Goal: Task Accomplishment & Management: Manage account settings

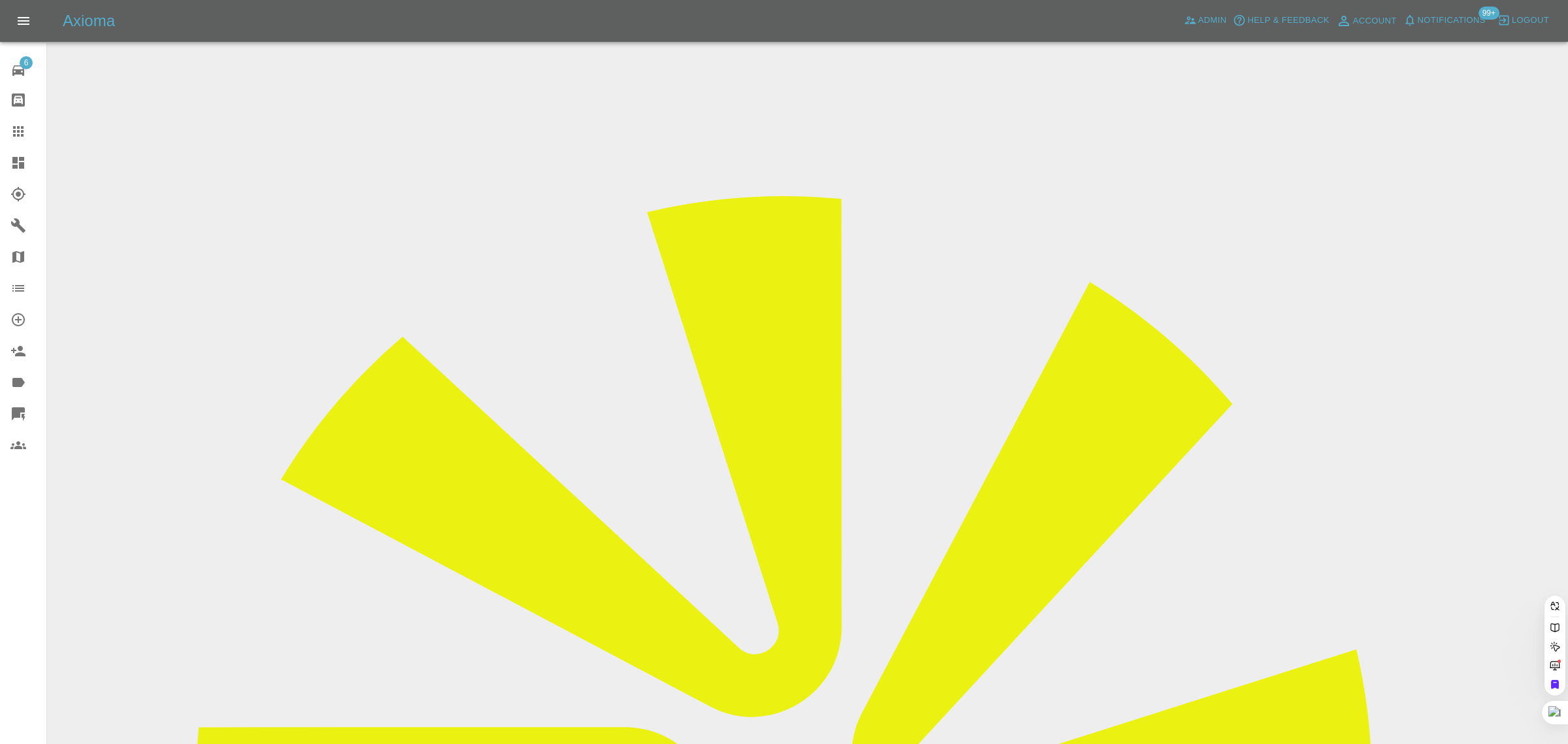
paste input "alan.clark973@gmail.com"
type input "alan.clark973@gmail.com"
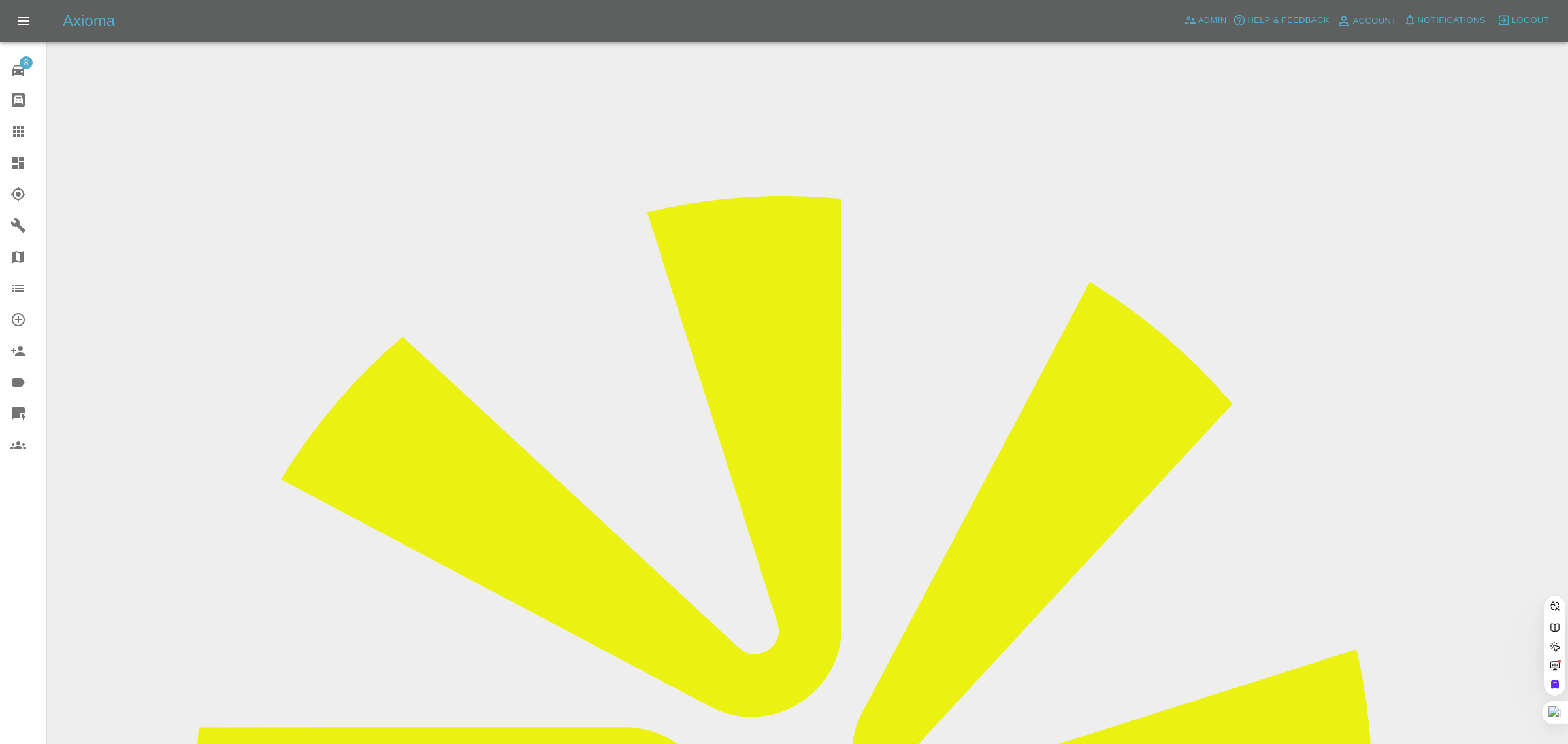
paste input "alan.clark973@gmail.com"
type input "alan.clark973@gmail.com"
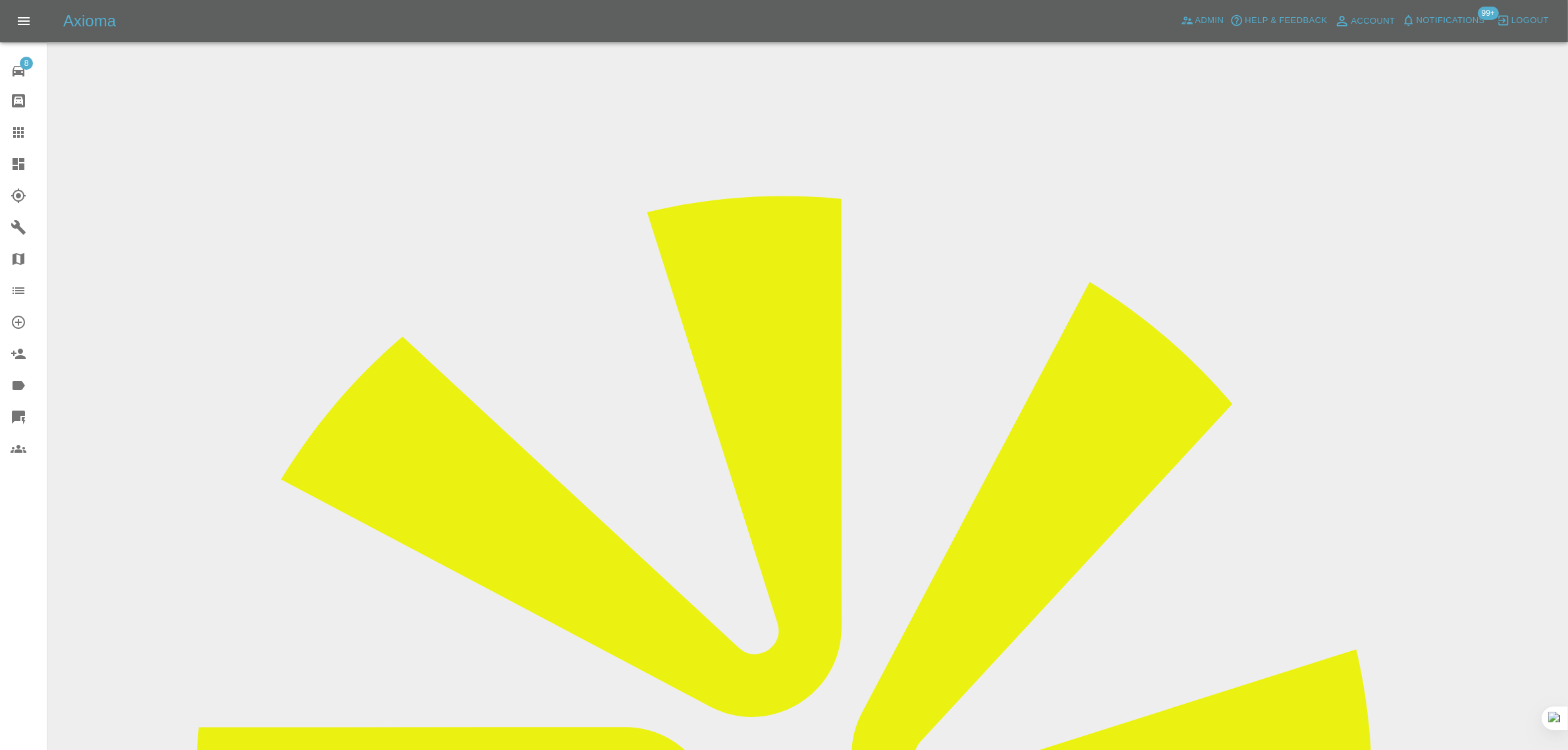
click at [34, 541] on div "8 Repair home Bodyshop home Claims Dashboard Explorer Garages Map Organization …" at bounding box center [23, 375] width 48 height 750
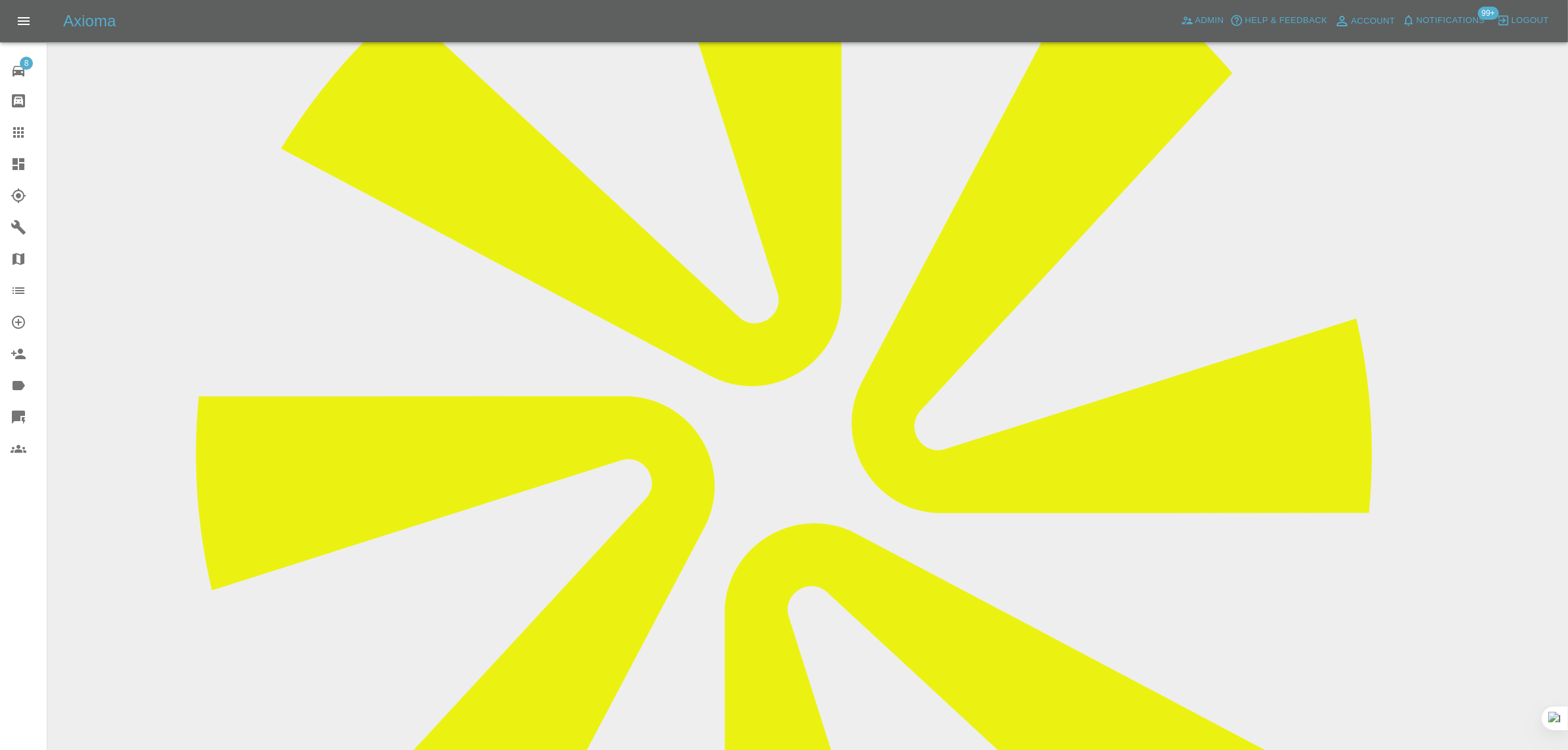
scroll to position [119, 0]
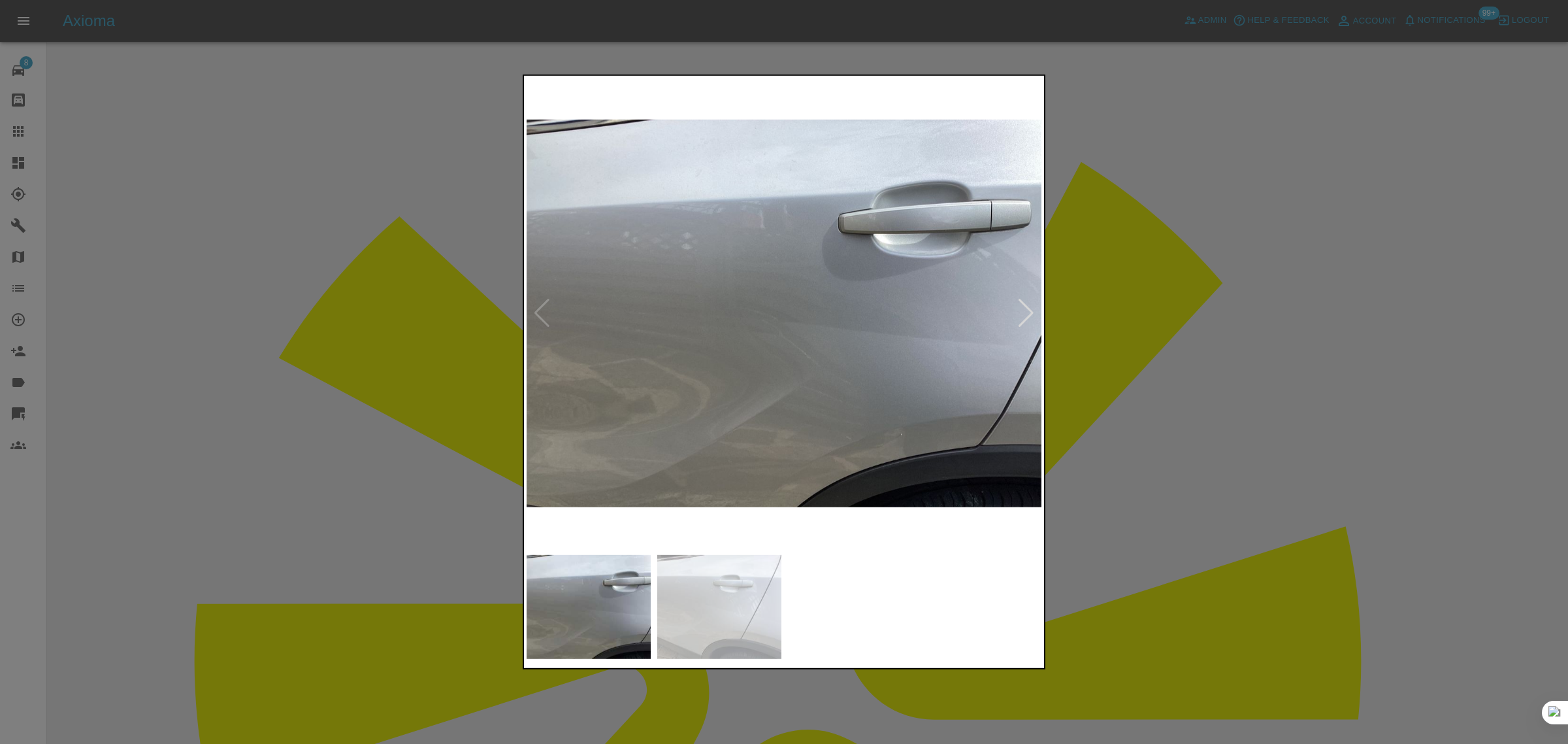
click at [1146, 352] on div at bounding box center [784, 372] width 1568 height 744
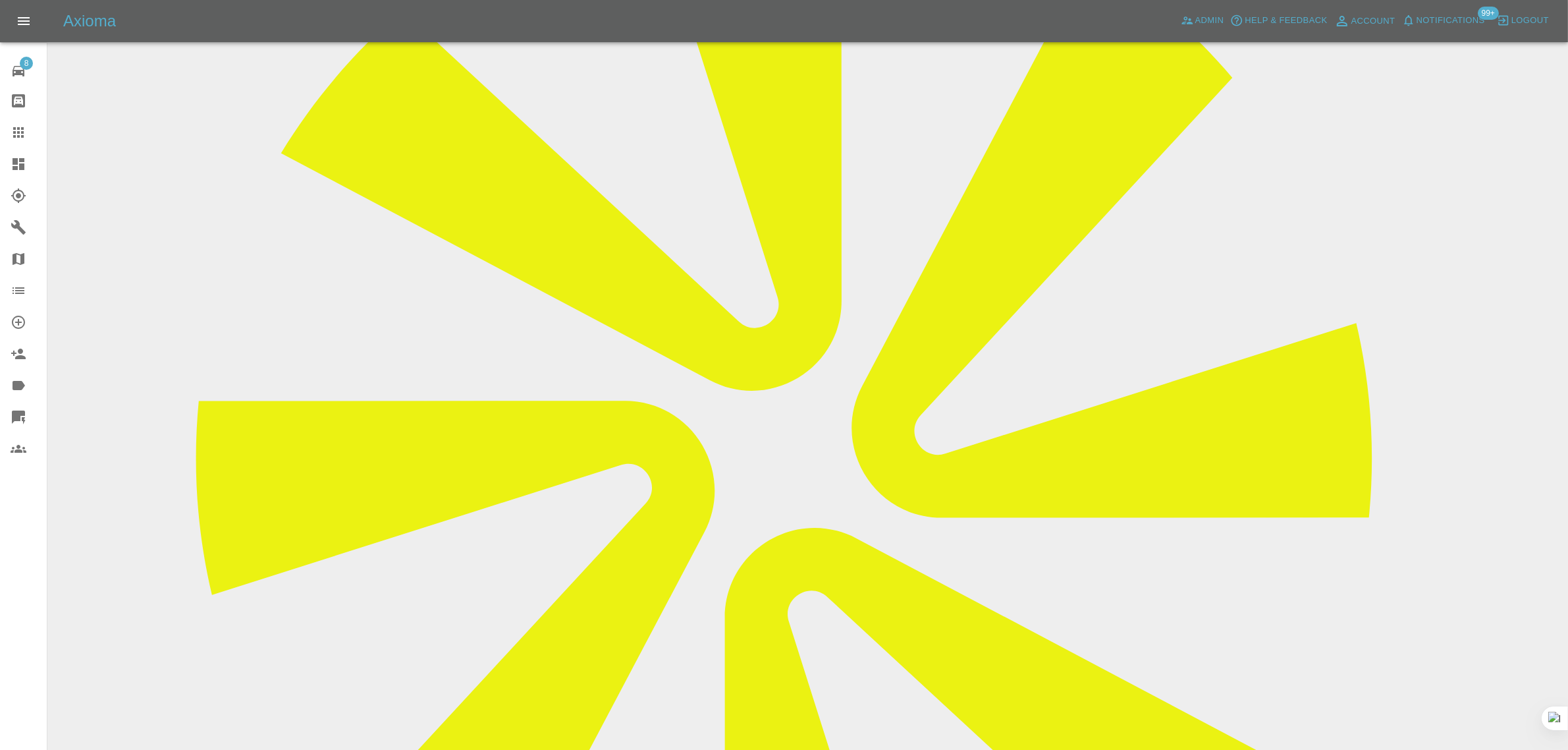
scroll to position [366, 0]
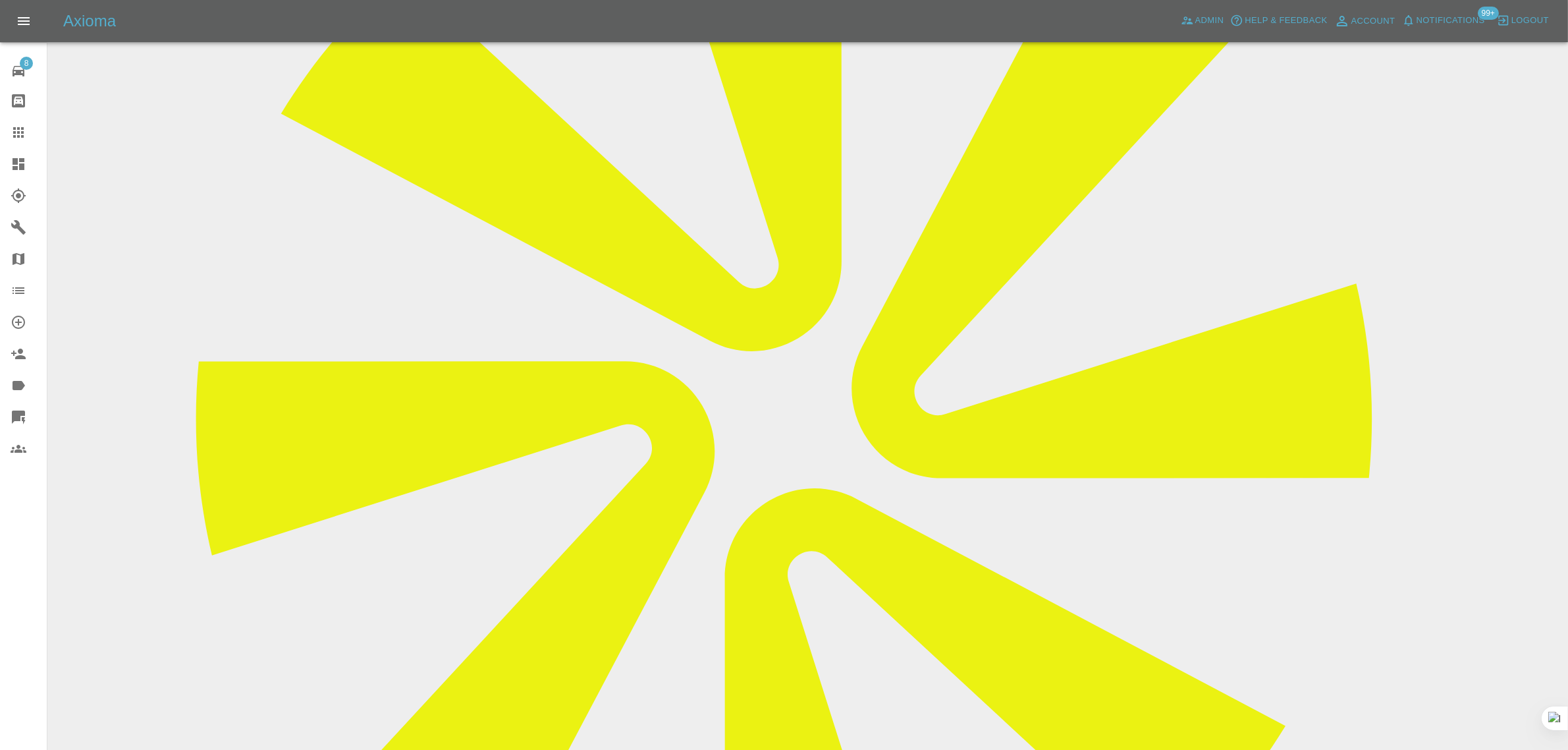
click at [19, 140] on link "Claims" at bounding box center [23, 132] width 47 height 31
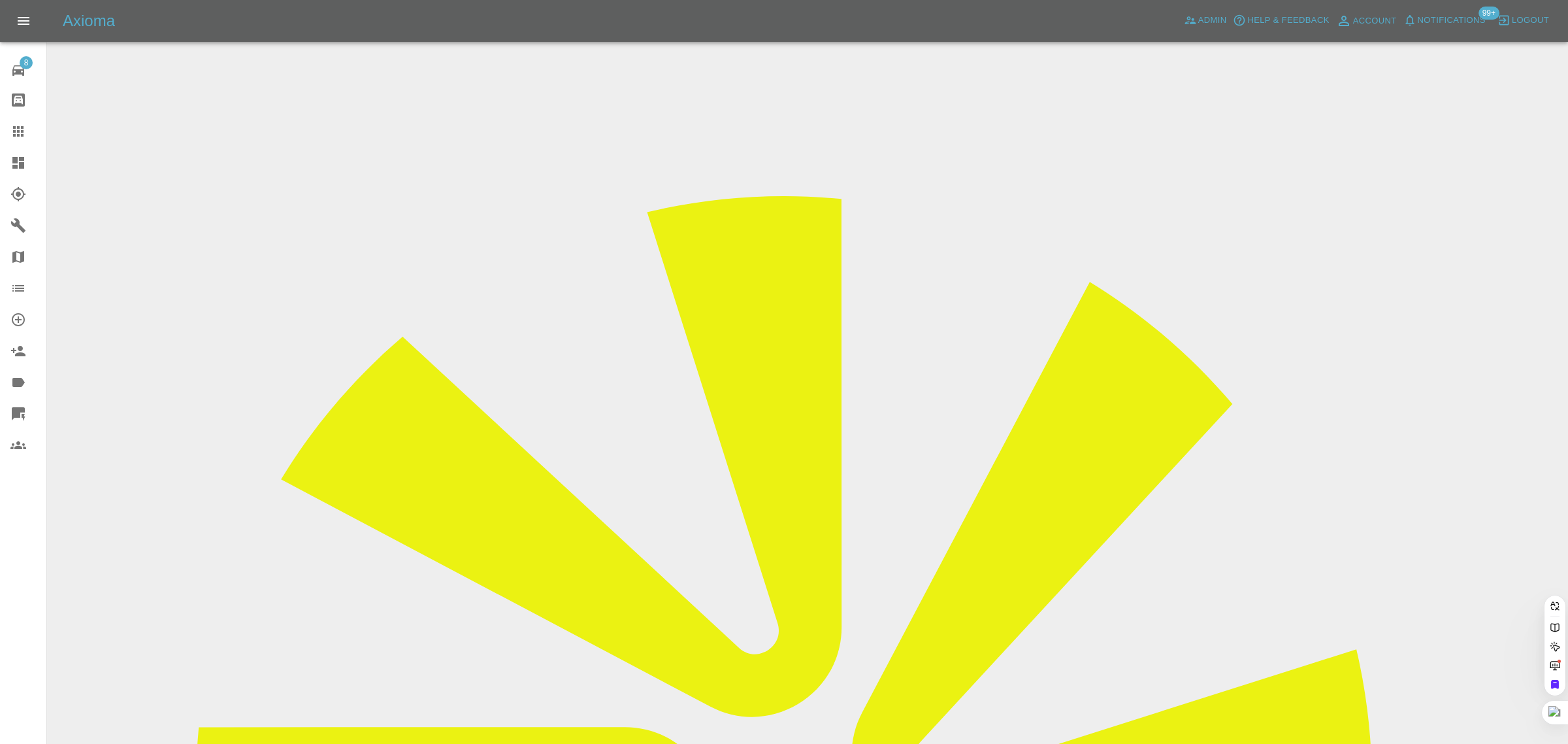
paste input "harrycook101@gmail.com"
type input "harrycook101@gmail.co"
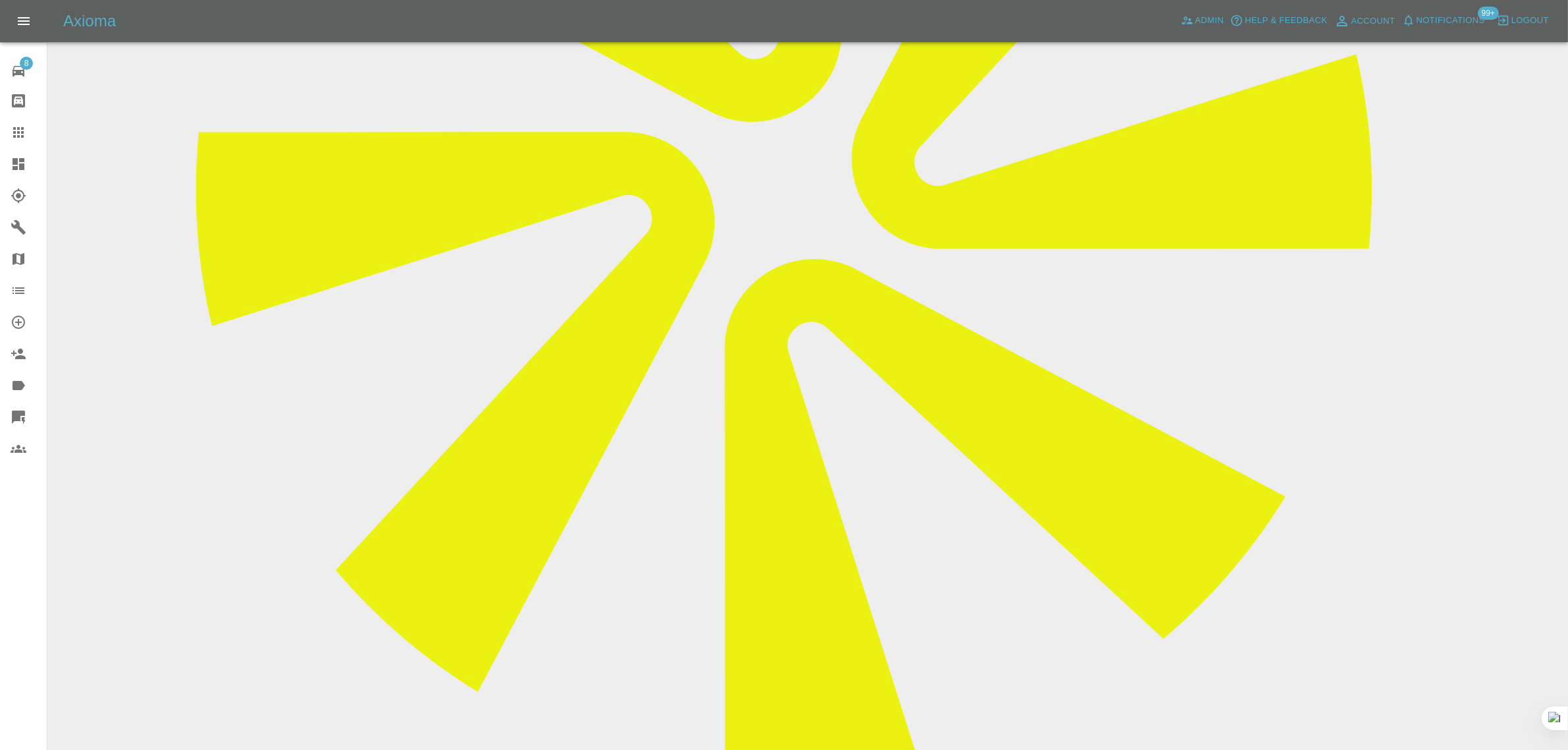
scroll to position [695, 0]
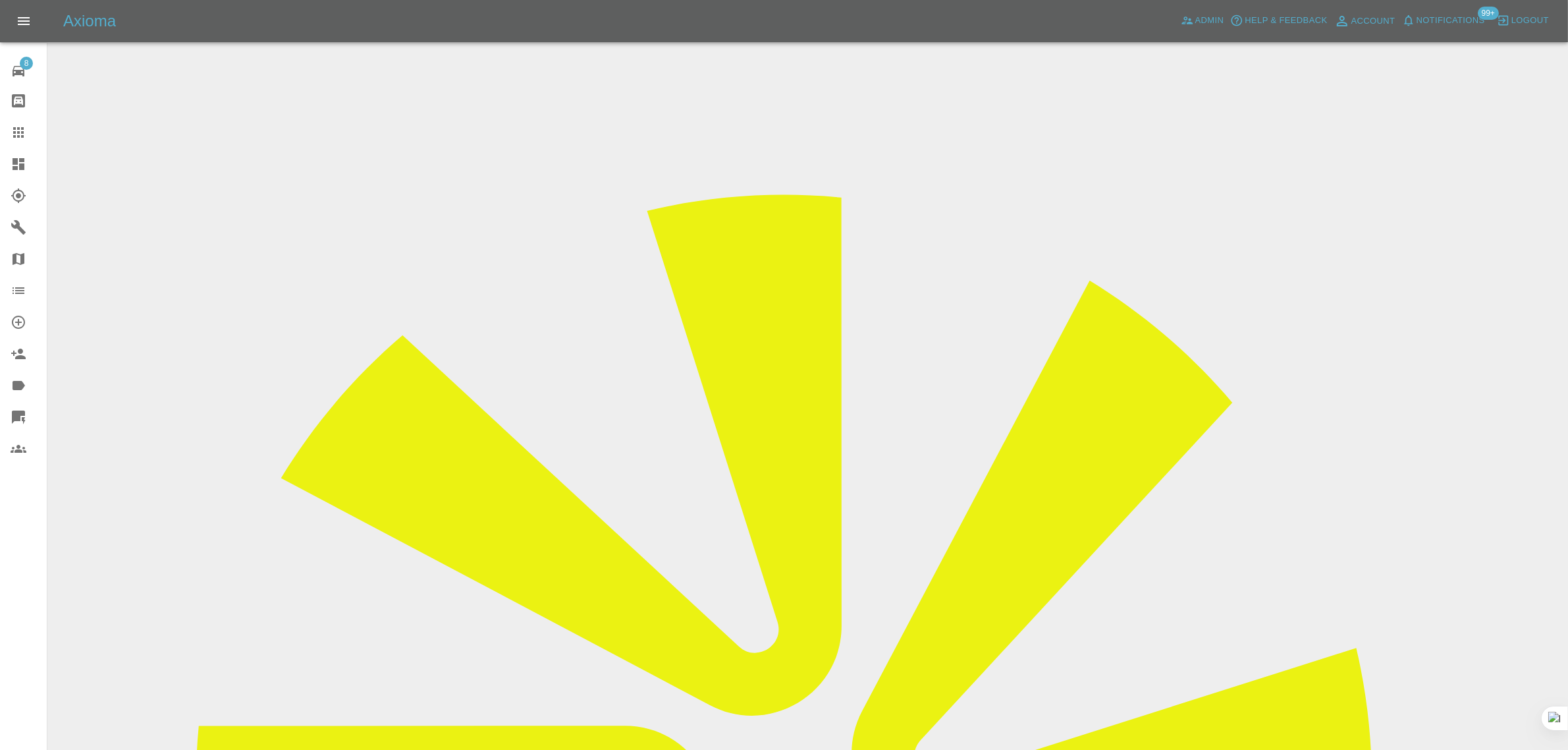
scroll to position [0, 0]
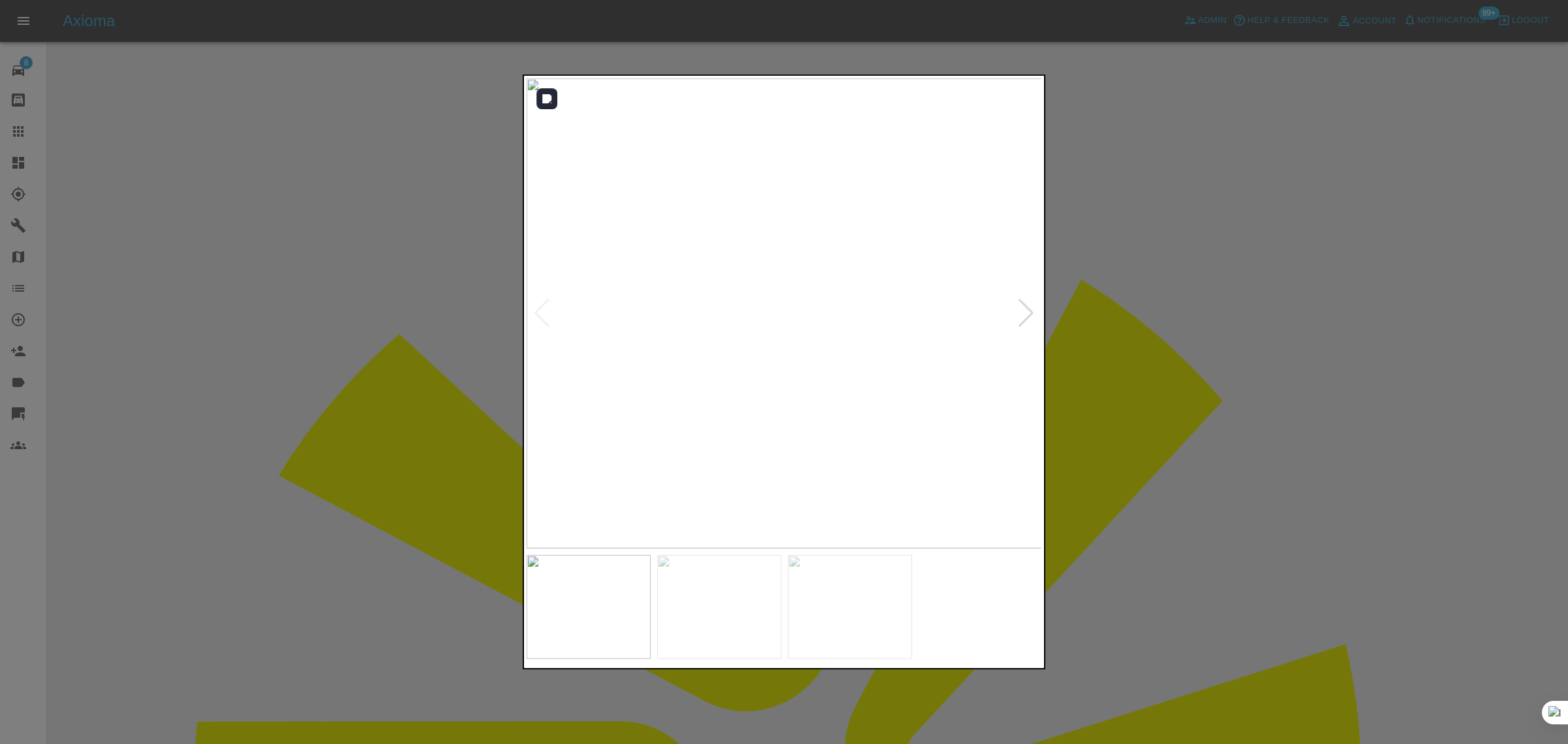
click at [1022, 316] on div at bounding box center [1026, 313] width 18 height 29
click at [1022, 316] on img at bounding box center [784, 313] width 516 height 470
click at [1223, 330] on div at bounding box center [784, 372] width 1568 height 744
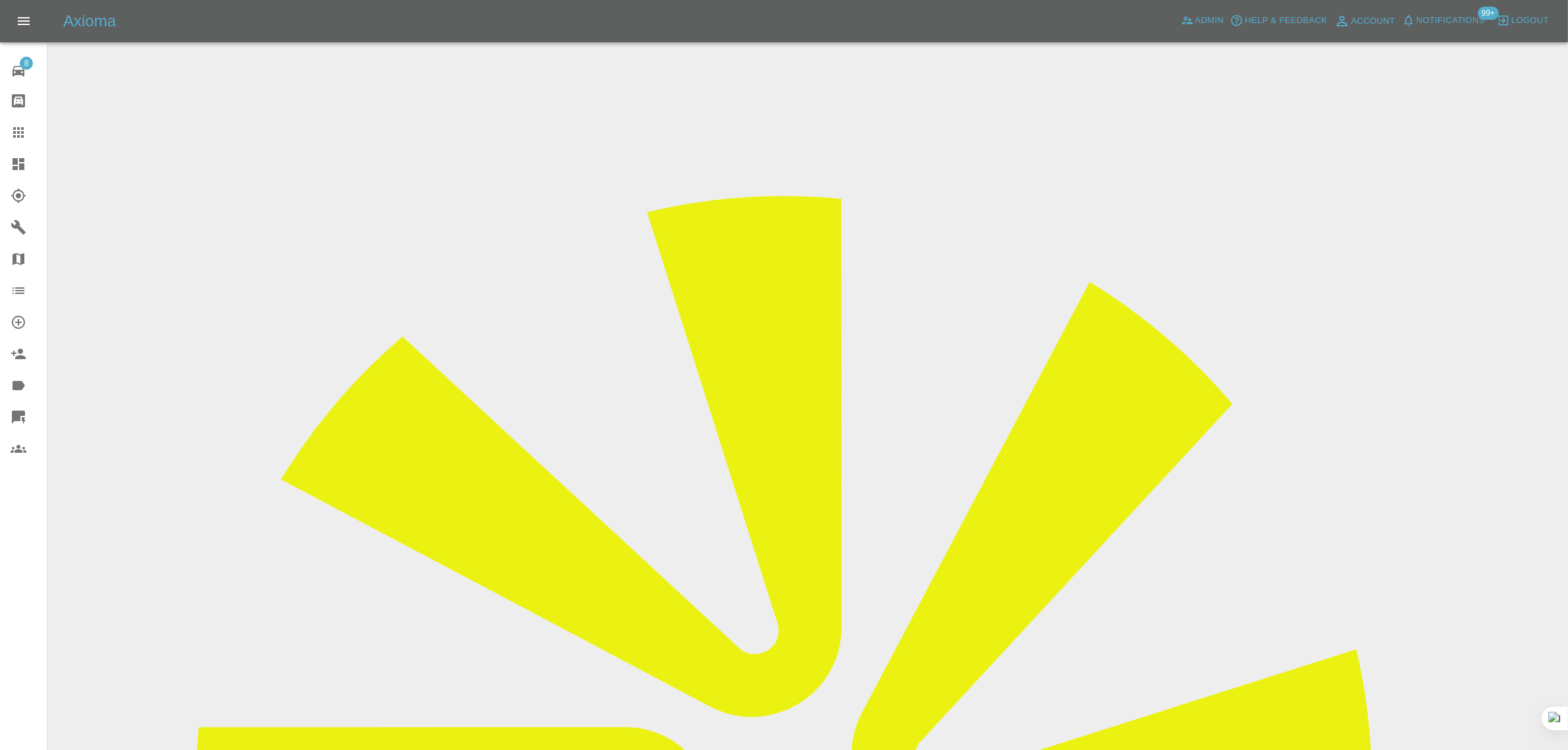
click at [0, 0] on input "Choose images" at bounding box center [0, 0] width 0 height 0
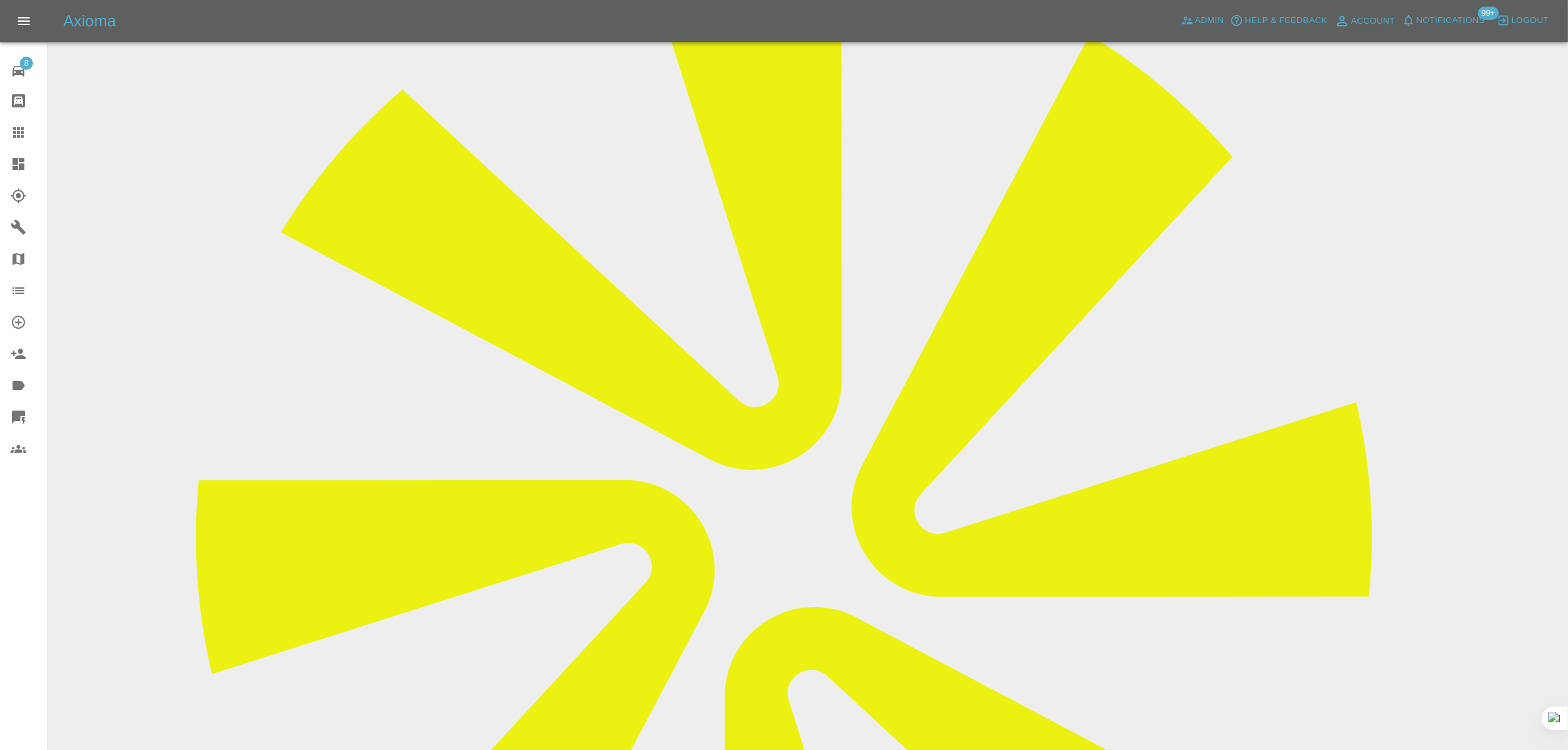
scroll to position [82, 0]
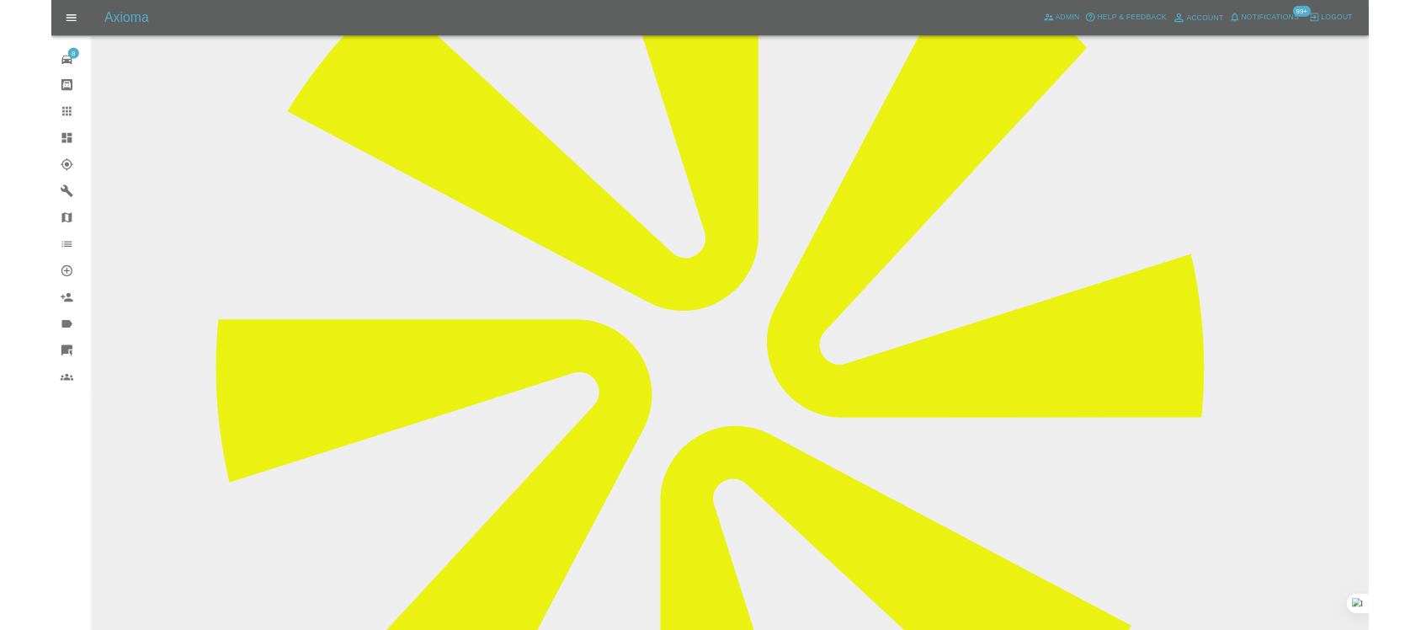
scroll to position [842, 0]
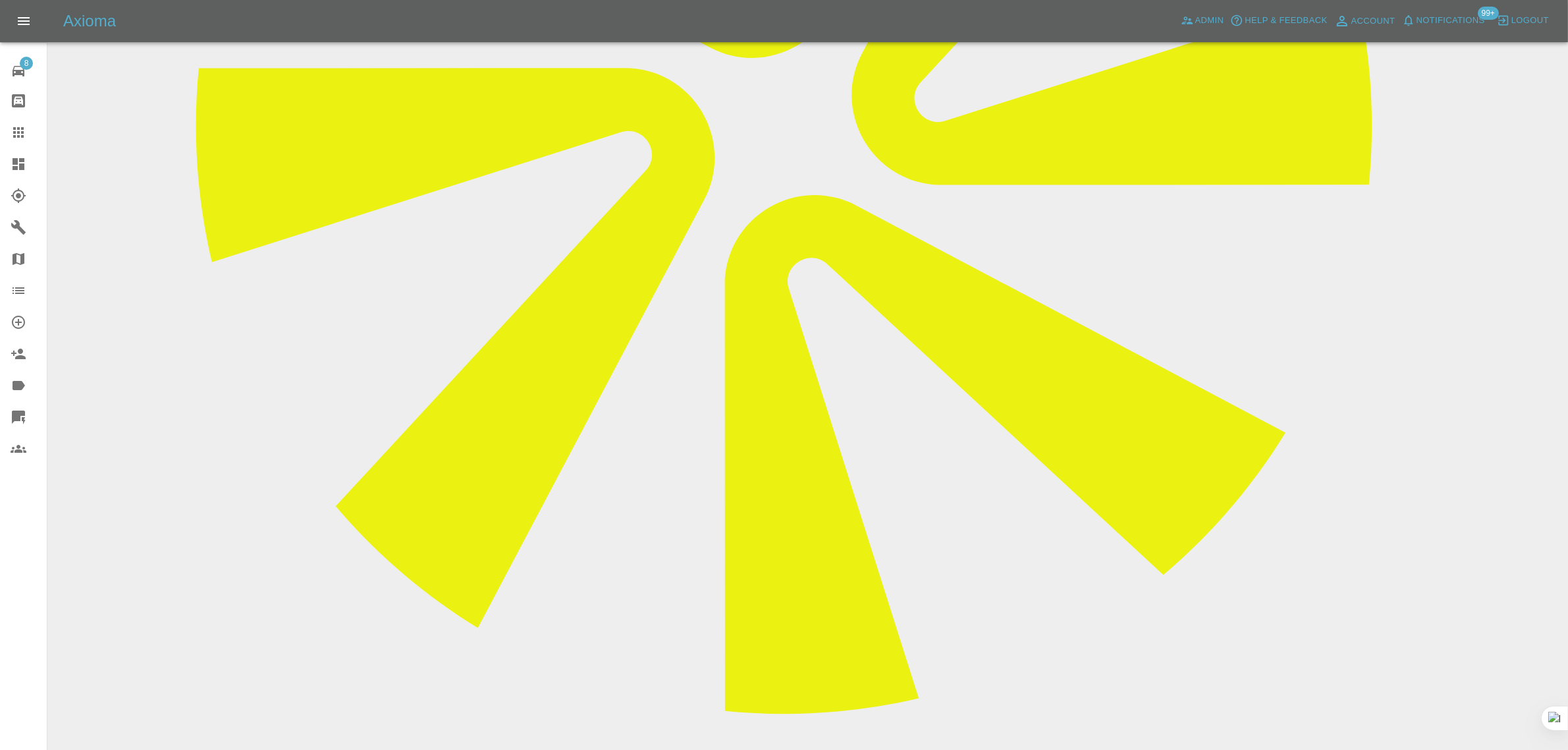
paste textarea "So it’s £350 for the cracked bumper repair, would it be okay to add a scratch o…"
type textarea "So it’s xxx for the cracked bumper repair, would it be okay to add a scratch on…"
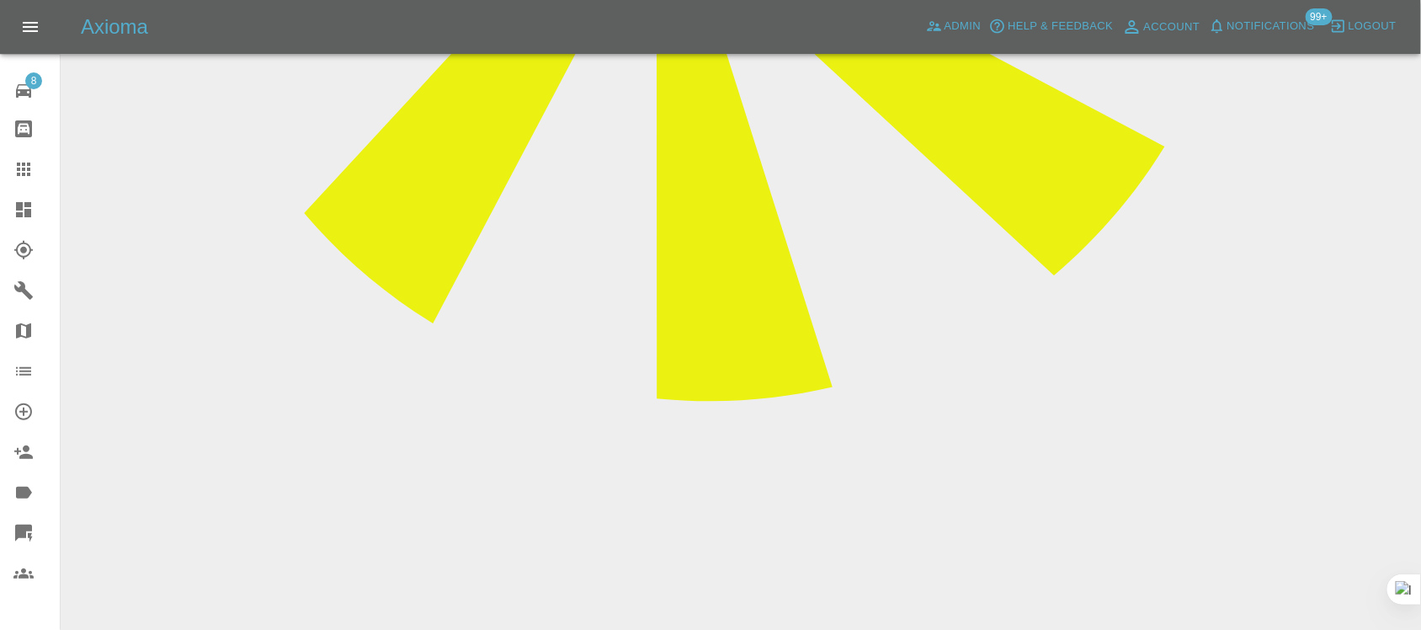
click at [38, 168] on div at bounding box center [36, 169] width 47 height 20
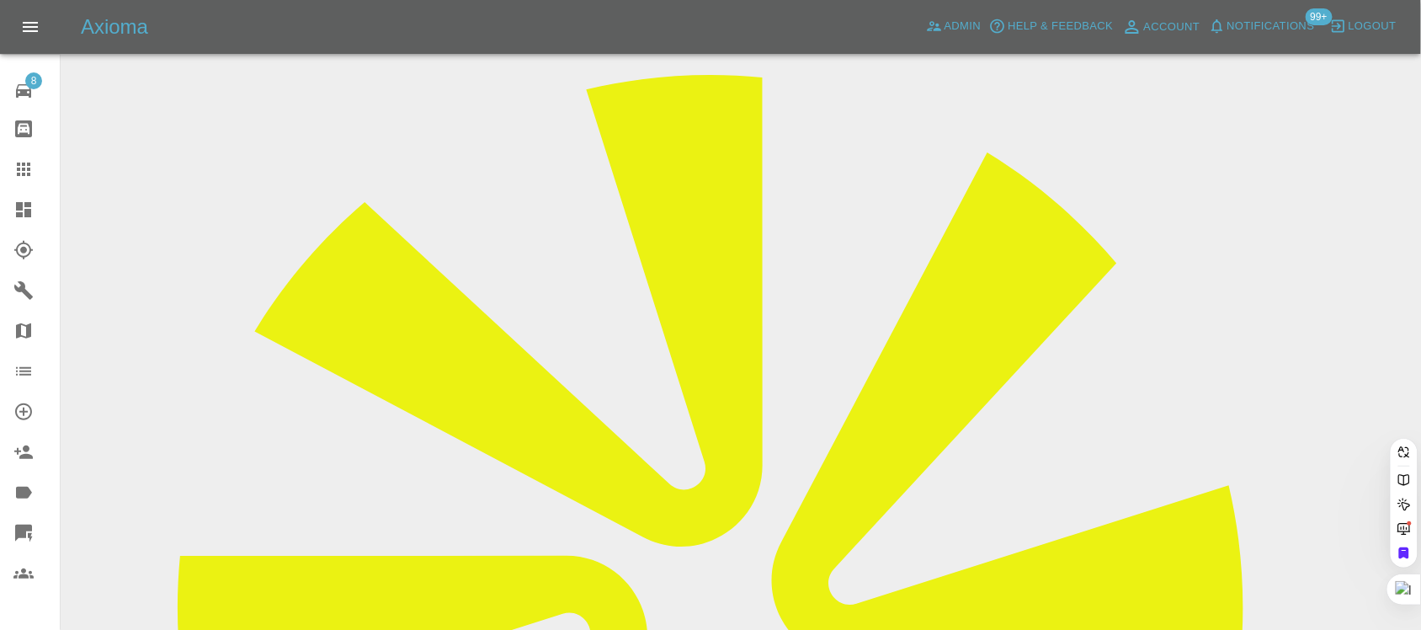
scroll to position [158, 0]
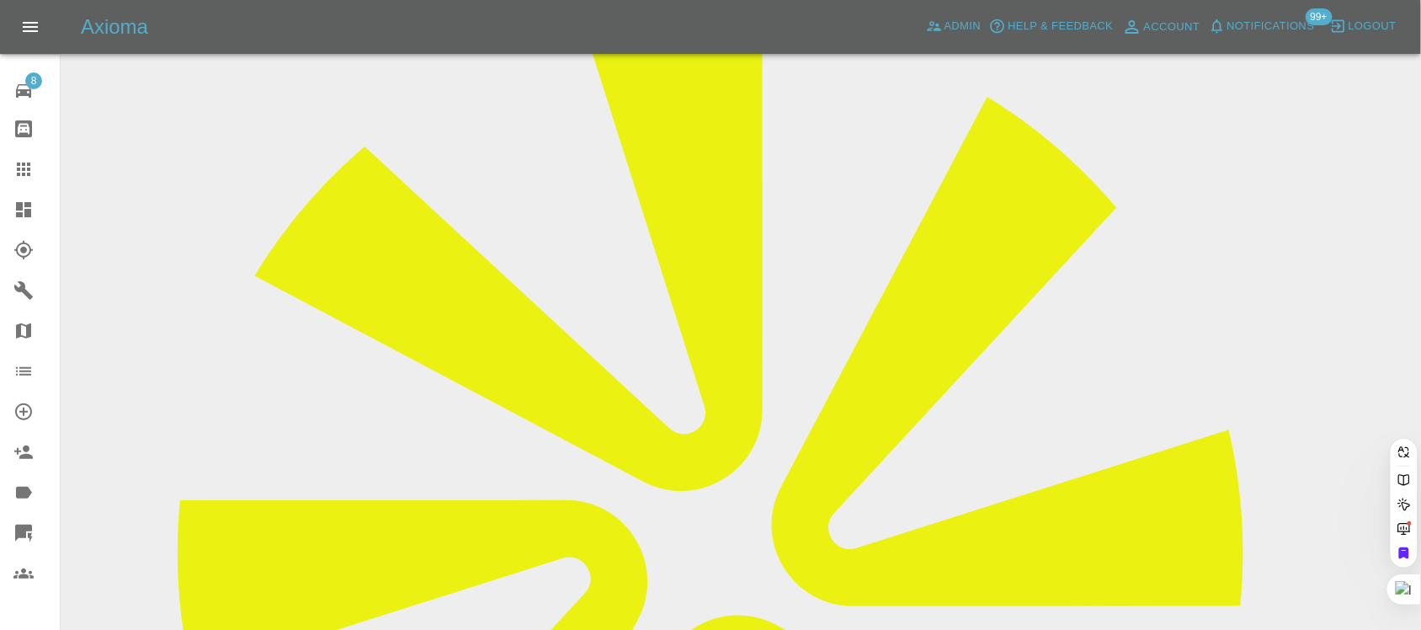
paste input "raheela.sufyaan@hotmail.co.uk"
type input "raheela.sufyaan@hotmail.co.uk"
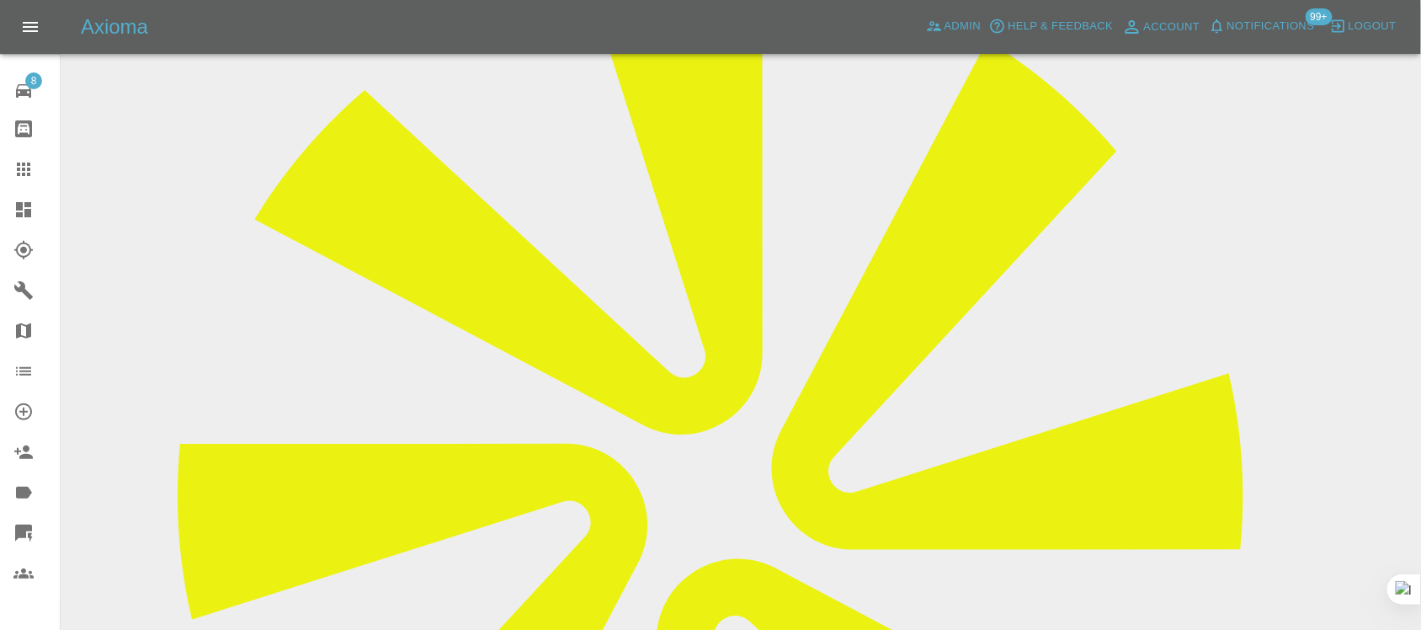
scroll to position [105, 0]
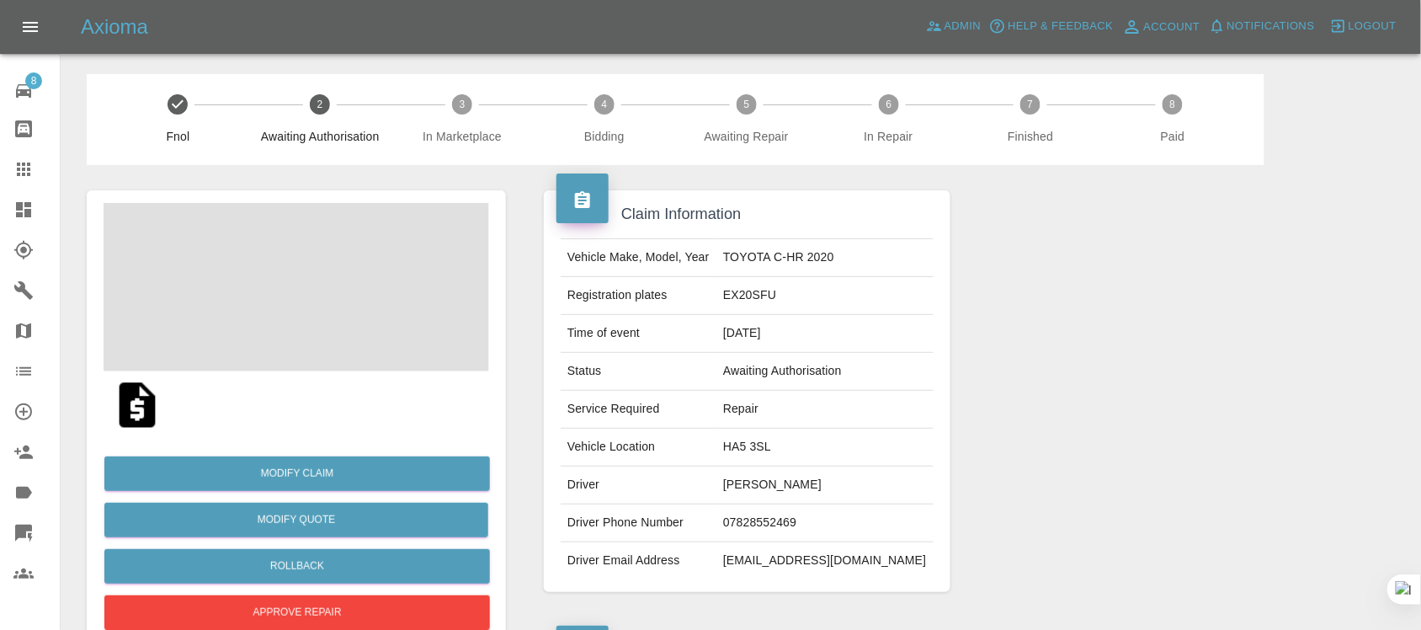
click at [19, 162] on icon at bounding box center [23, 169] width 20 height 20
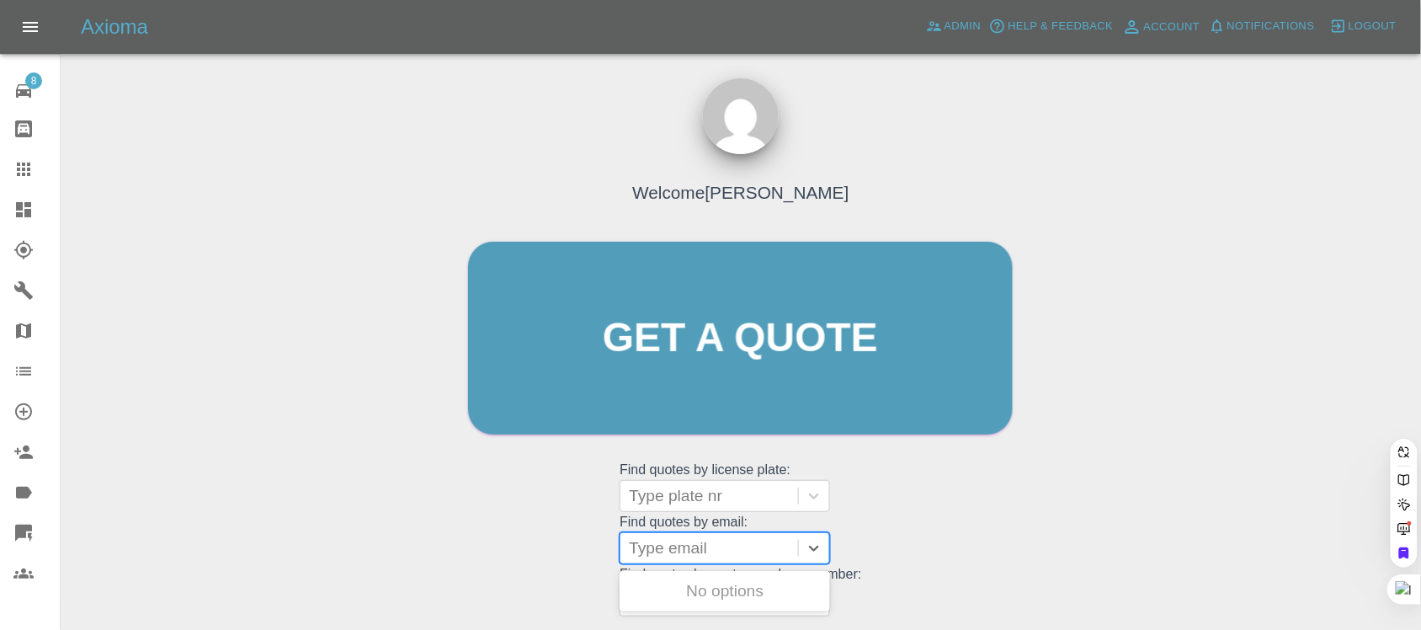
click at [678, 551] on div at bounding box center [709, 548] width 161 height 24
paste input "ttuna12@gmail.com"
type input "ttuna12@gmail.com"
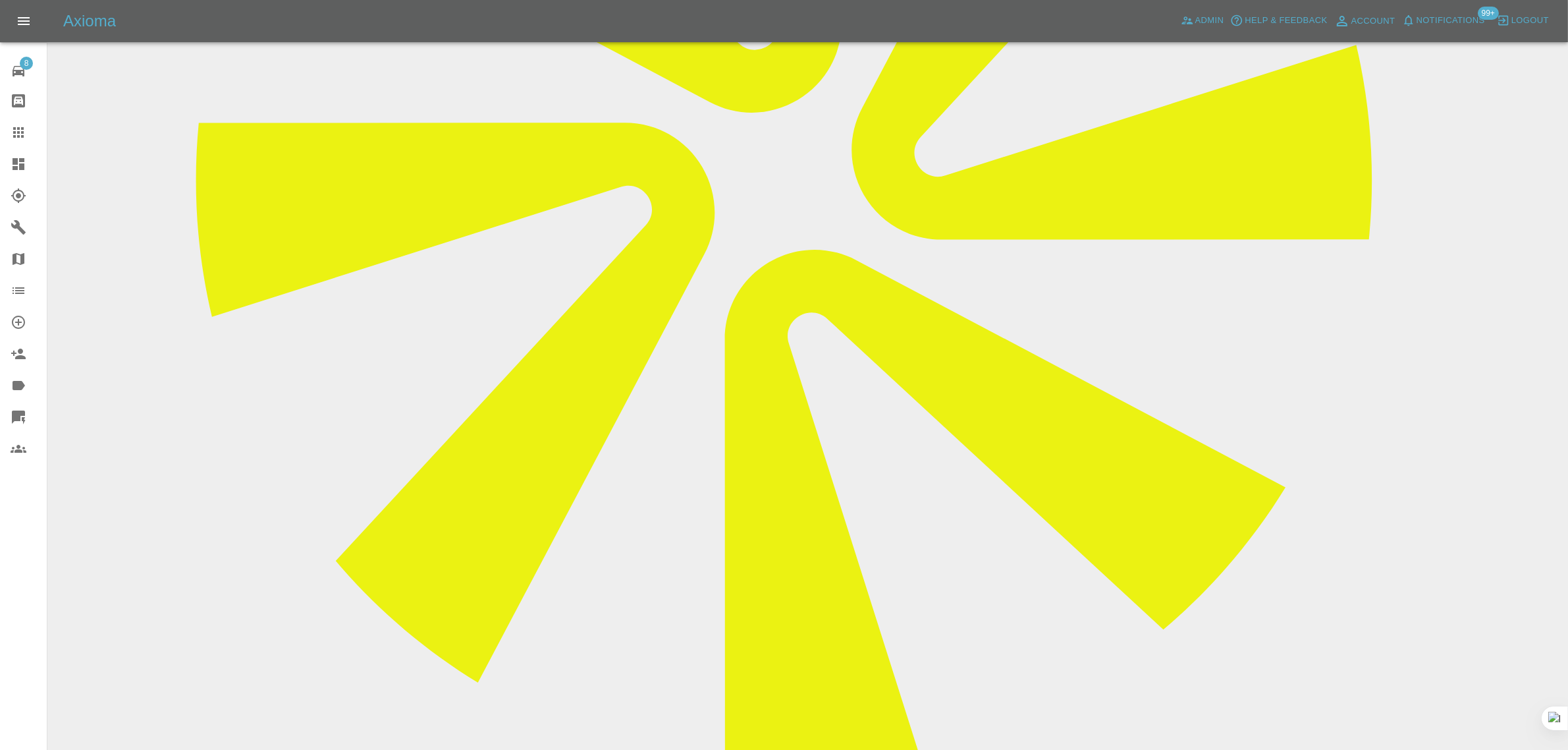
scroll to position [659, 0]
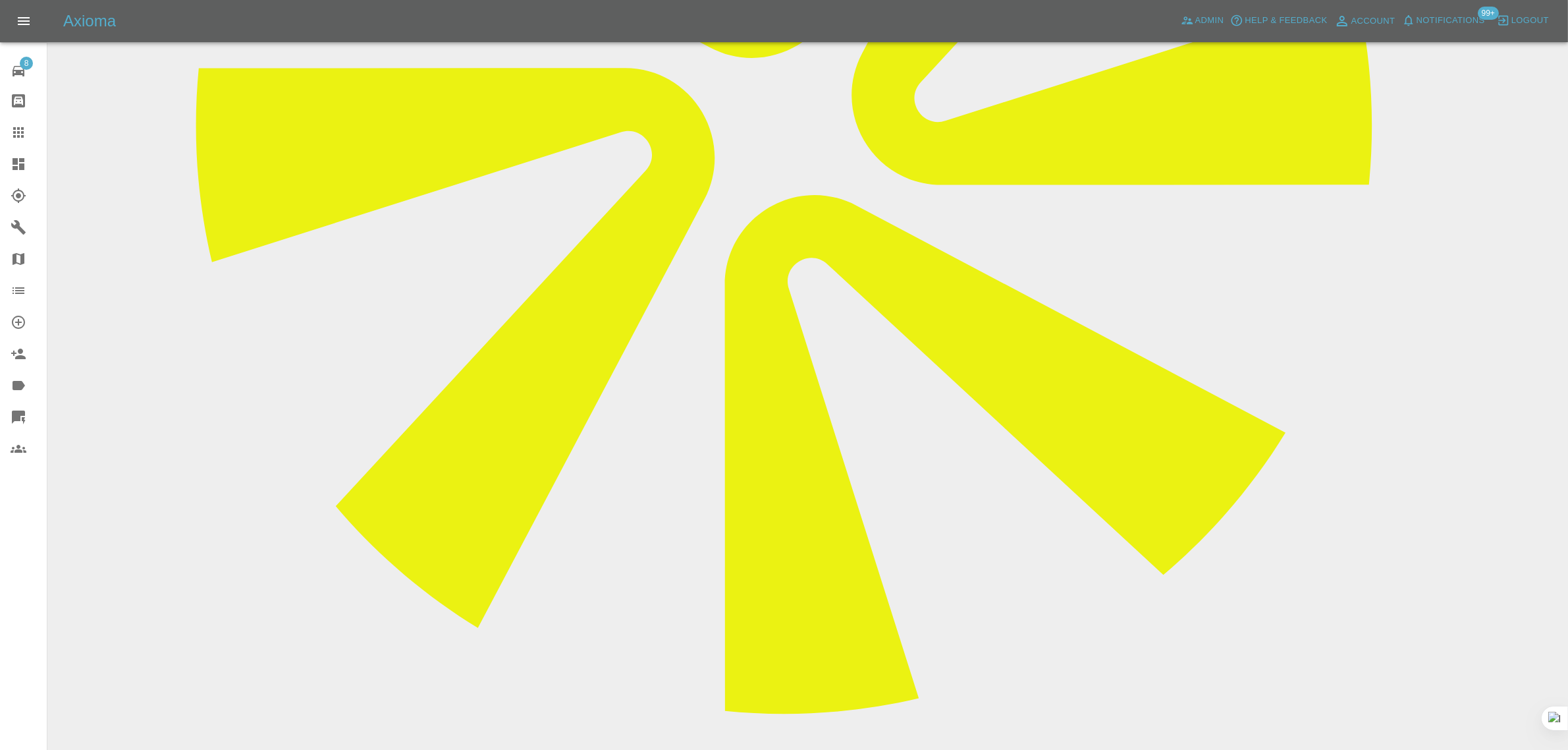
paste textarea "I think I’d prefer to cancel and get the refund please Thanks"
type textarea "I think I’d prefer to cancel and get the refund please Thanks"
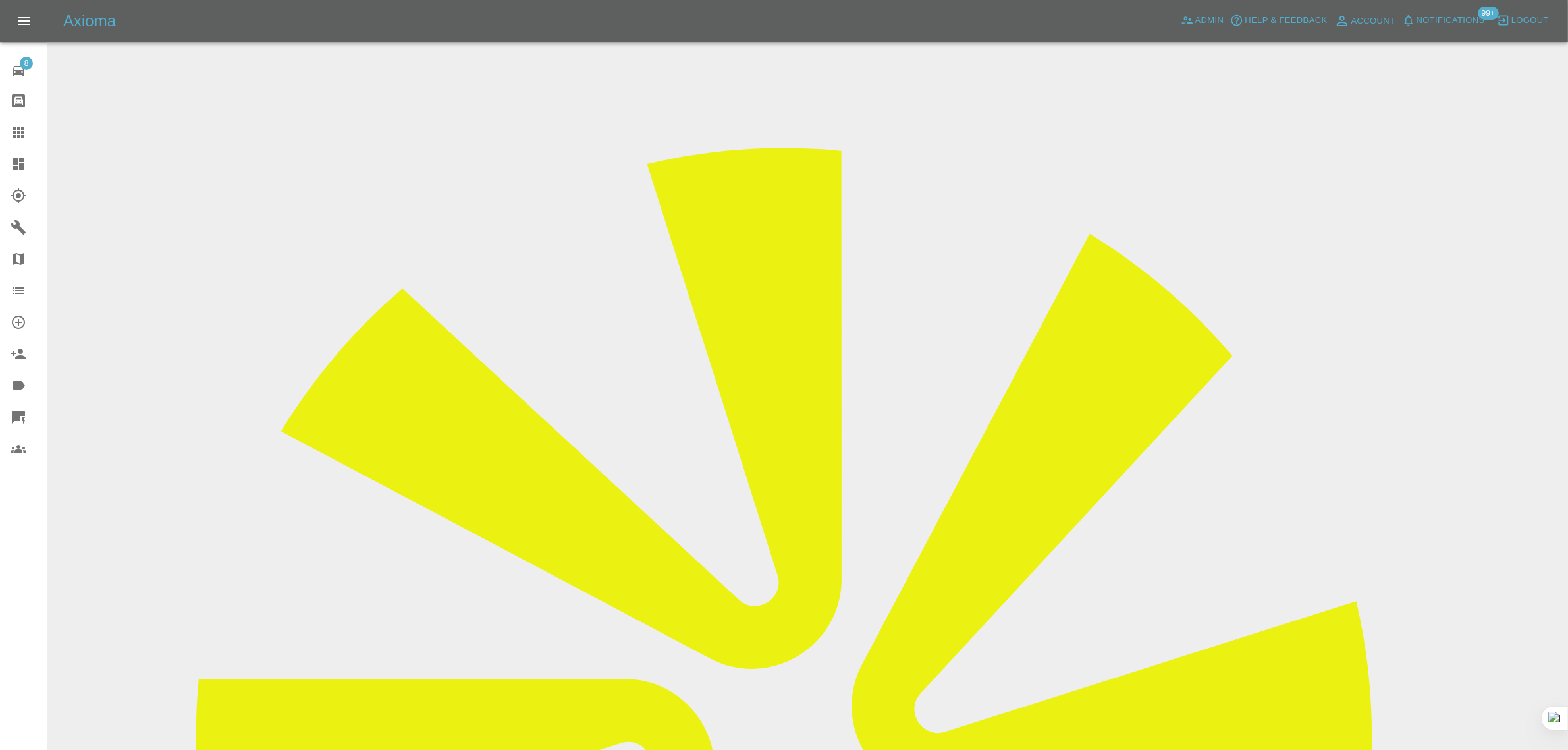
scroll to position [0, 0]
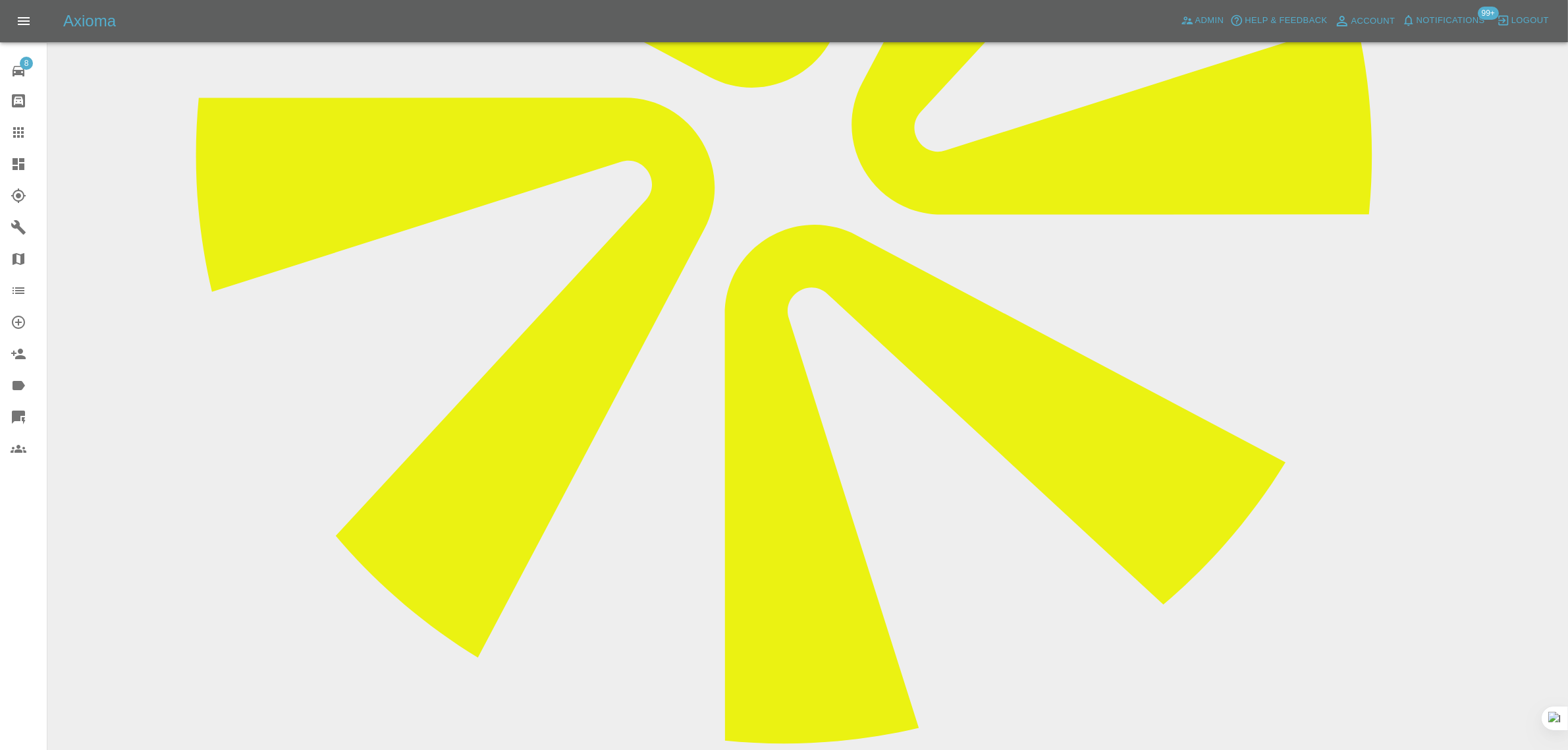
scroll to position [989, 0]
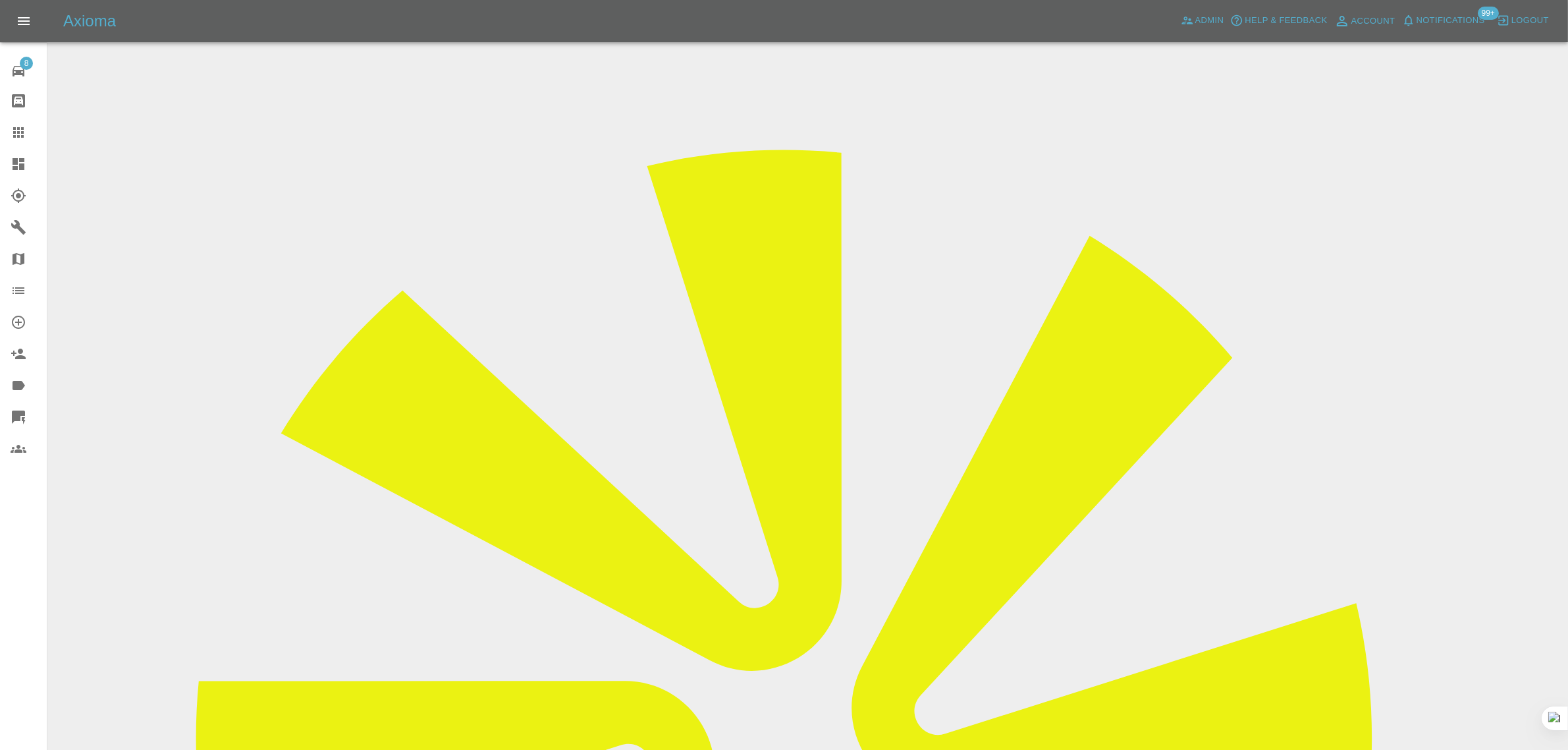
scroll to position [0, 0]
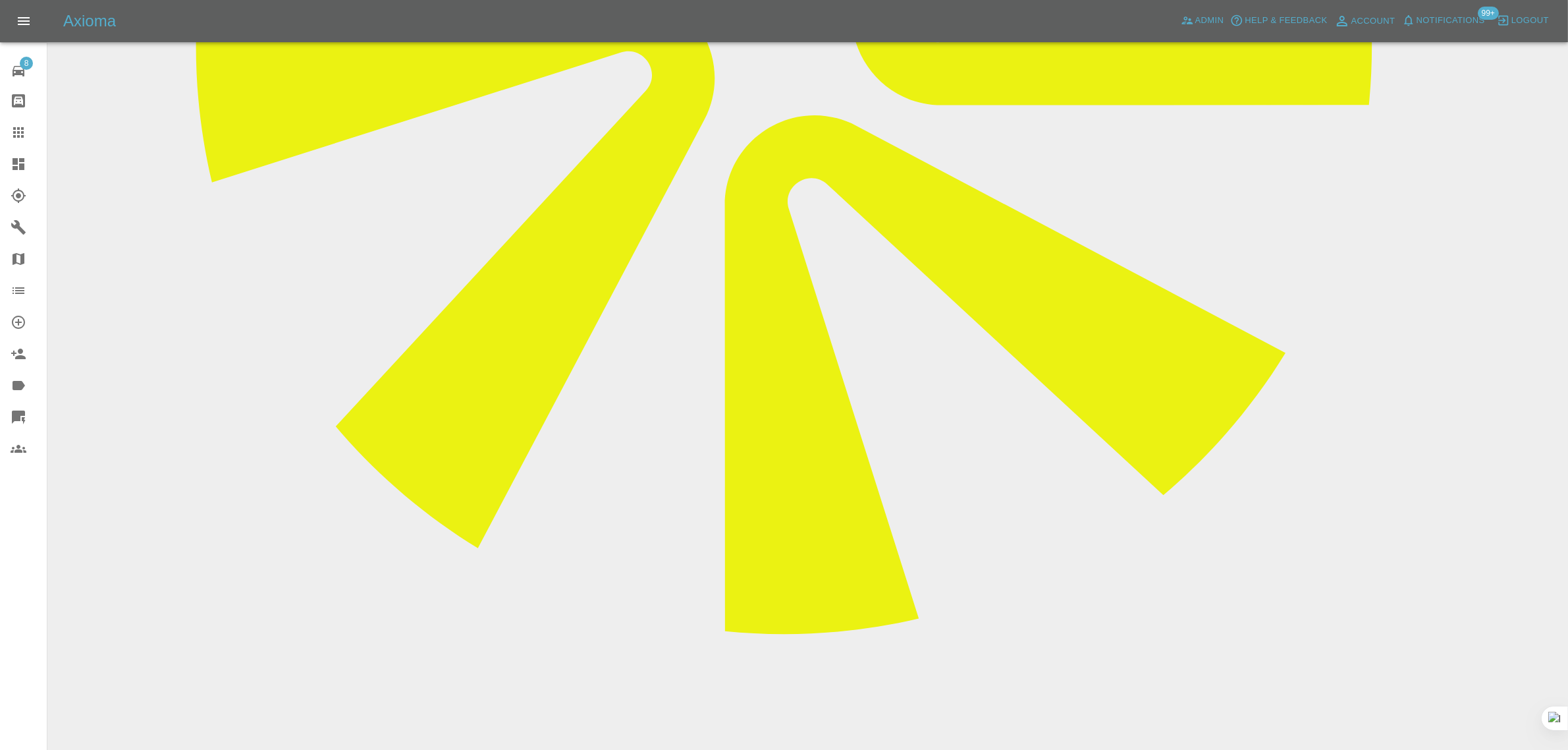
scroll to position [741, 0]
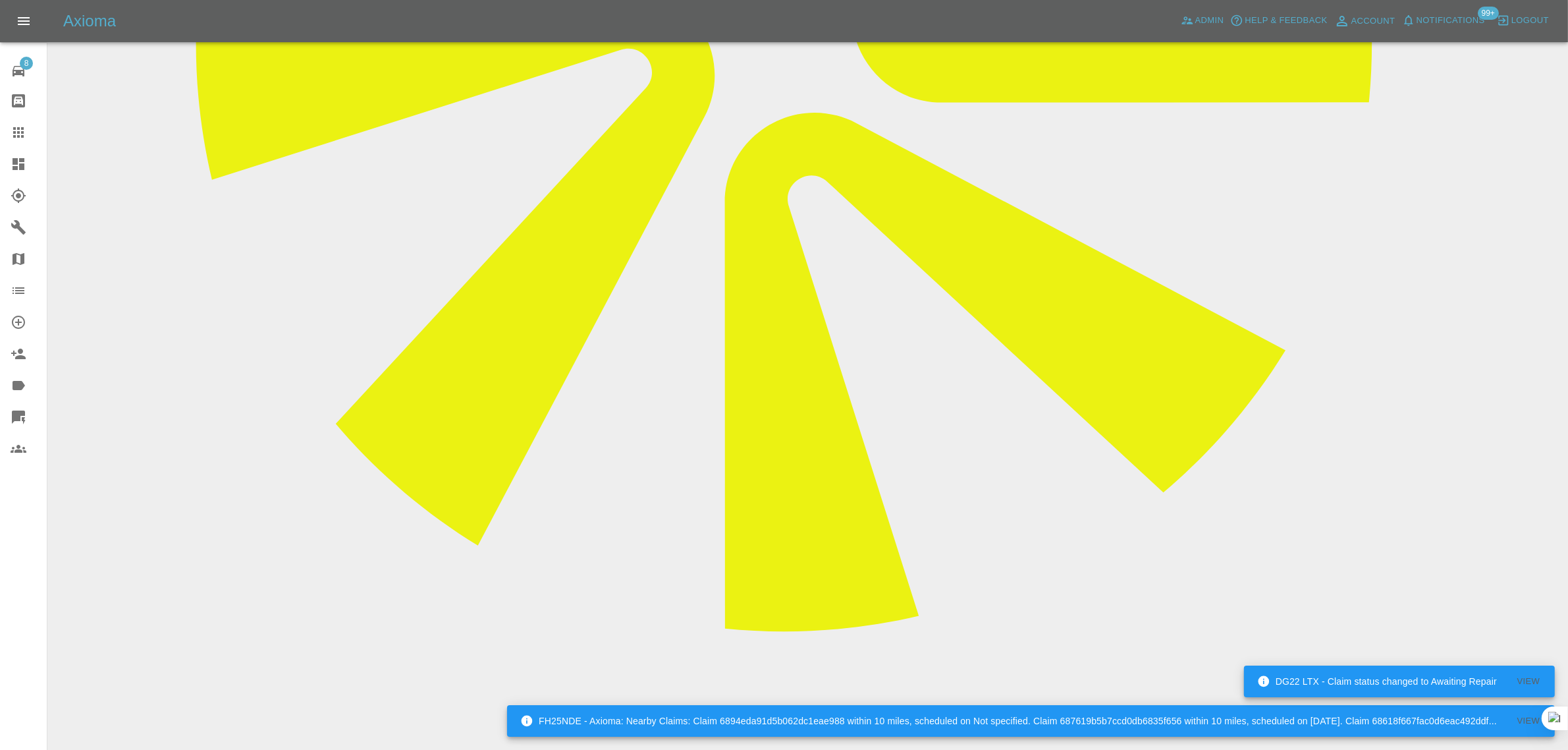
click at [19, 125] on icon at bounding box center [18, 132] width 16 height 16
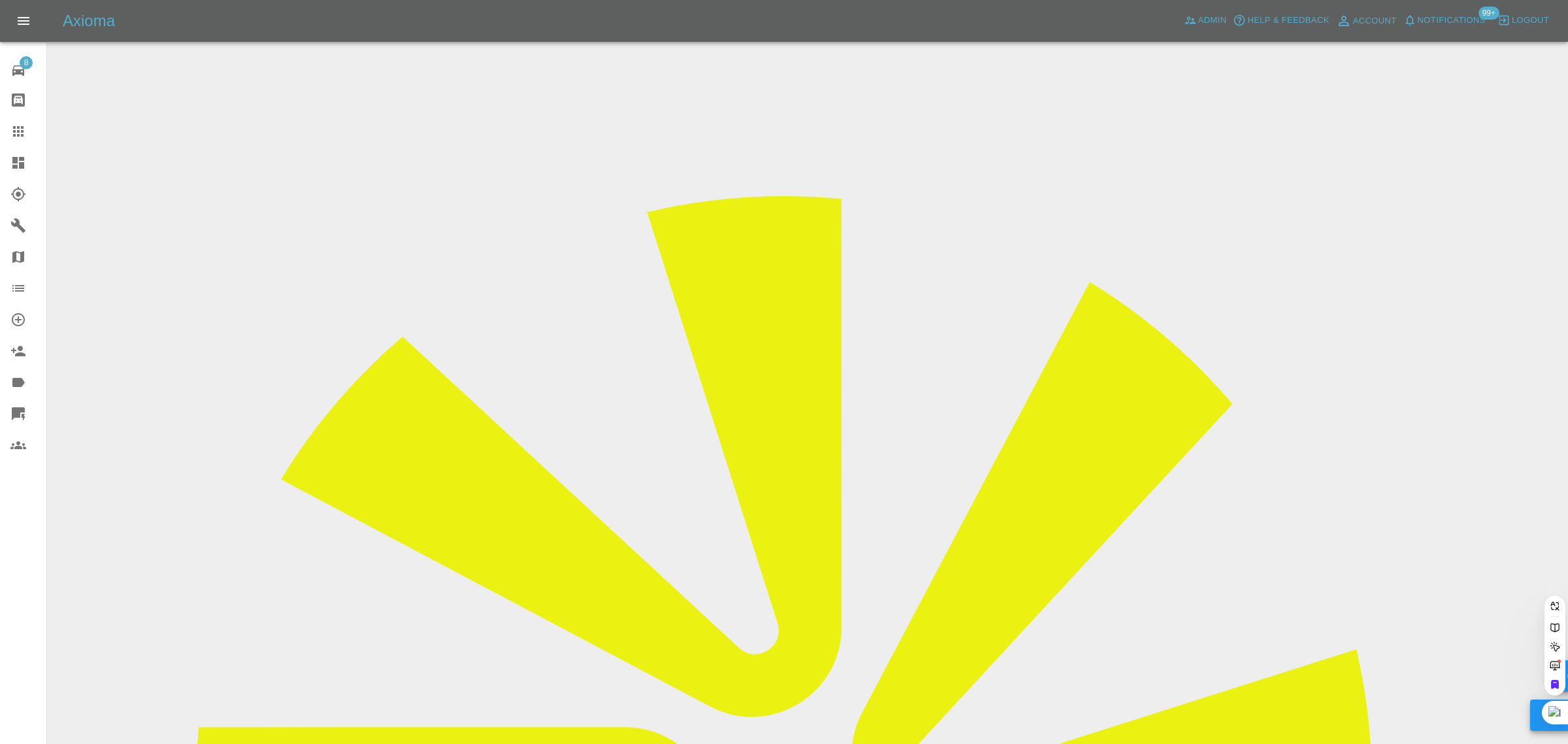
paste input "tony_d_page@hotmail.com"
type input "tony_d_page@hotmail.com"
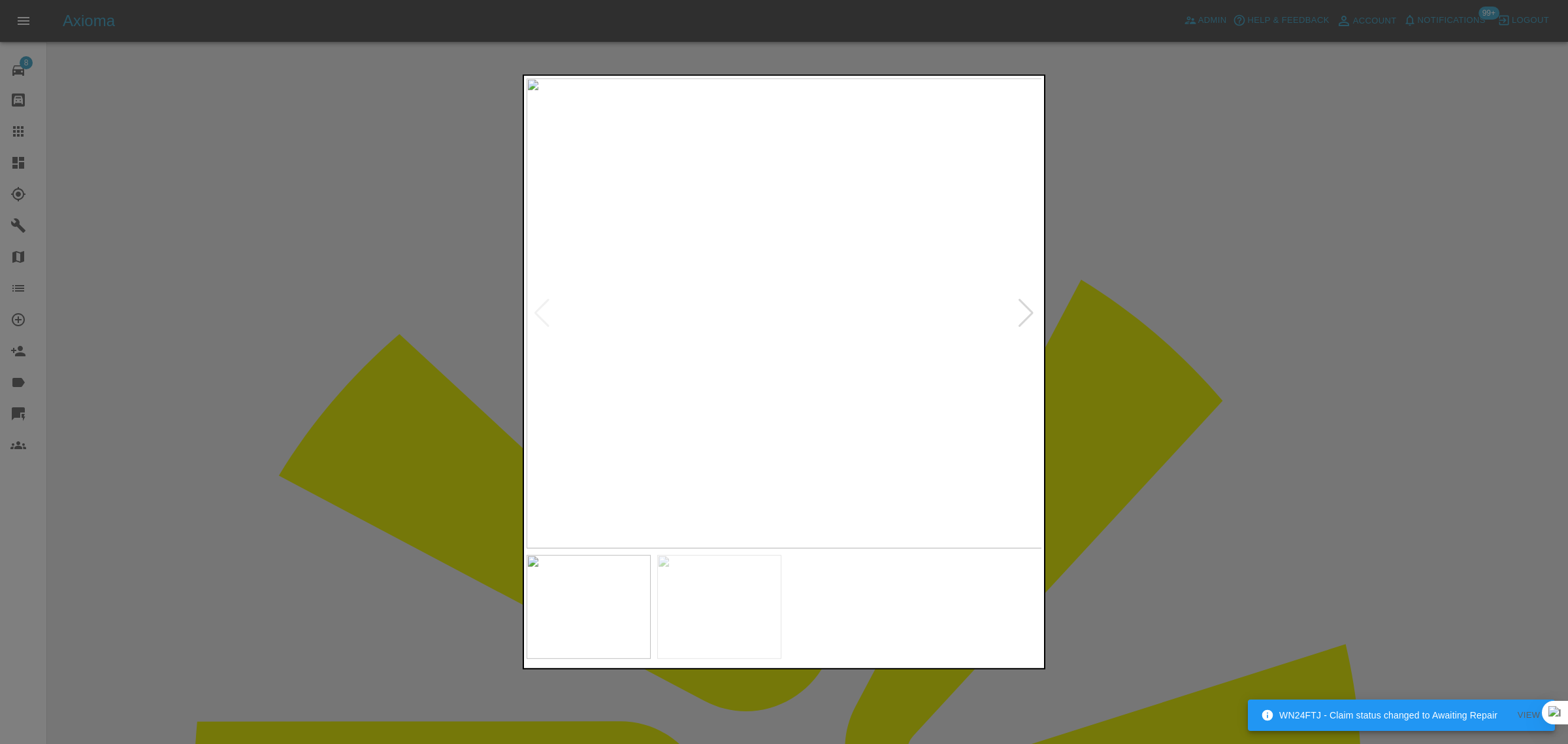
click at [18, 138] on div at bounding box center [784, 372] width 1568 height 744
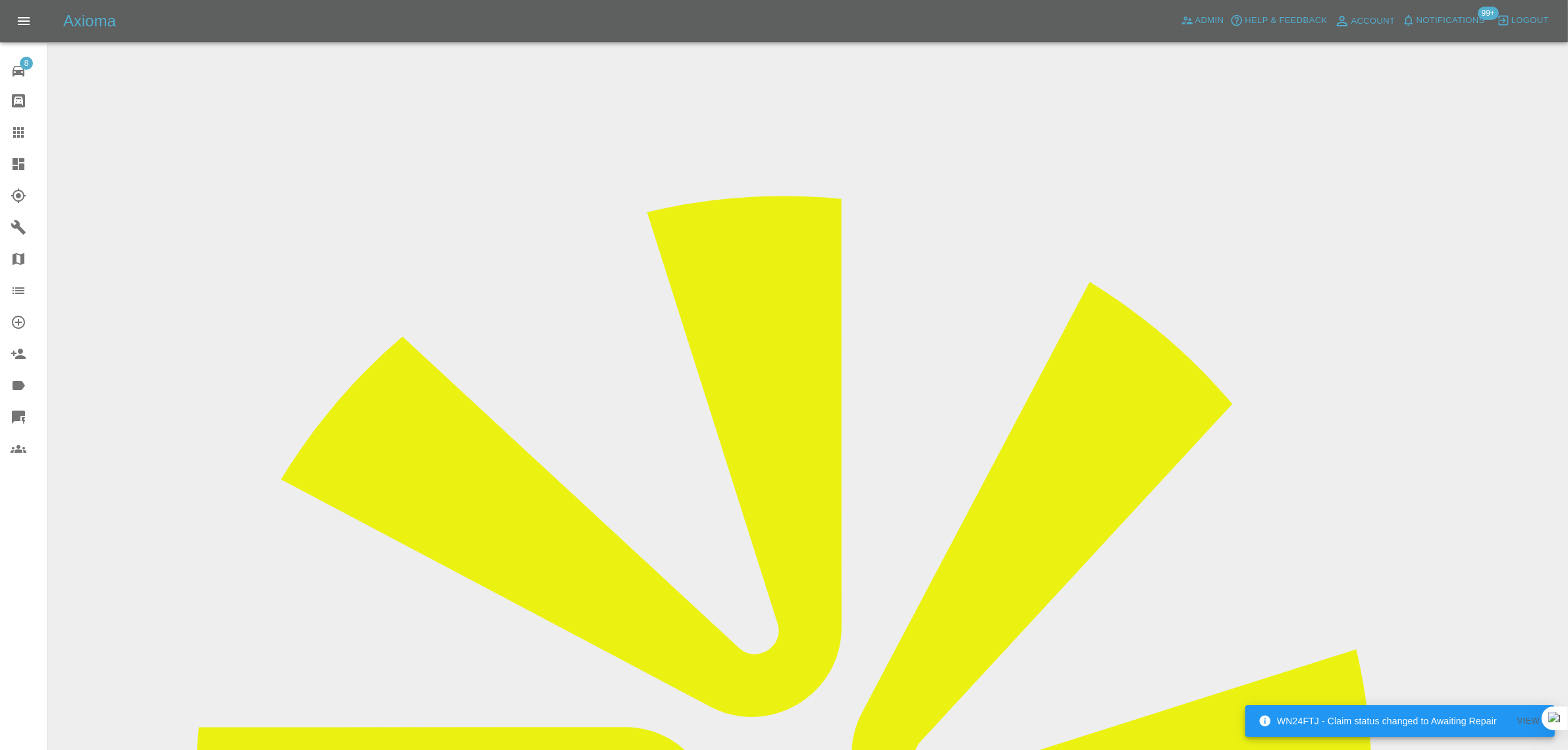
click at [18, 136] on icon at bounding box center [18, 132] width 10 height 10
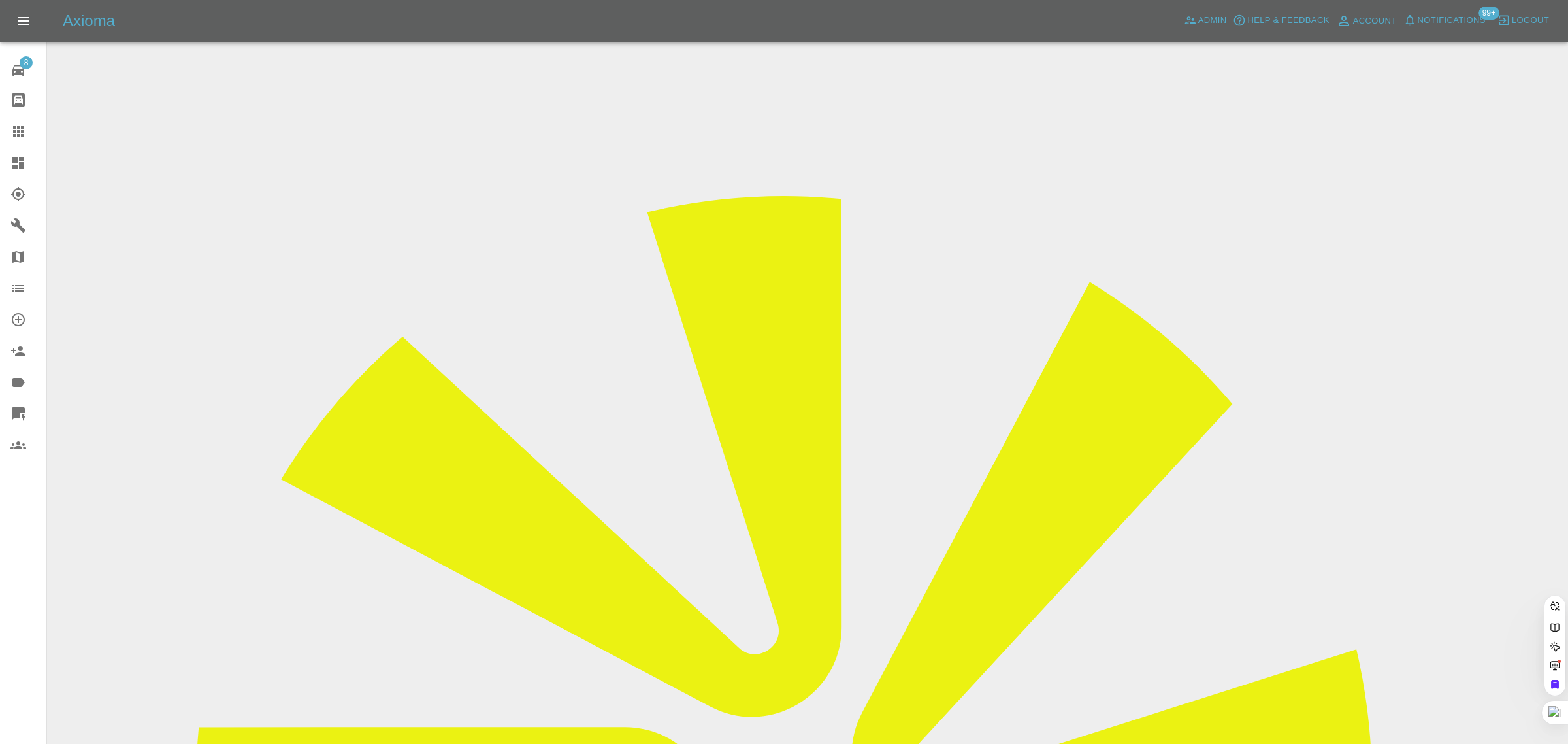
paste input "farais_14@outlook.com"
type input "farais_14@outlook.co"
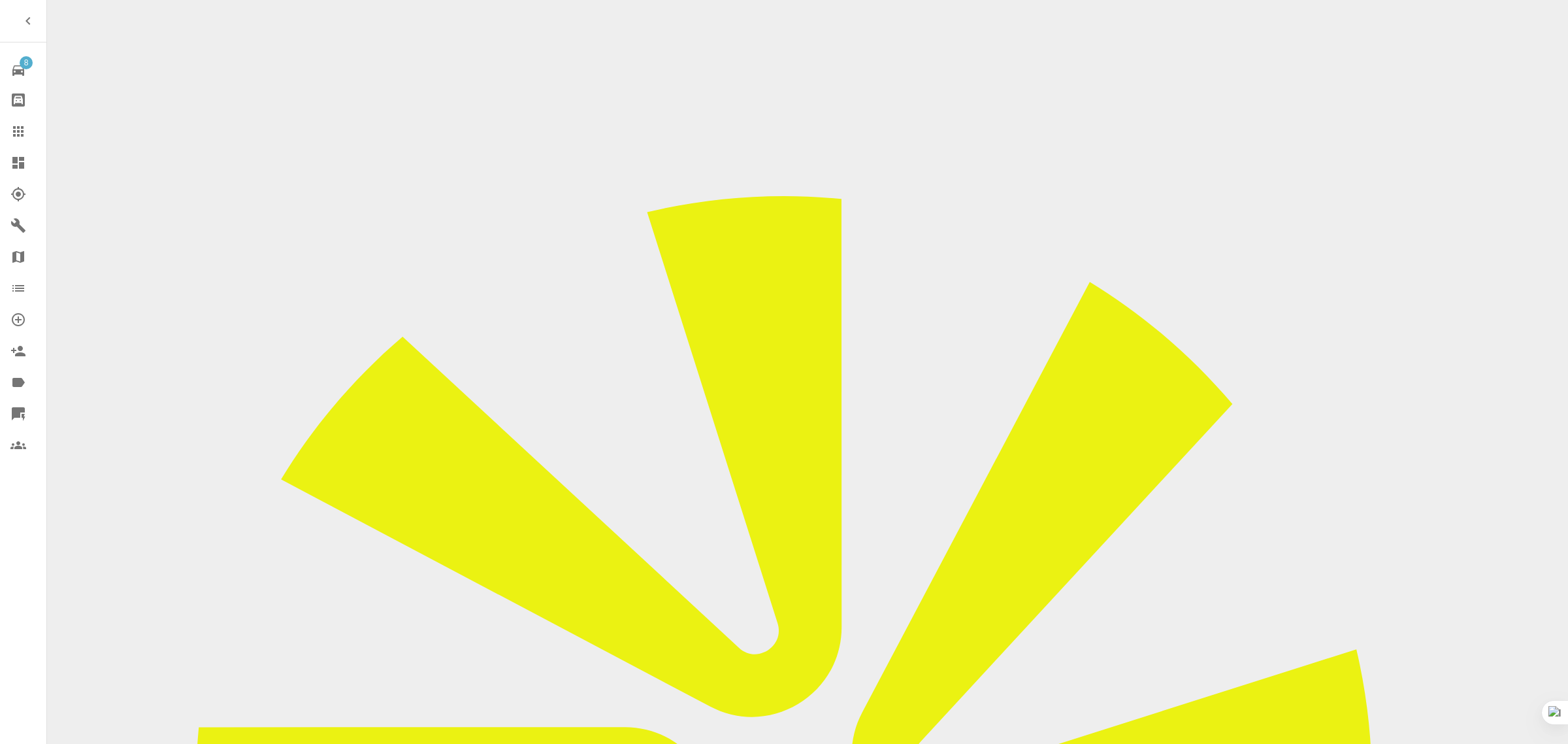
click at [10, 130] on icon at bounding box center [18, 131] width 16 height 16
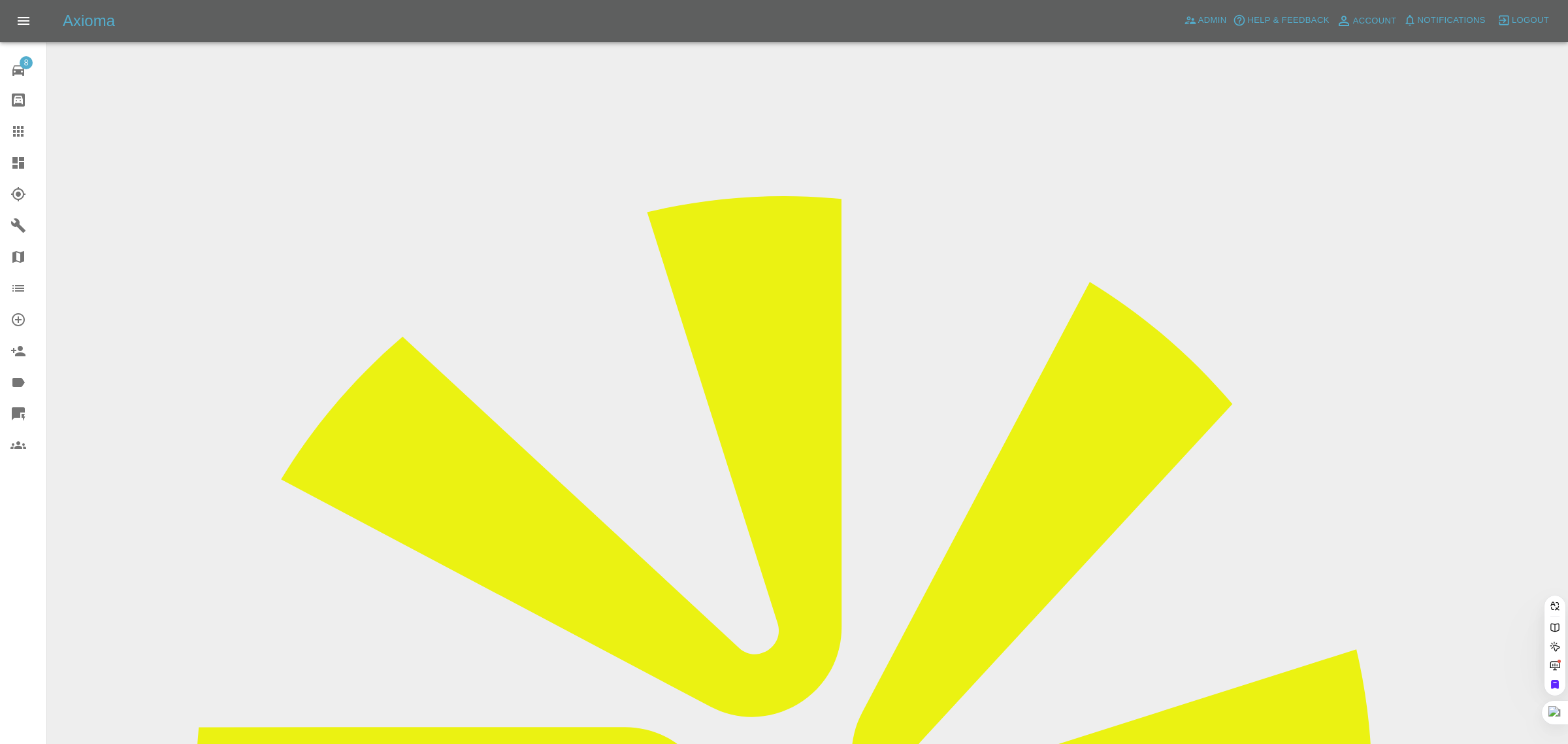
paste input "[PERSON_NAME][EMAIL_ADDRESS][DOMAIN_NAME]"
type input "[PERSON_NAME][EMAIL_ADDRESS][DOMAIN_NAME]"
drag, startPoint x: 745, startPoint y: 445, endPoint x: 417, endPoint y: 63, distance: 503.5
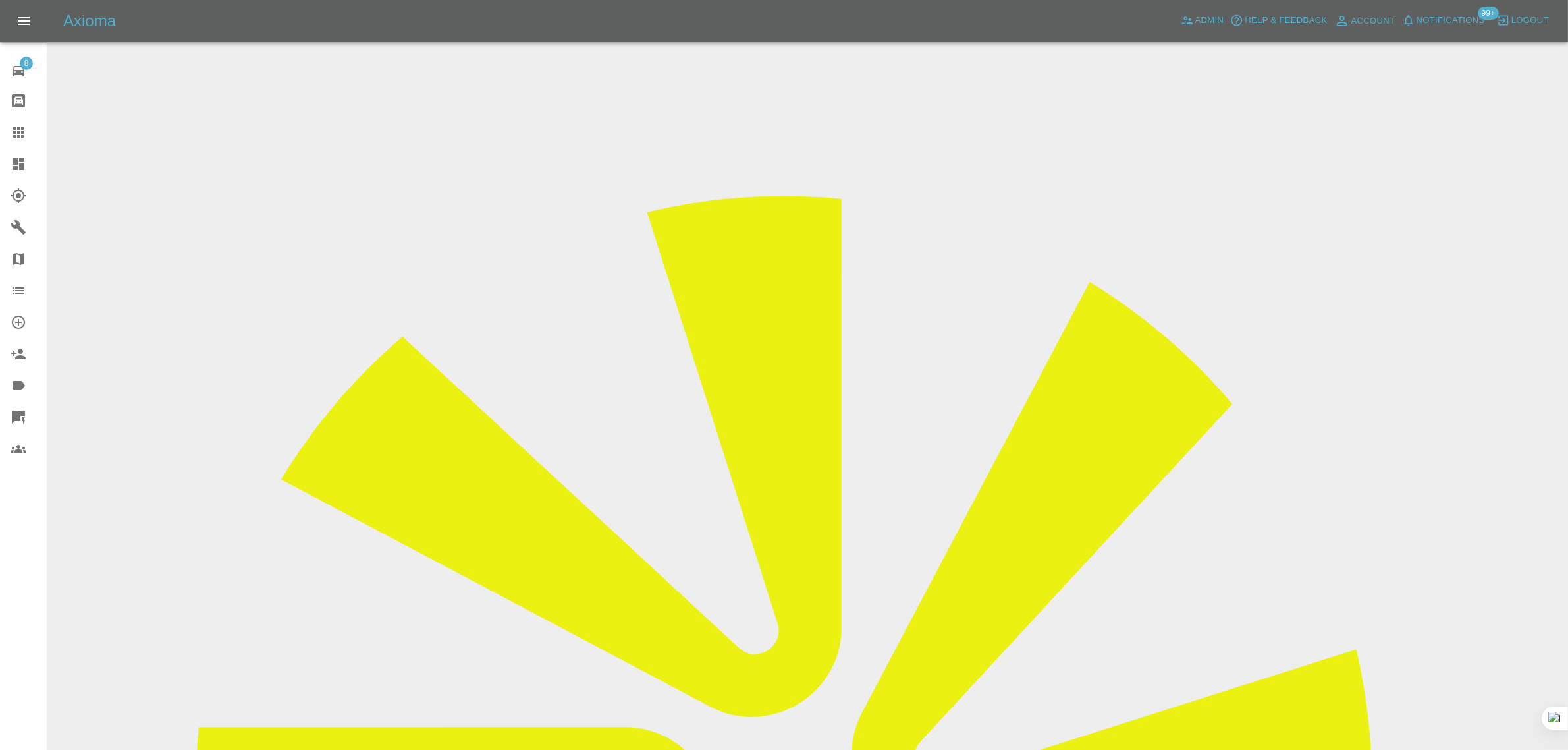
click at [22, 133] on icon at bounding box center [18, 132] width 10 height 10
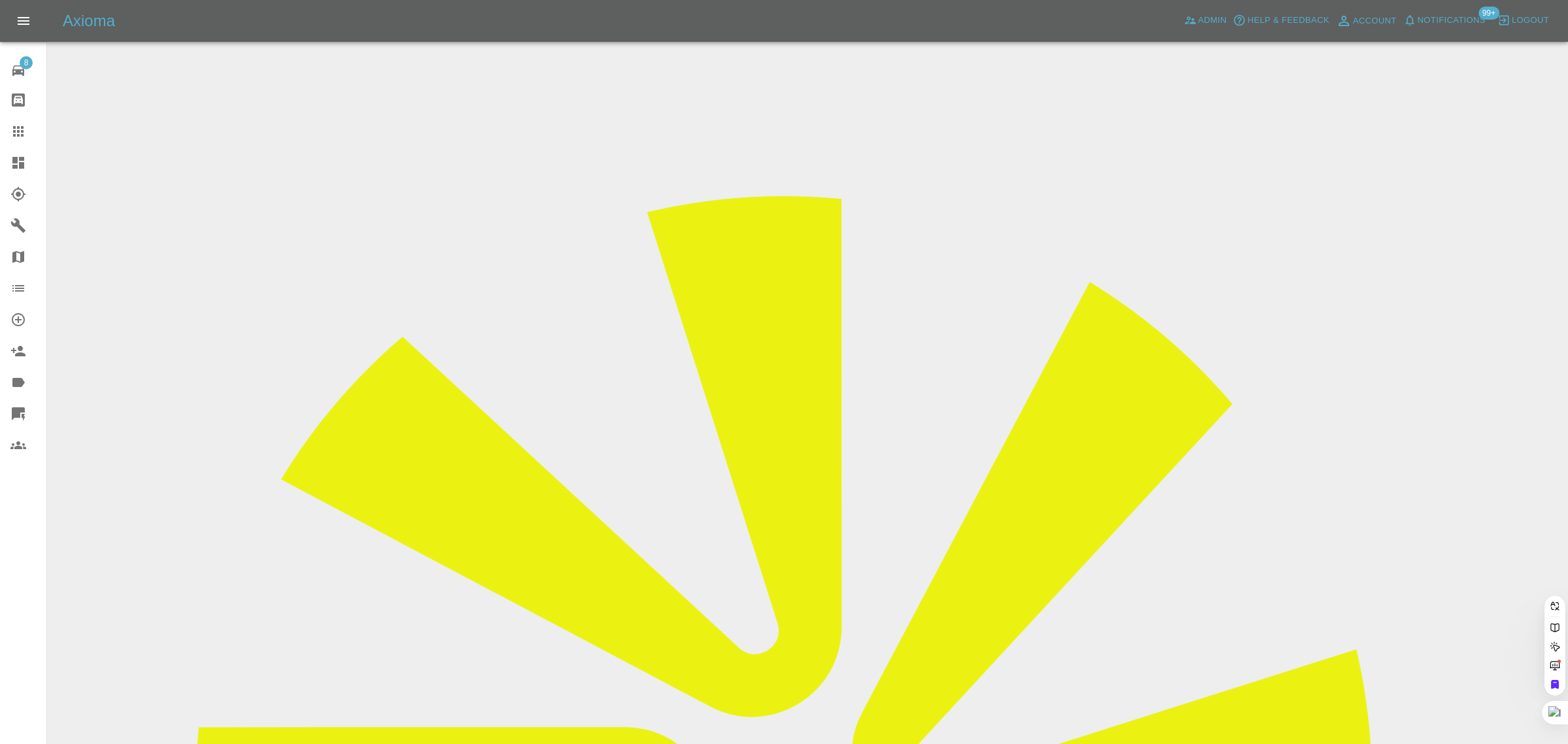
paste input "dmbrunning@yahoo.co.uk"
type input "dmbrunning@yahoo.co.u"
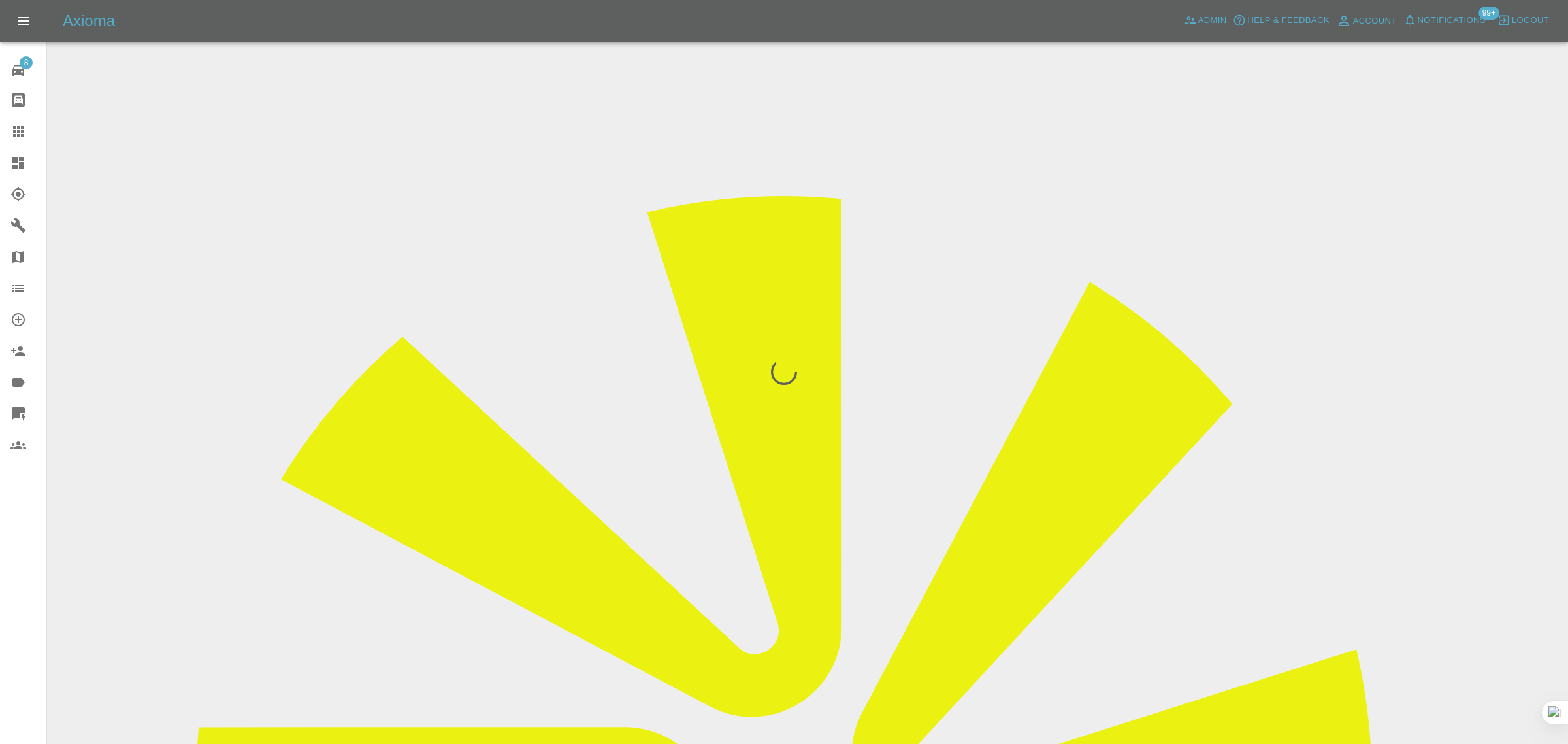
click at [27, 585] on div "8 Repair home Bodyshop home Claims Dashboard Explorer Garages Map Organization …" at bounding box center [23, 372] width 47 height 744
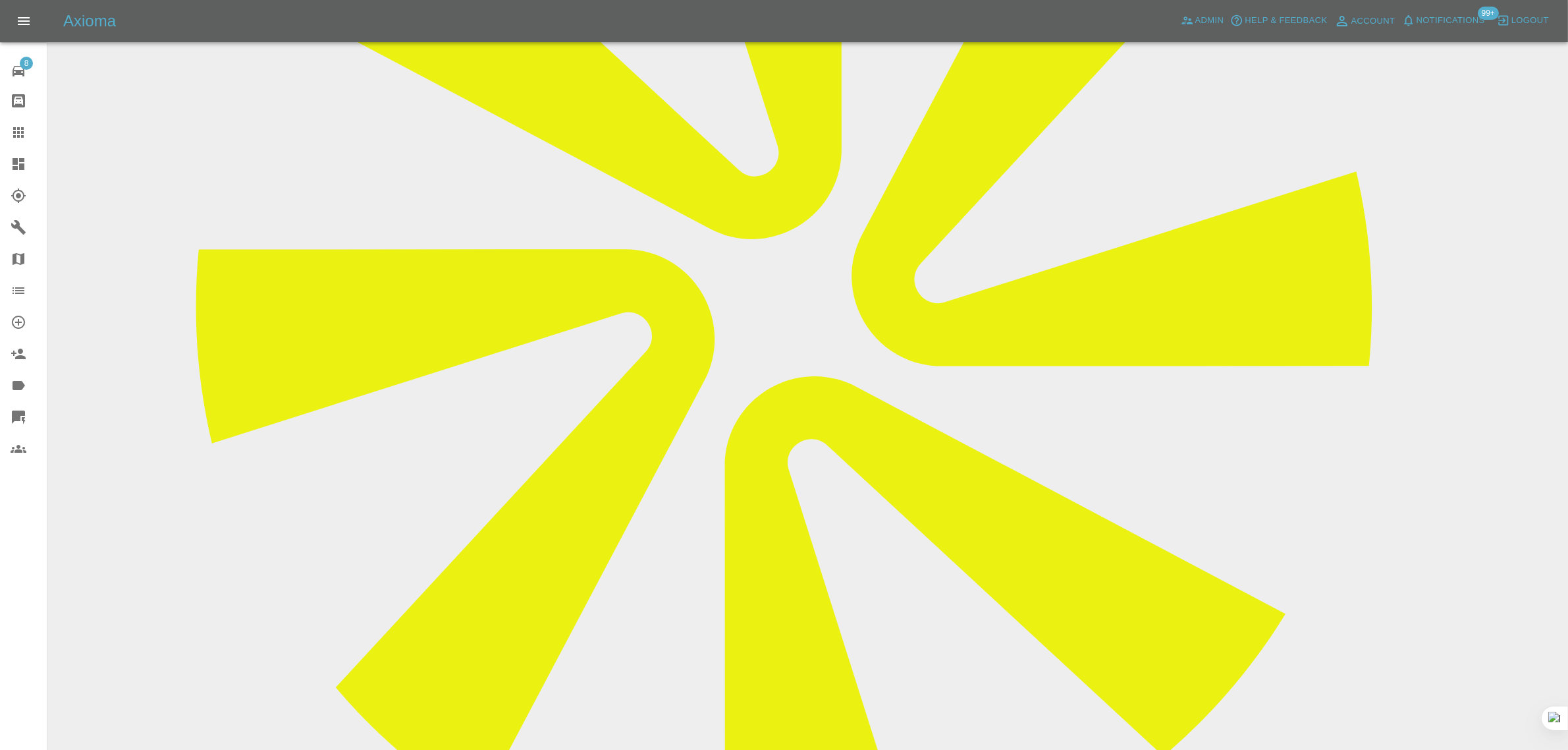
scroll to position [494, 0]
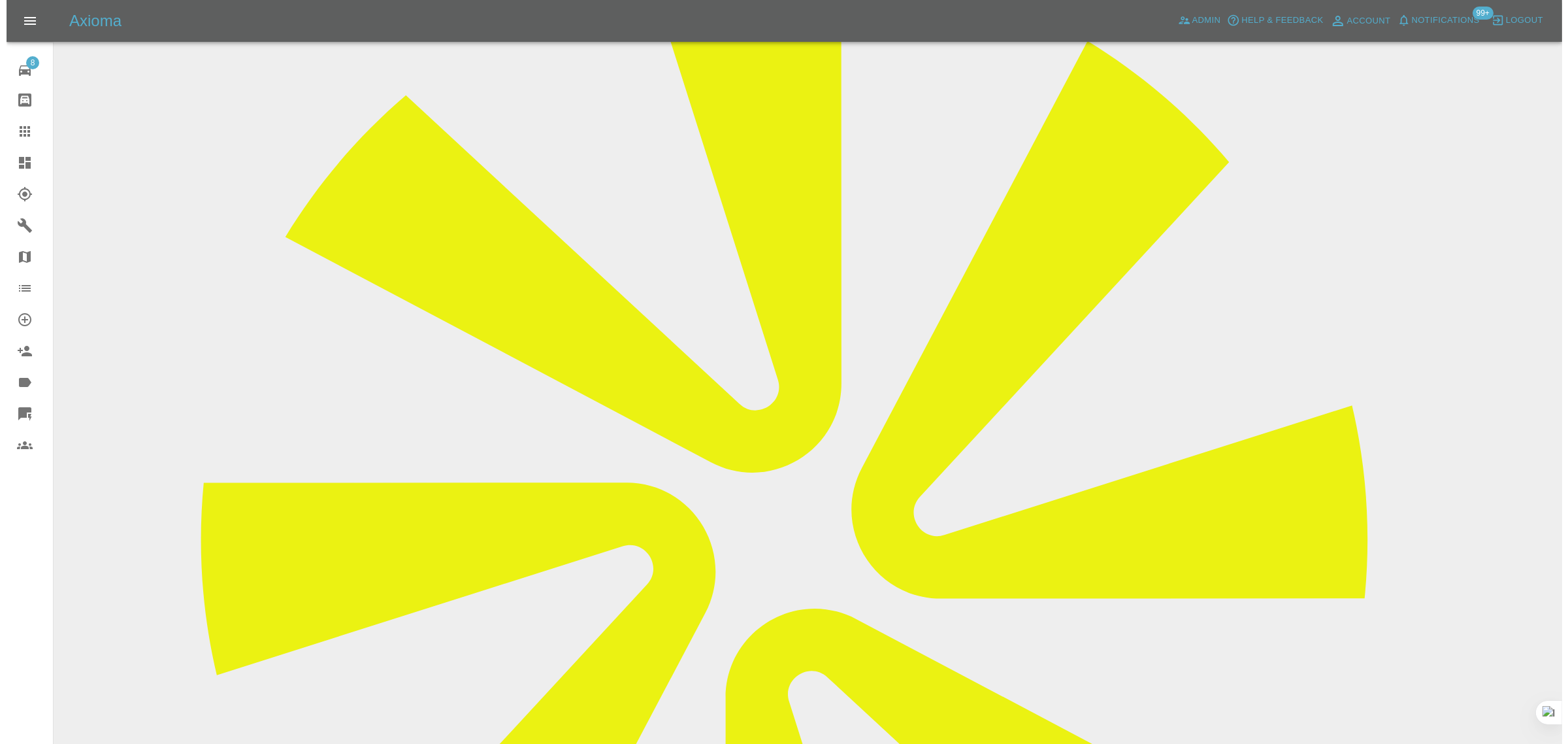
scroll to position [0, 0]
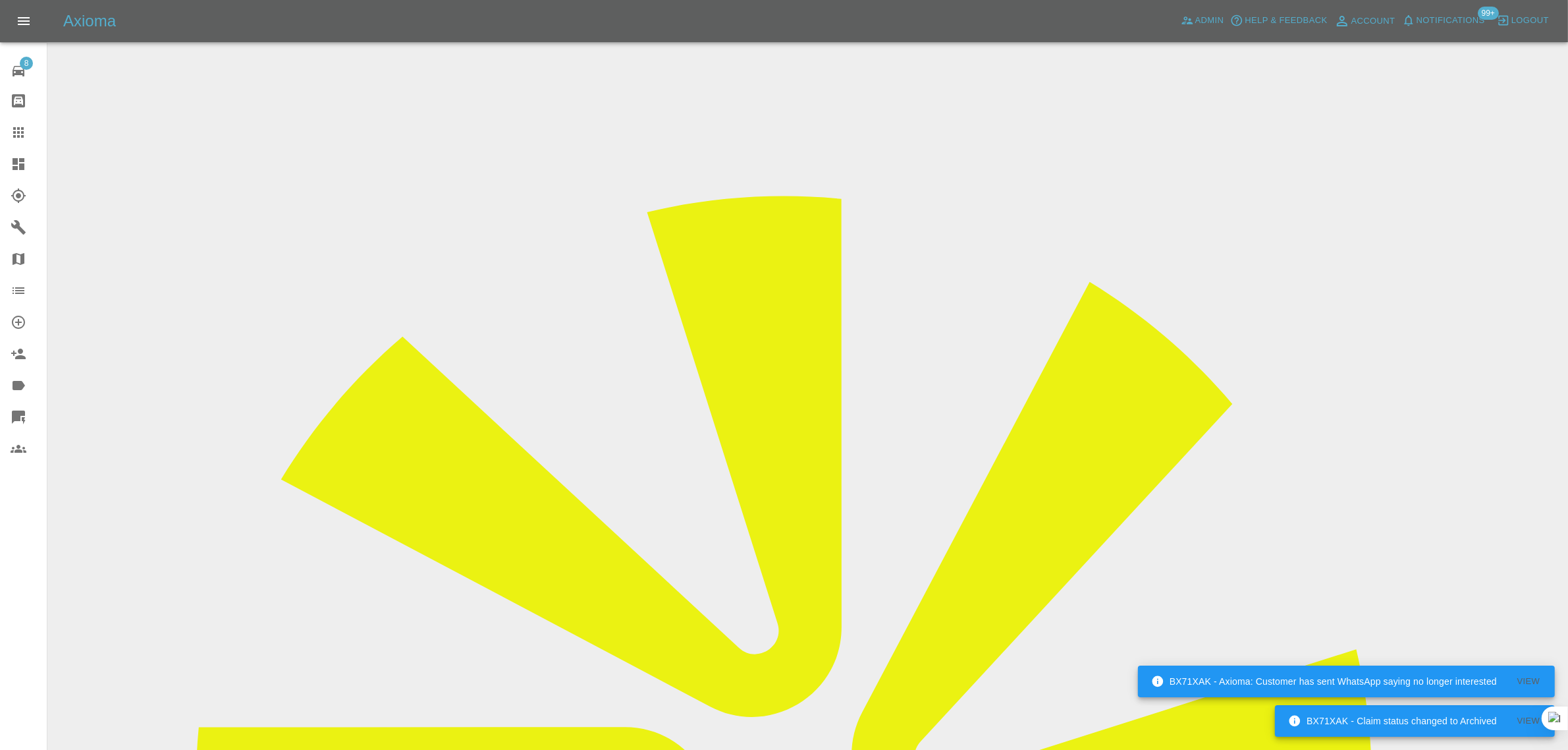
click at [27, 130] on div at bounding box center [28, 132] width 37 height 16
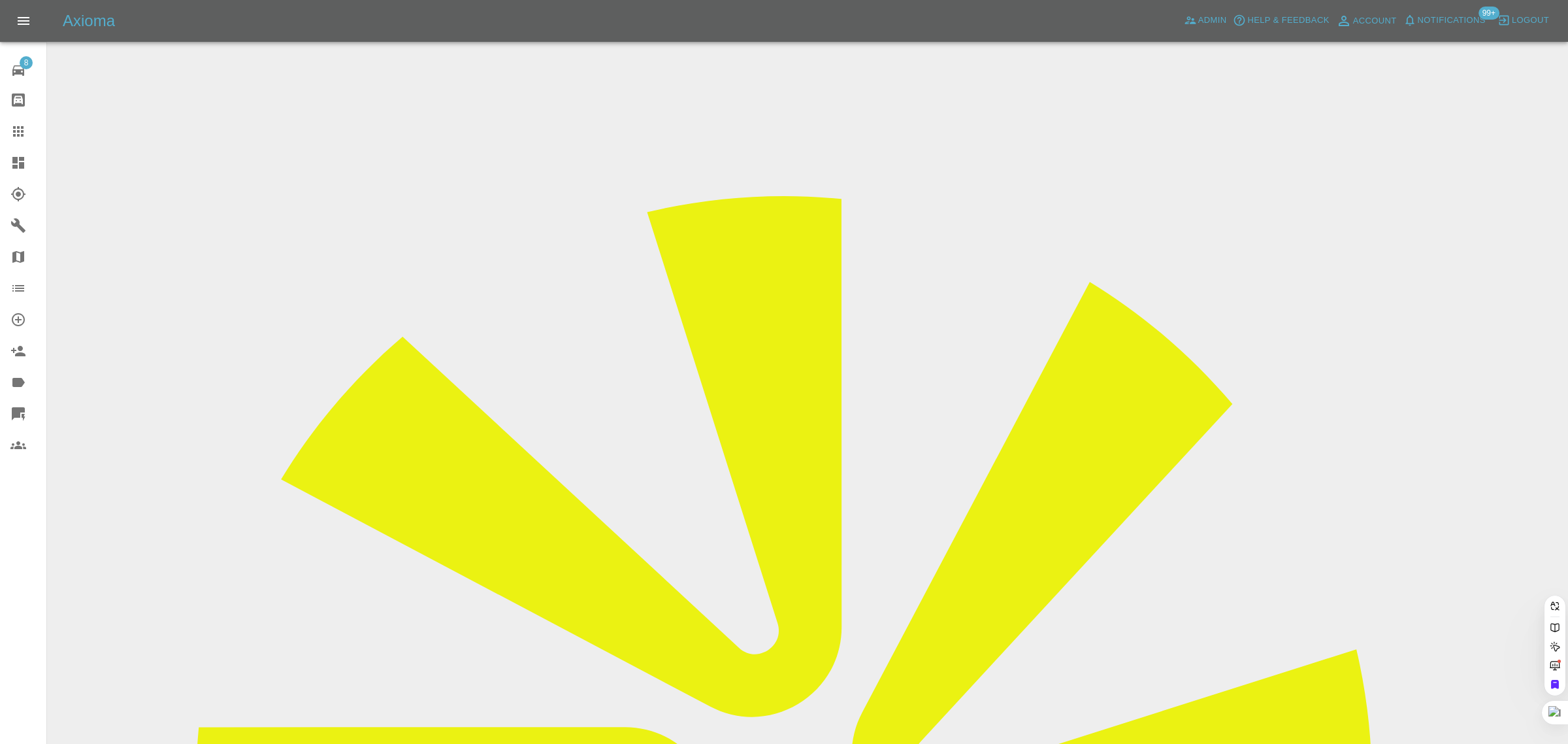
paste input "jessica.jolley93@gmail.com"
type input "jessica.jolley93@gmail.co"
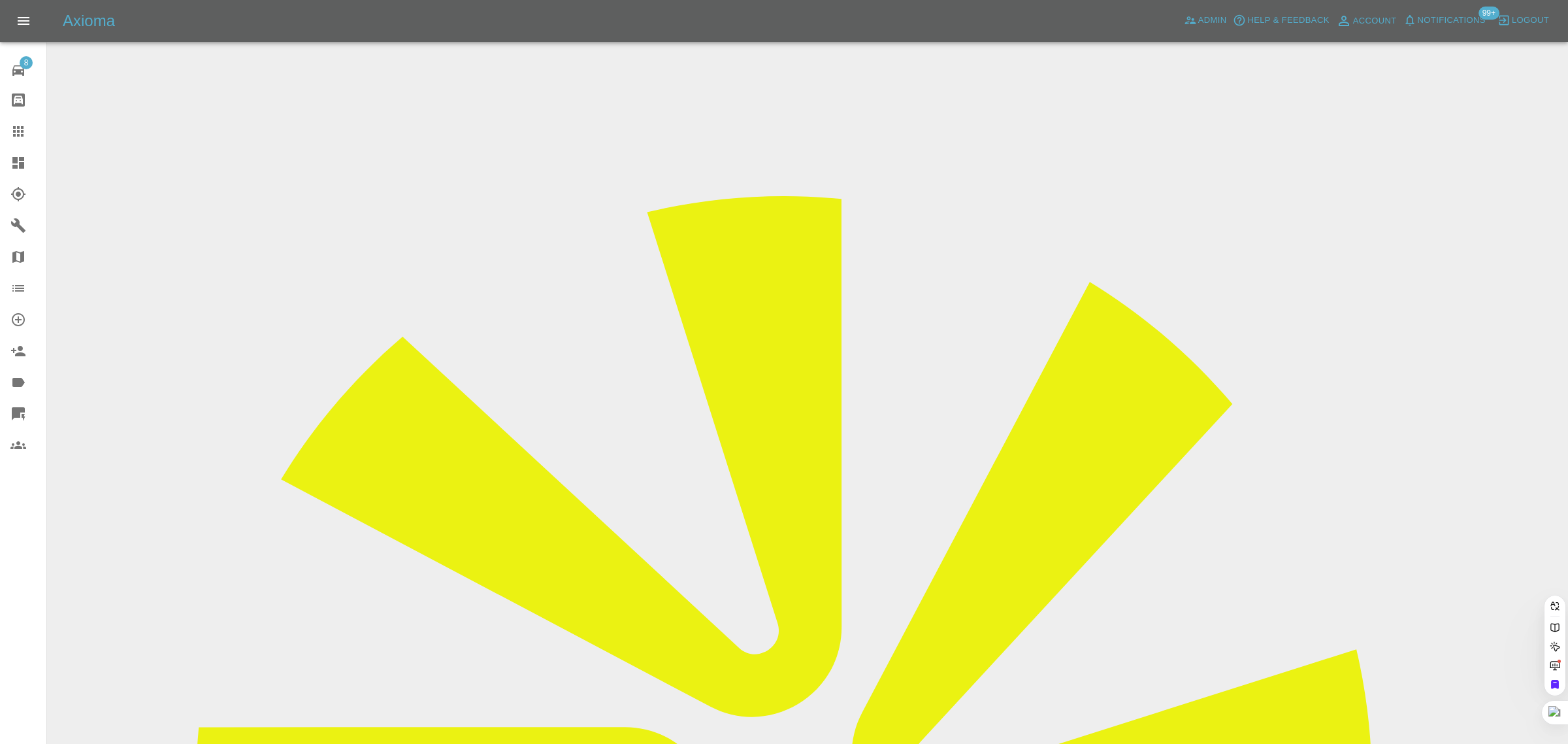
scroll to position [0, 10]
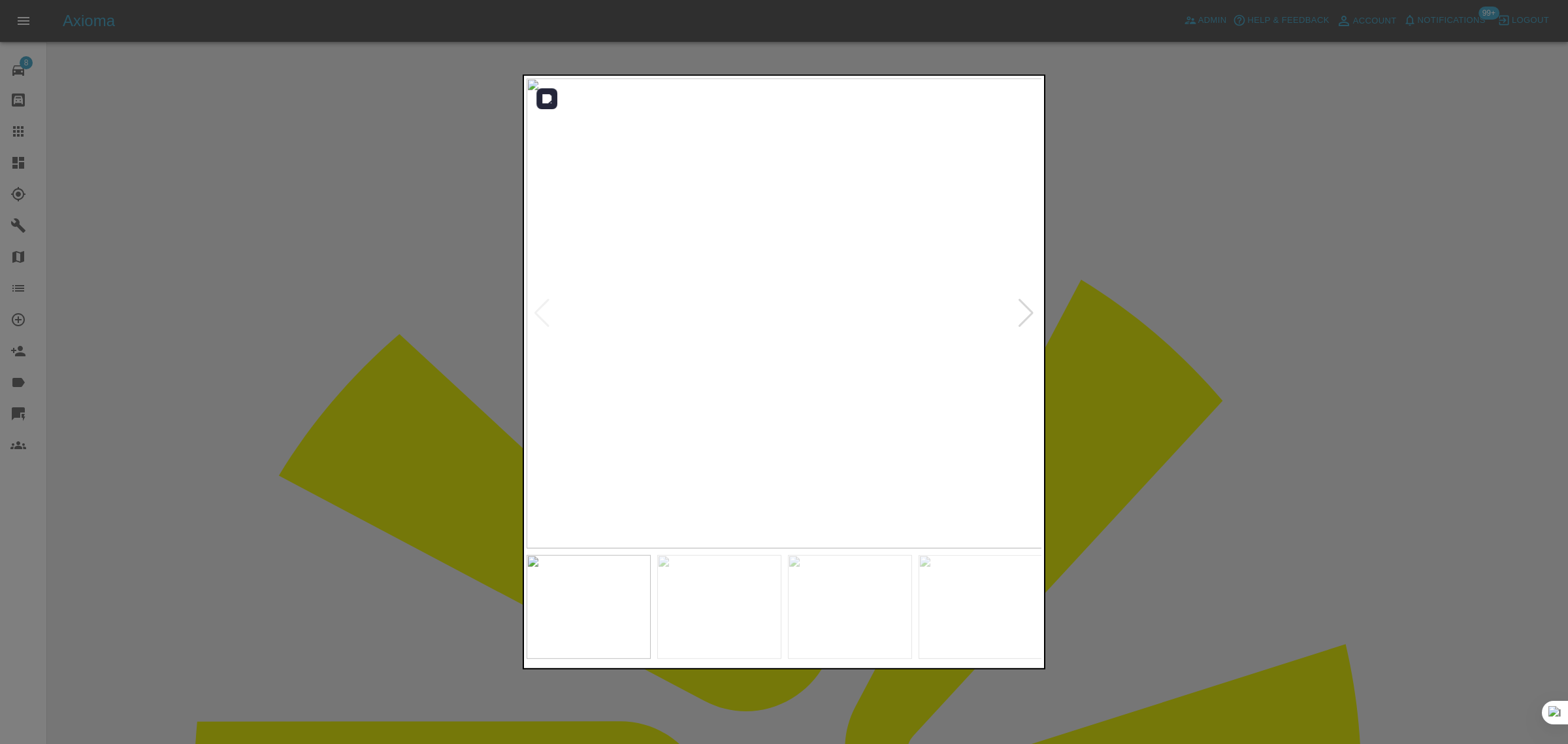
click at [1030, 315] on div at bounding box center [1026, 313] width 18 height 29
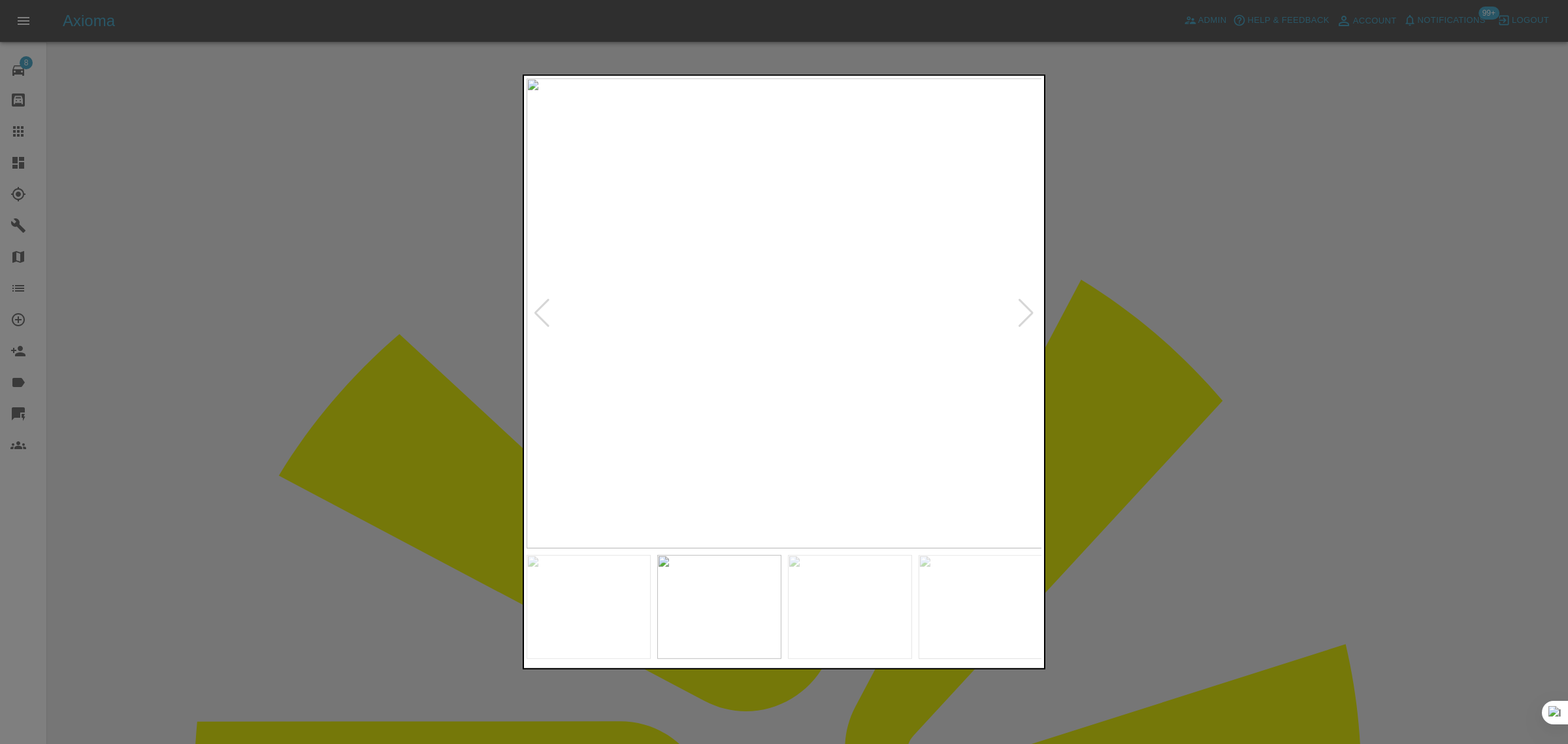
click at [1030, 315] on div at bounding box center [1026, 313] width 18 height 29
click at [1030, 315] on img at bounding box center [784, 313] width 516 height 470
click at [1199, 305] on div at bounding box center [784, 372] width 1568 height 744
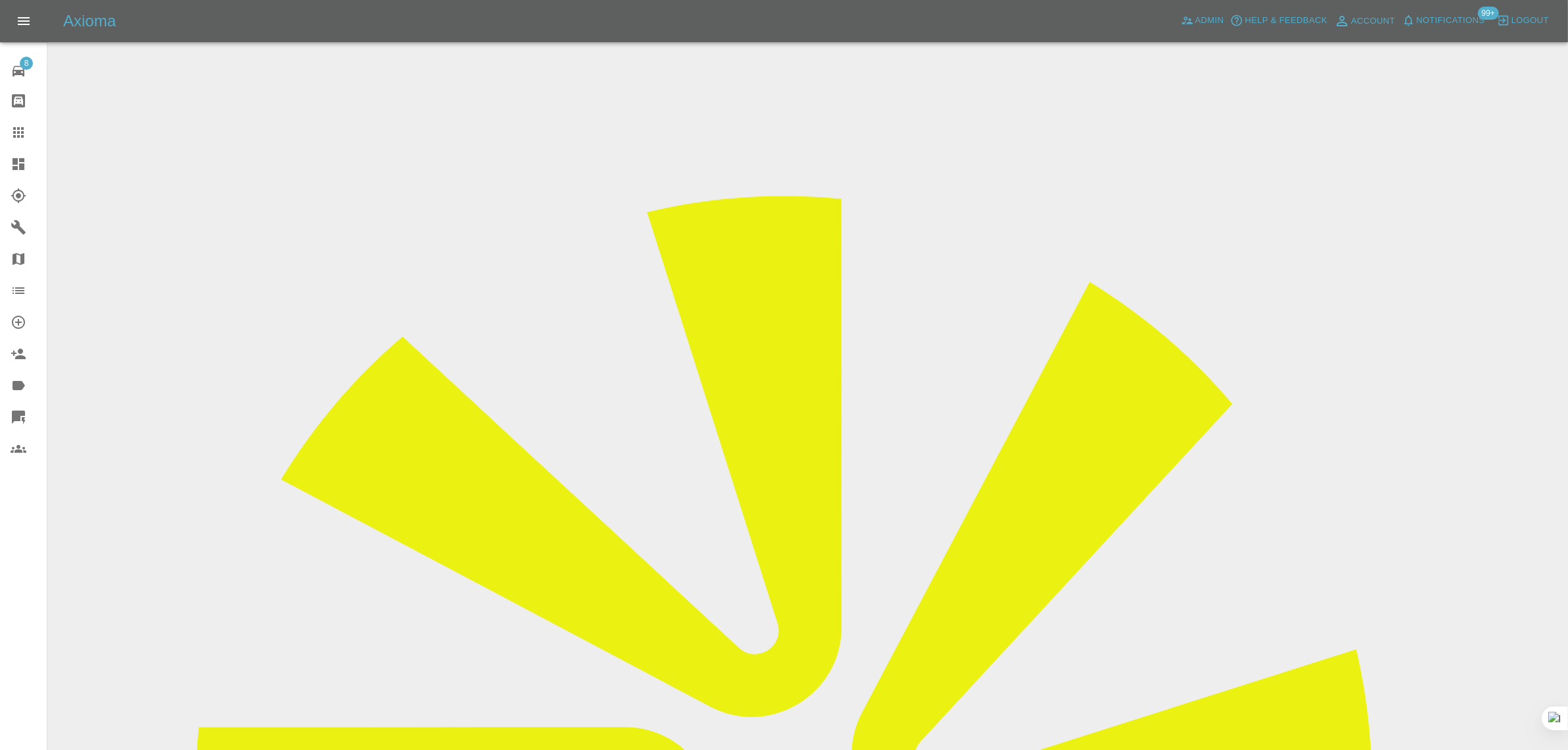
click at [19, 127] on icon at bounding box center [18, 132] width 10 height 10
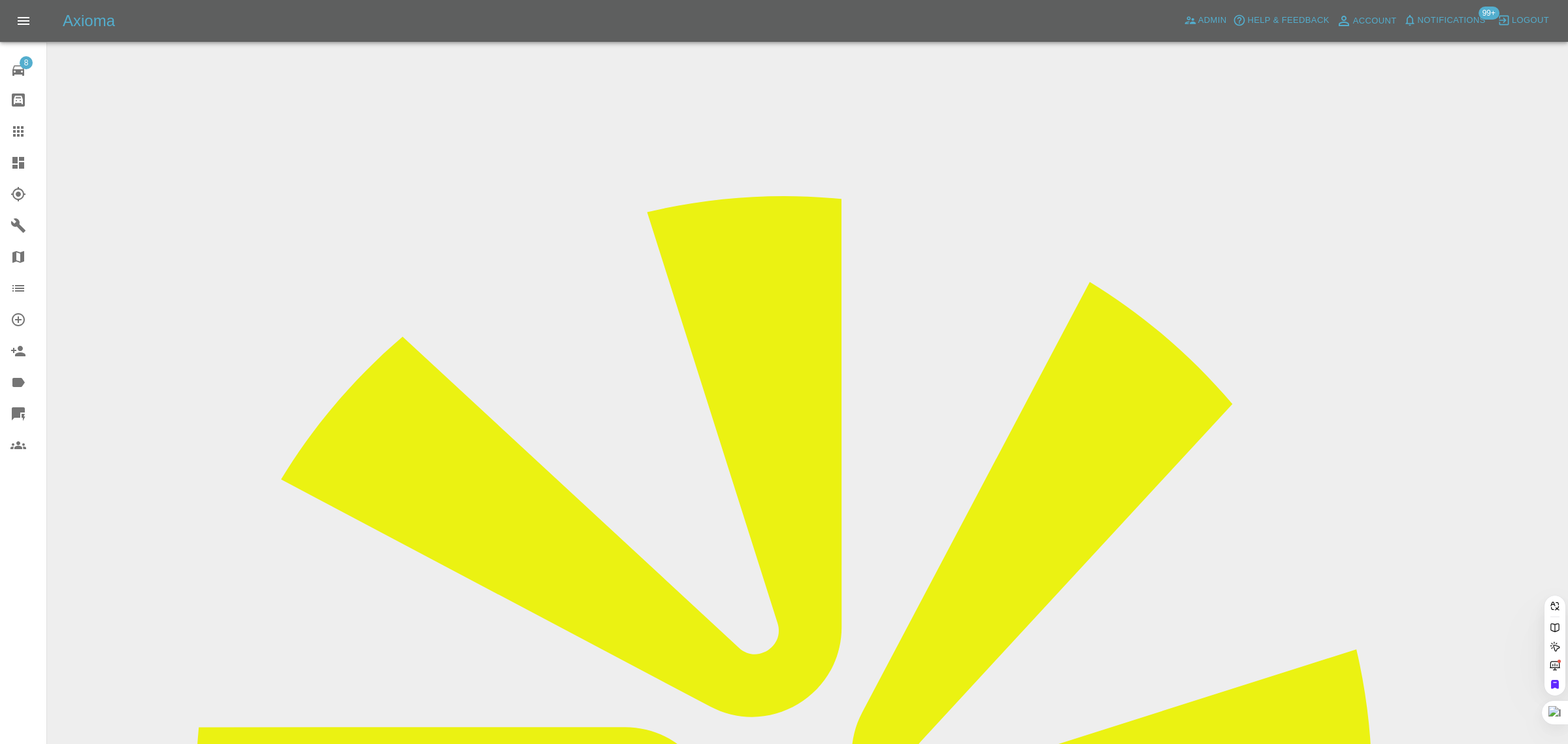
paste input "peter.smees22@gmail.com"
type input "peter.smees22@gmail.com"
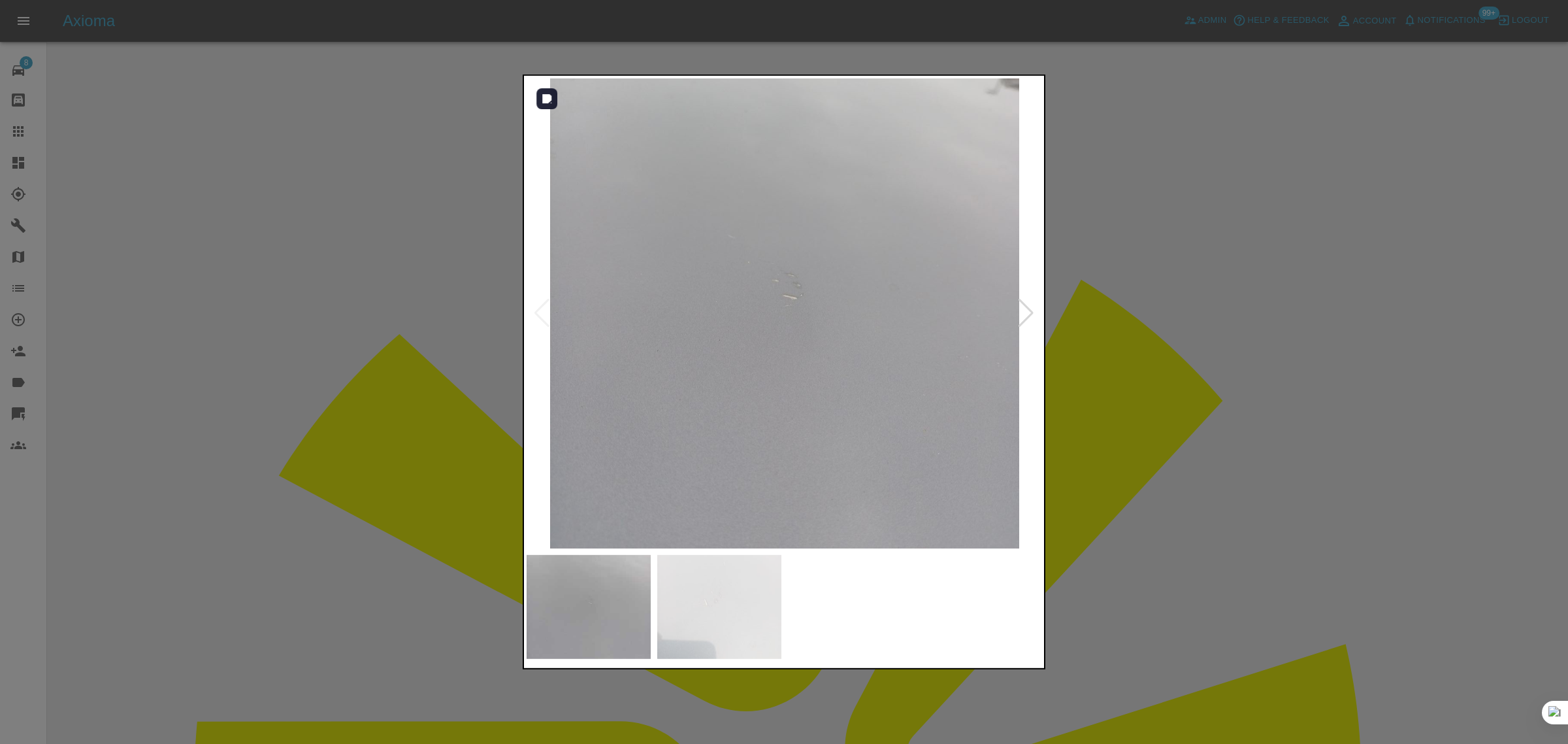
click at [1022, 308] on div at bounding box center [1026, 313] width 18 height 29
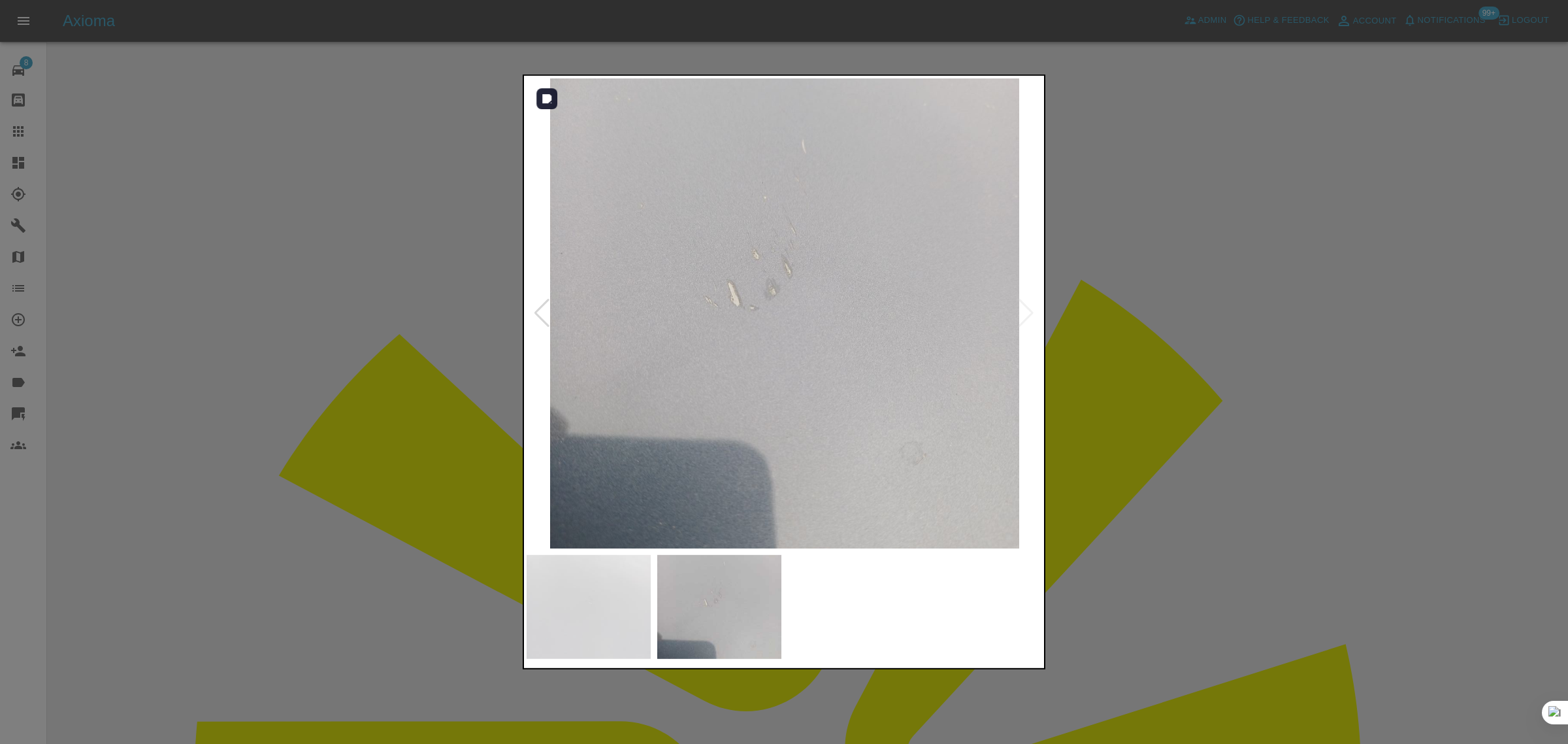
click at [1022, 308] on img at bounding box center [784, 313] width 516 height 470
click at [1032, 312] on img at bounding box center [784, 313] width 516 height 470
click at [1259, 343] on div at bounding box center [784, 372] width 1568 height 744
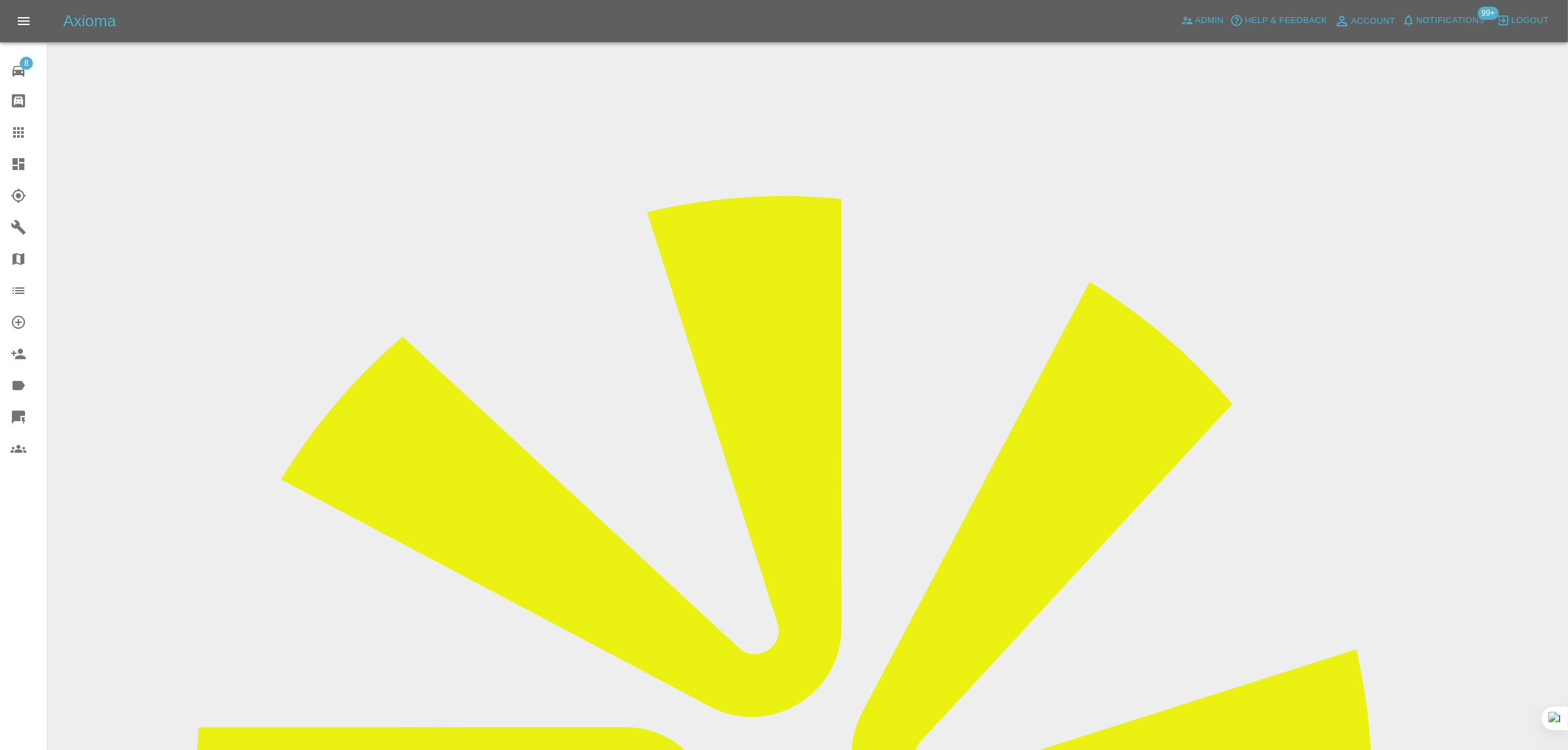
click at [24, 133] on icon at bounding box center [18, 132] width 16 height 16
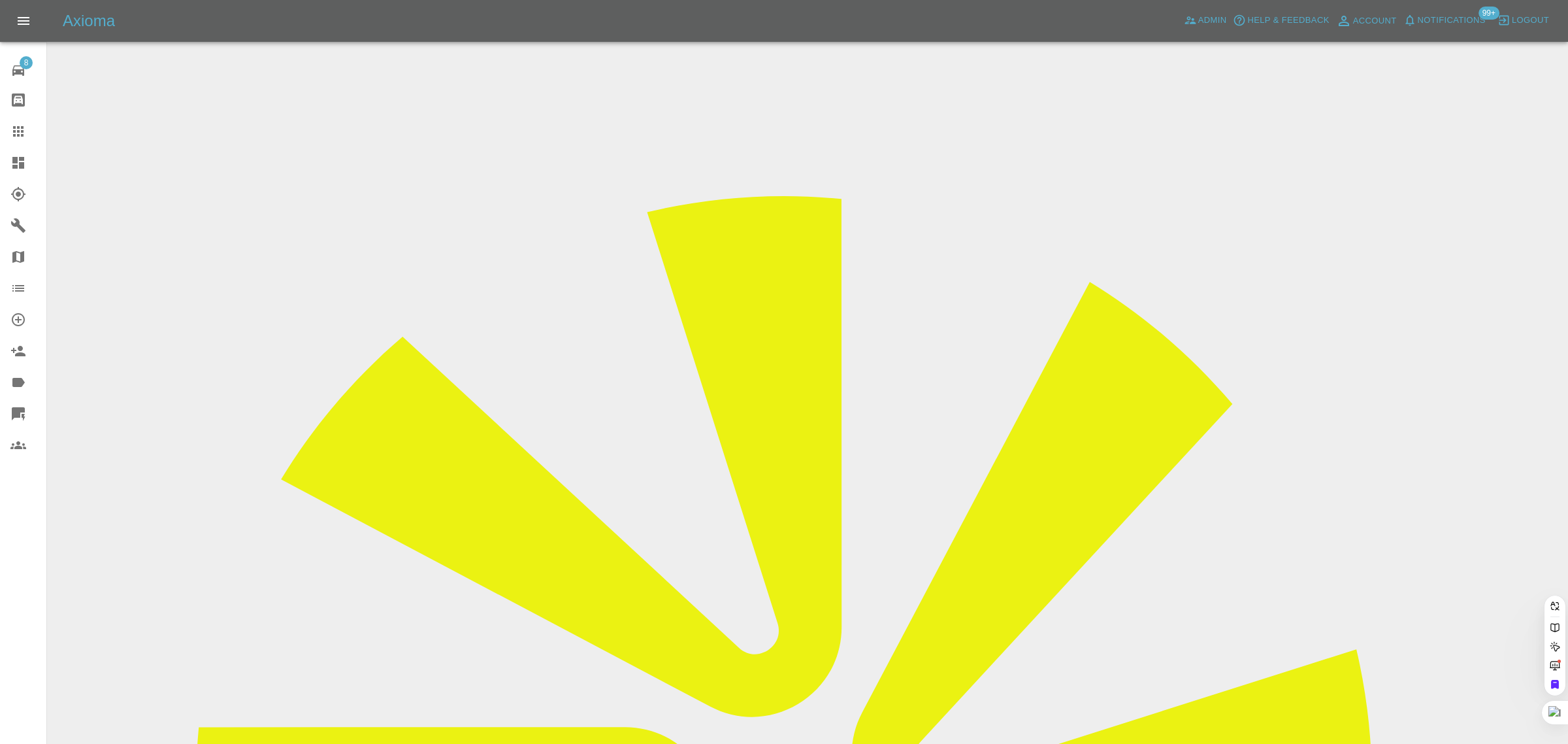
paste input "thehandpaul@gmail.com"
type input "thehandpaul@gmail.com"
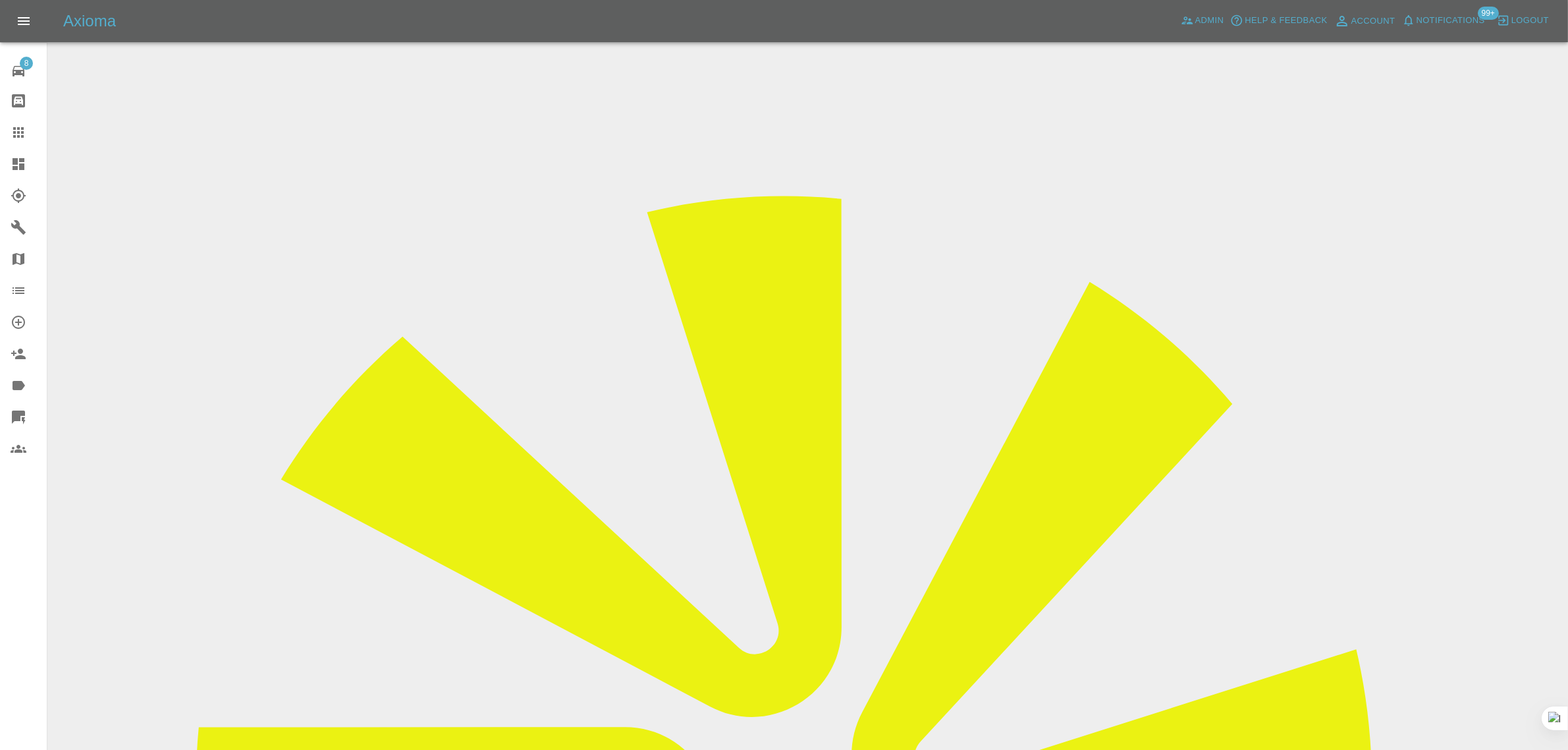
click at [22, 130] on icon at bounding box center [18, 132] width 16 height 16
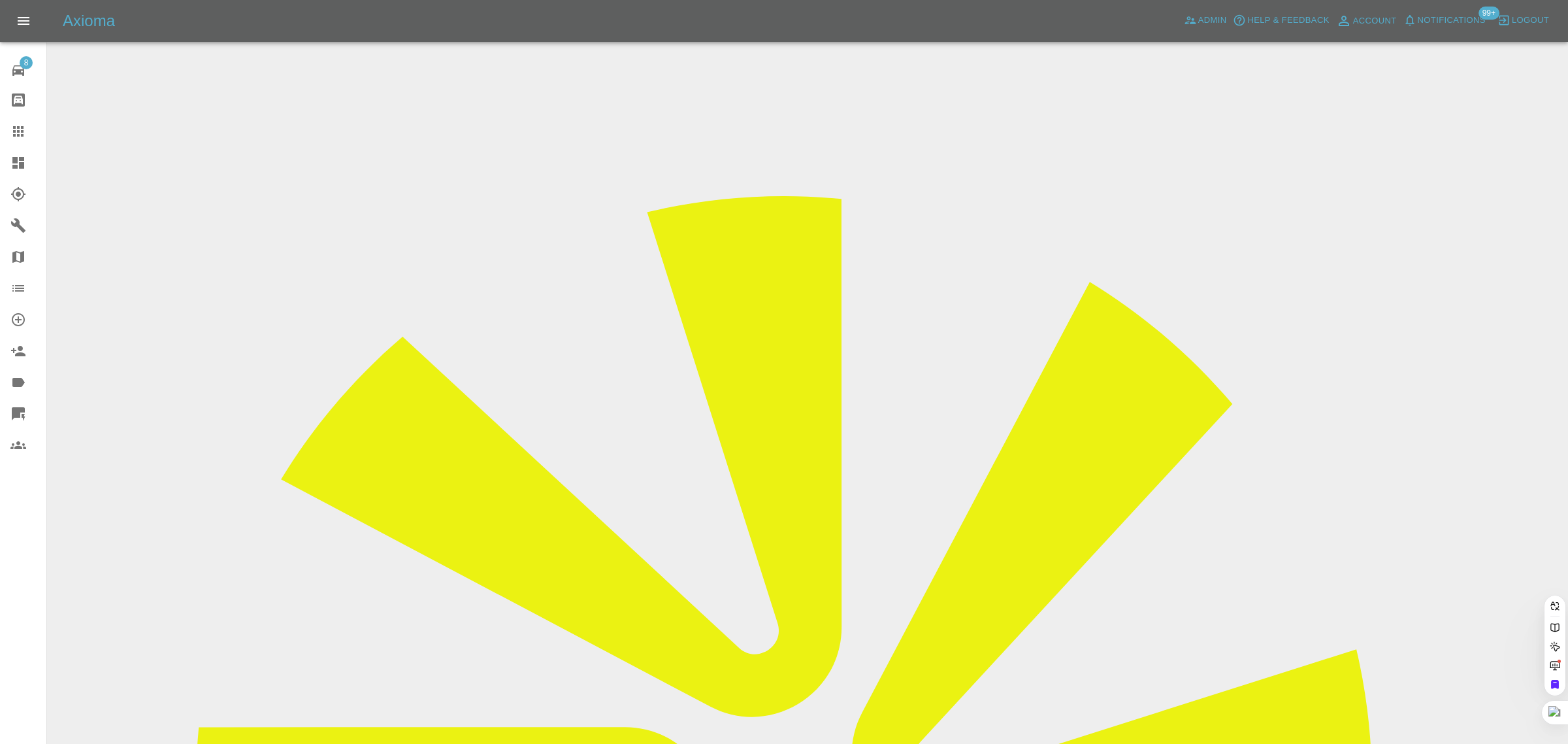
paste input "liam@trackershop-uk.com"
type input "liam@trackershop-uk.co"
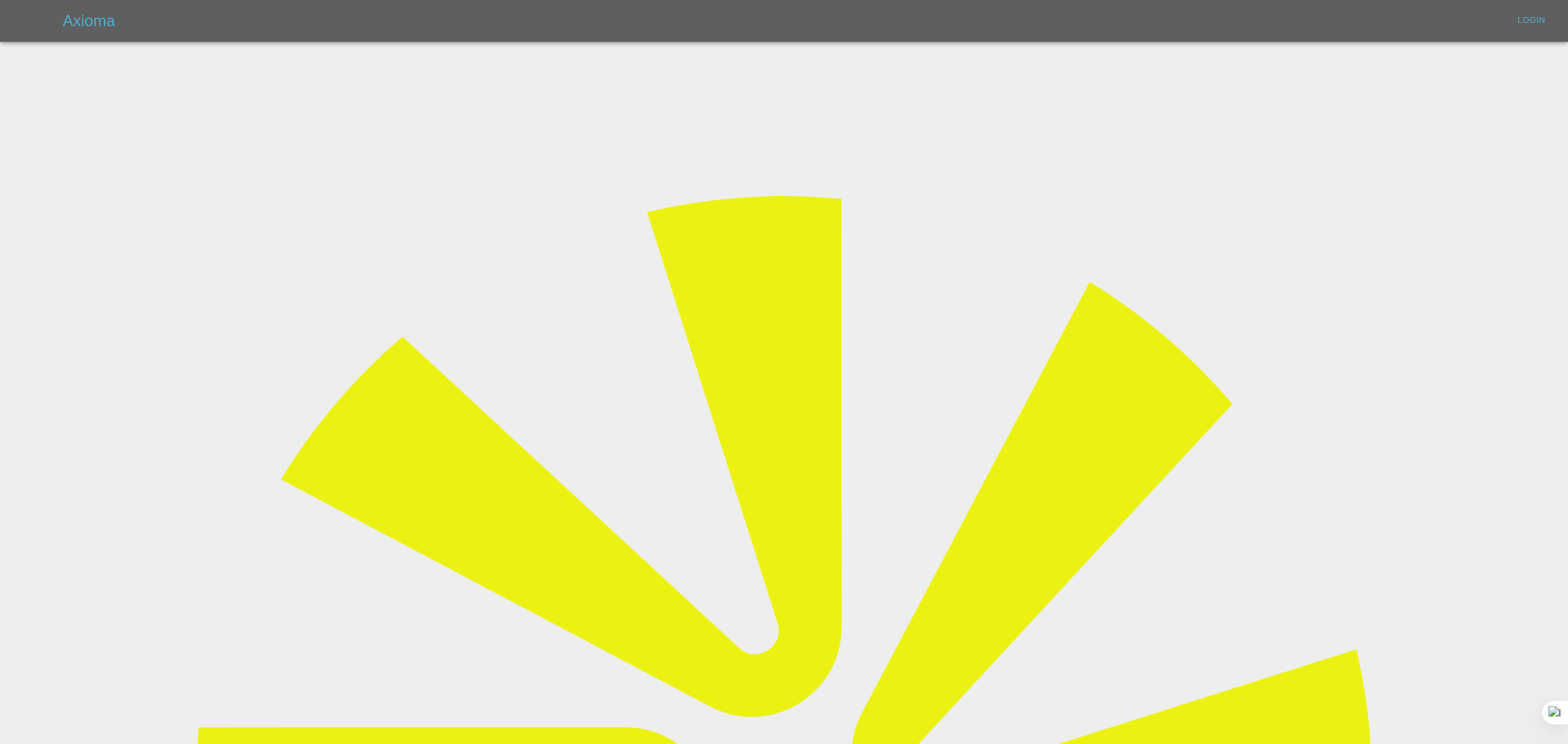
type input "bookkeeping@fifoaccounting.com"
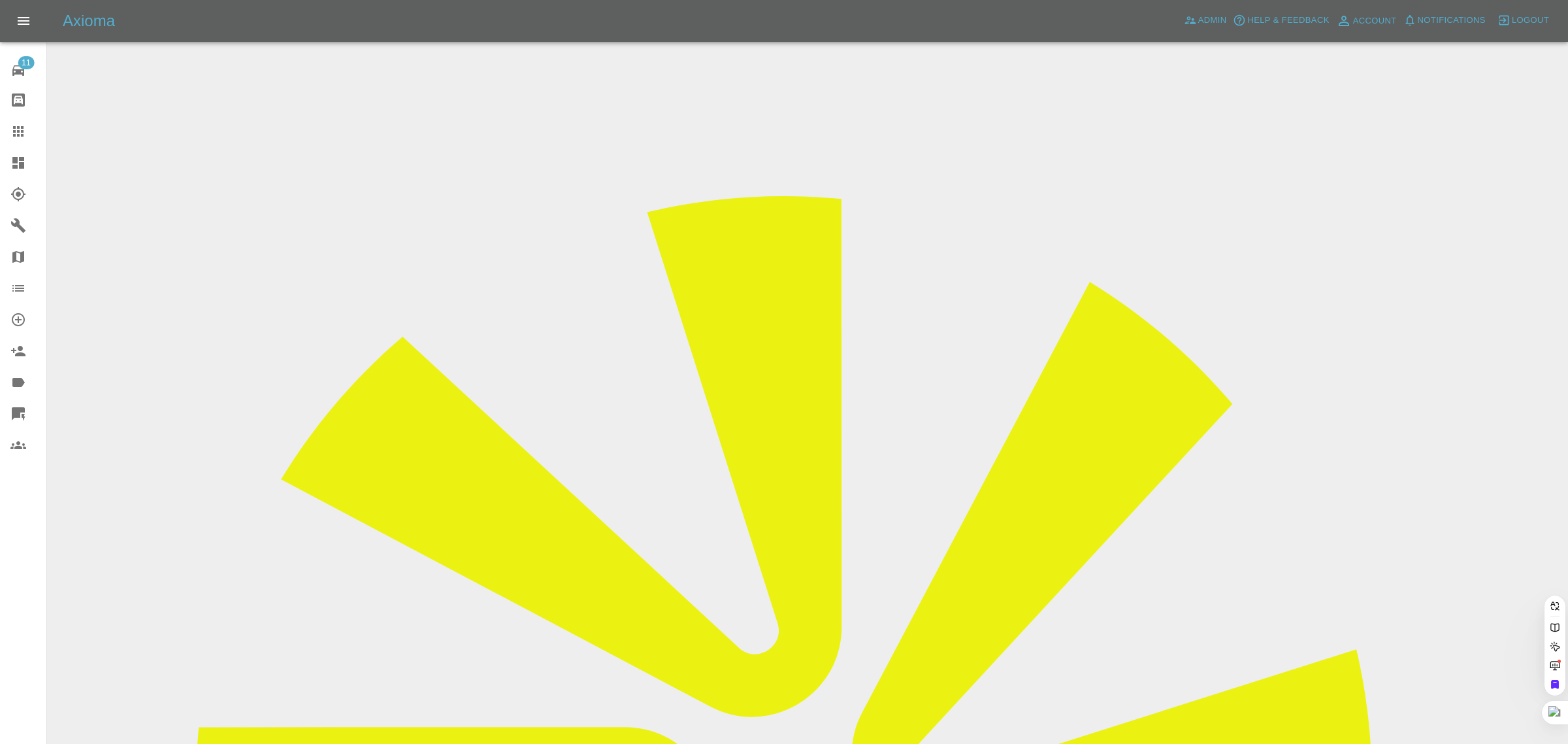
paste input "liam@trackershop-uk.com"
type input "liam@trackershop-uk.co"
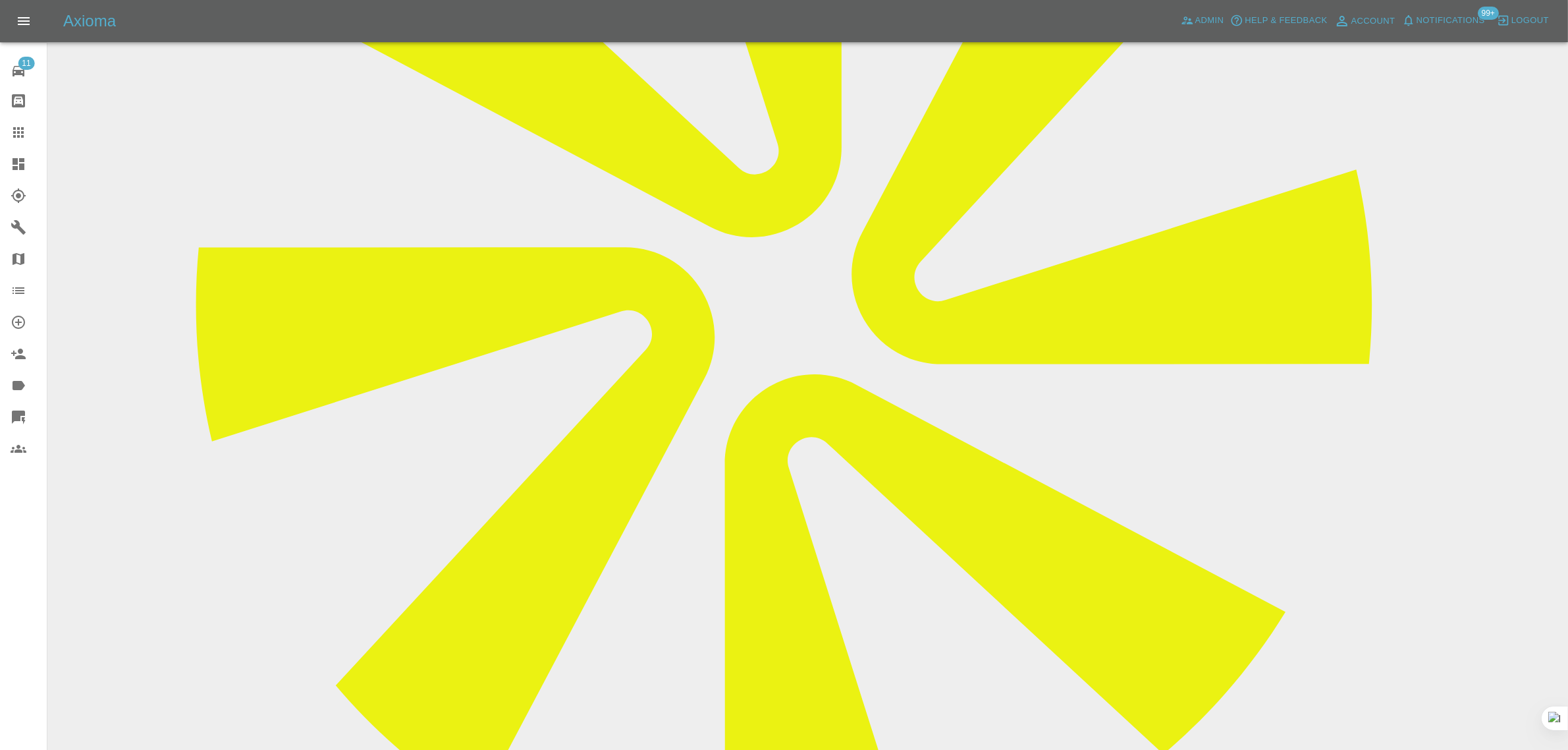
scroll to position [577, 0]
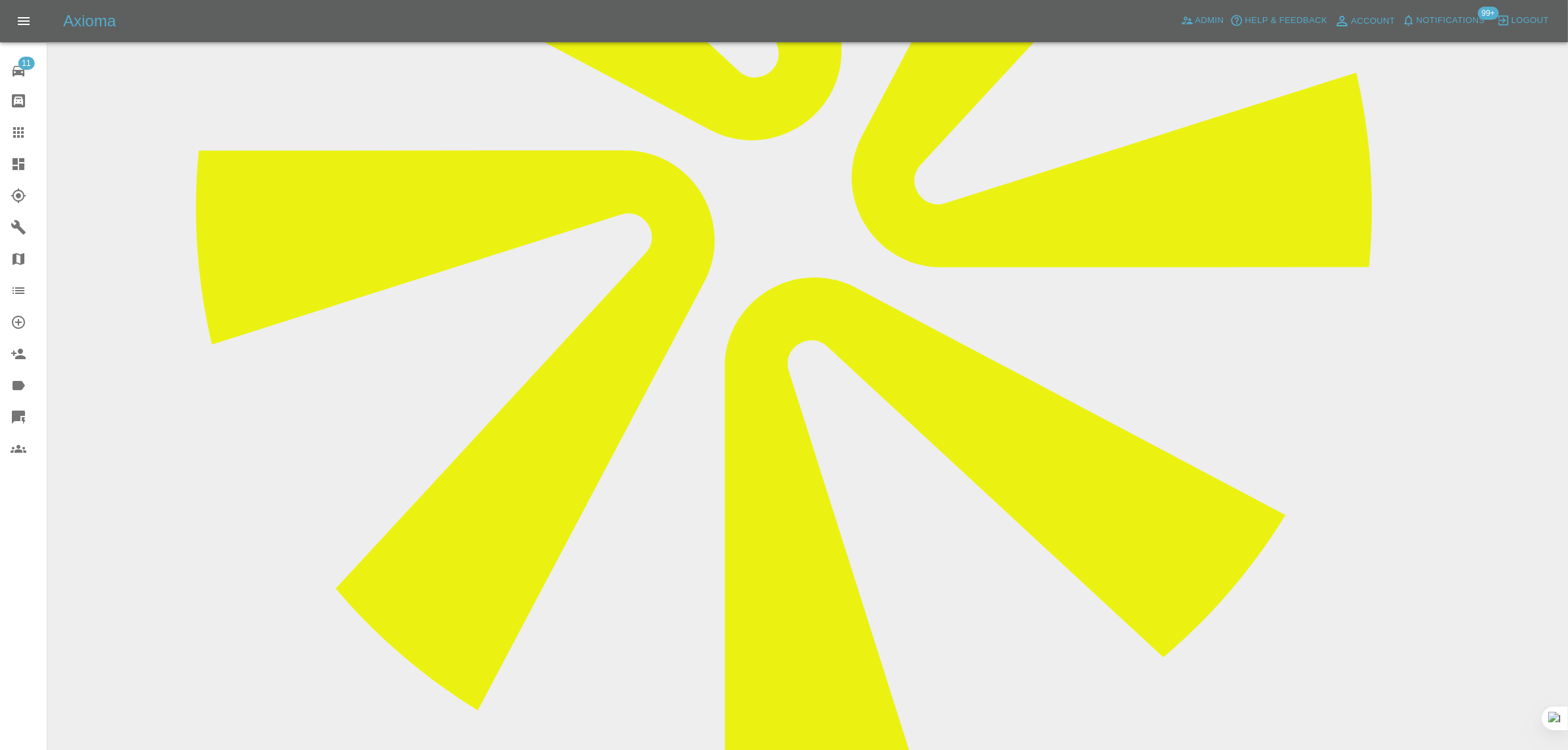
paste textarea "Apologies for the delay. The customer was away so couldn't confirm dates. Pleas…"
type textarea "Apologies for the delay. The customer was away so couldn't confirm dates. Pleas…"
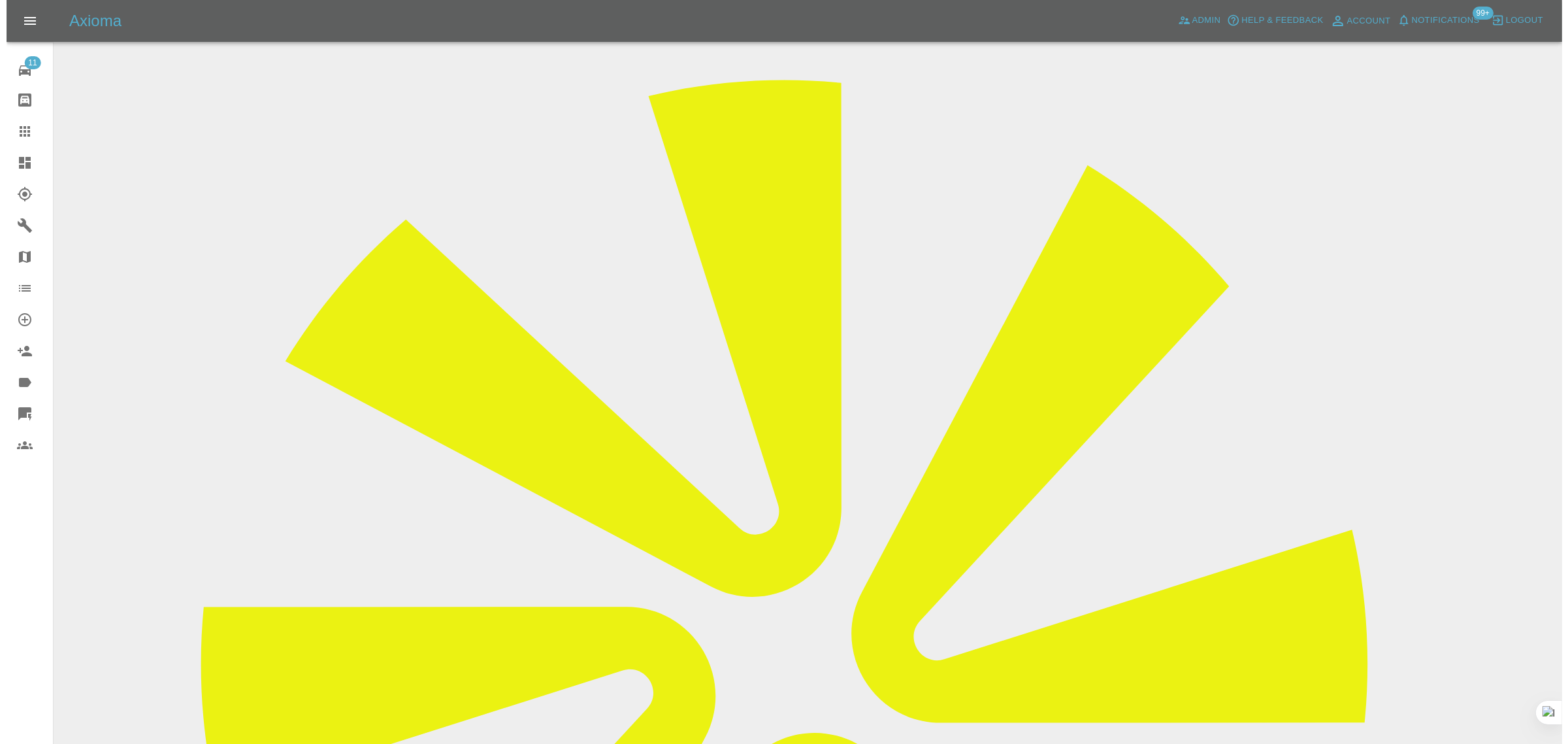
scroll to position [82, 0]
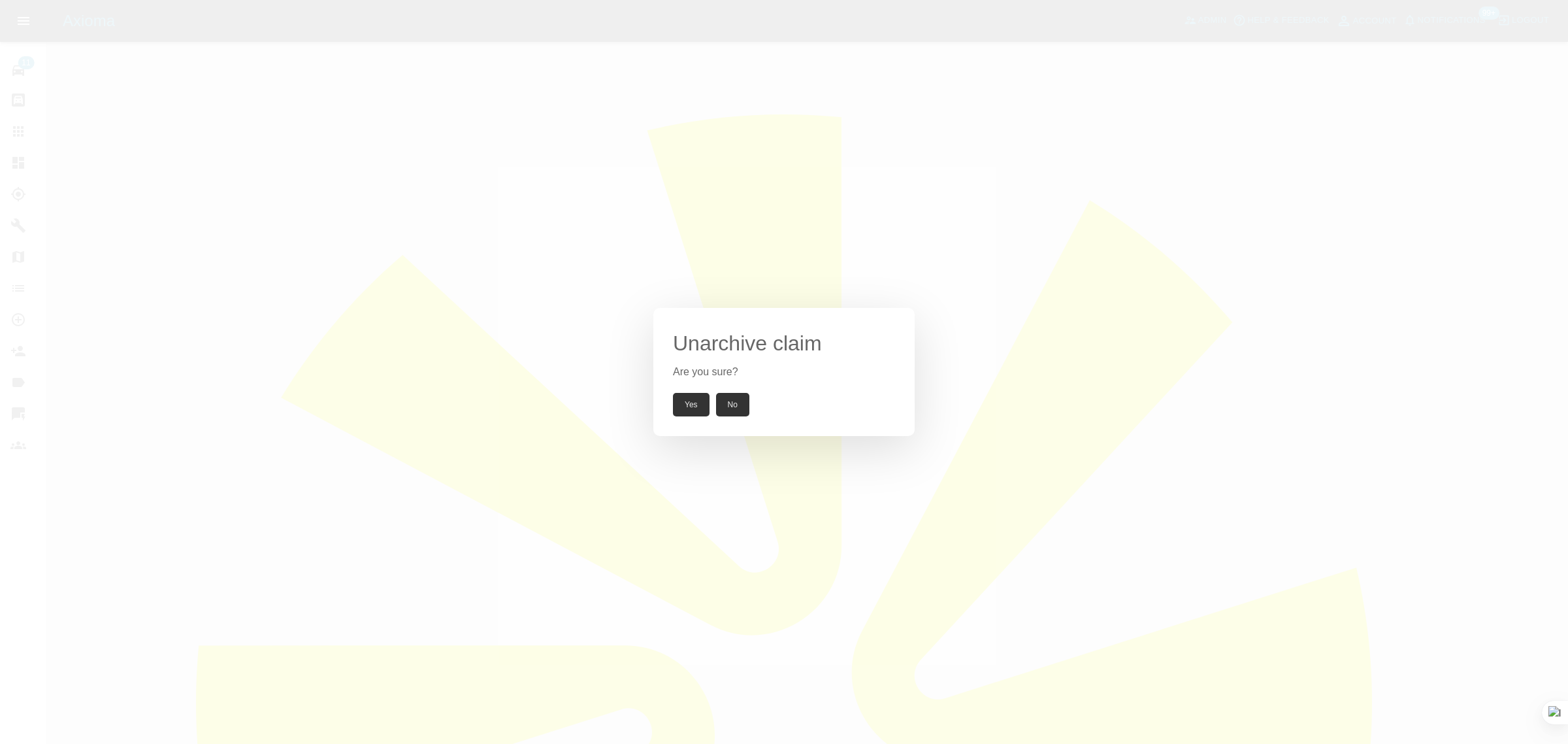
click at [675, 403] on button "Yes" at bounding box center [691, 405] width 36 height 23
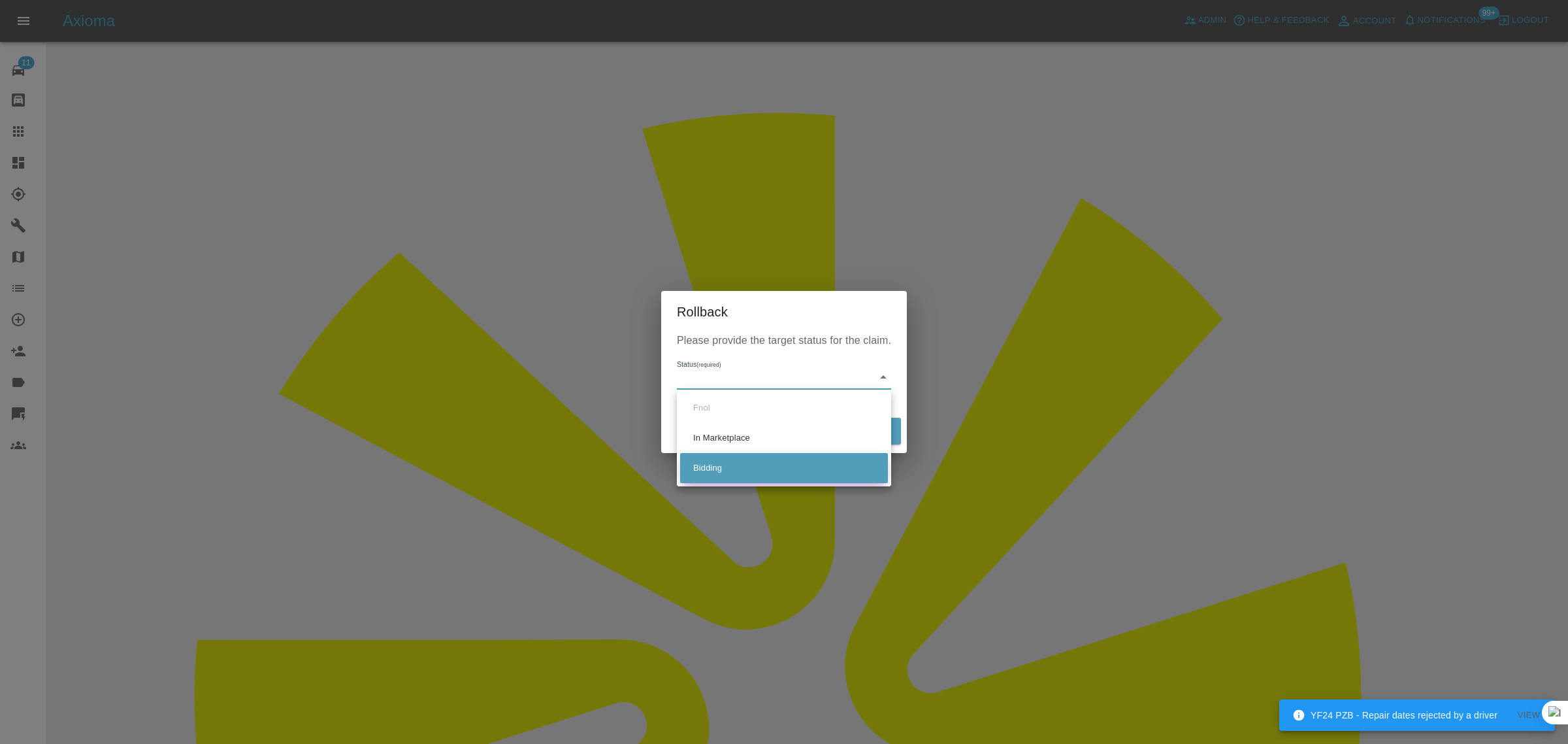
click at [720, 465] on li "Bidding" at bounding box center [784, 468] width 208 height 30
type input "bidding"
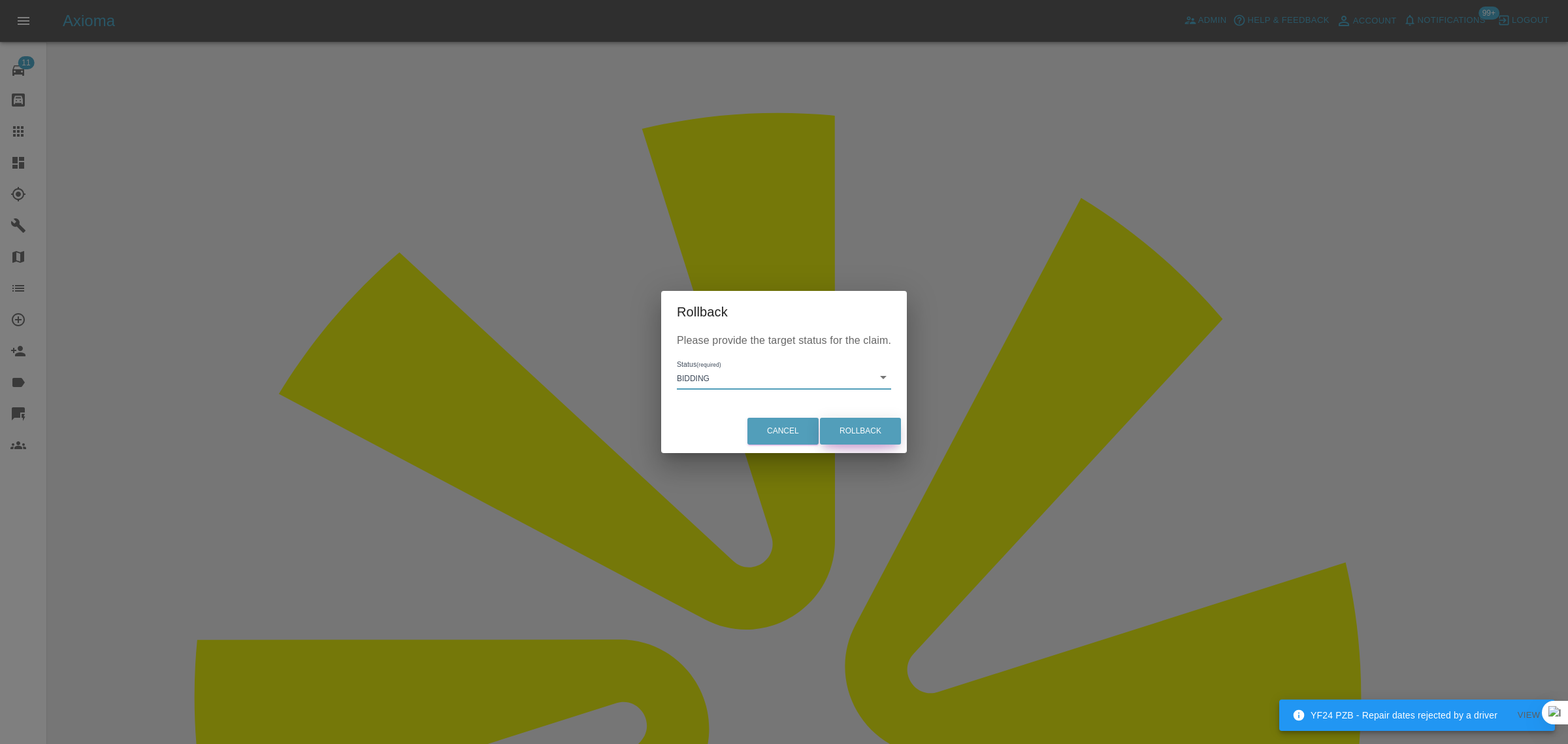
click at [844, 429] on button "Rollback" at bounding box center [860, 431] width 81 height 27
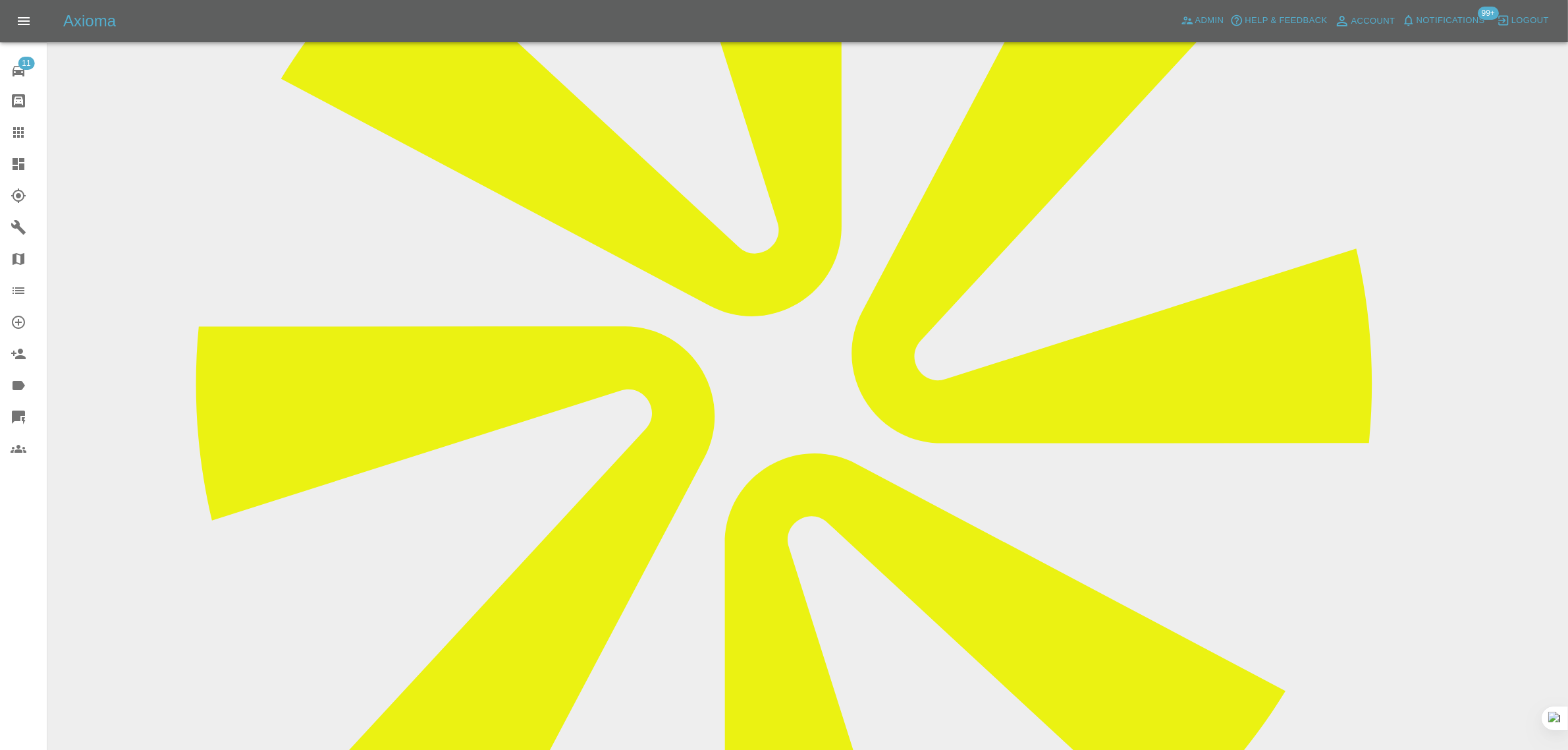
scroll to position [412, 0]
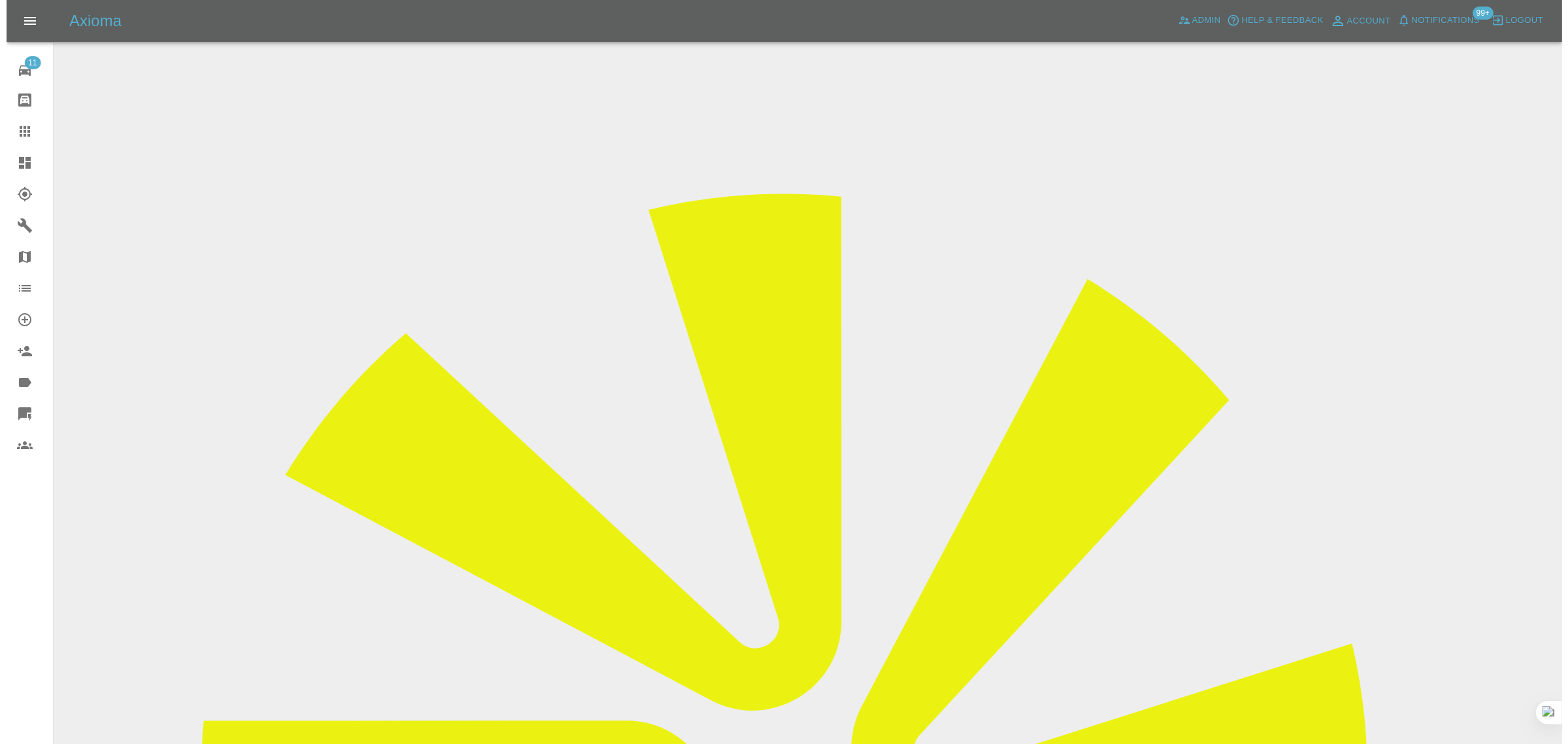
scroll to position [0, 0]
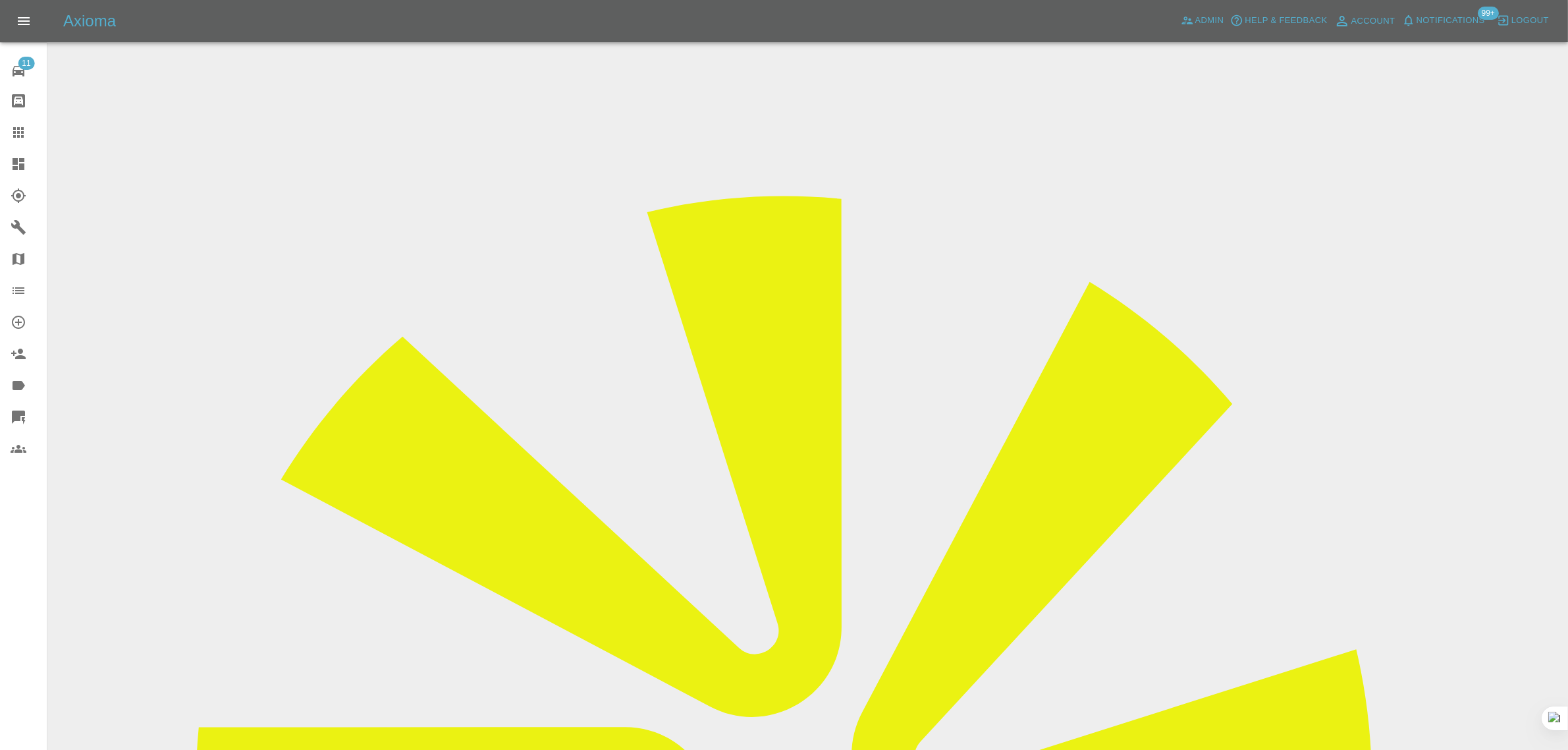
click at [6, 130] on link "Claims" at bounding box center [23, 132] width 47 height 31
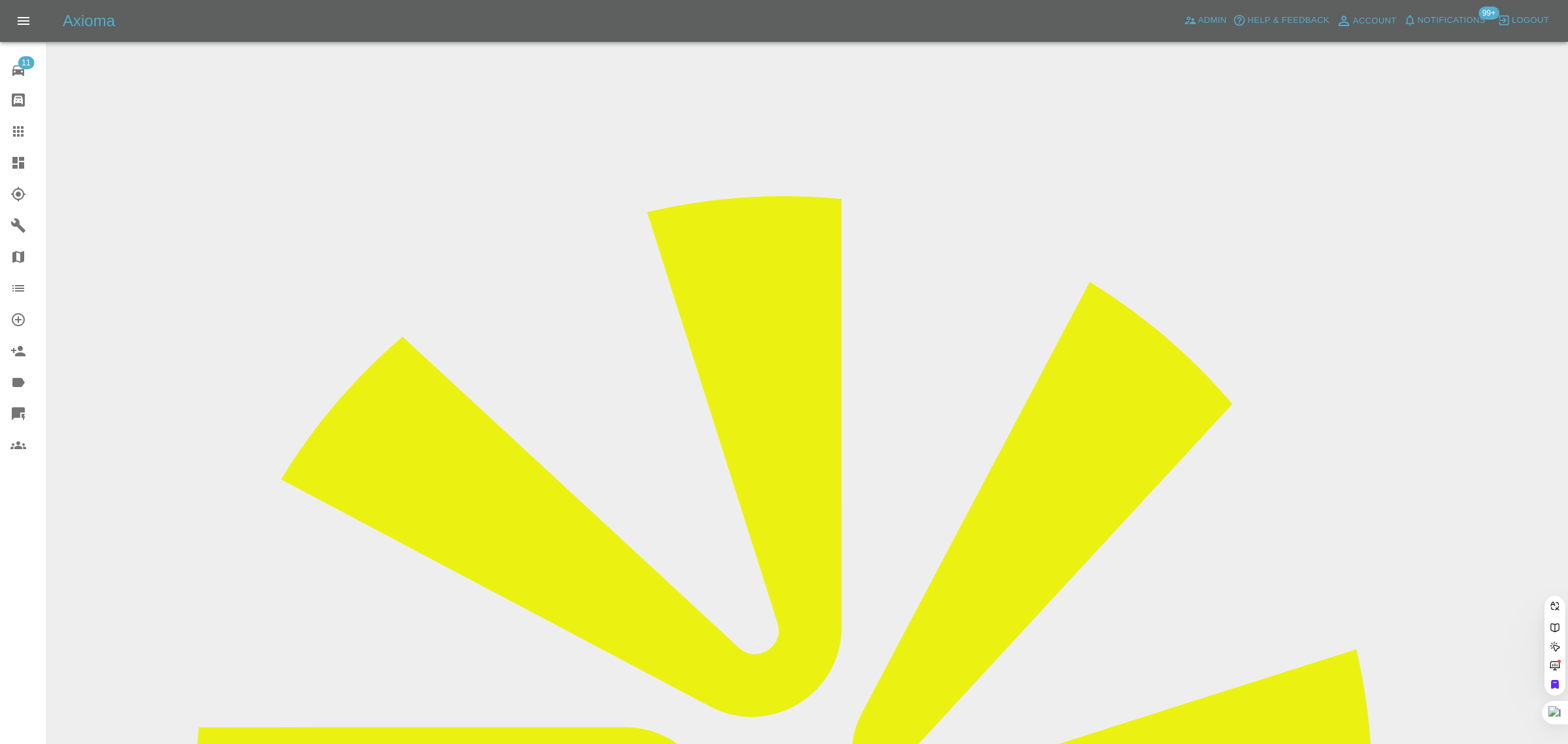
paste input "nicole.hedges@hotmail.co.uk"
type input "nicole.hedges@hotmail.co.uk"
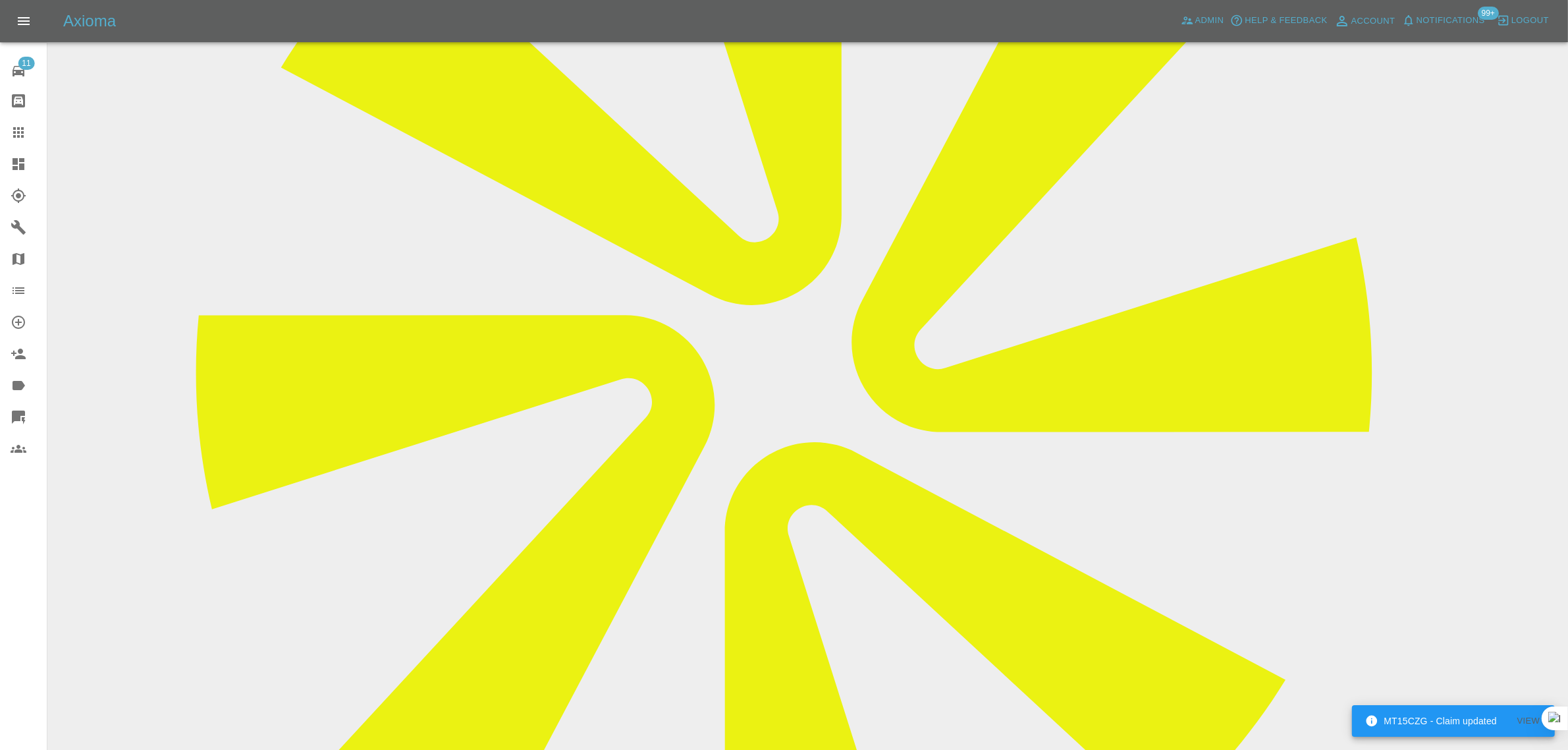
scroll to position [577, 0]
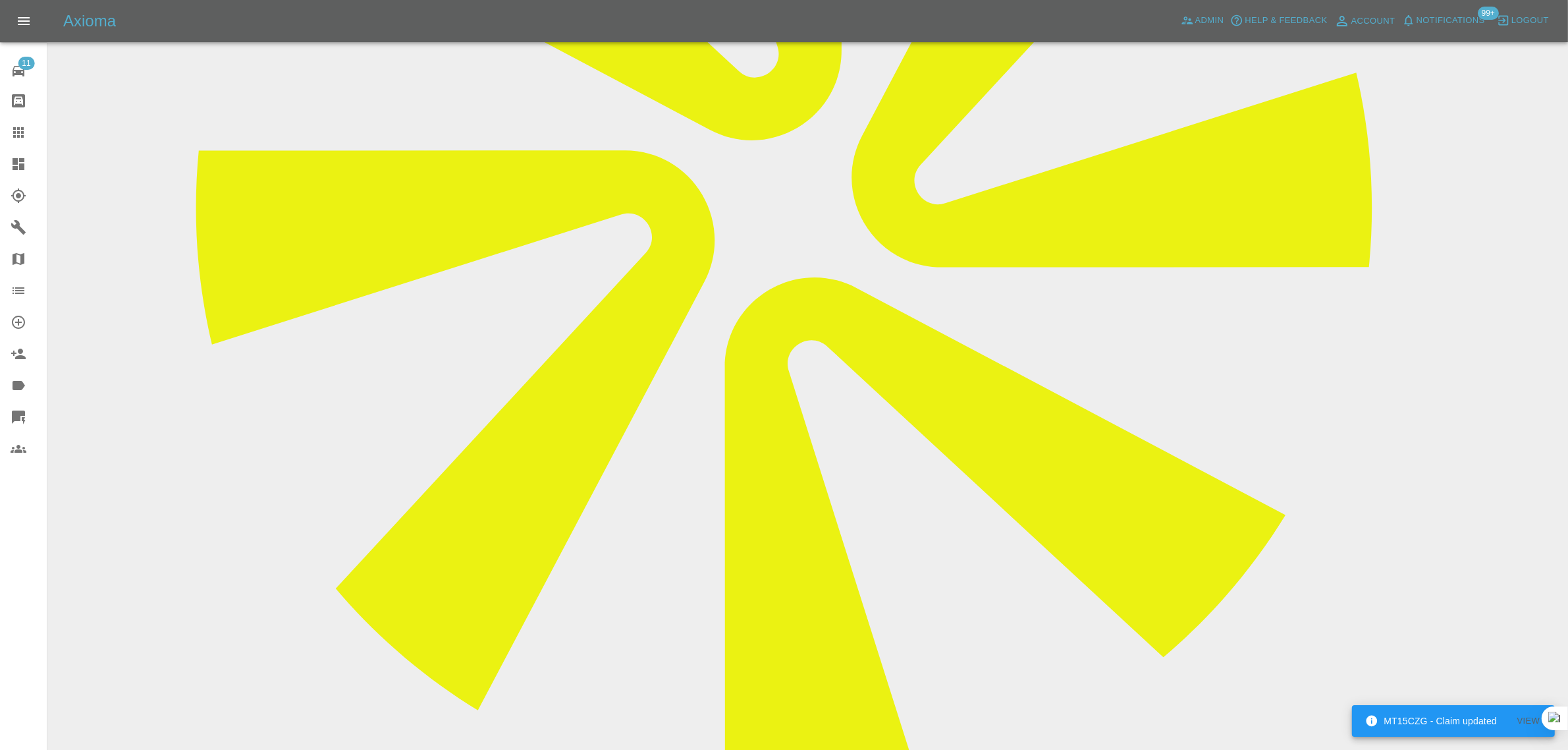
paste textarea "This is not possible. Please issue my refund. Nicole"
type textarea "This is not possible. Please issue my refund. Nicole"
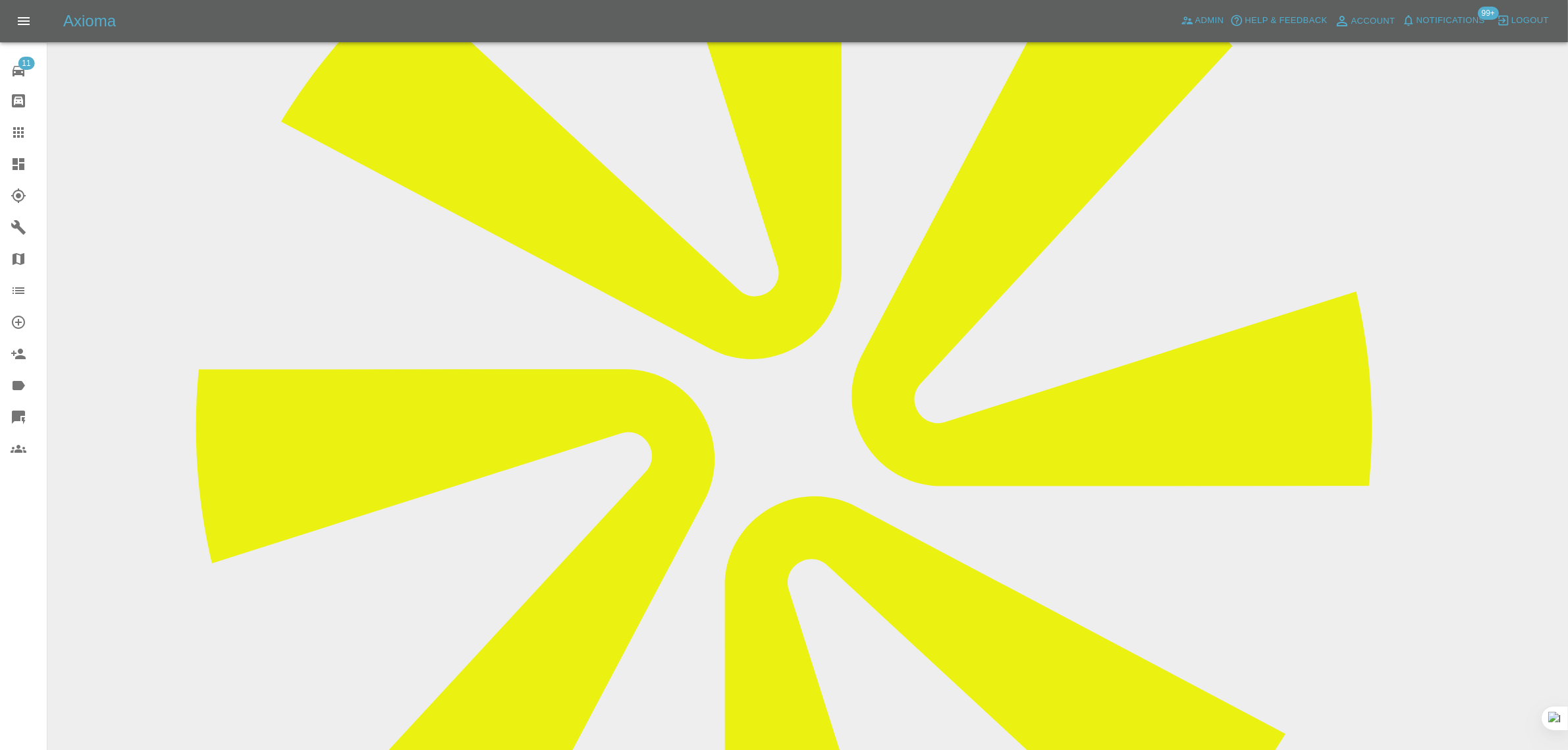
scroll to position [164, 0]
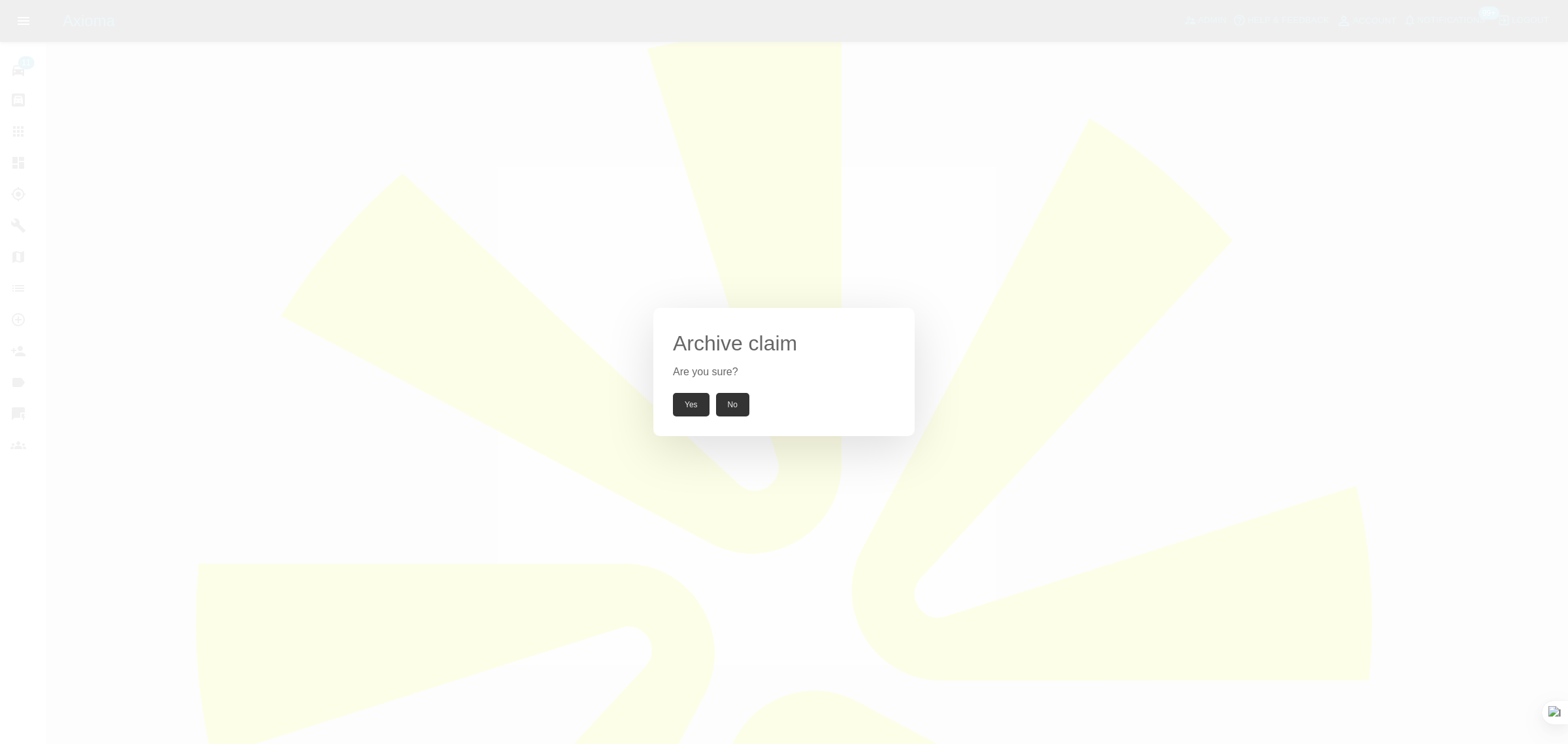
click at [689, 403] on button "Yes" at bounding box center [691, 405] width 36 height 23
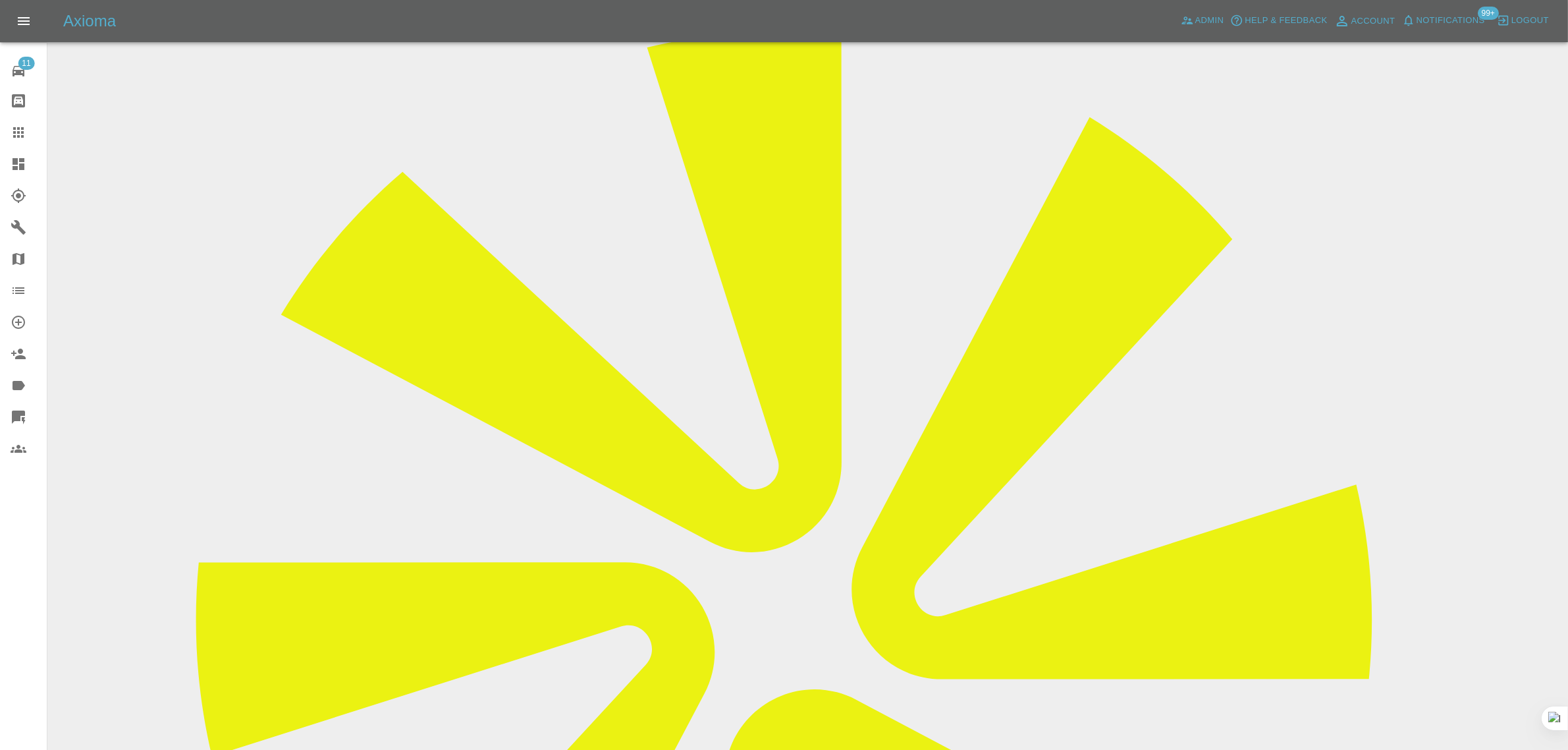
copy div "nicole.hedges@hotmail.co.uk"
click at [10, 127] on icon at bounding box center [18, 132] width 16 height 16
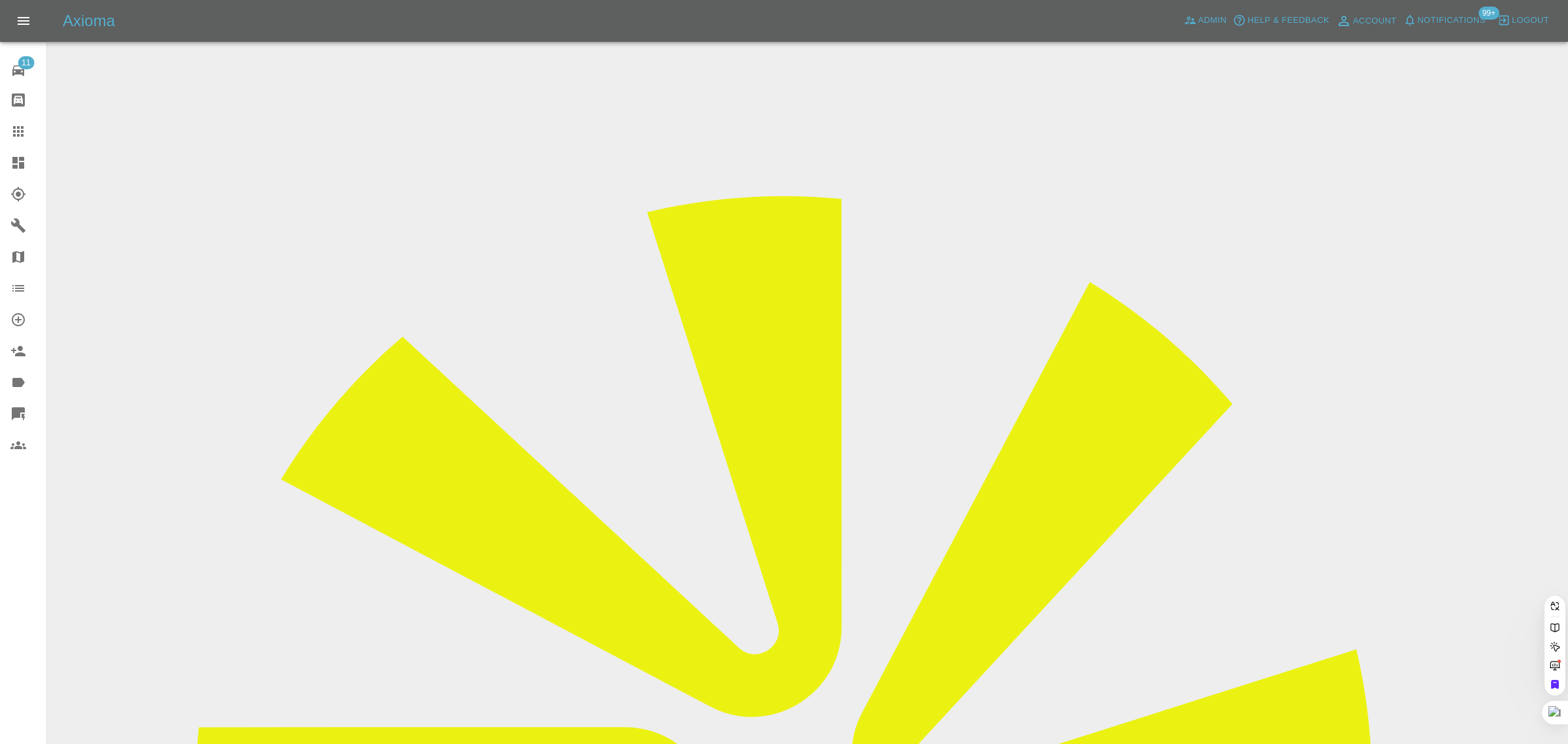
paste input "nigel.stent@outlook.com"
type input "nigel.stent@outlook.com"
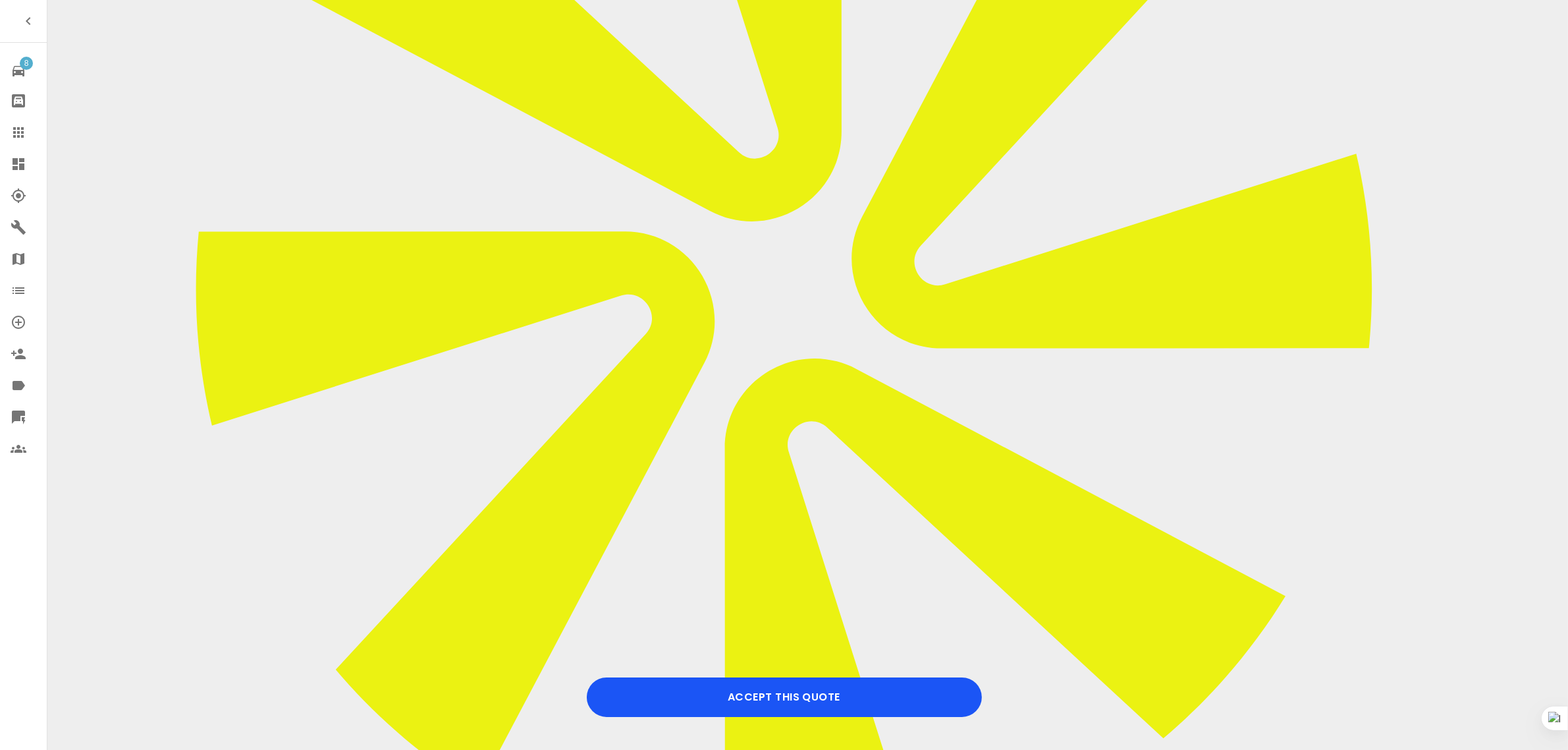
scroll to position [494, 0]
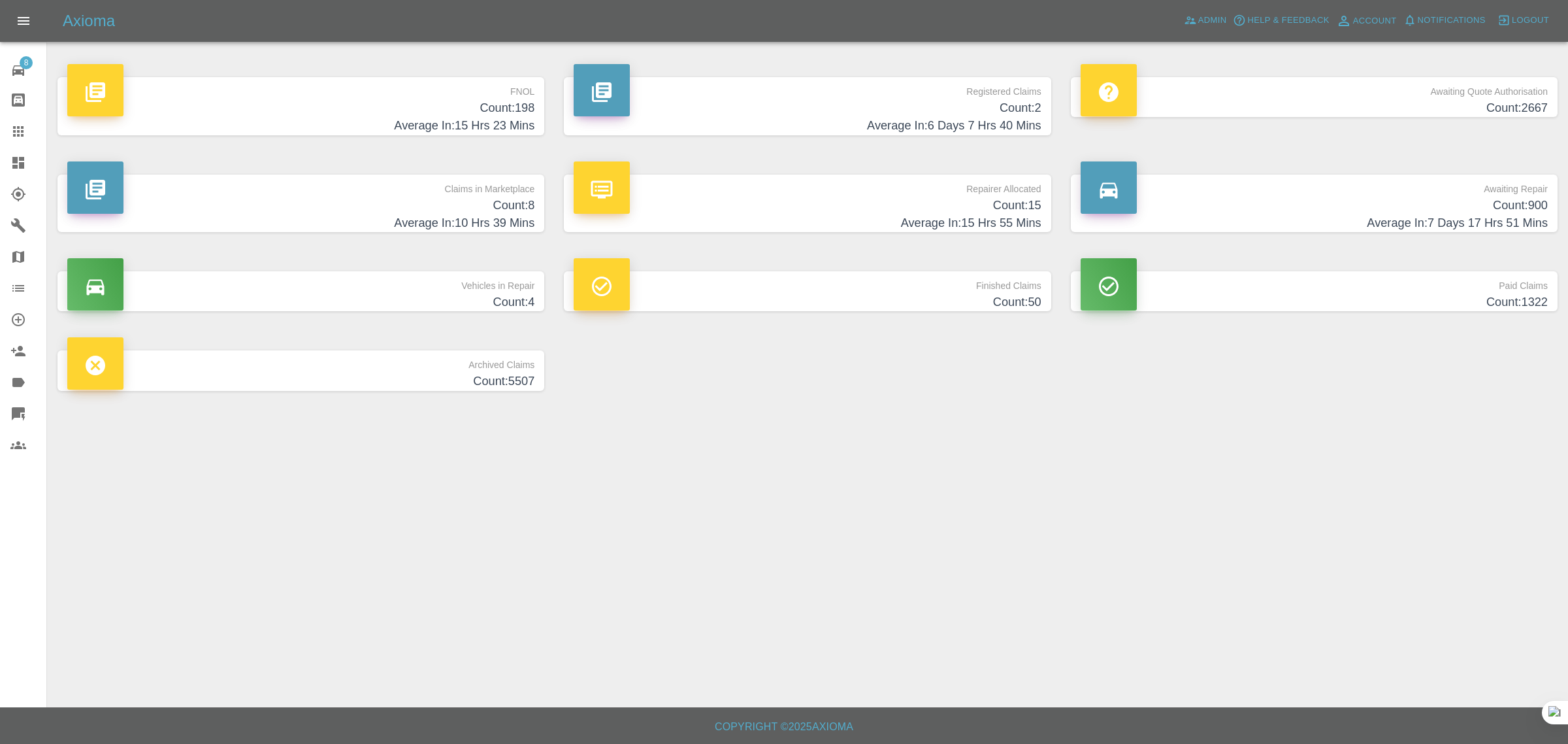
click at [11, 138] on icon at bounding box center [18, 131] width 16 height 16
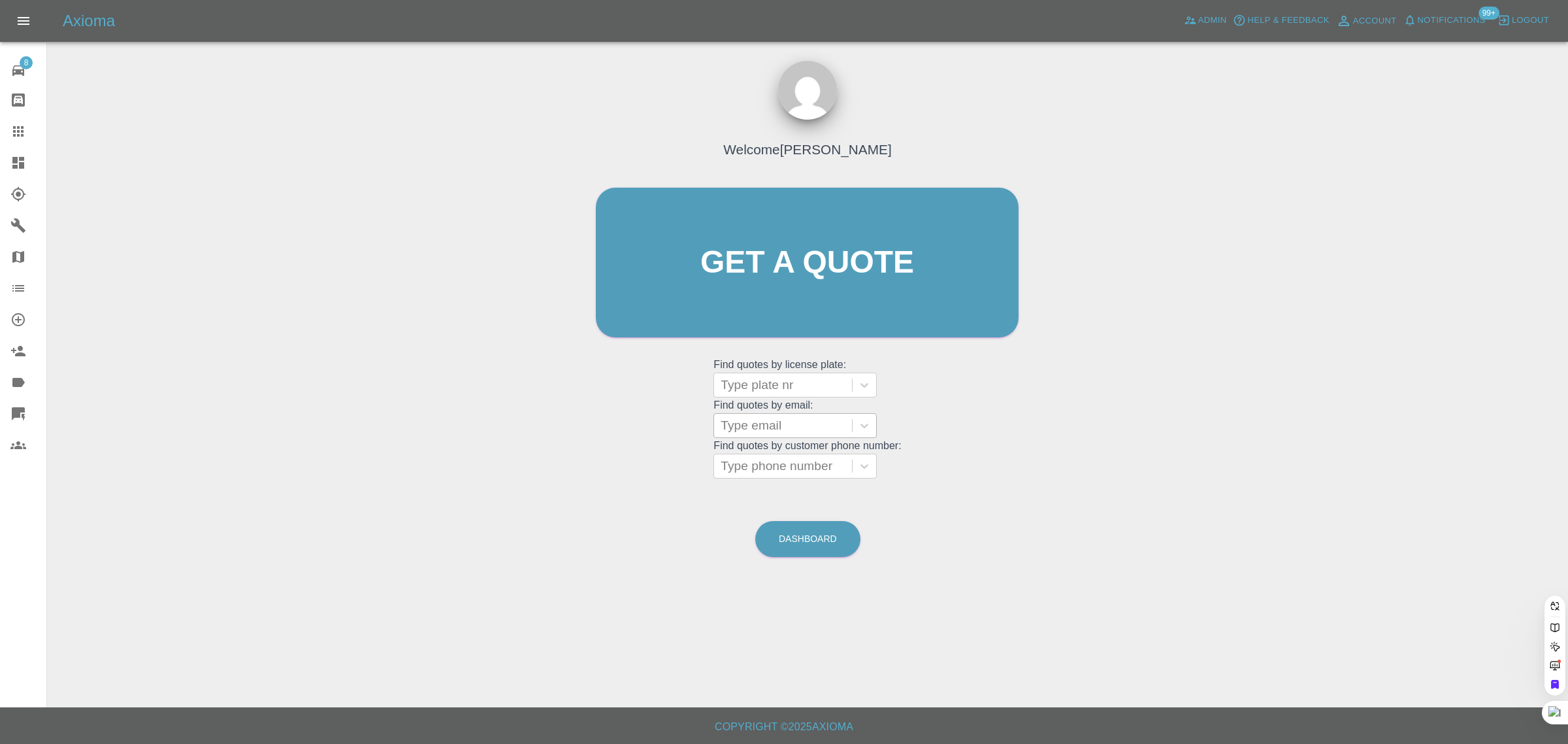
click at [770, 426] on div at bounding box center [782, 426] width 125 height 19
paste input "[EMAIL_ADDRESS][DOMAIN_NAME]"
type input "[EMAIL_ADDRESS][DOMAIN_NAME]"
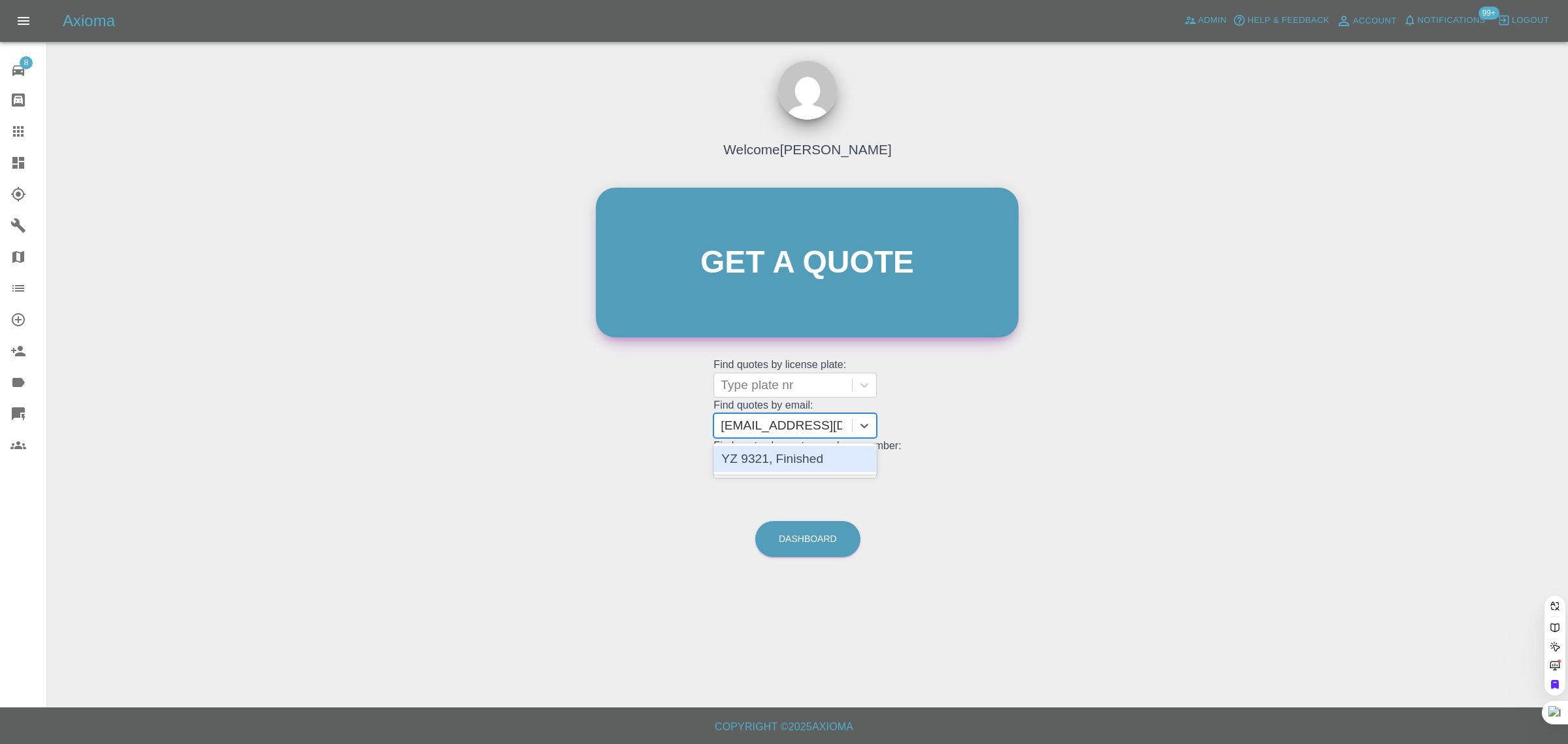
click at [763, 455] on div "YZ 9321, Finished" at bounding box center [795, 459] width 163 height 26
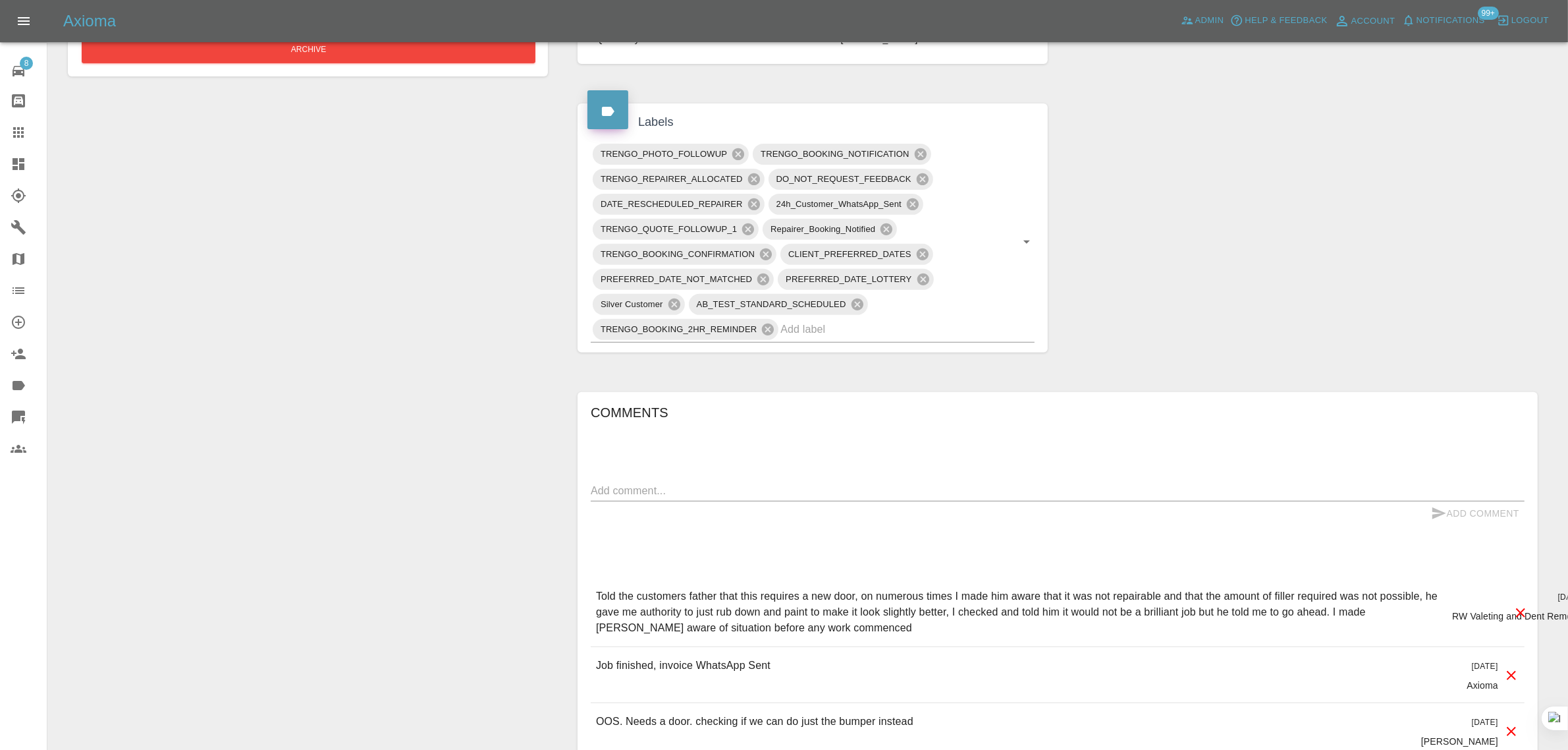
scroll to position [577, 0]
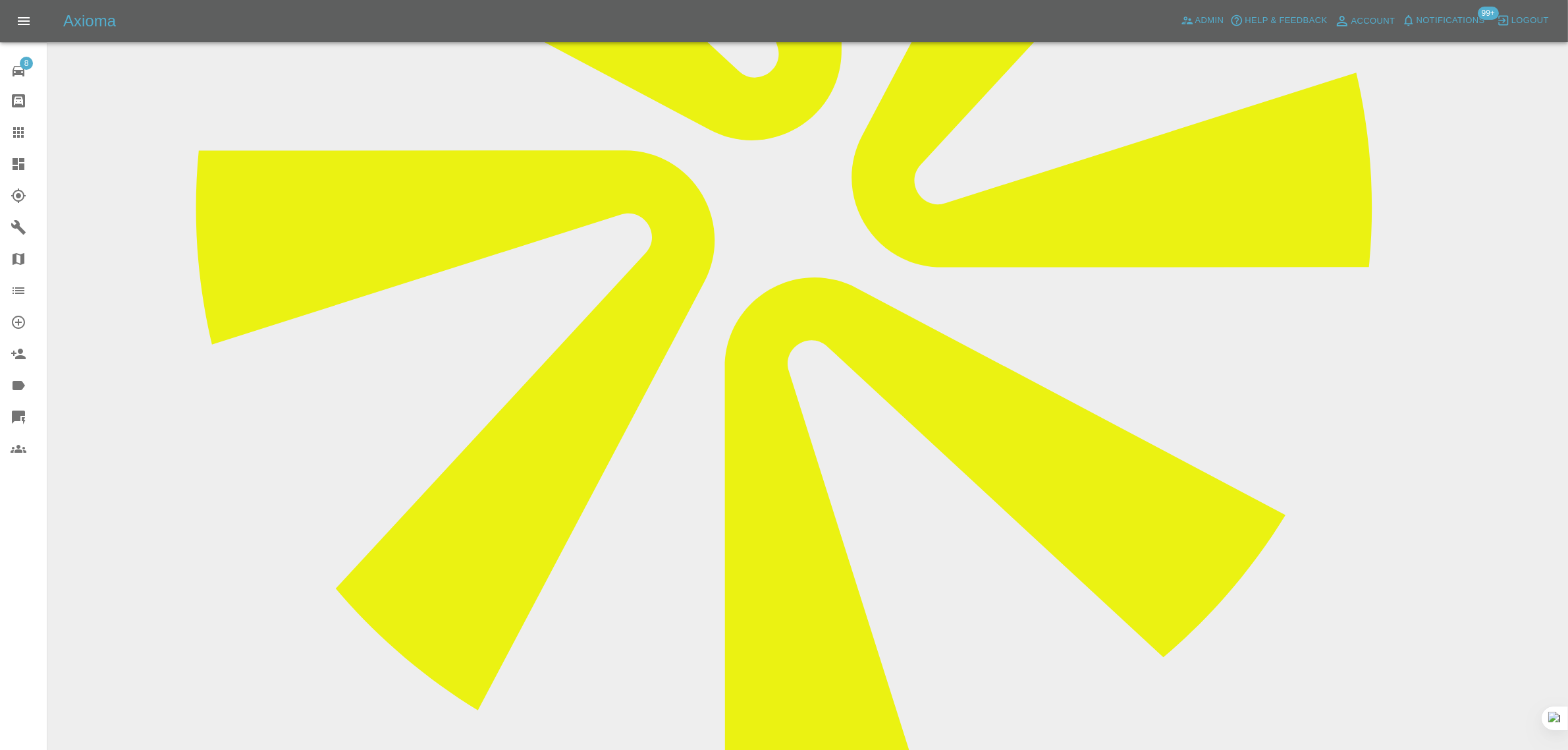
drag, startPoint x: 617, startPoint y: 591, endPoint x: 1312, endPoint y: 593, distance: 695.0
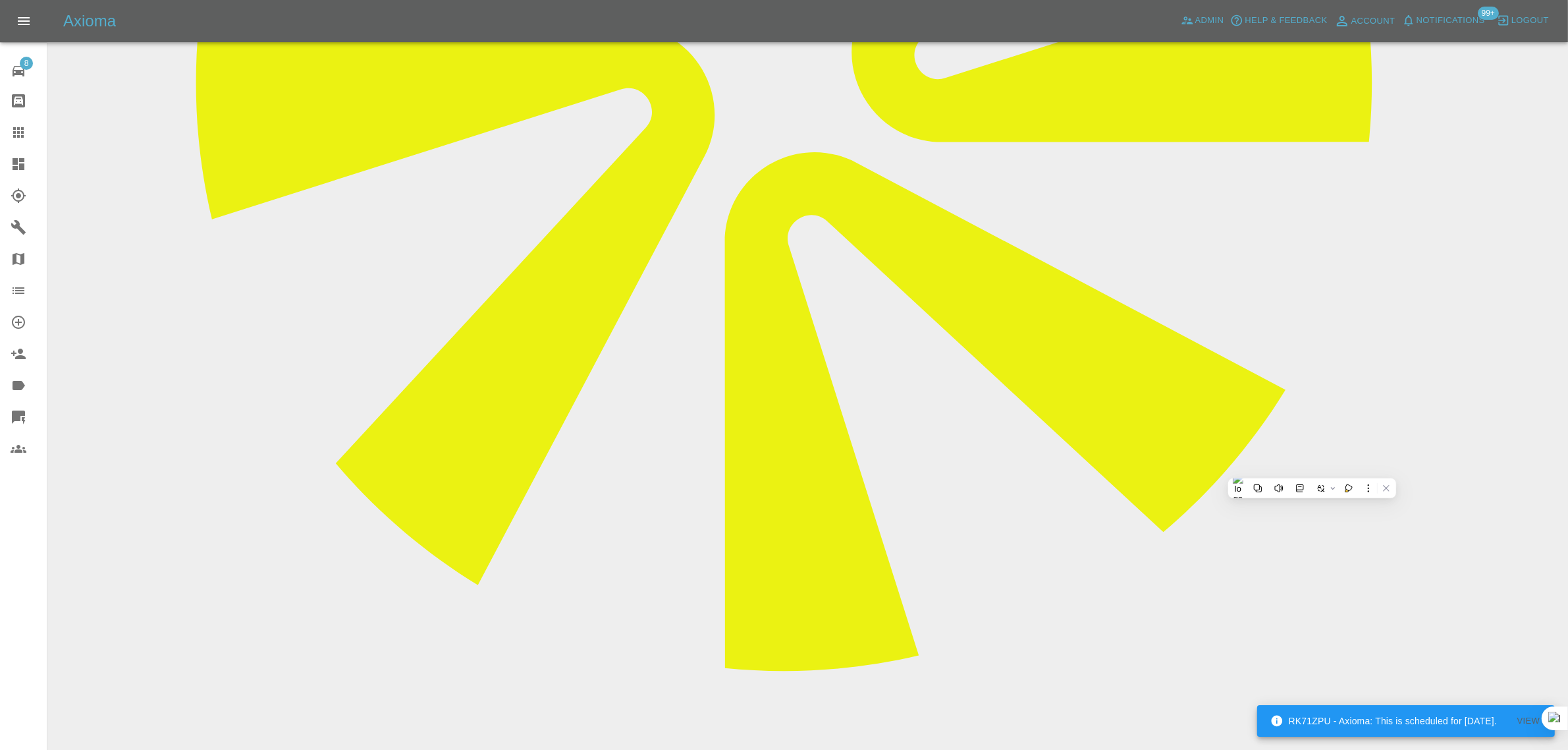
scroll to position [741, 0]
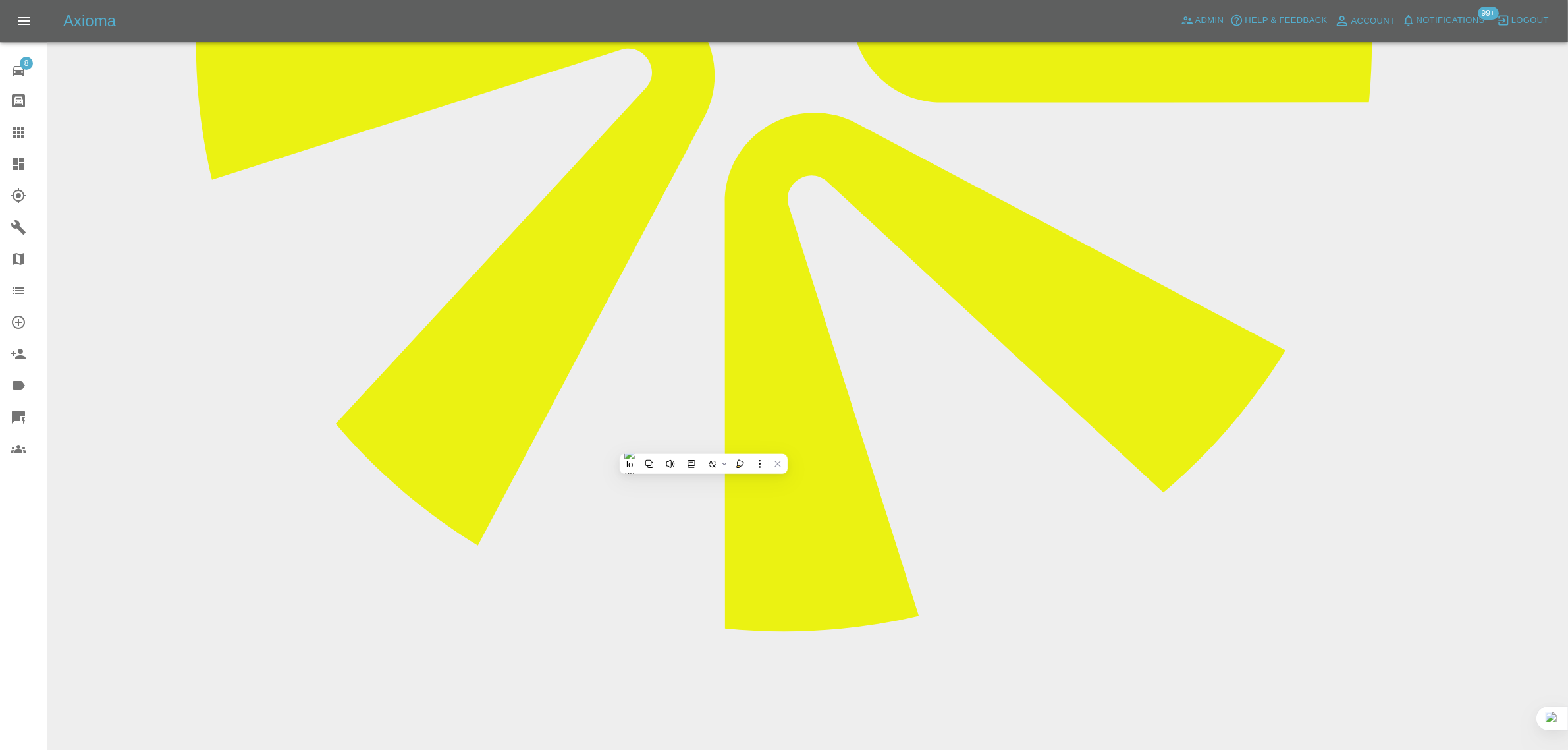
copy p "Told the customers father that this requires a new door, on numerous times I ma…"
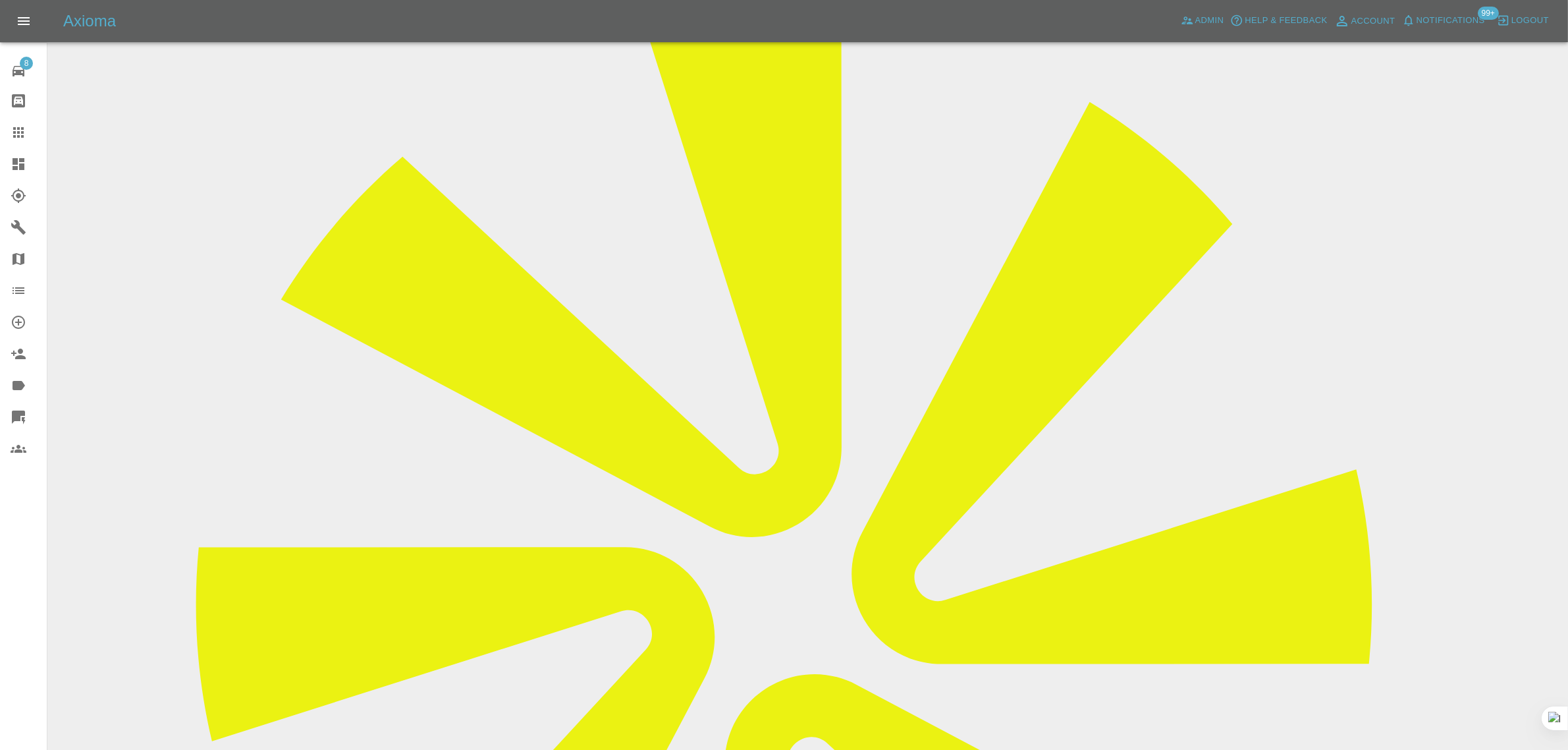
scroll to position [164, 0]
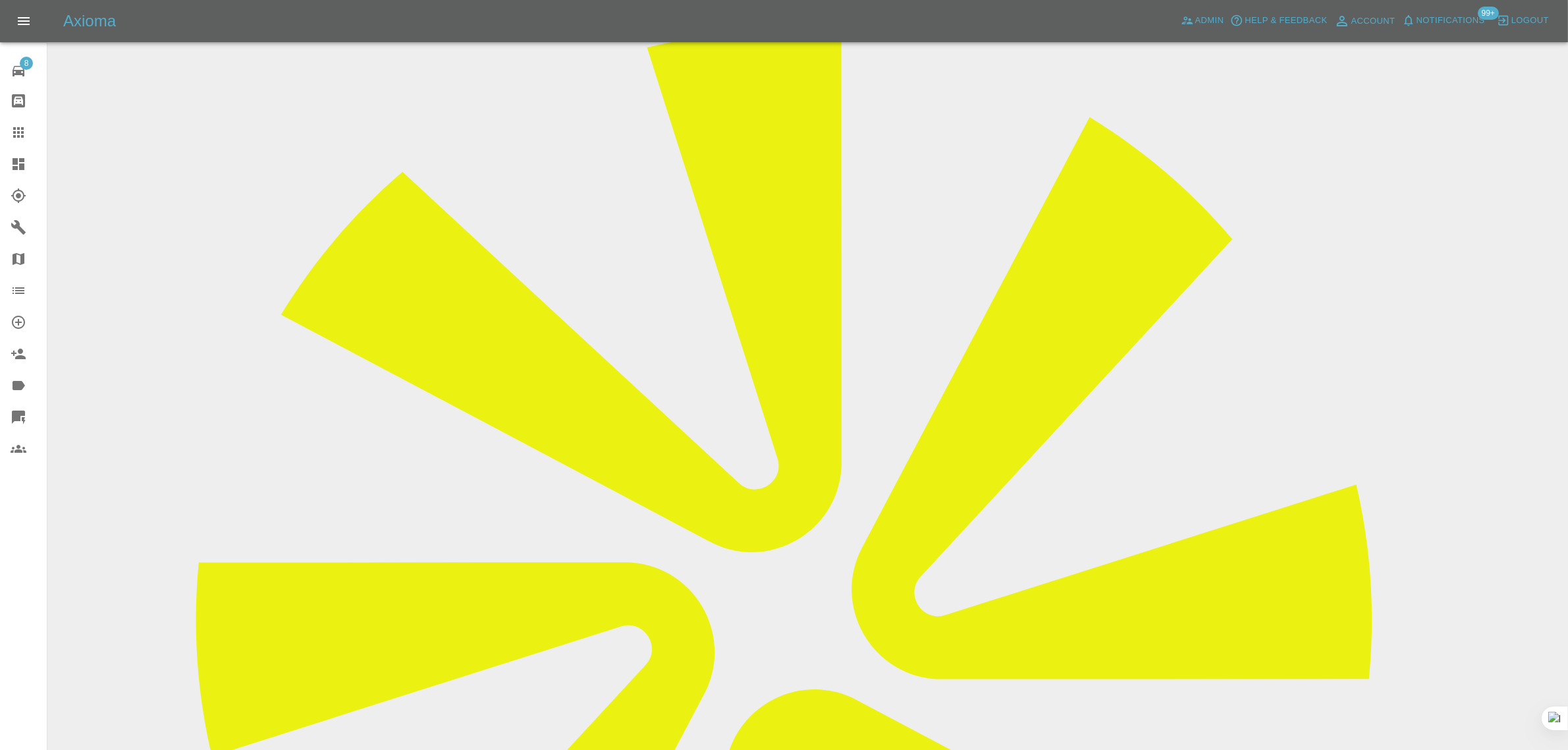
click at [10, 129] on icon at bounding box center [18, 132] width 16 height 16
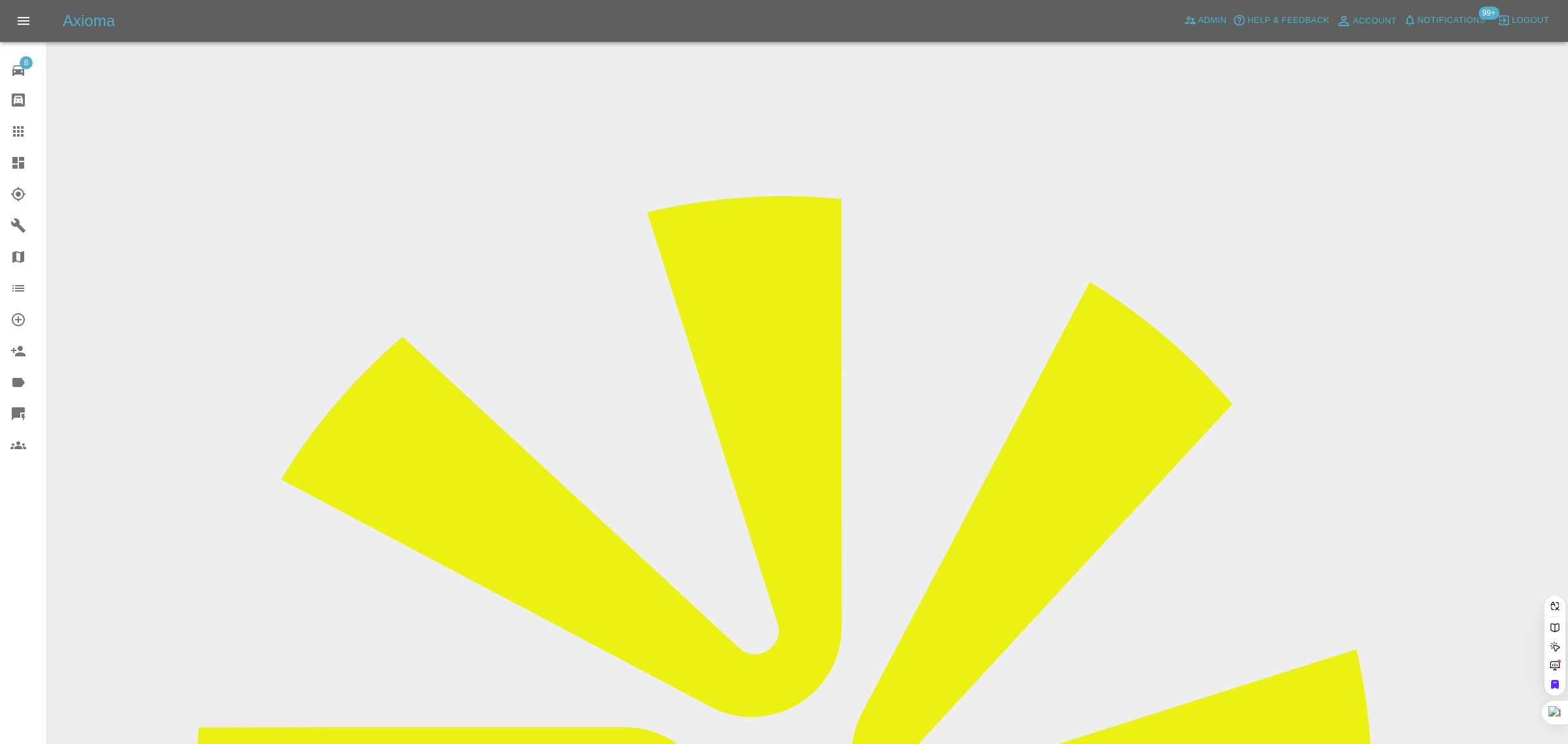
paste input "[EMAIL_ADDRESS][DOMAIN_NAME]"
type input "[EMAIL_ADDRESS][DOMAIN_NAME]"
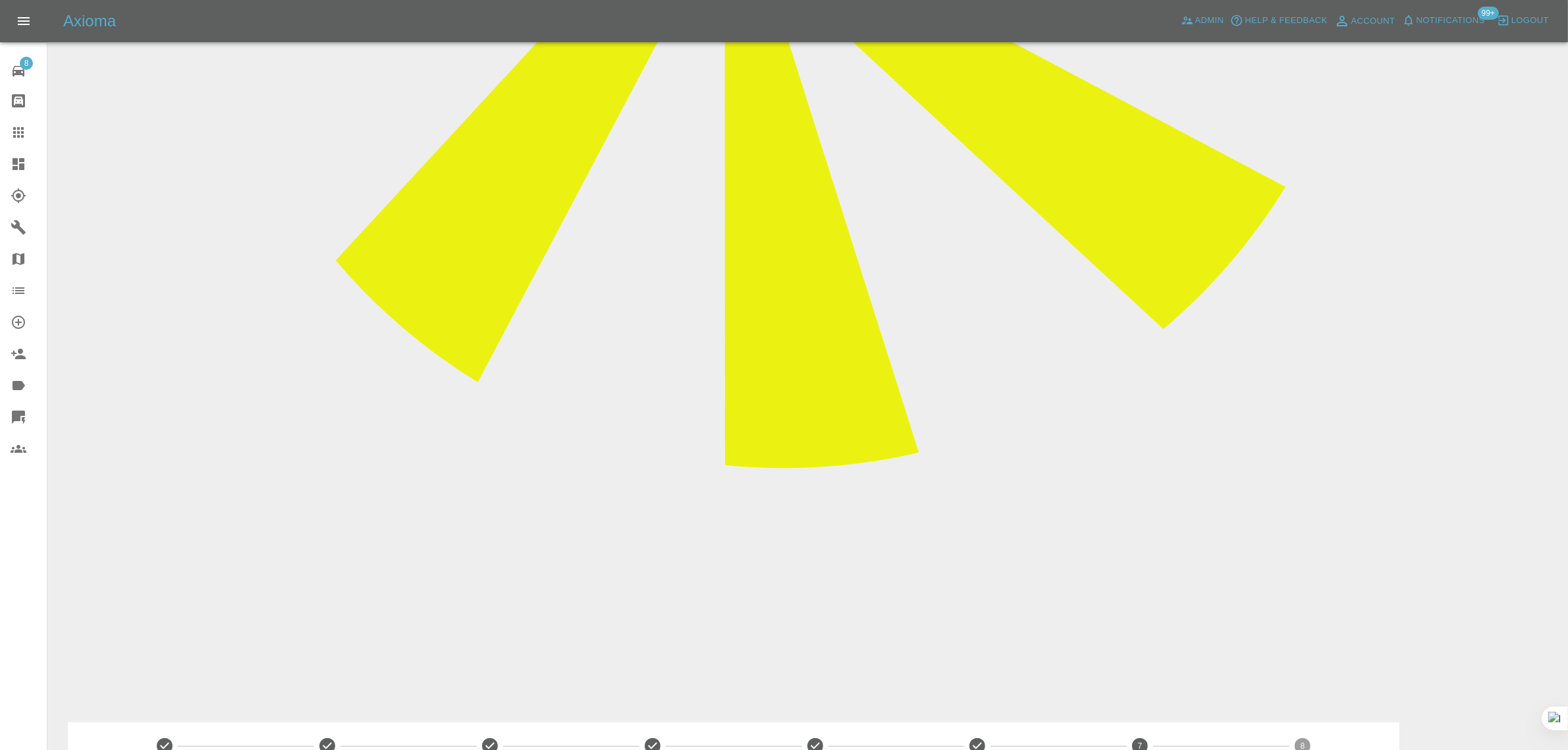
scroll to position [906, 0]
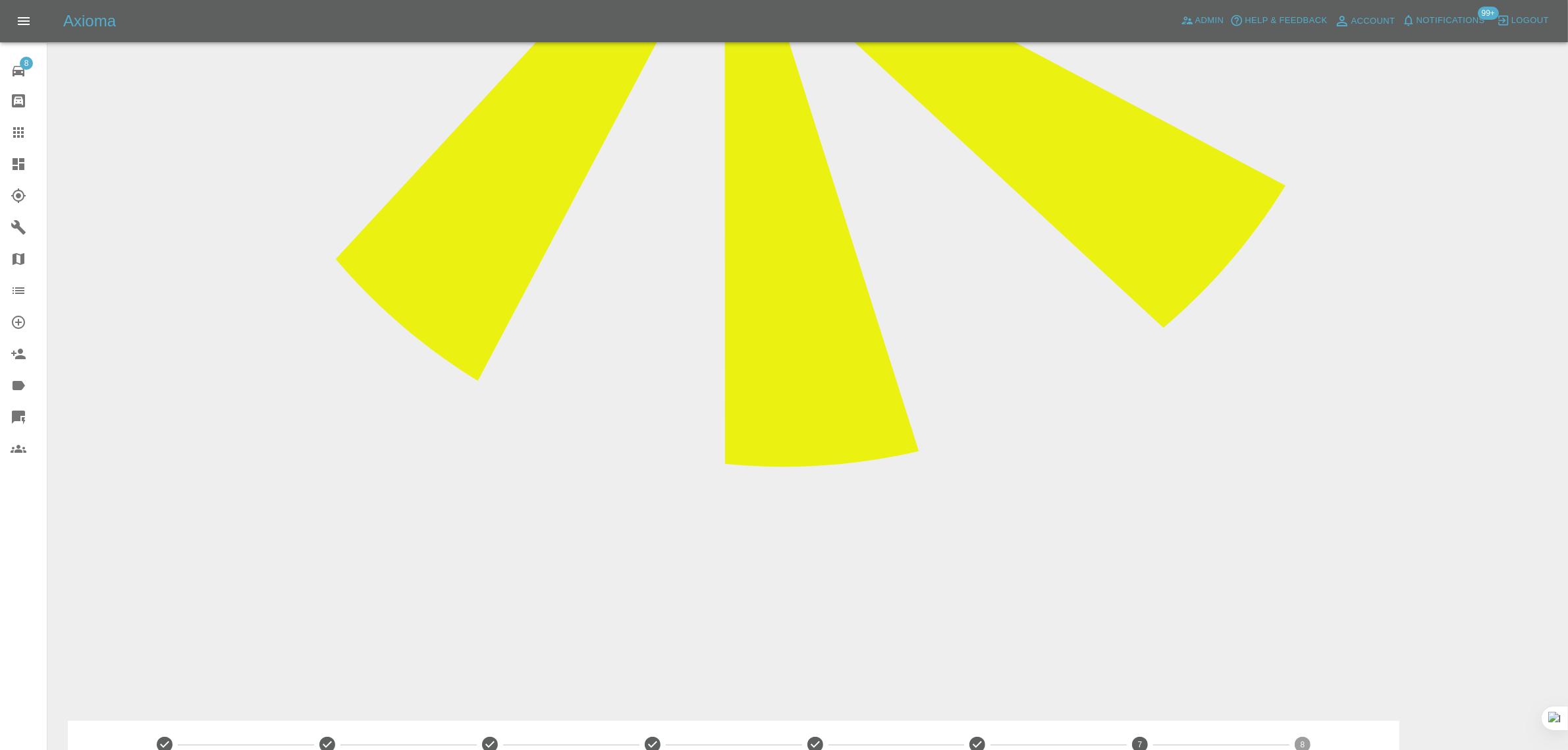
drag, startPoint x: 599, startPoint y: 419, endPoint x: 768, endPoint y: 407, distance: 169.4
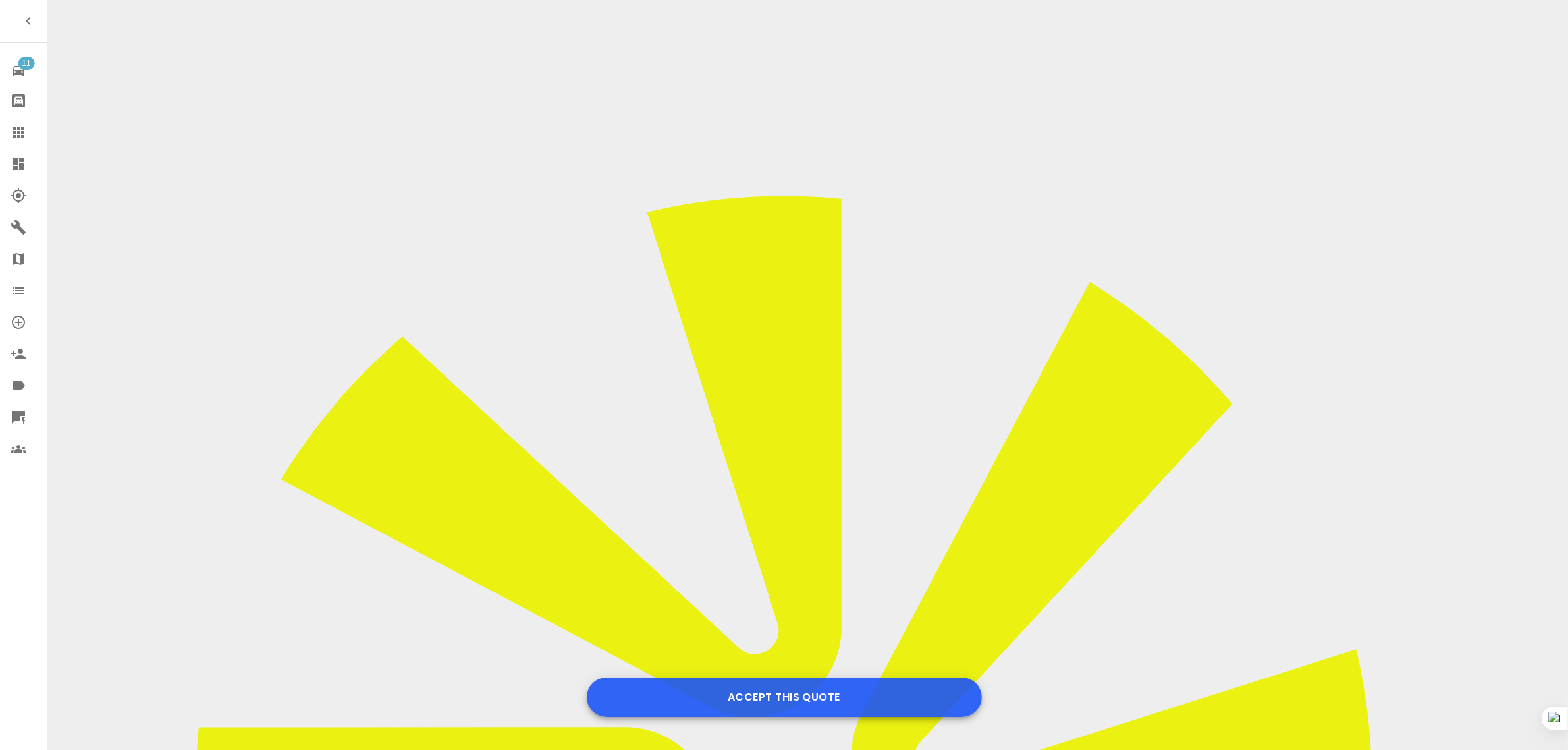
click at [777, 701] on button "Accept this Quote" at bounding box center [784, 697] width 395 height 40
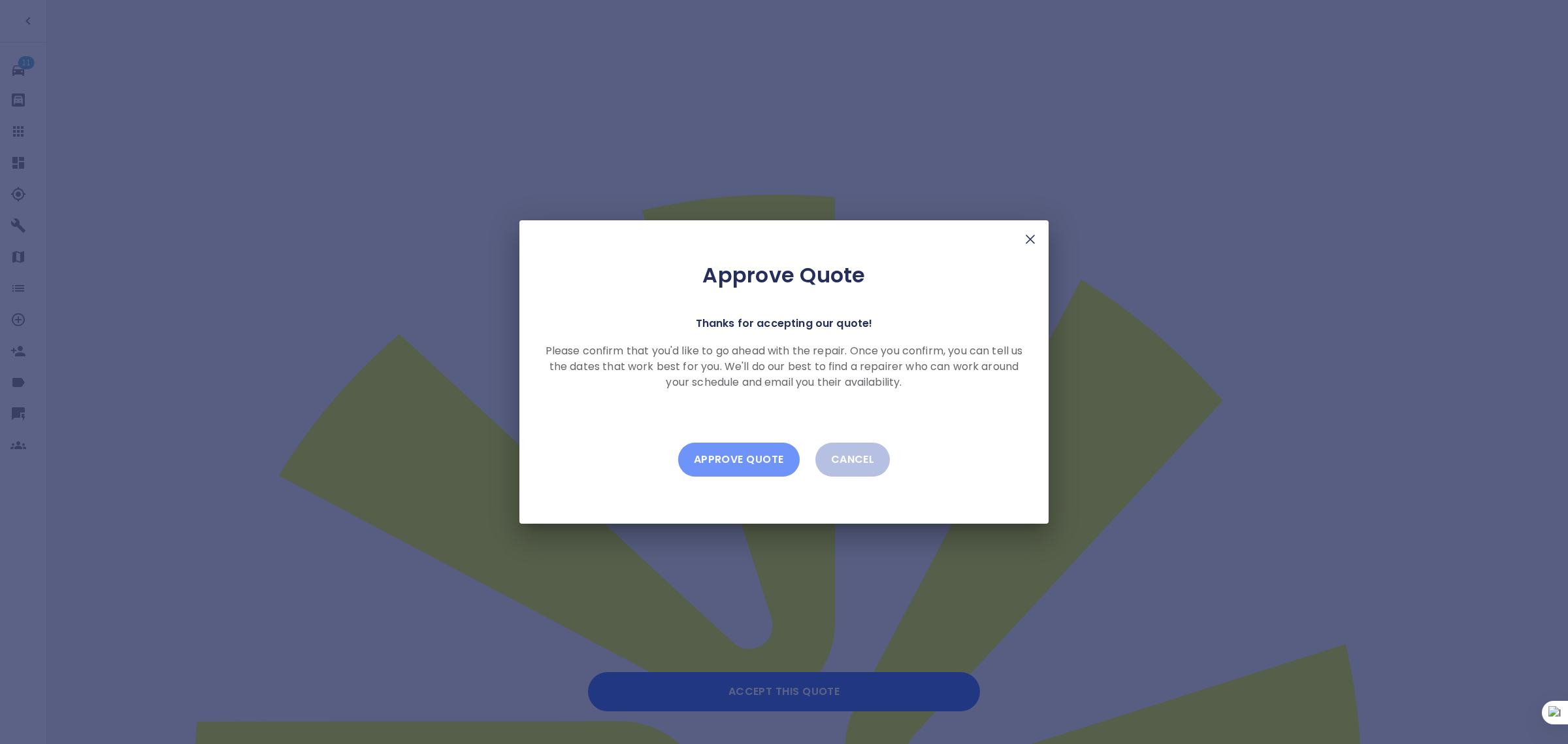
click at [750, 462] on button "Approve Quote" at bounding box center [739, 460] width 122 height 34
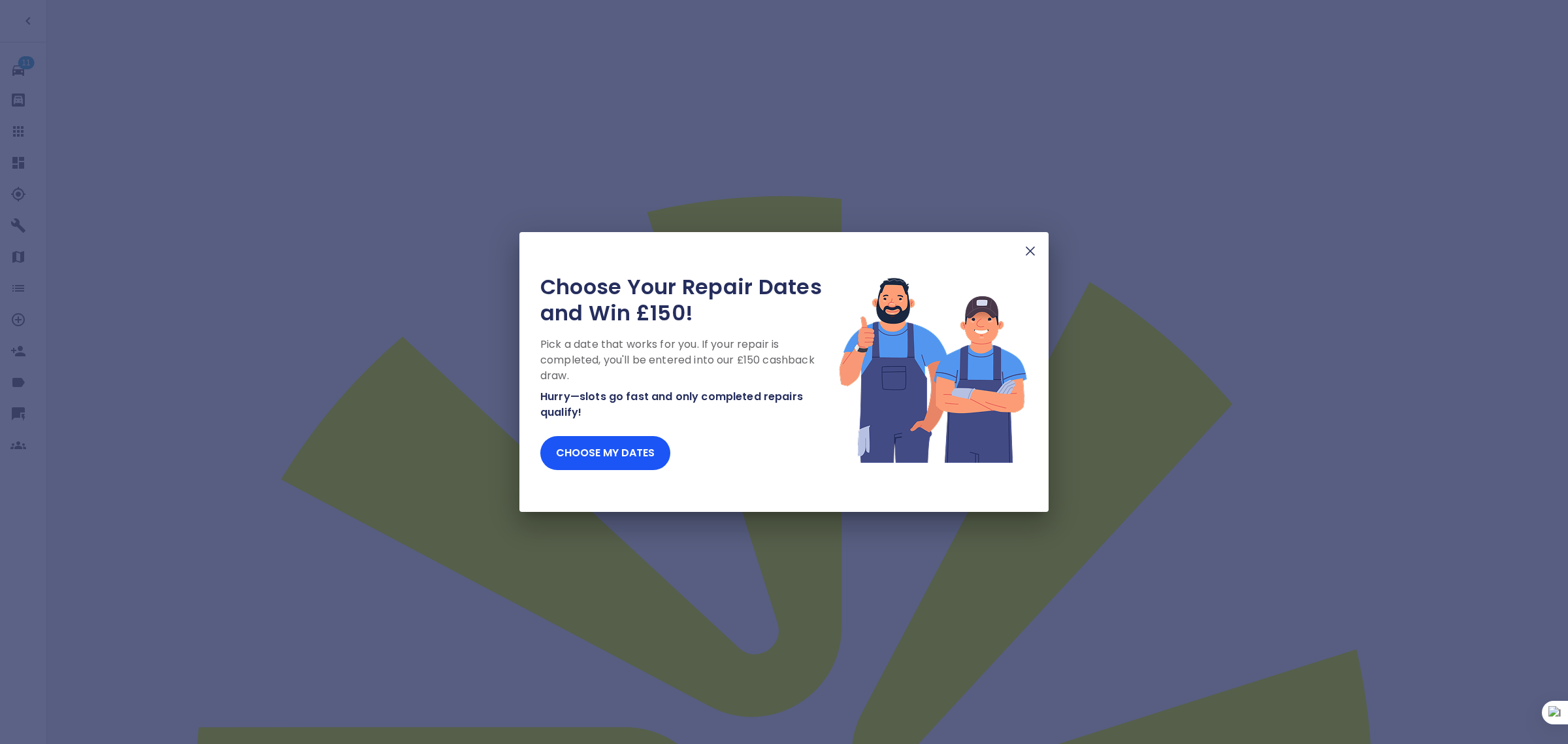
click at [1029, 256] on img at bounding box center [1030, 251] width 16 height 16
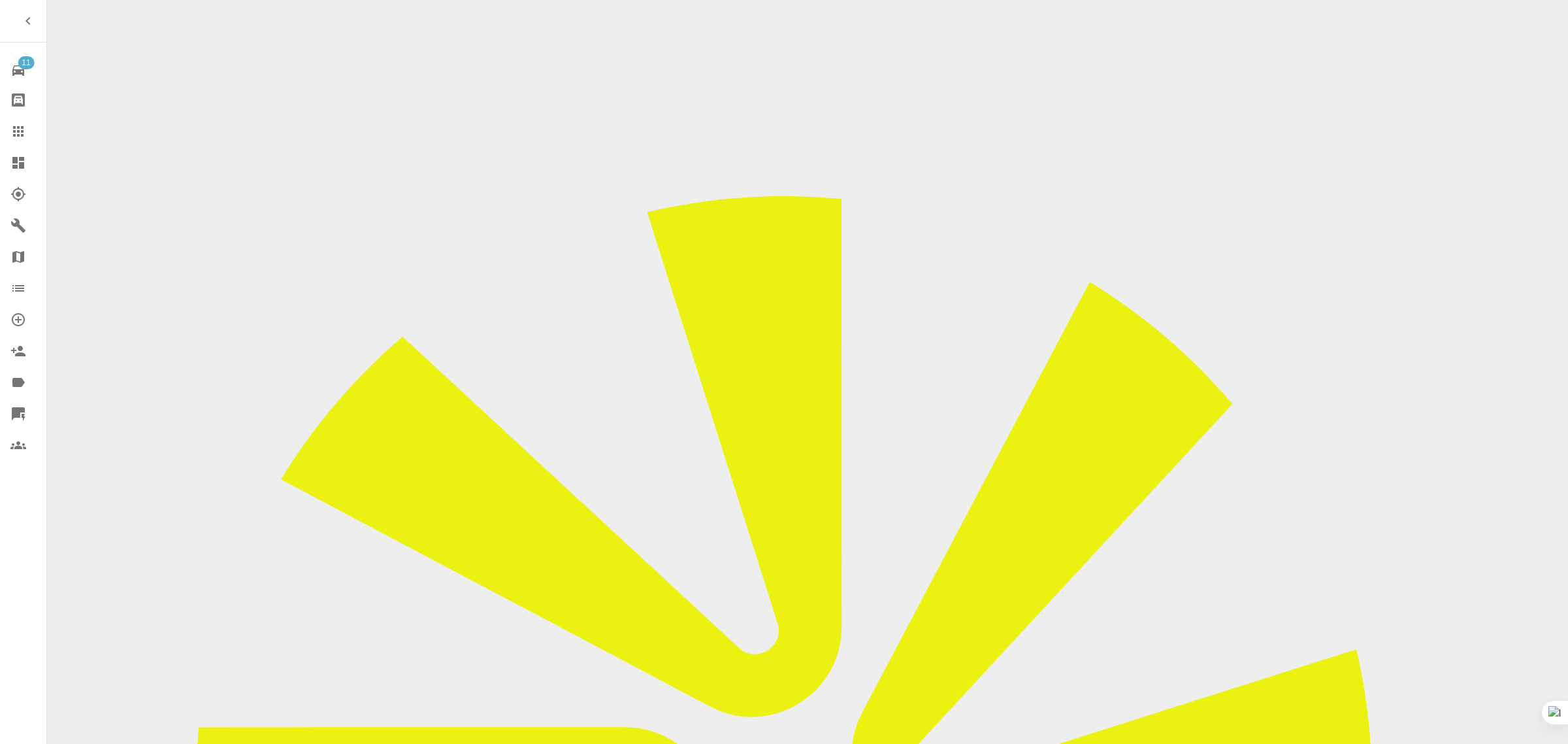
click at [25, 133] on icon at bounding box center [18, 131] width 16 height 16
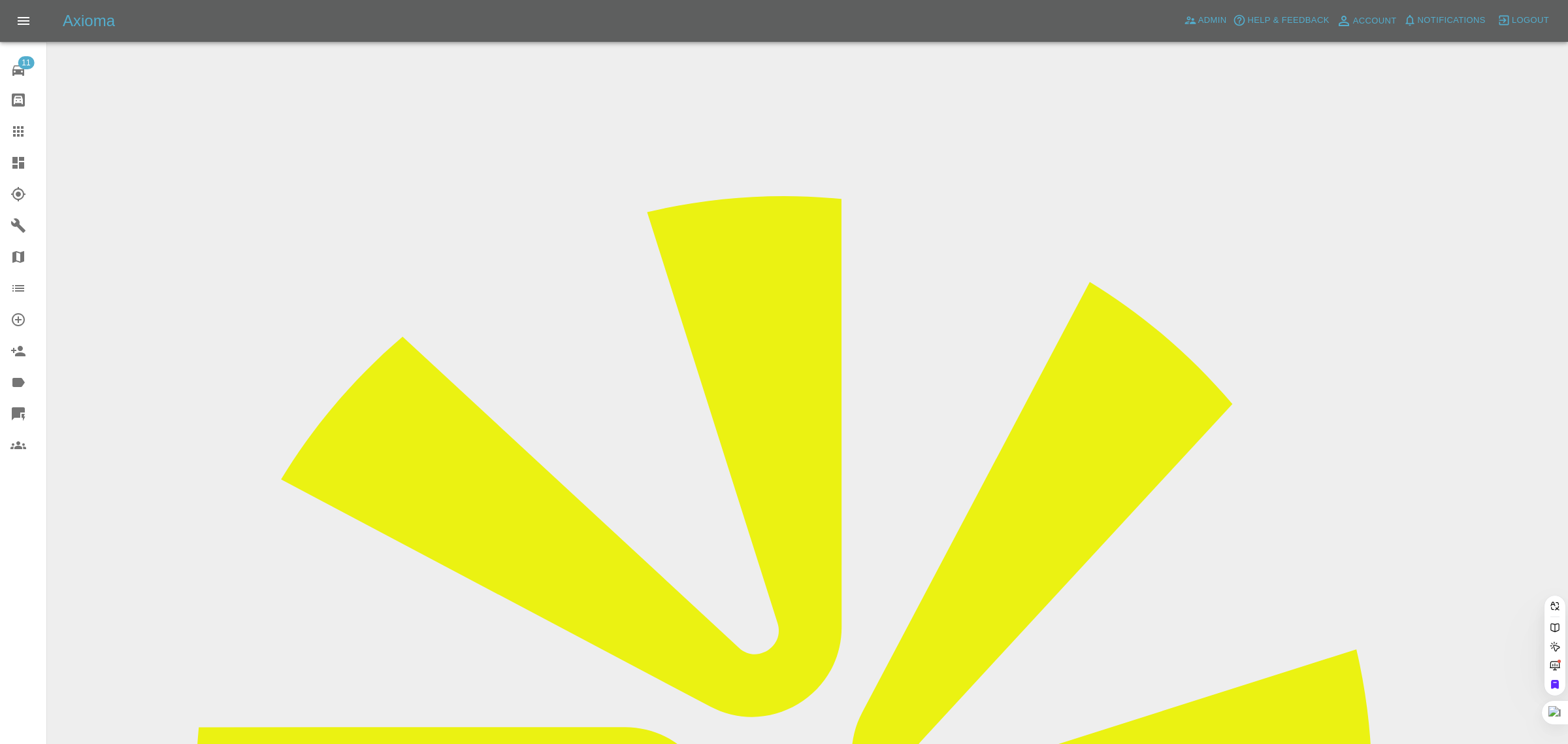
paste input "[EMAIL_ADDRESS][DOMAIN_NAME]"
type input "[EMAIL_ADDRESS][DOMAIN_NAME]"
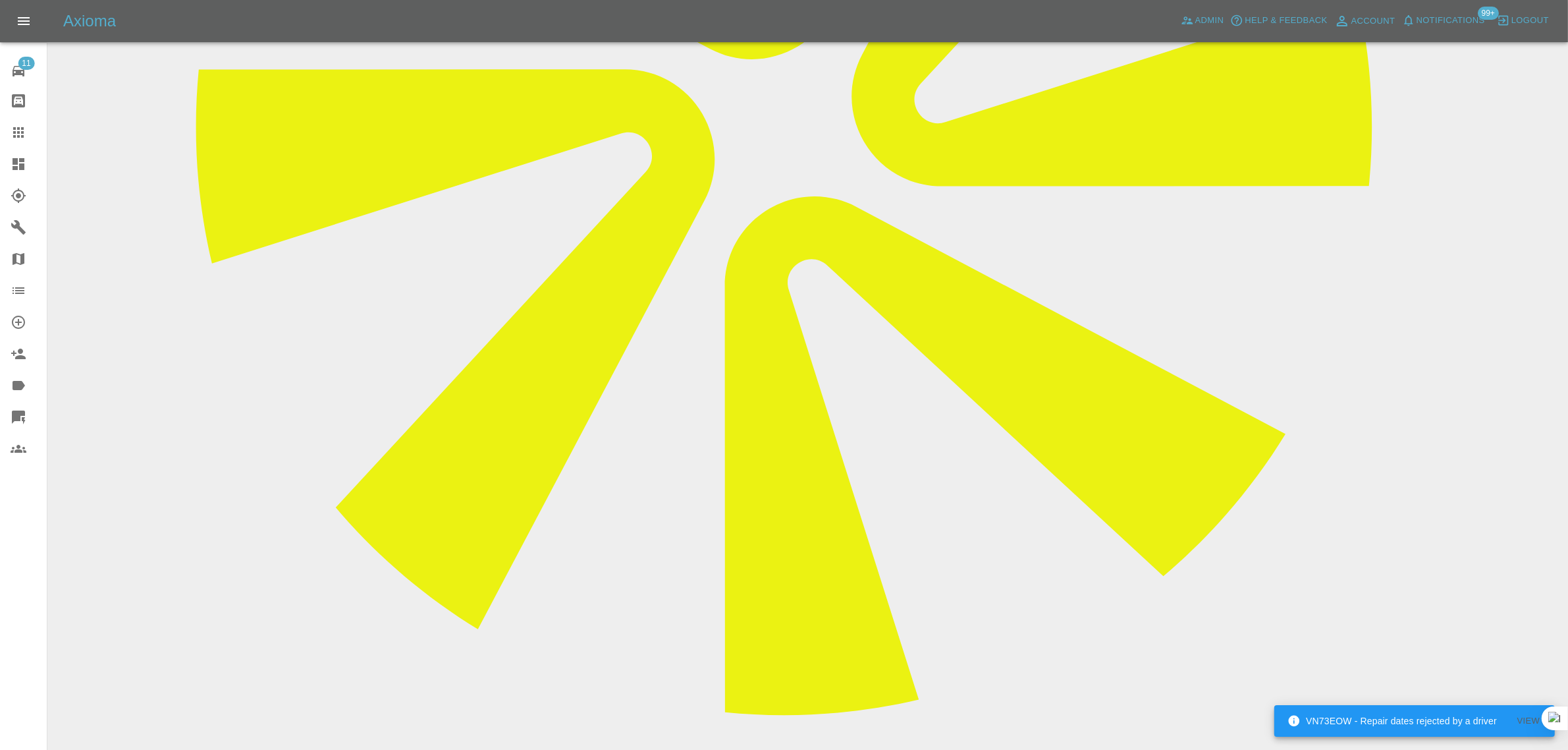
scroll to position [659, 0]
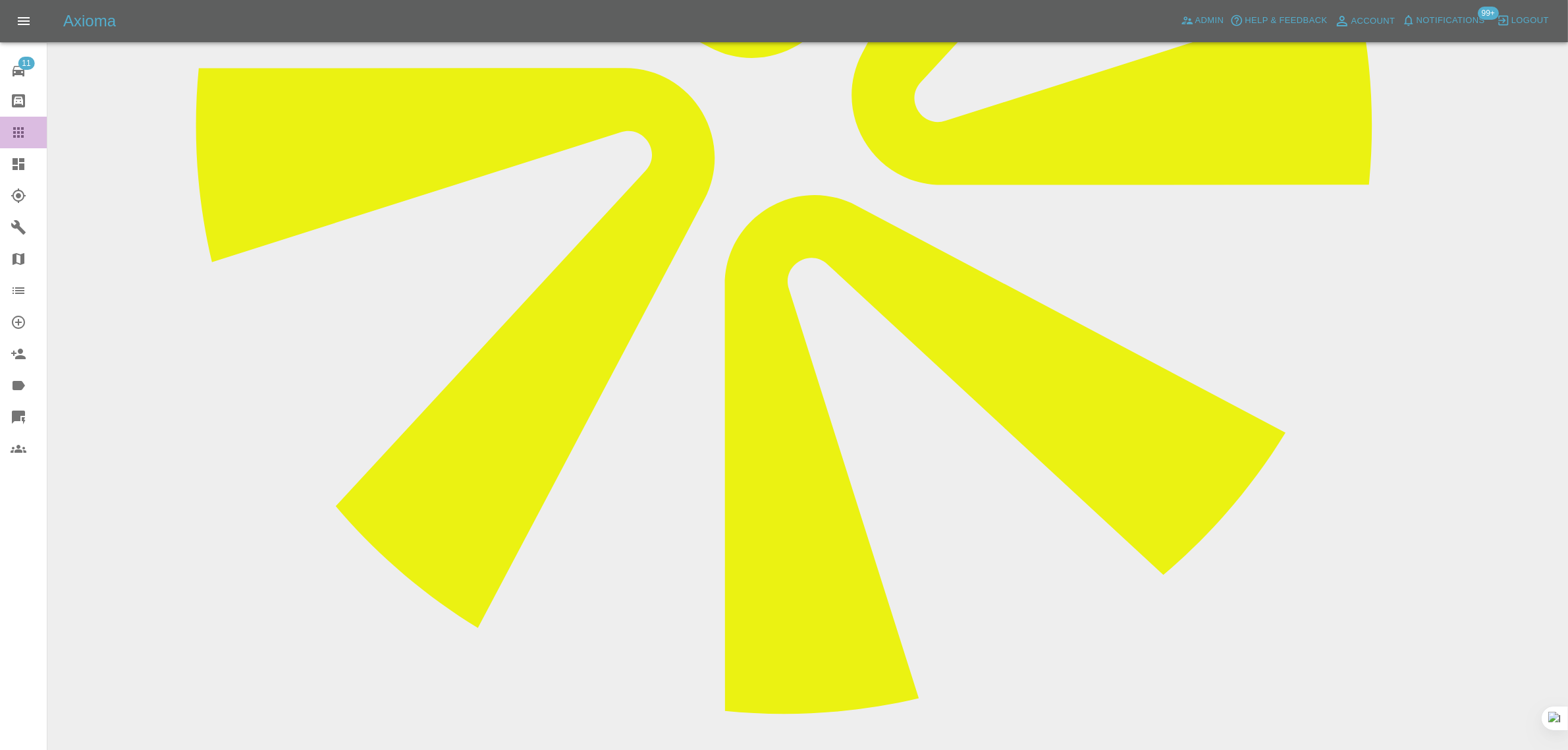
click at [38, 127] on div at bounding box center [28, 132] width 37 height 16
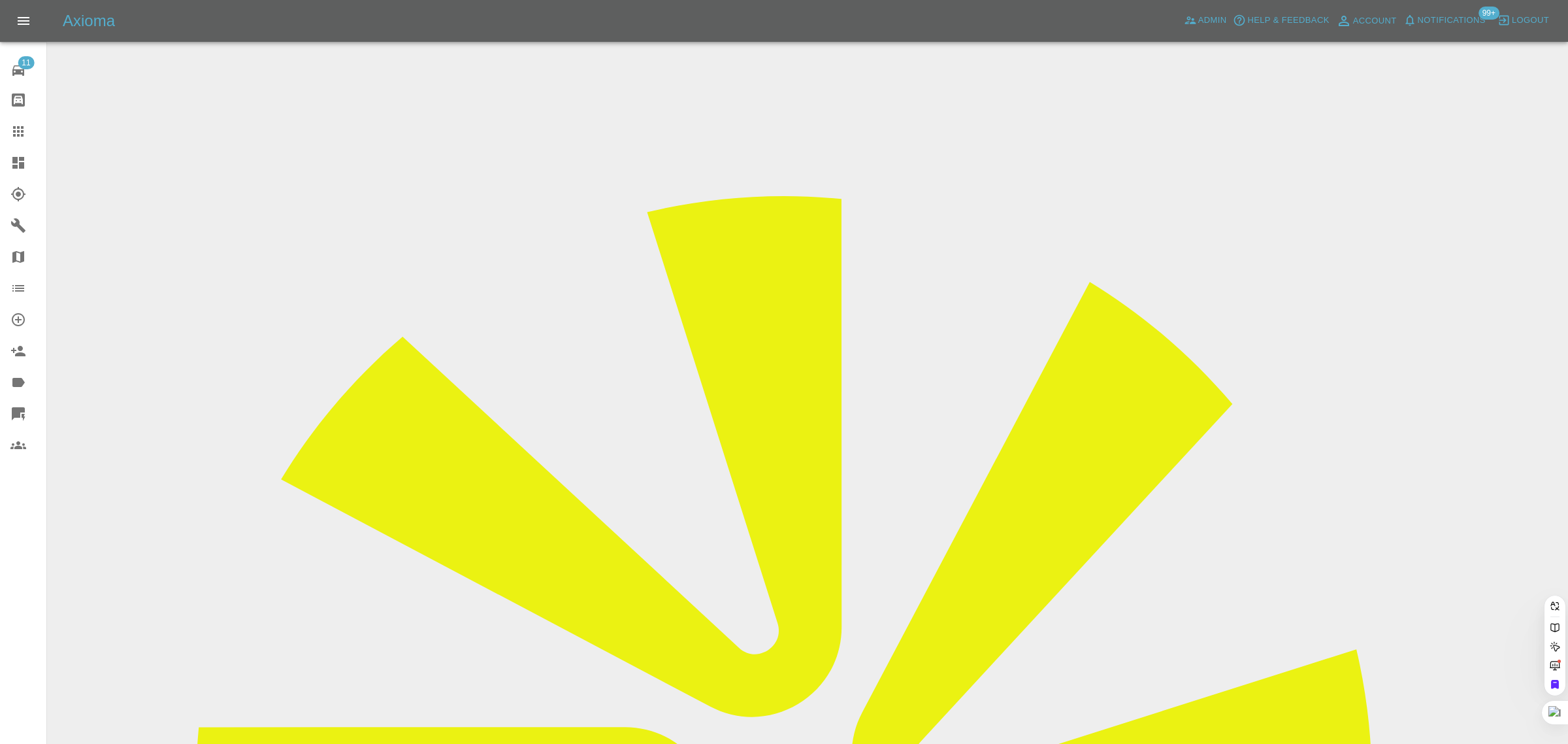
paste input "[EMAIL_ADDRESS][DOMAIN_NAME]"
type input "[EMAIL_ADDRESS][DOMAIN_NAME]"
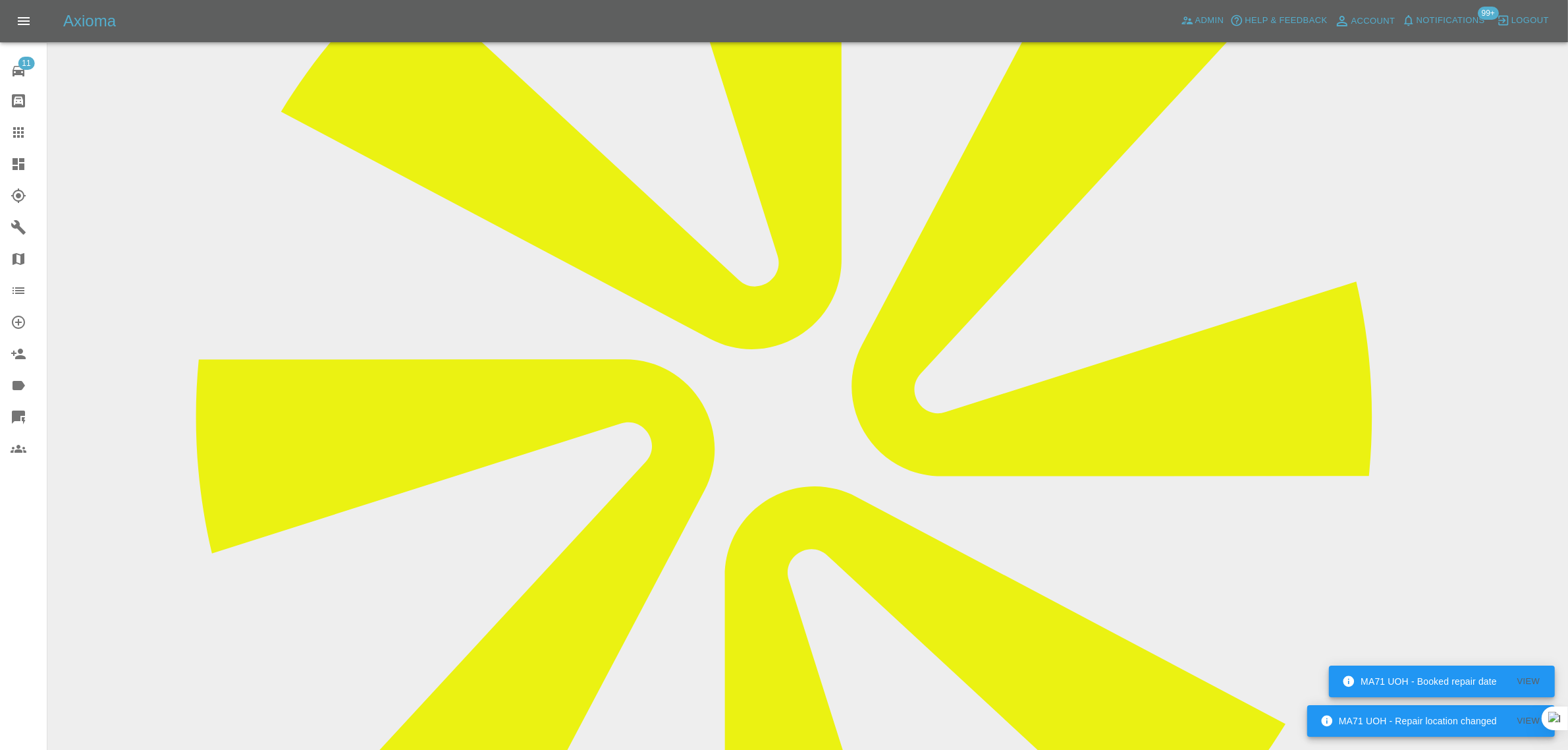
scroll to position [247, 0]
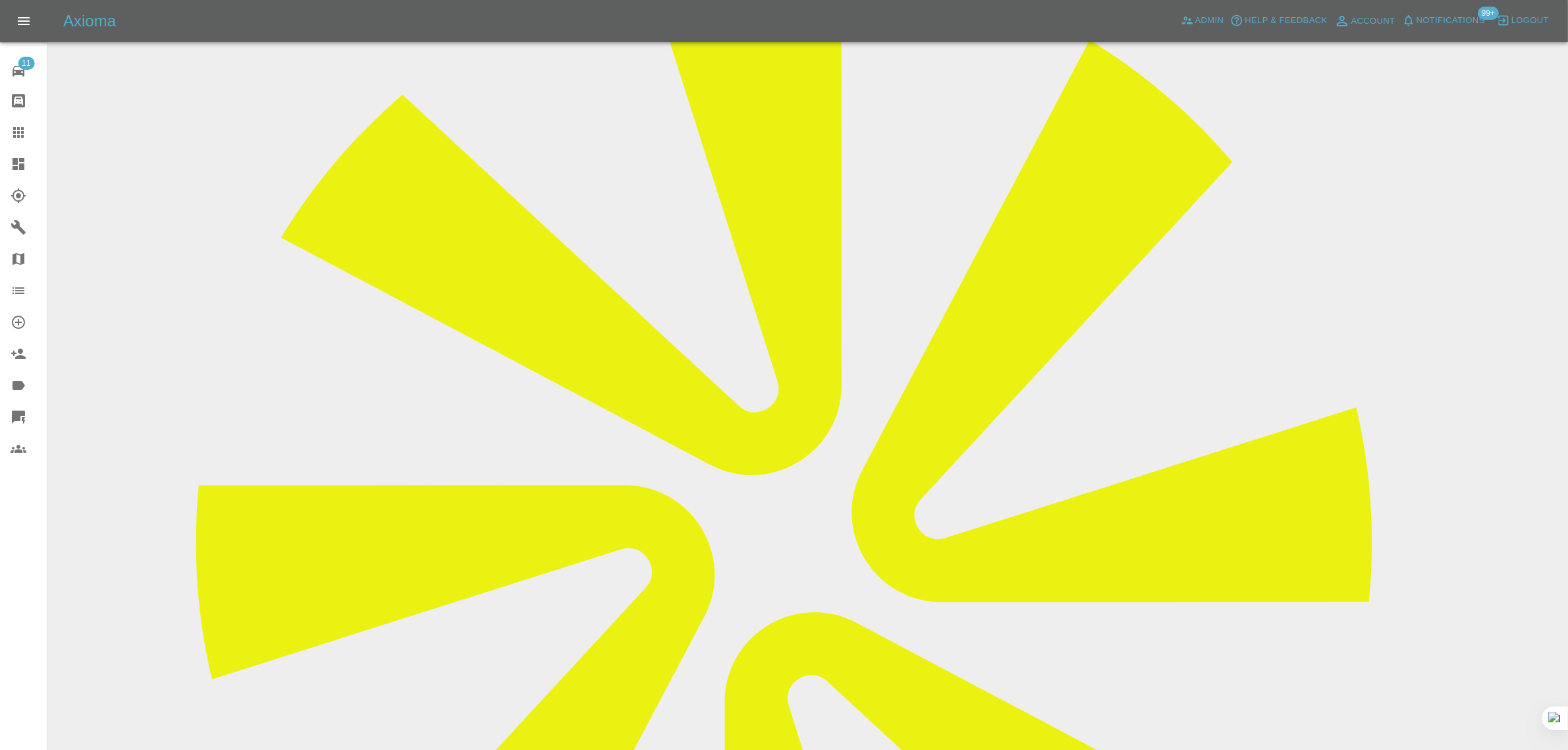
scroll to position [0, 0]
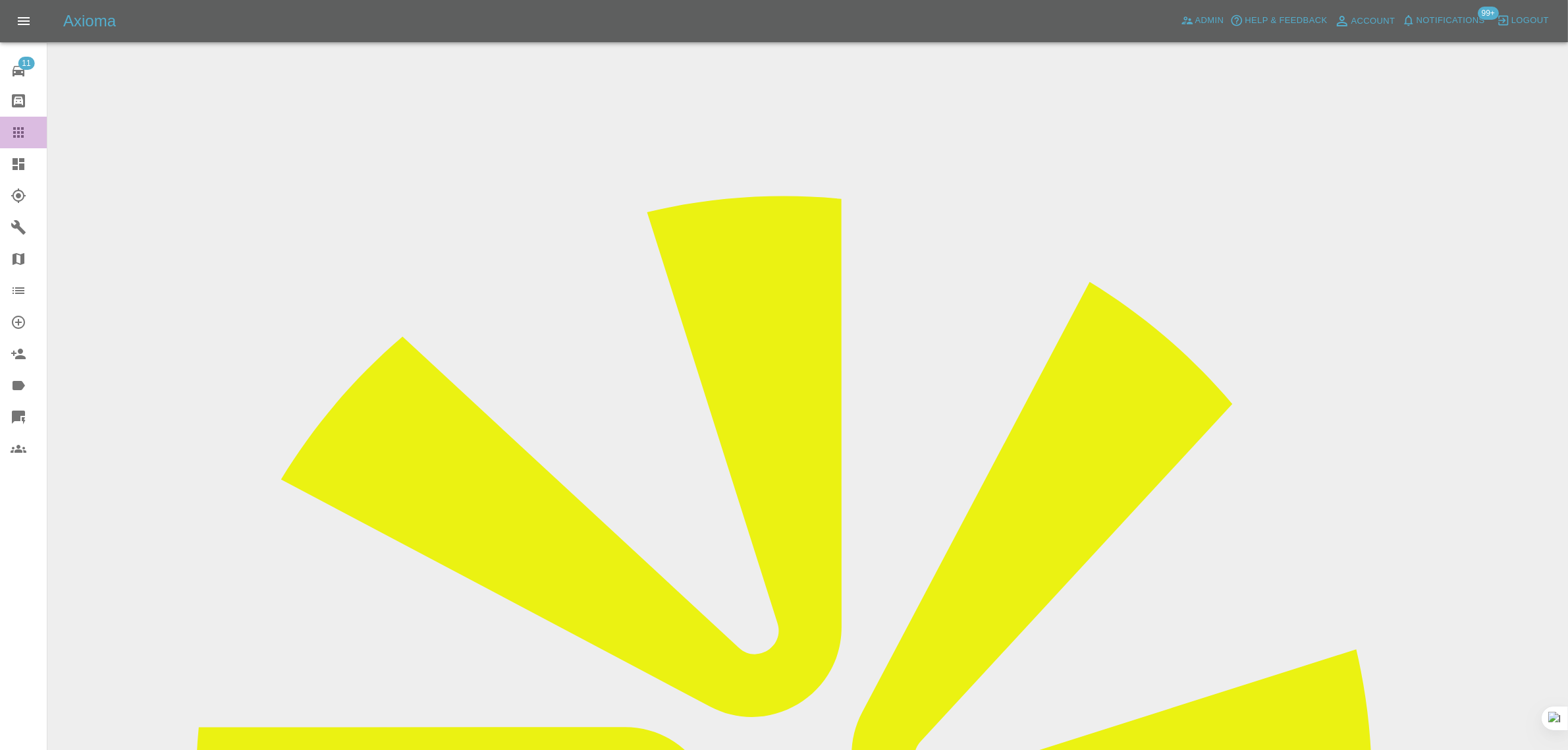
click at [12, 139] on icon at bounding box center [18, 132] width 16 height 16
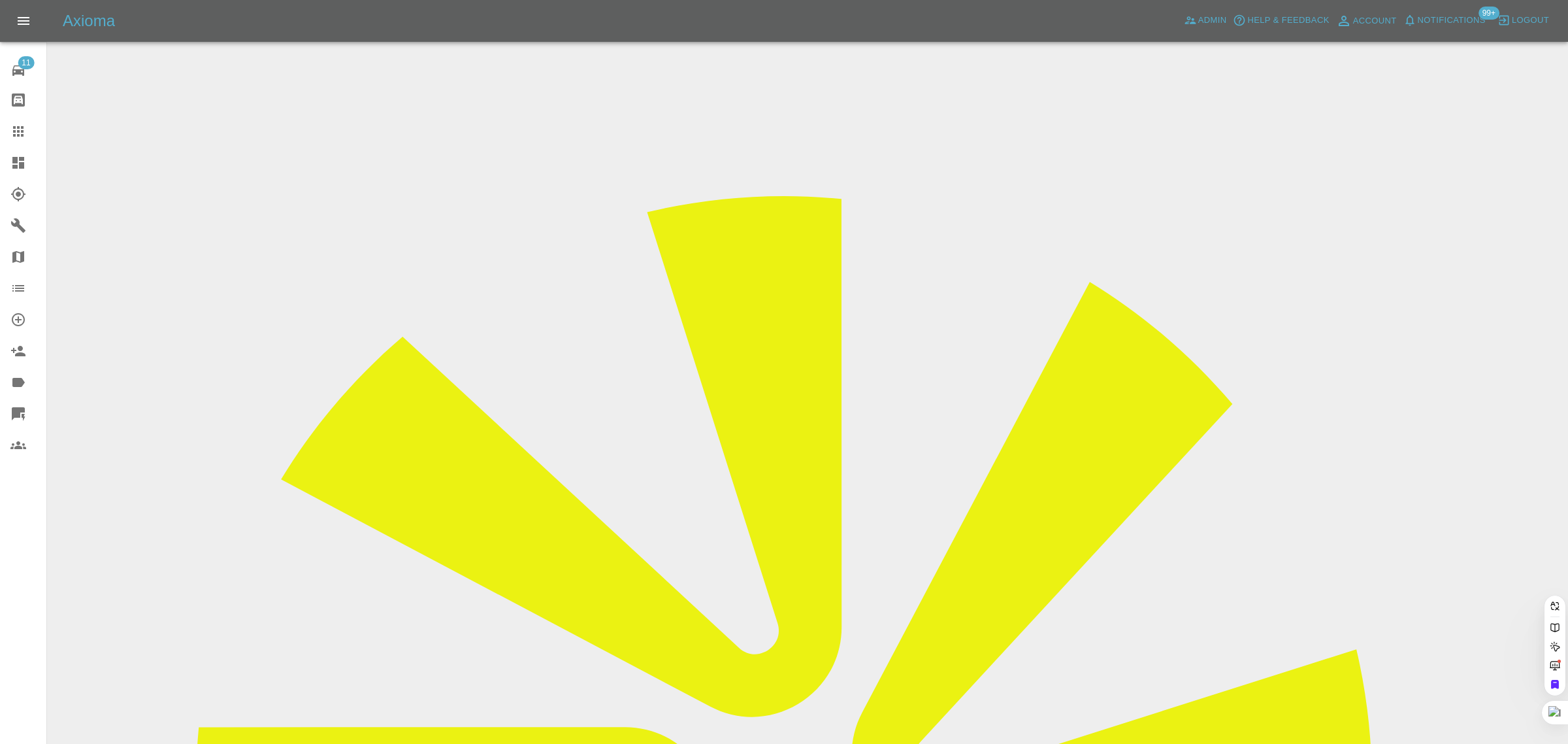
paste input "EX65 OWH"
type input "EX65 OWH"
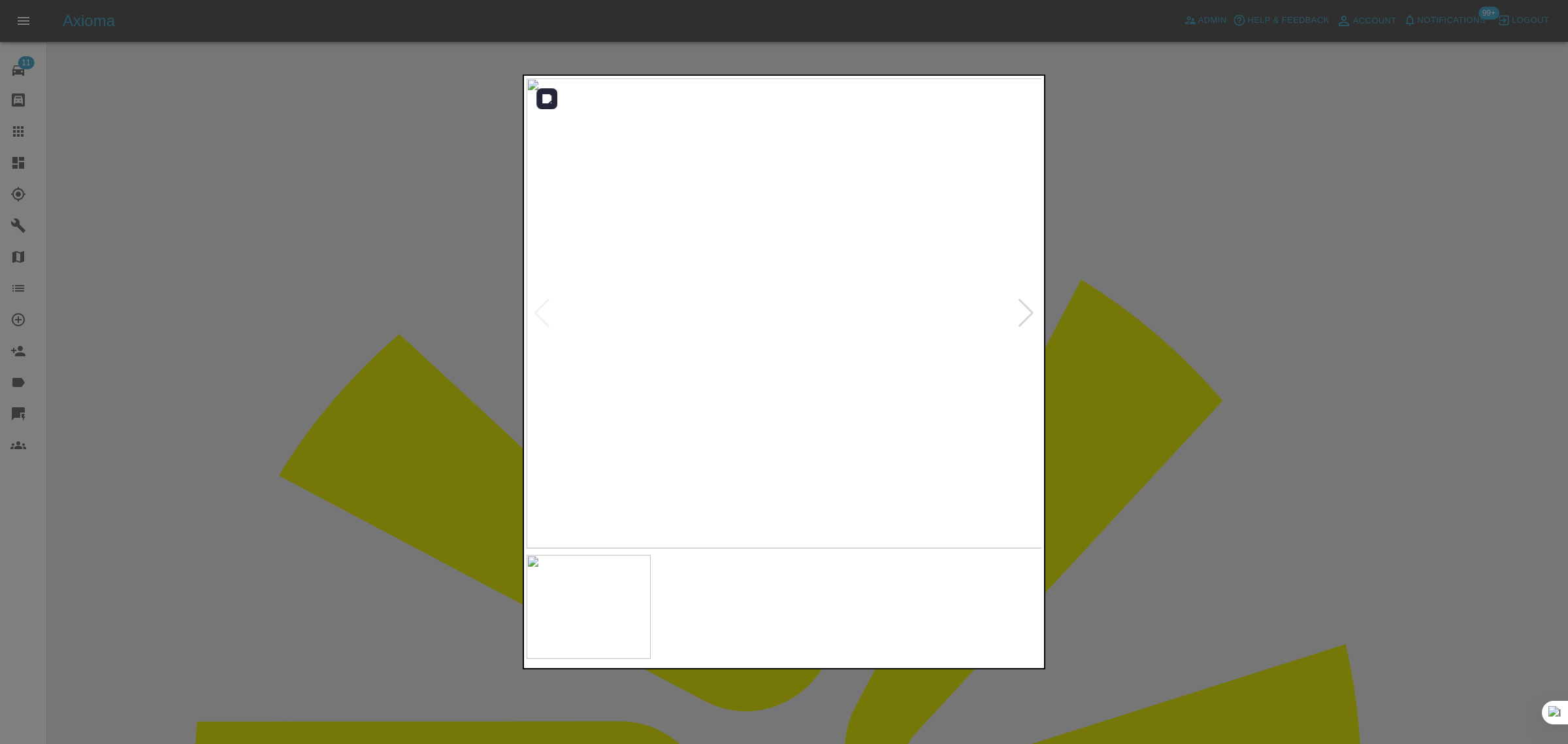
click at [1016, 308] on img at bounding box center [784, 313] width 516 height 470
click at [1030, 312] on div at bounding box center [1026, 313] width 18 height 29
click at [1121, 318] on div at bounding box center [784, 372] width 1568 height 744
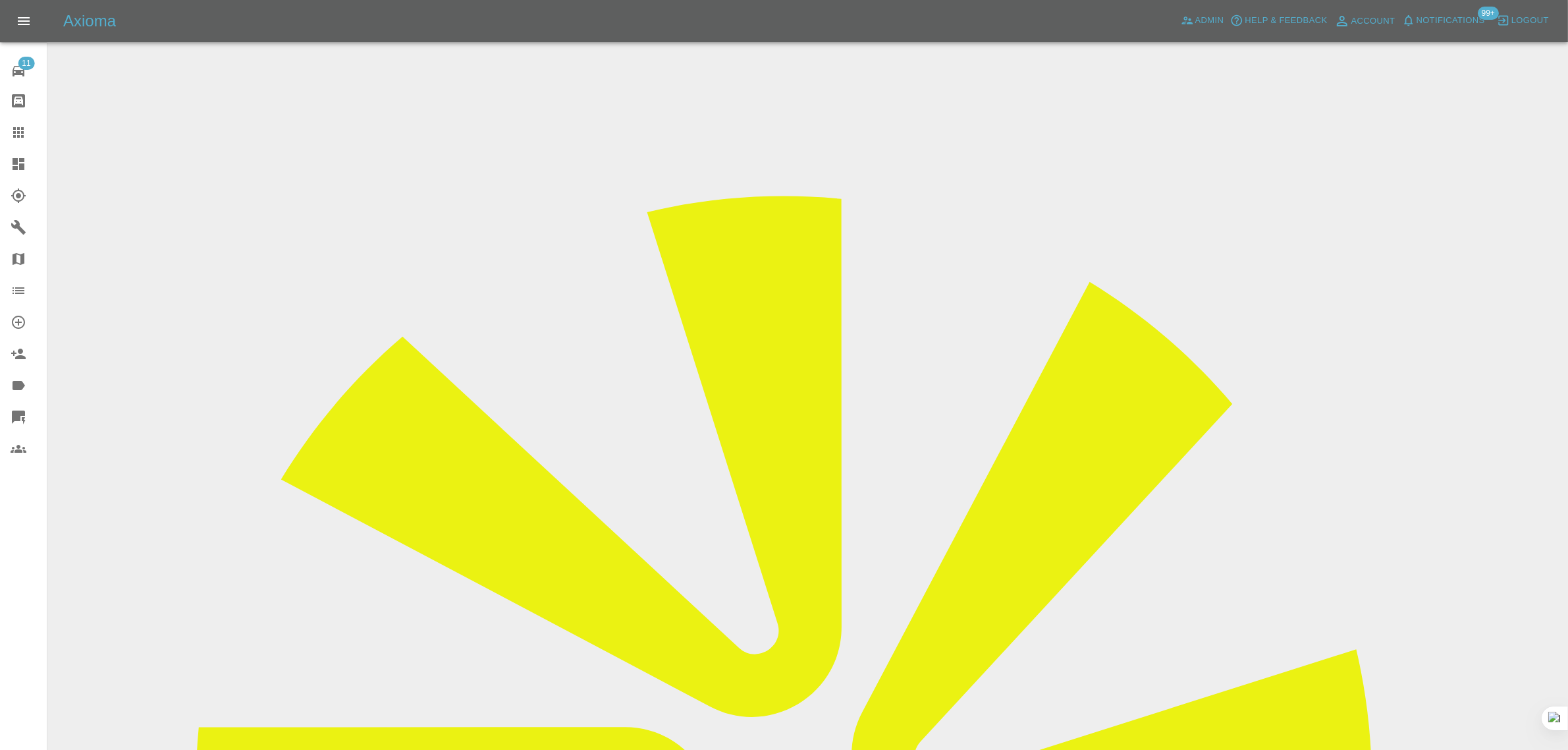
click at [0, 0] on input "Choose images" at bounding box center [0, 0] width 0 height 0
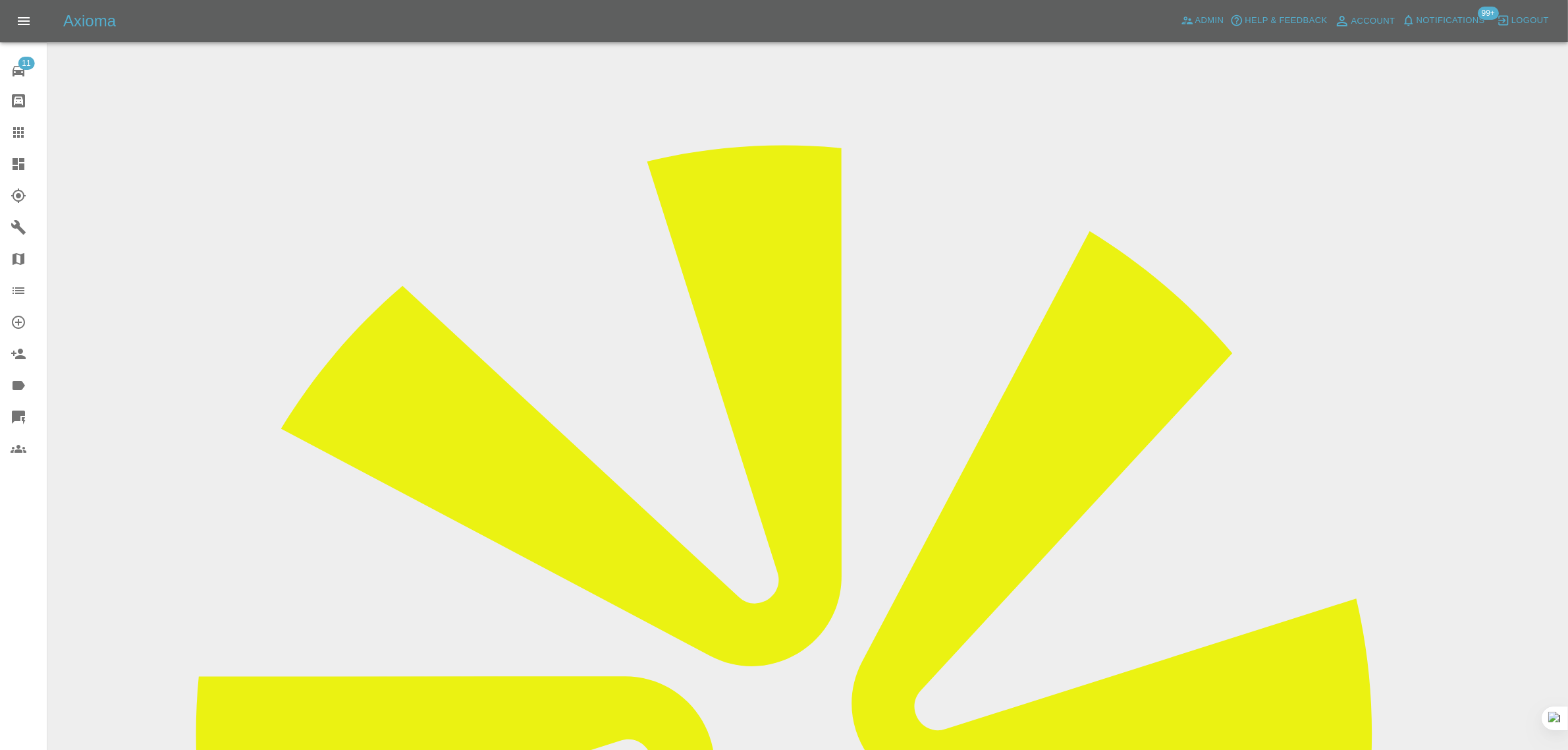
scroll to position [64, 0]
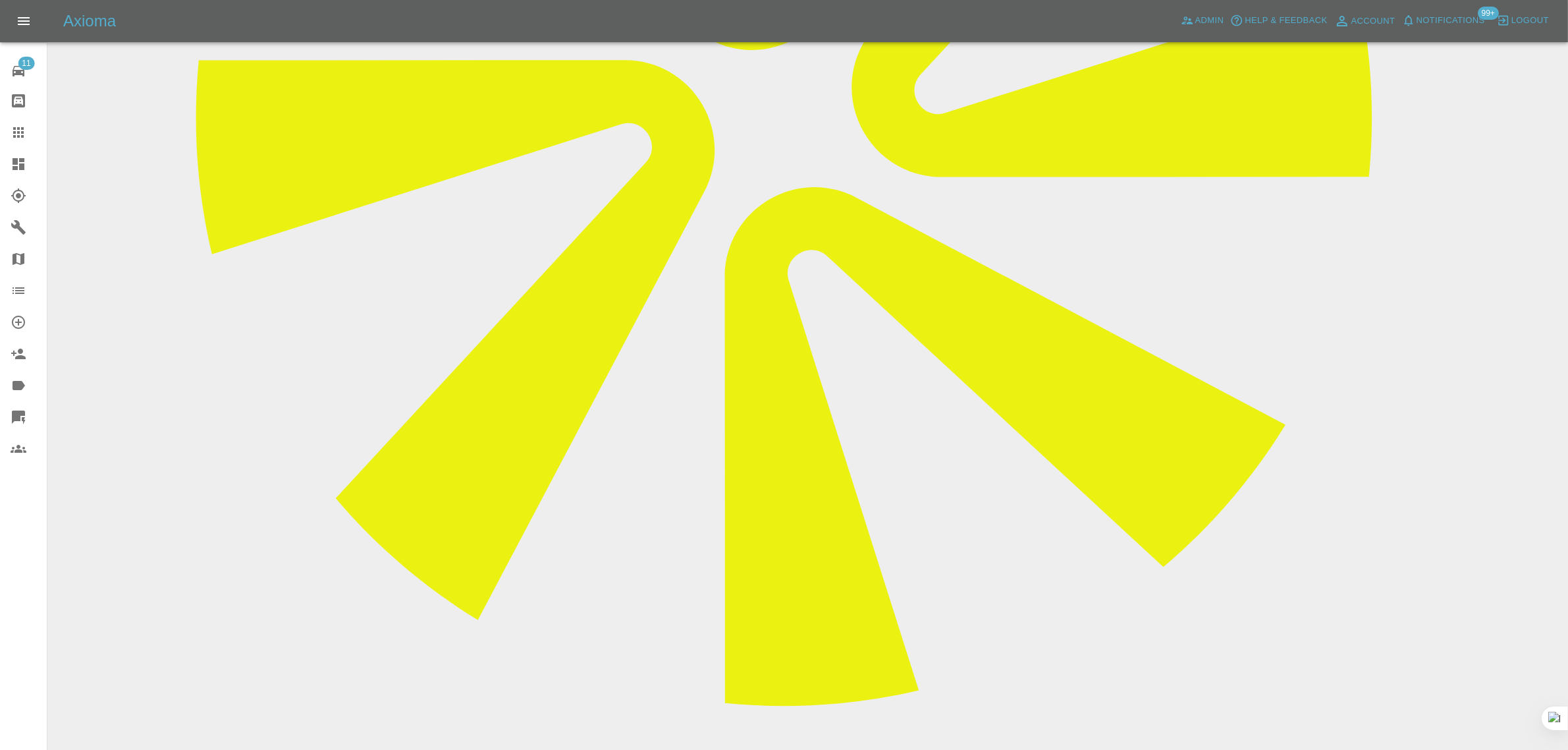
scroll to position [710, 0]
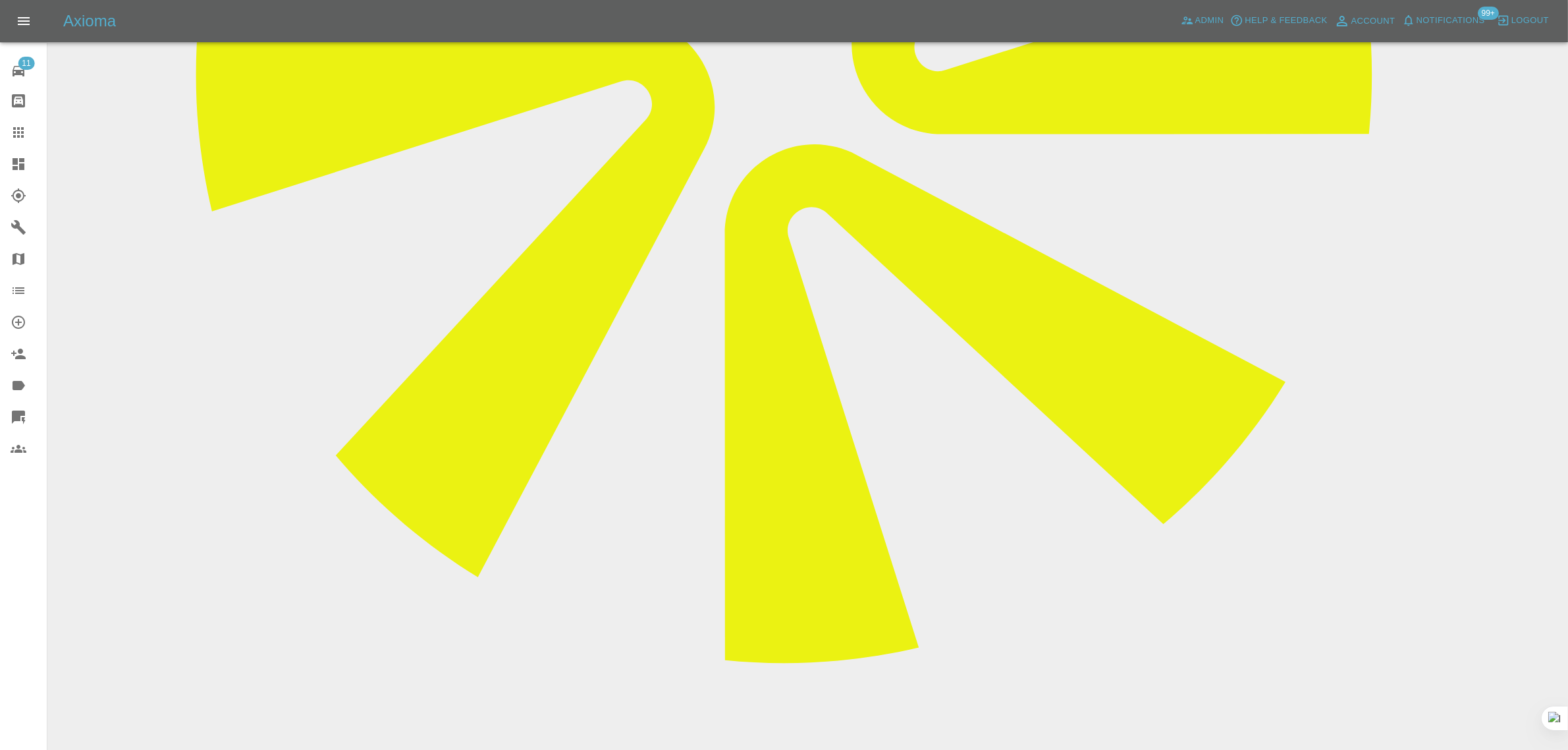
paste textarea "I have had a quote & wanted to add some further damage on my bumper for a quote…"
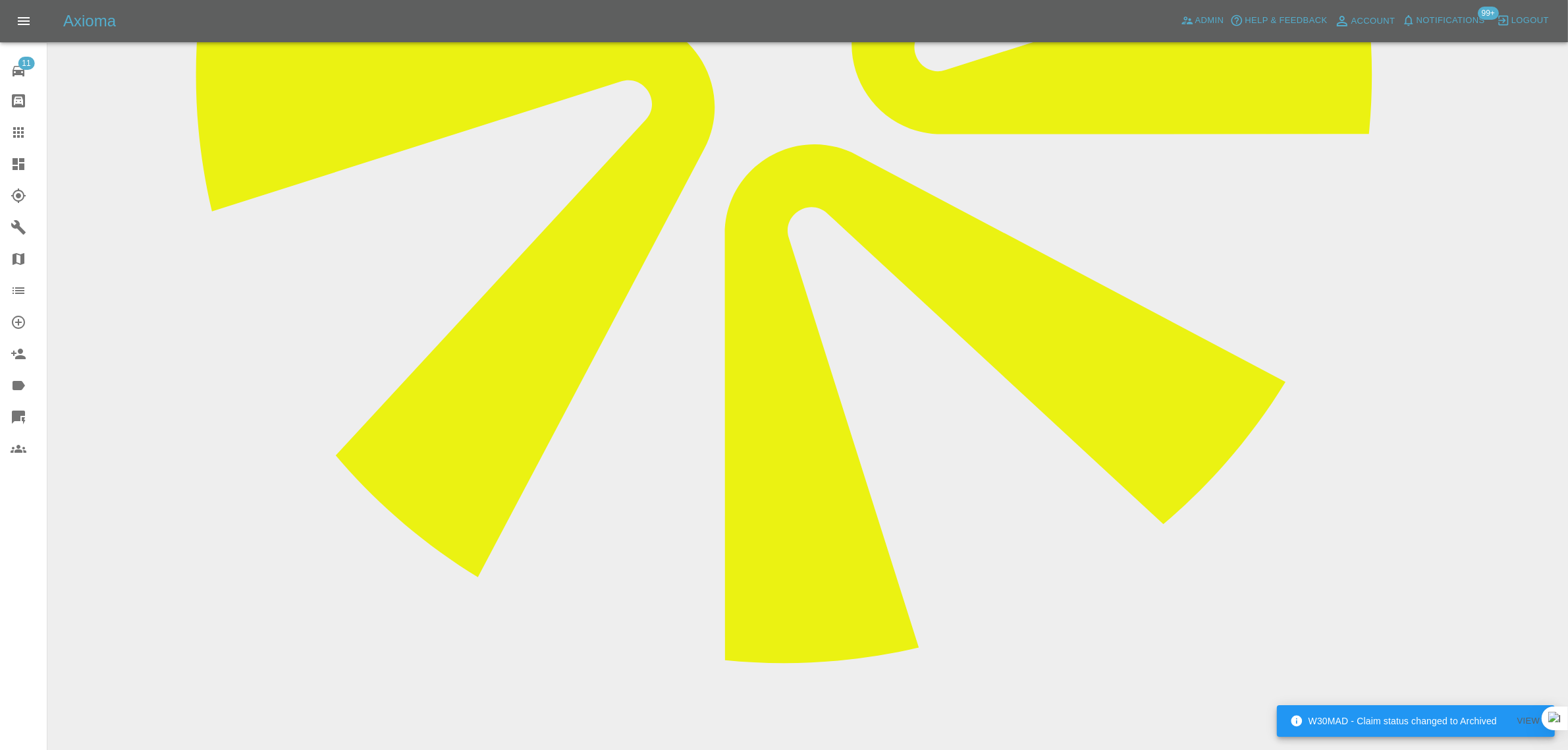
type textarea "I have had a quote & wanted to add some further damage on my bumper for a quote…"
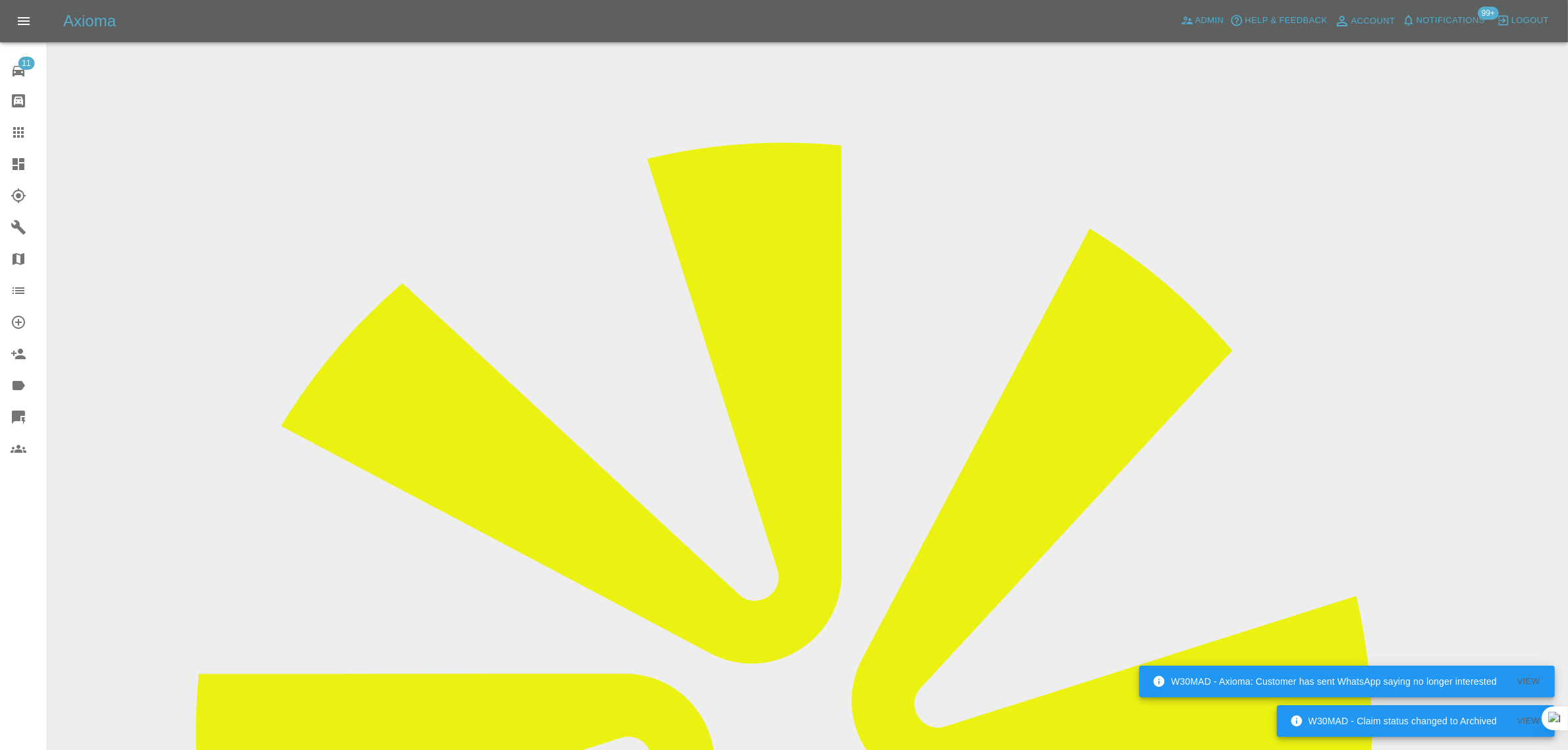
scroll to position [51, 0]
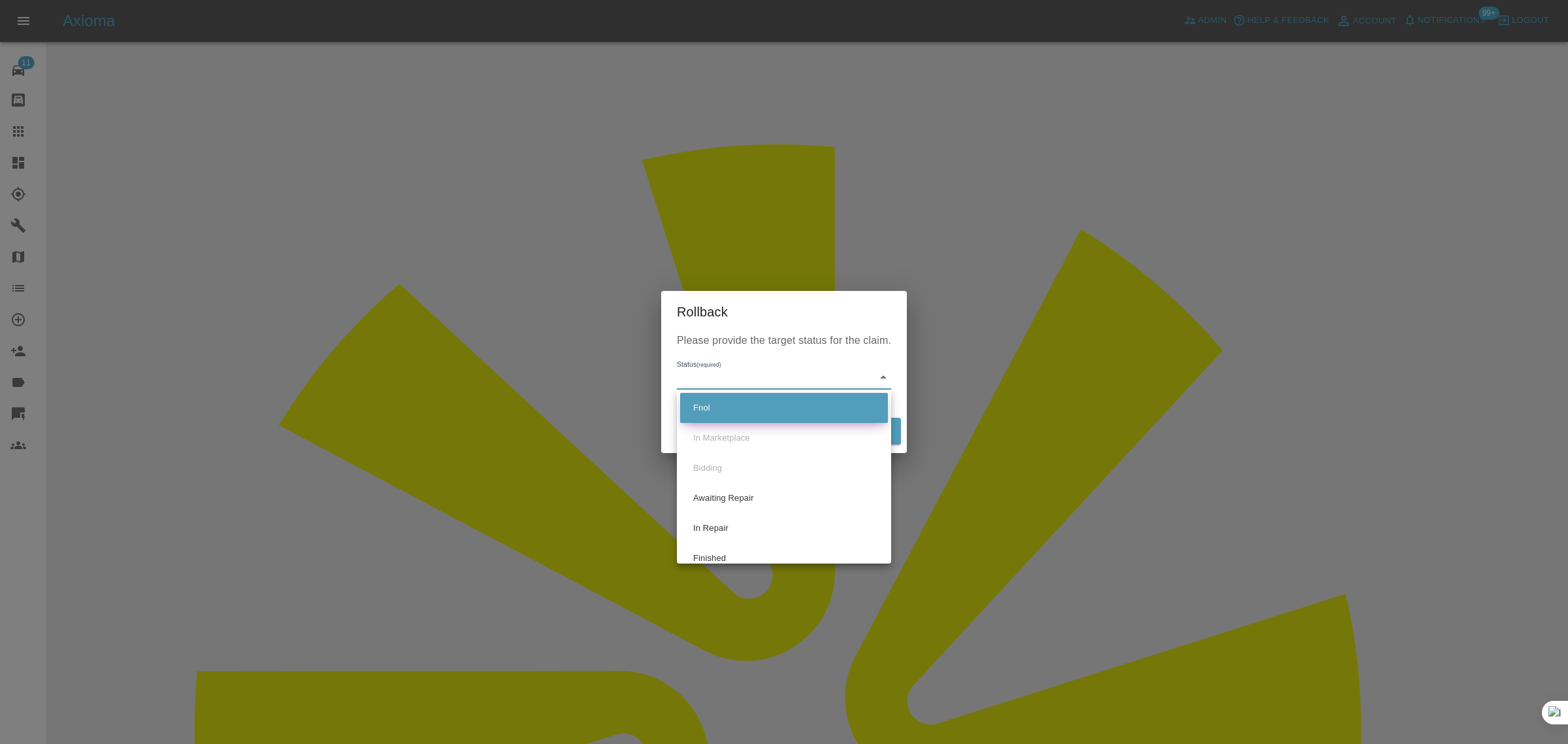
click at [717, 409] on li "Fnol" at bounding box center [784, 408] width 208 height 30
type input "fnol"
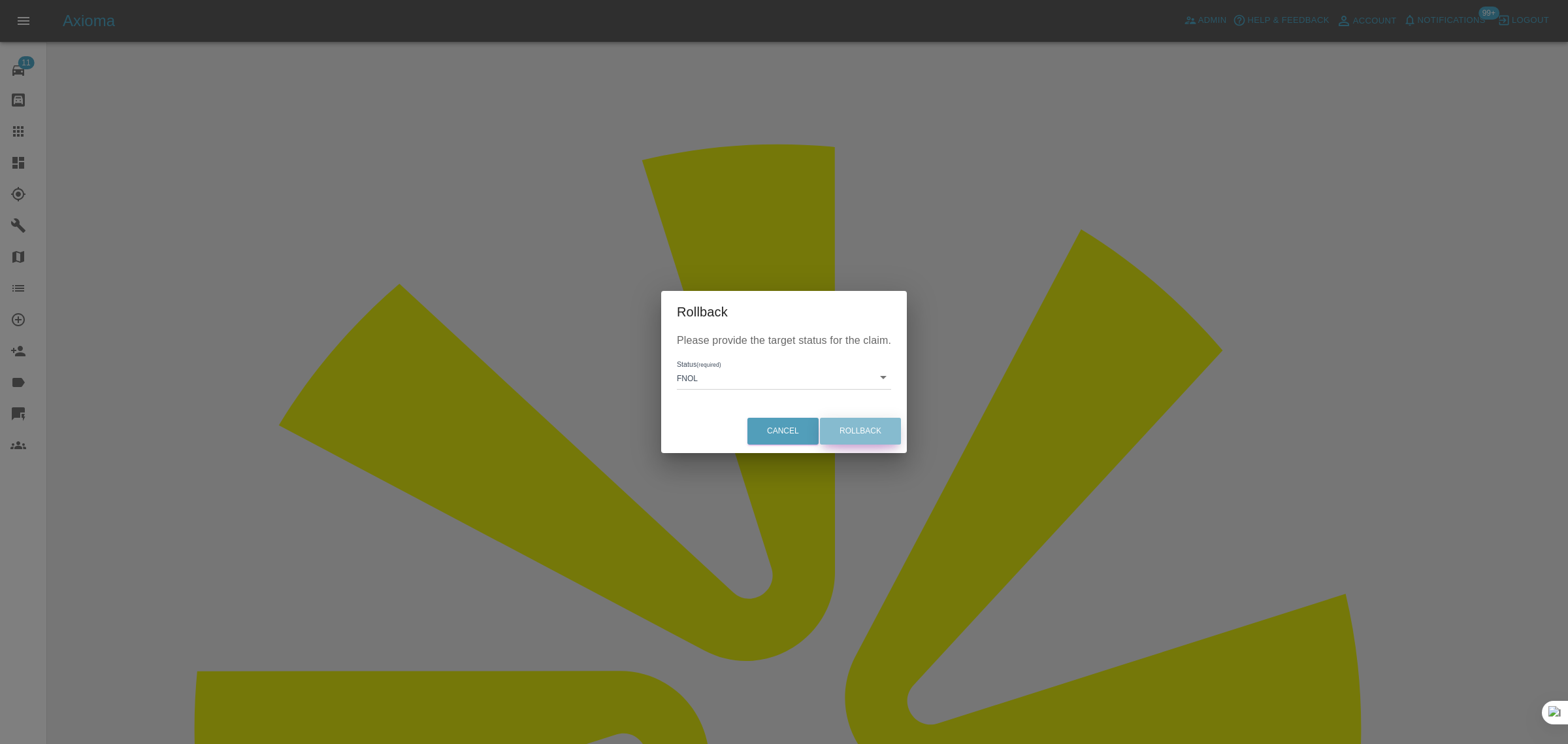
click at [854, 430] on button "Rollback" at bounding box center [860, 431] width 81 height 27
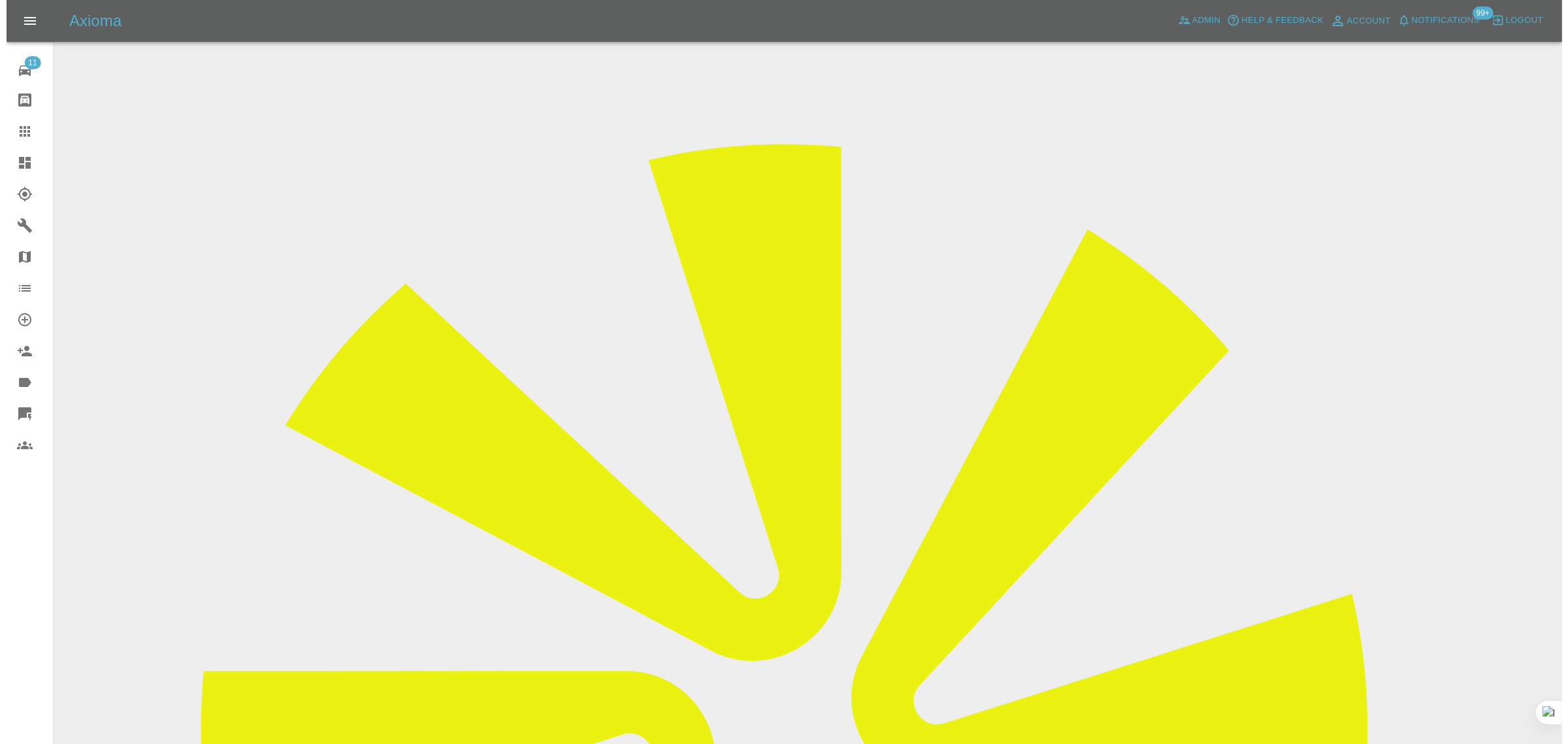
scroll to position [0, 0]
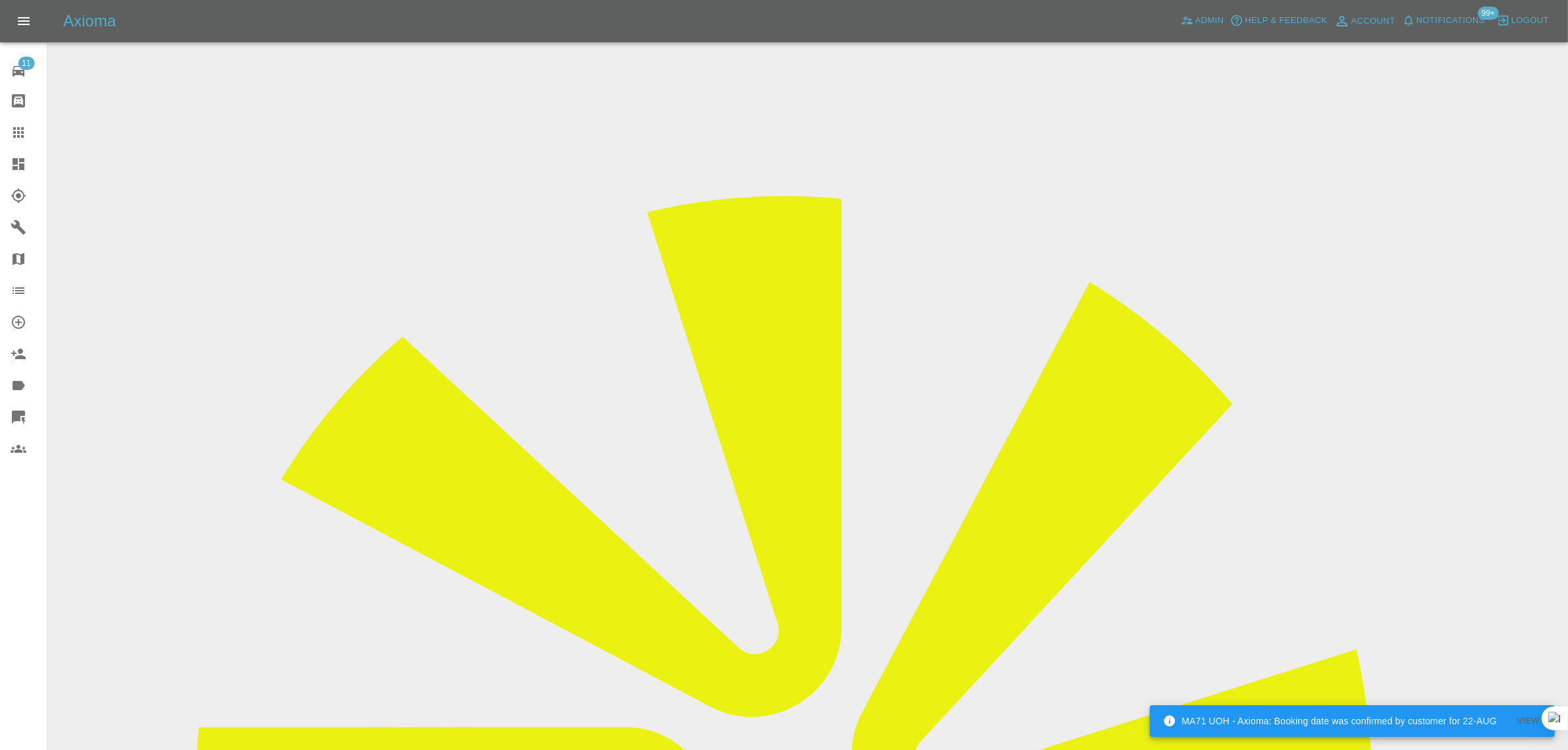
click at [25, 135] on icon at bounding box center [18, 132] width 16 height 16
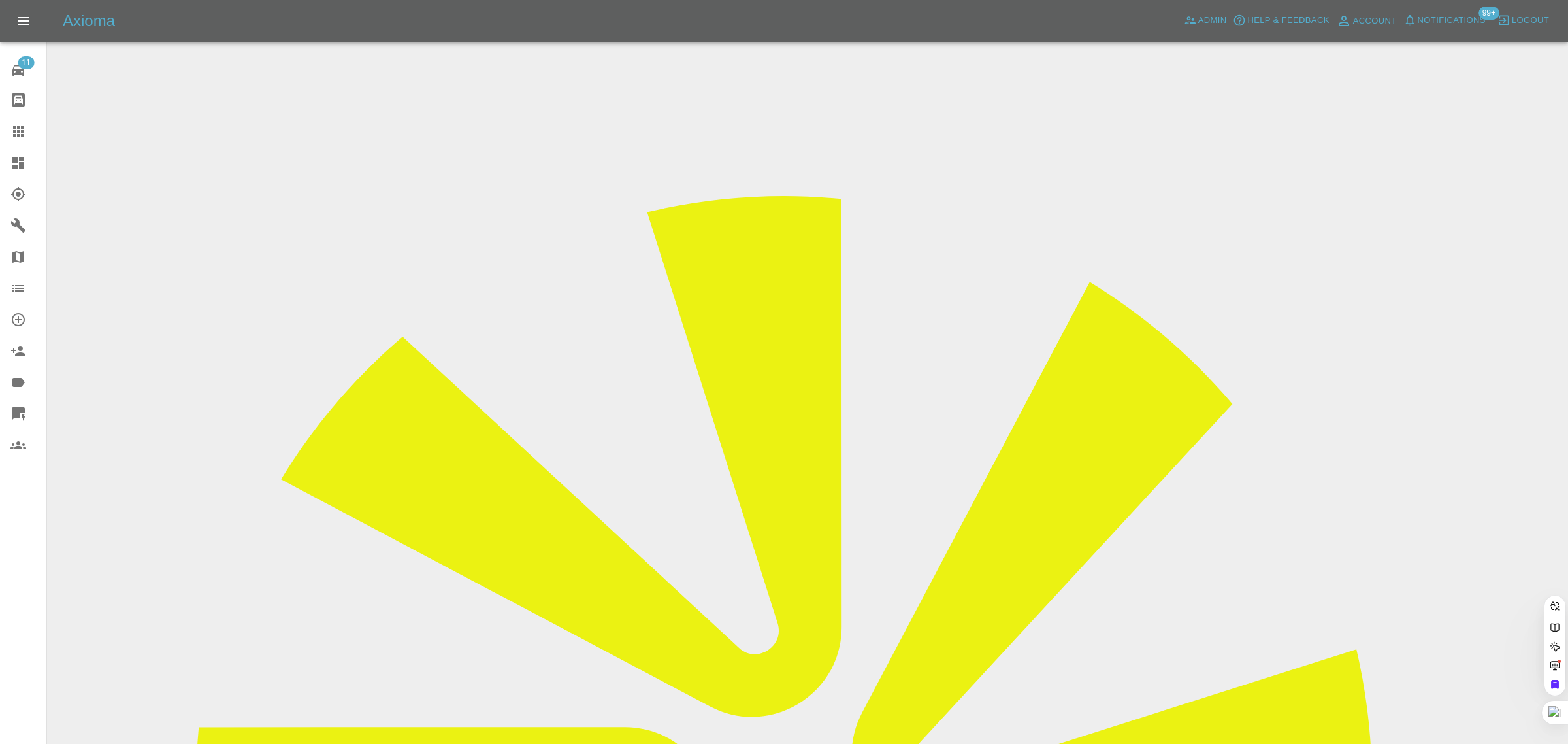
paste input "[EMAIL_ADDRESS][DOMAIN_NAME]"
type input "[EMAIL_ADDRESS][DOMAIN_NAME]"
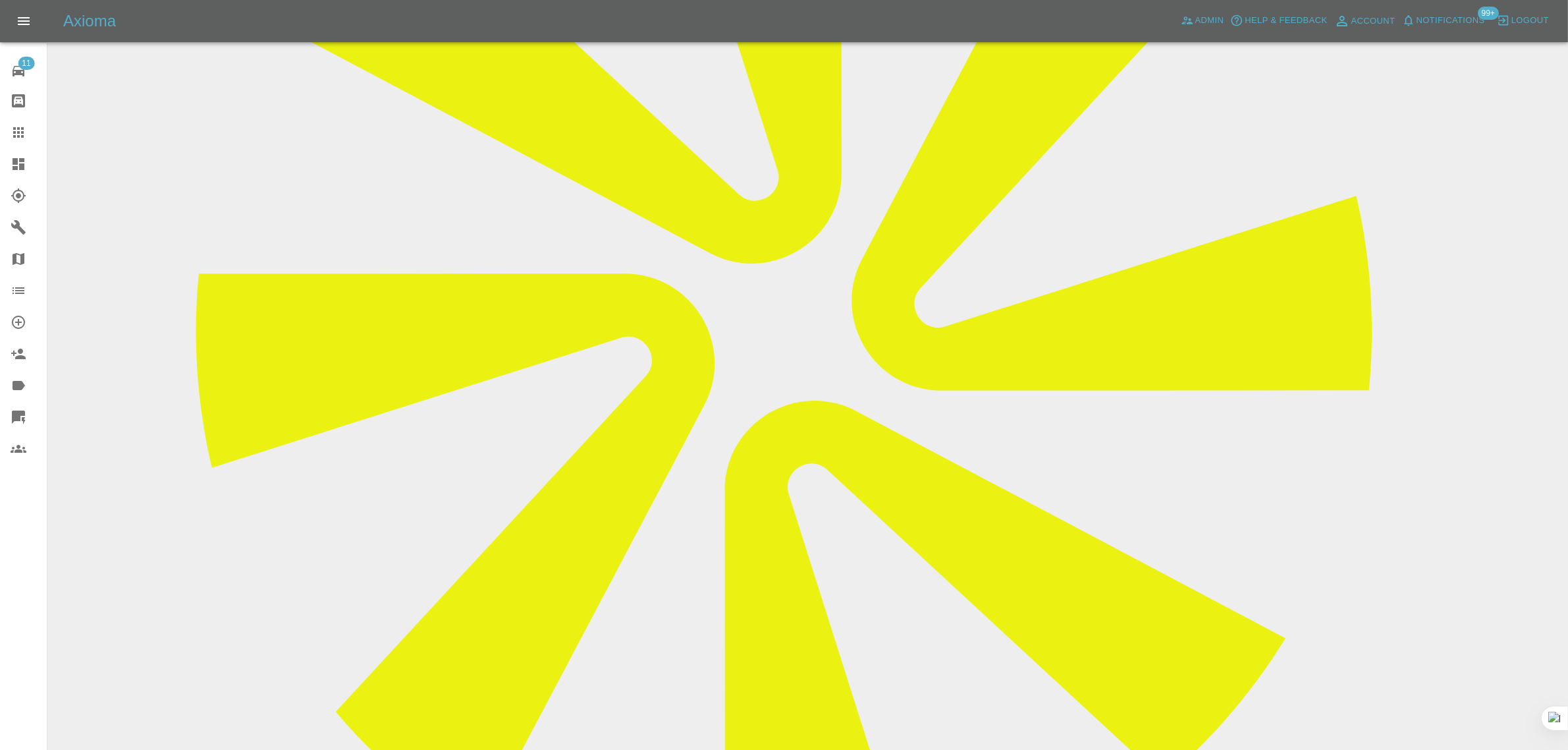
scroll to position [330, 0]
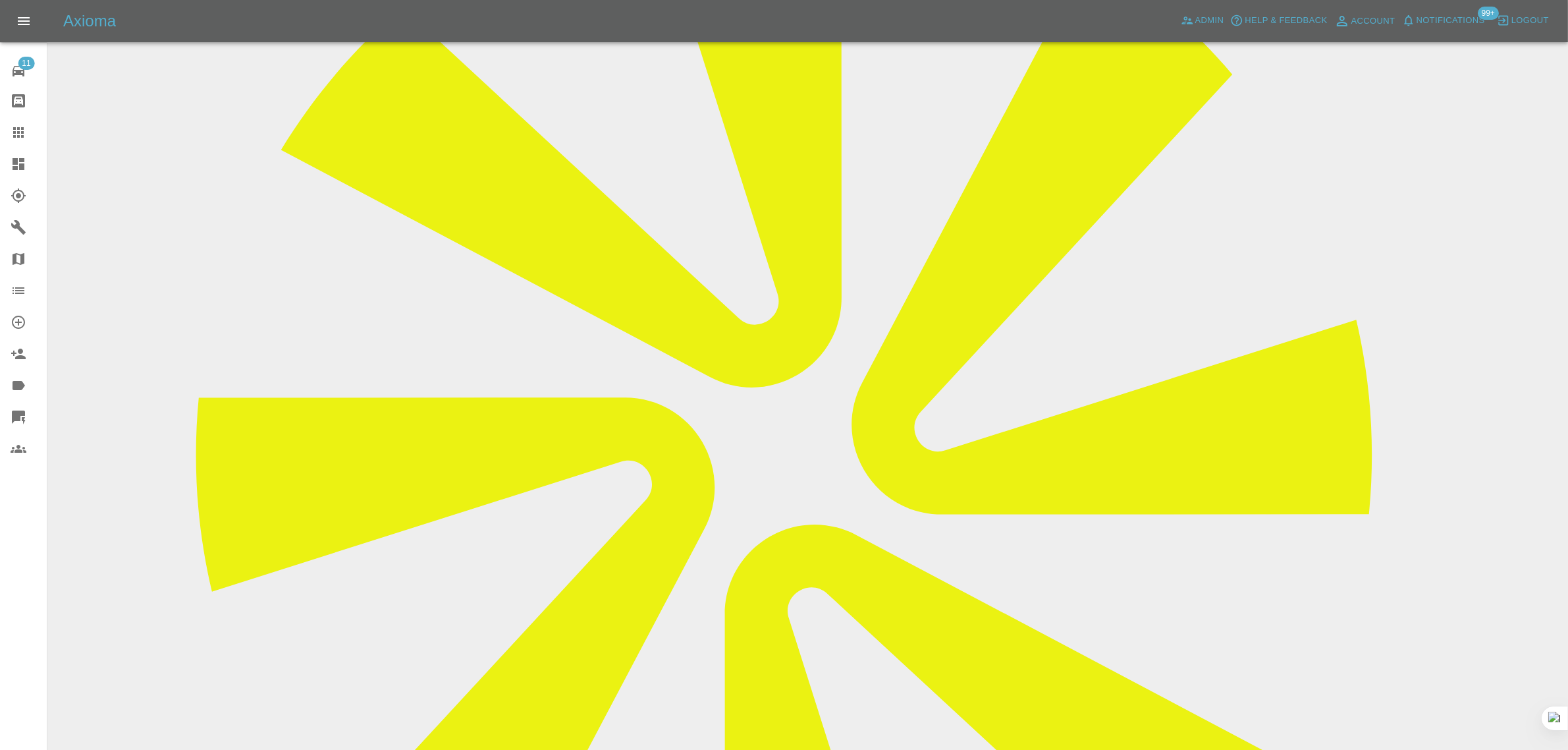
click at [30, 126] on div at bounding box center [28, 132] width 37 height 16
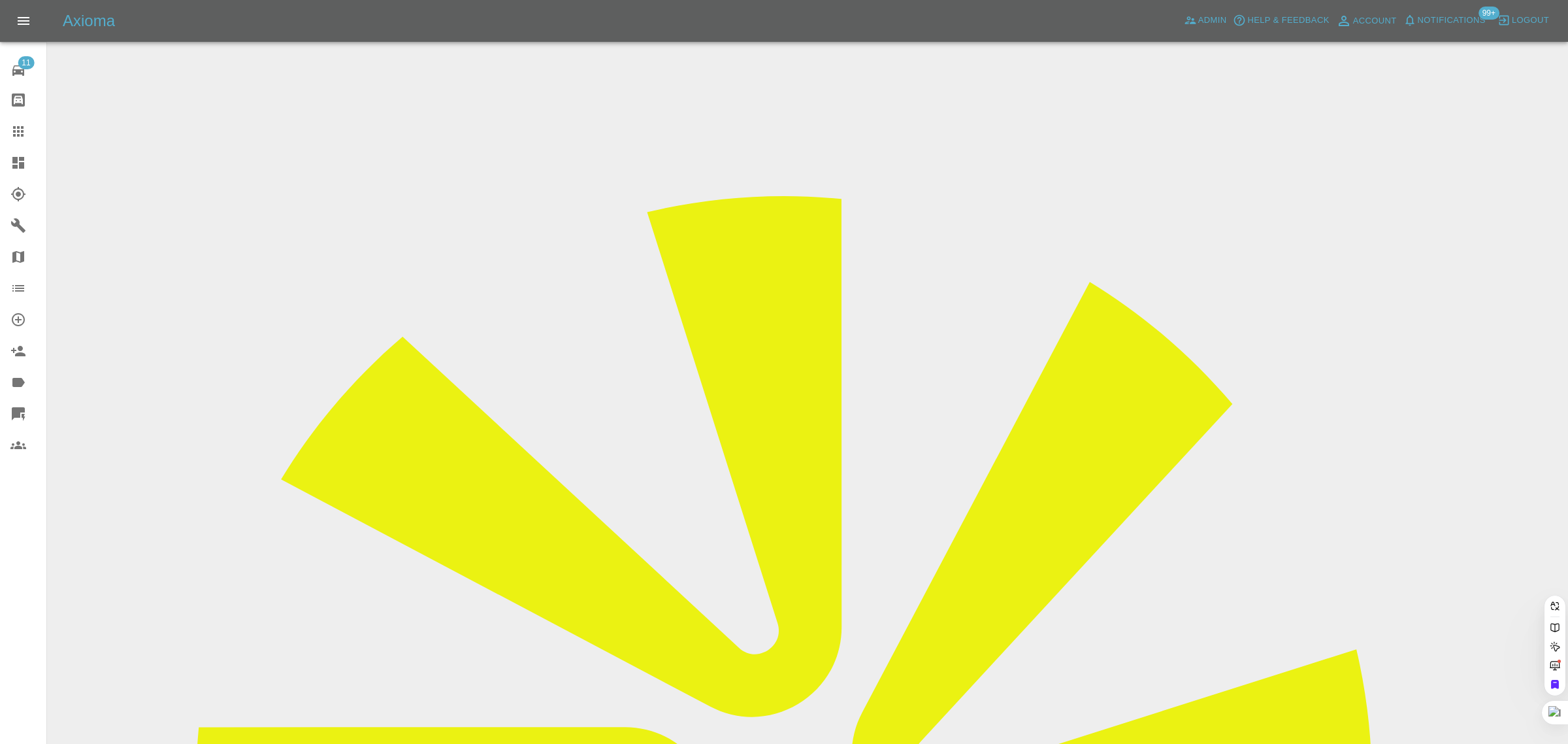
paste input "[PERSON_NAME][EMAIL_ADDRESS][DOMAIN_NAME]"
type input "[PERSON_NAME][EMAIL_ADDRESS][DOMAIN_NAME]"
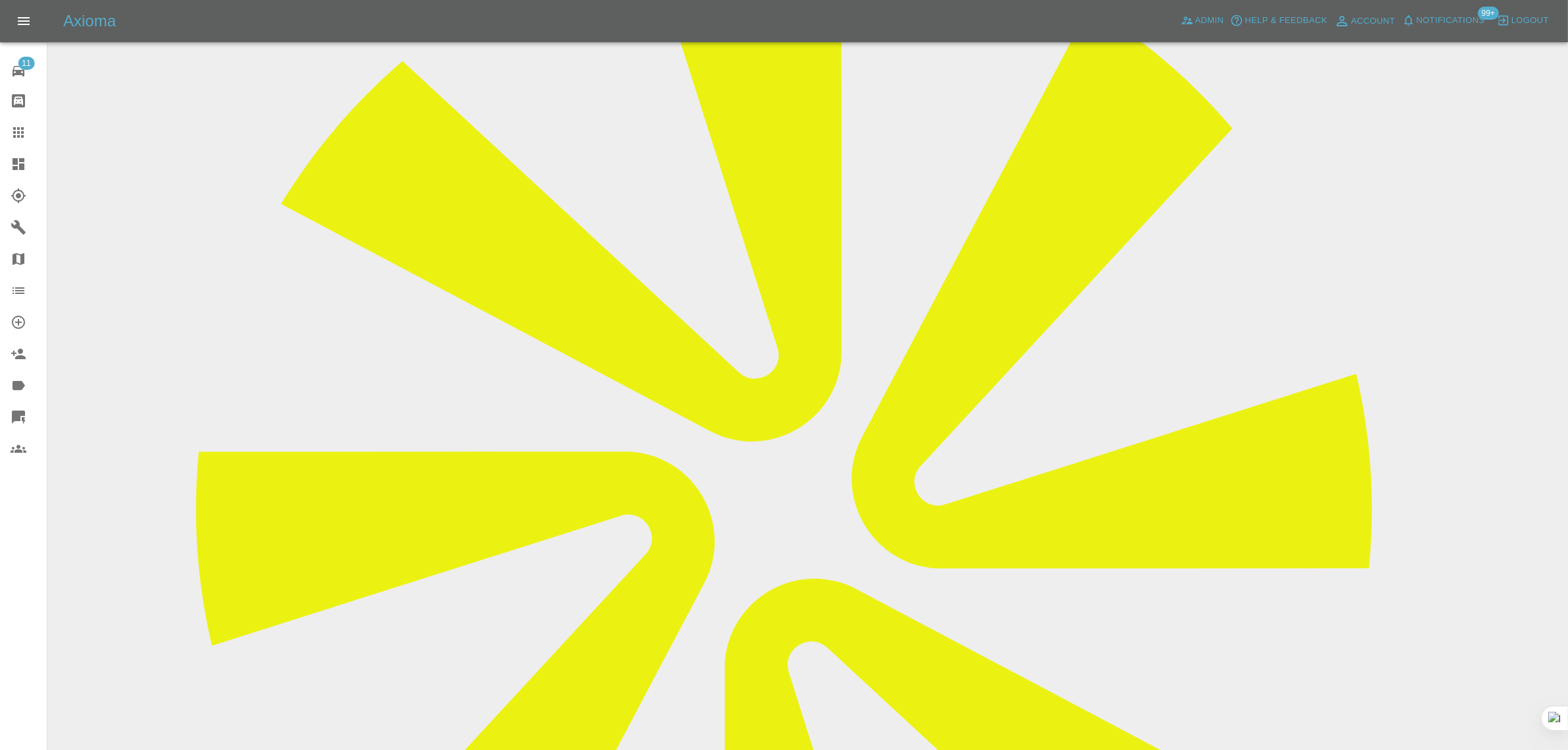
scroll to position [479, 0]
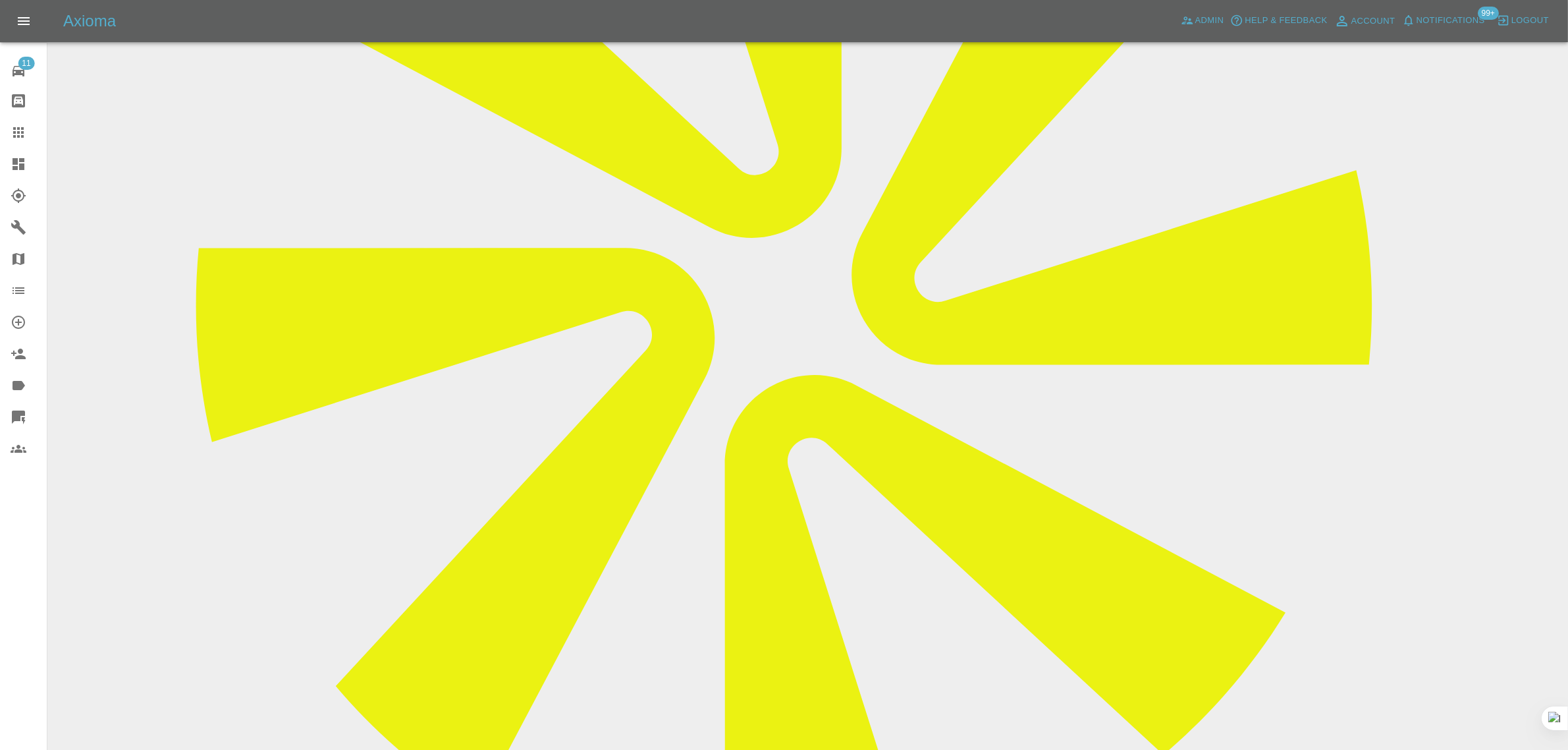
paste textarea "Too late it's repaired"
type textarea "Too late it's repaired"
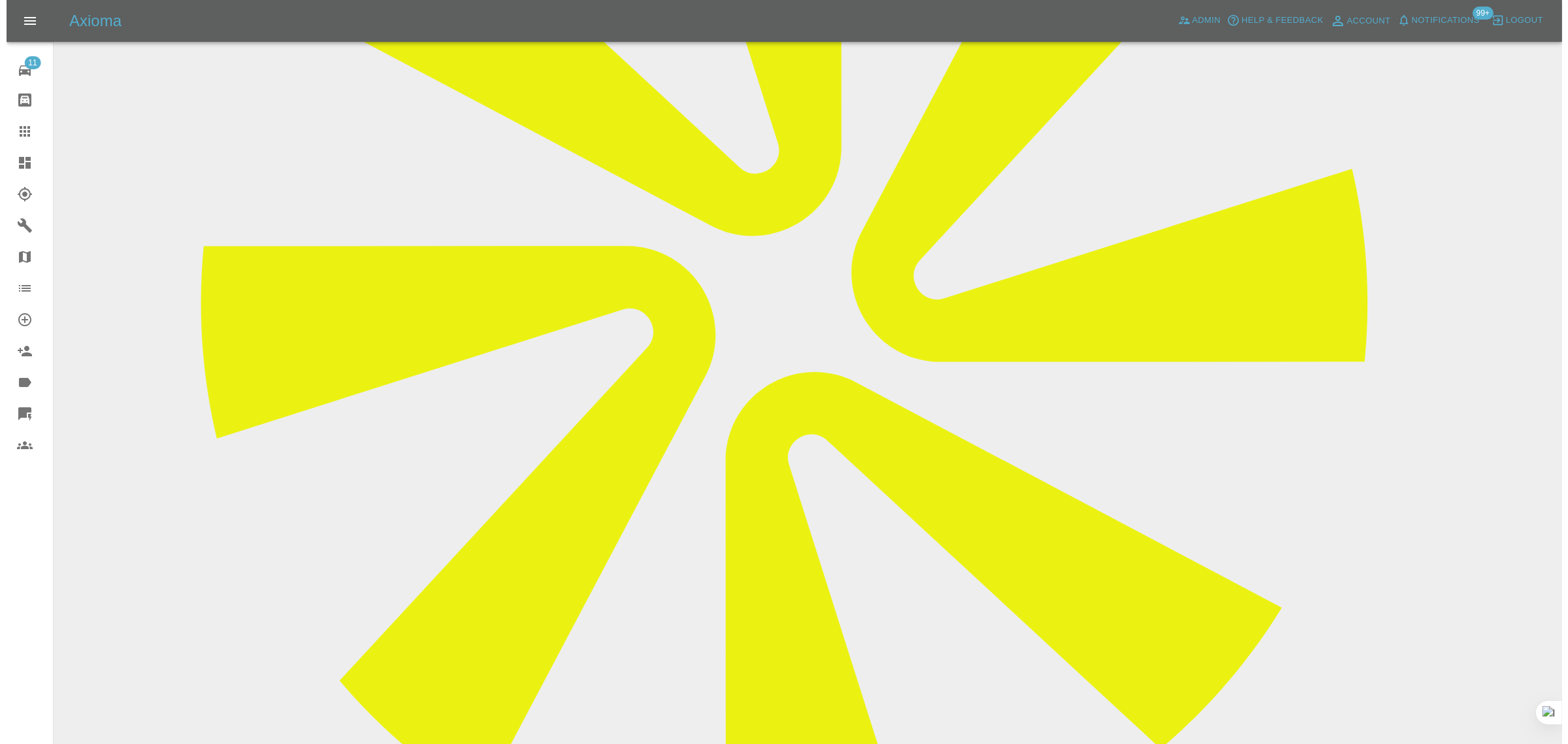
scroll to position [0, 0]
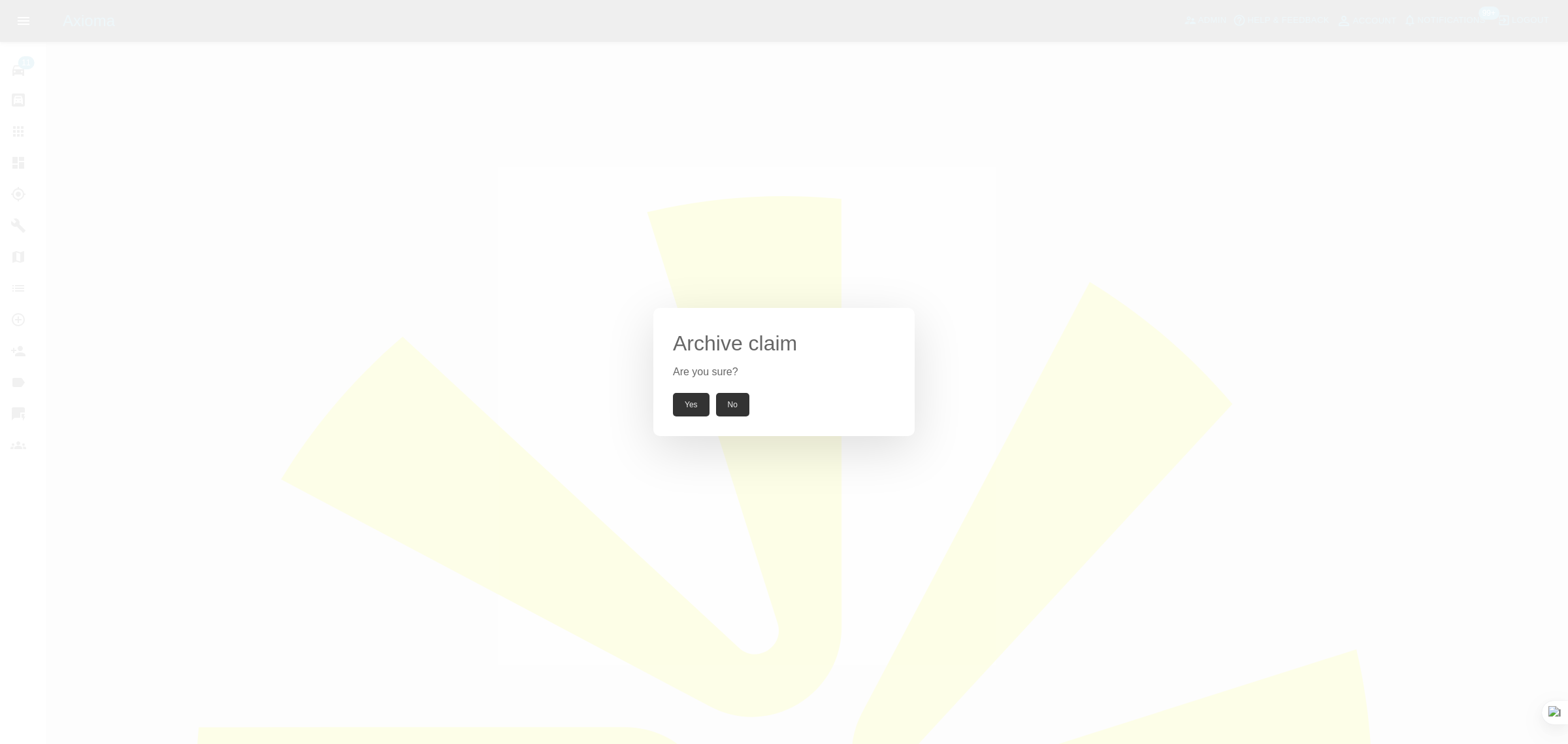
click at [685, 398] on button "Yes" at bounding box center [691, 405] width 36 height 23
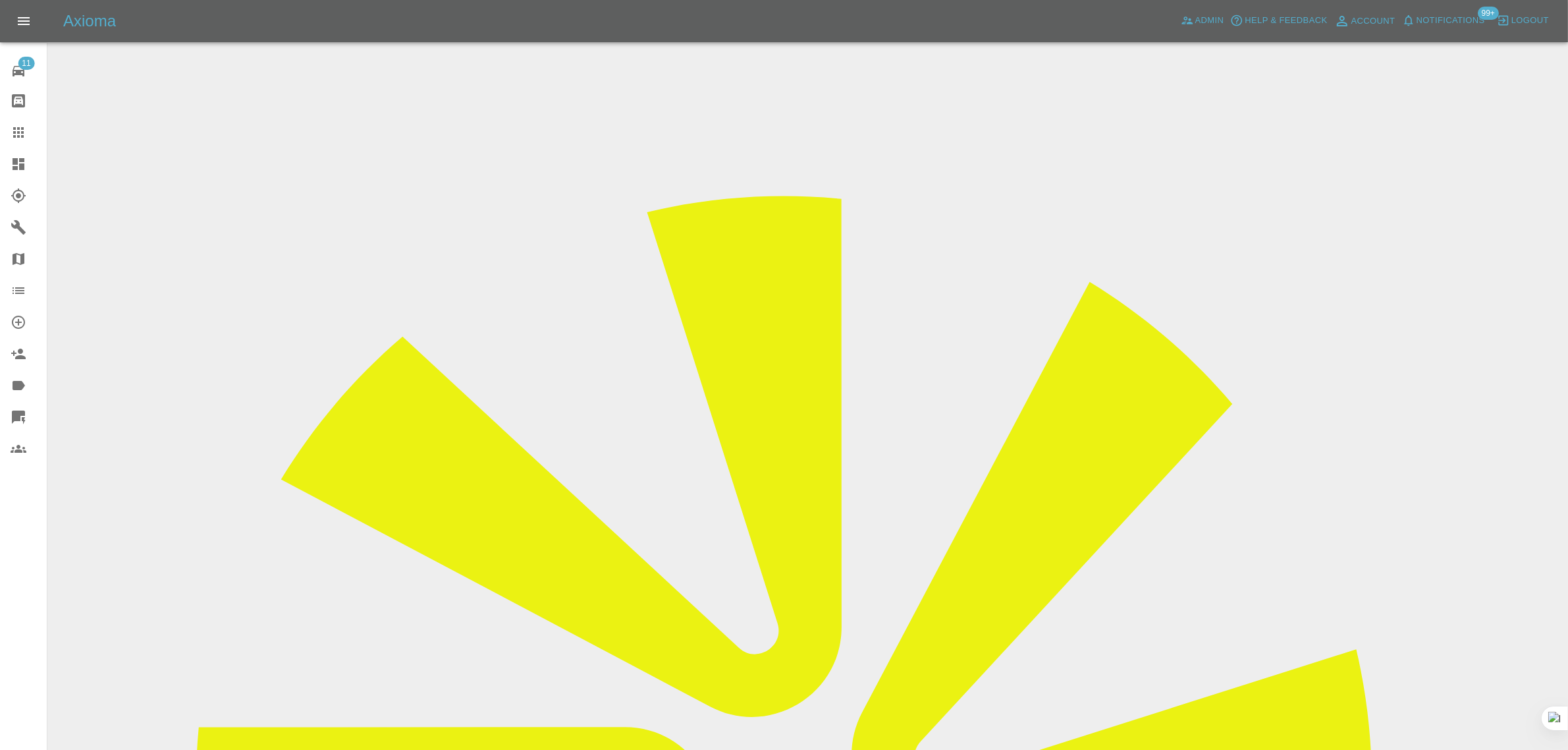
click at [36, 128] on div at bounding box center [28, 132] width 37 height 16
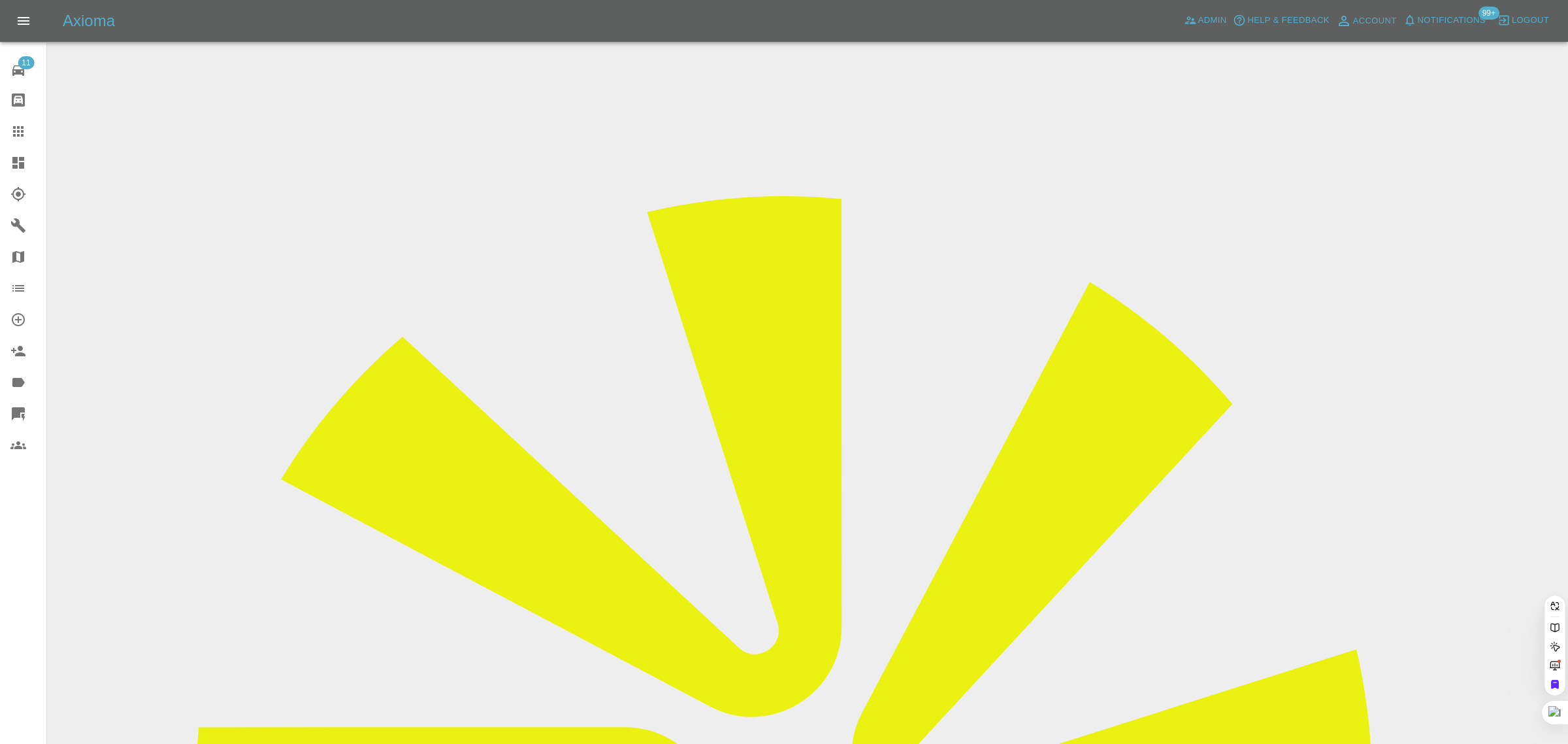
paste input "[EMAIL_ADDRESS][DOMAIN_NAME]"
type input "[EMAIL_ADDRESS][DOMAIN_NAME]"
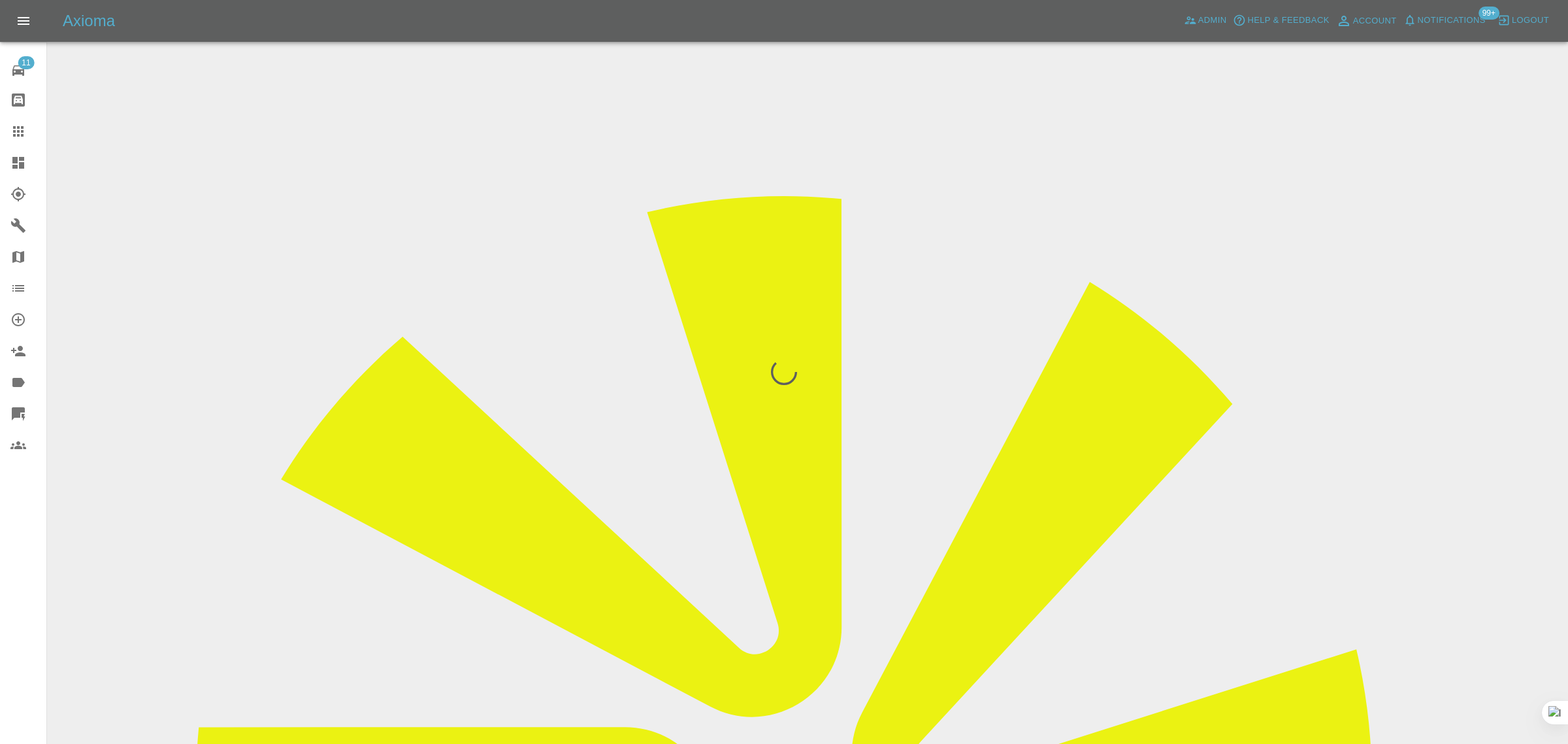
click at [28, 543] on div "11 Repair home Bodyshop home Claims Dashboard Explorer Garages Map Organization…" at bounding box center [23, 372] width 47 height 744
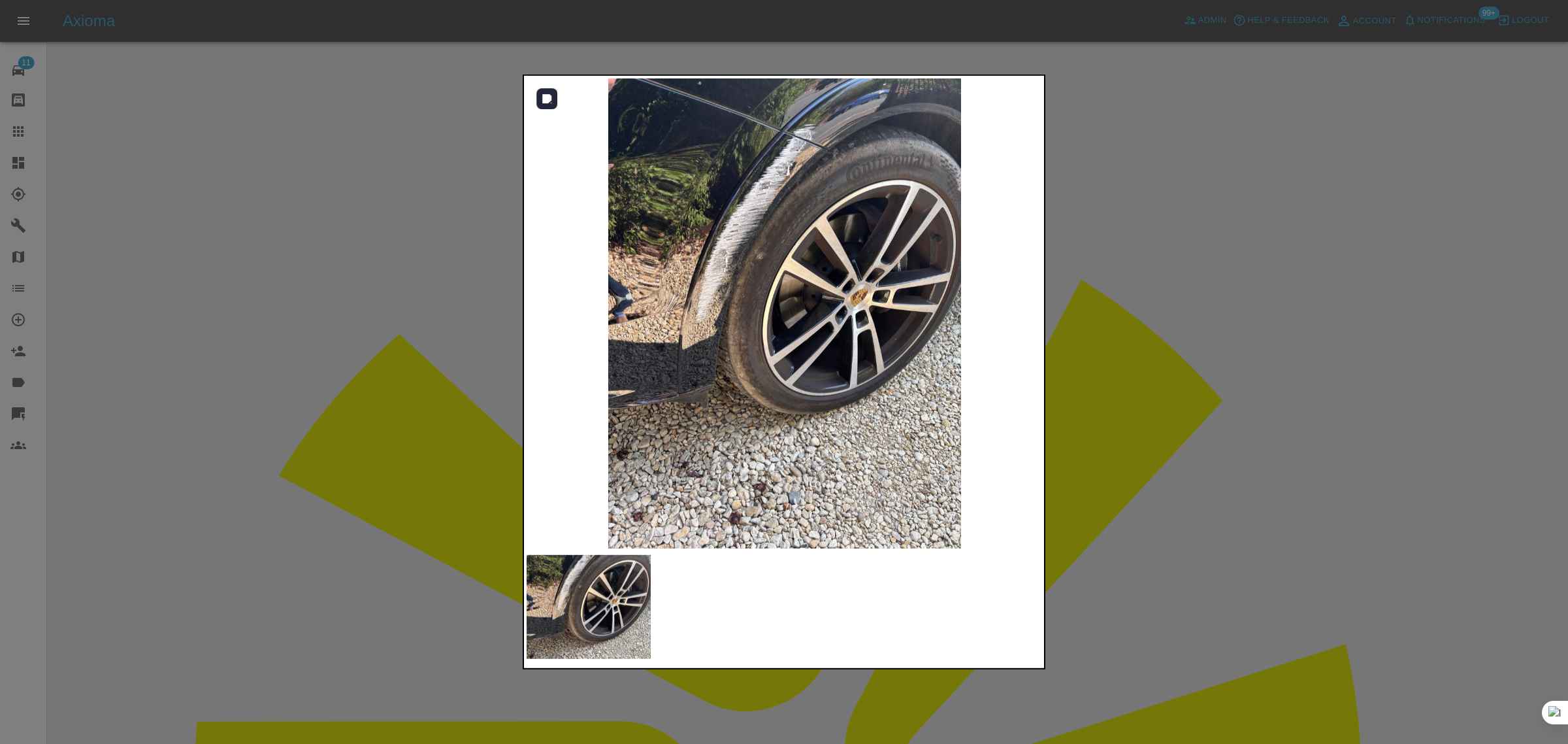
click at [814, 258] on img at bounding box center [784, 313] width 516 height 470
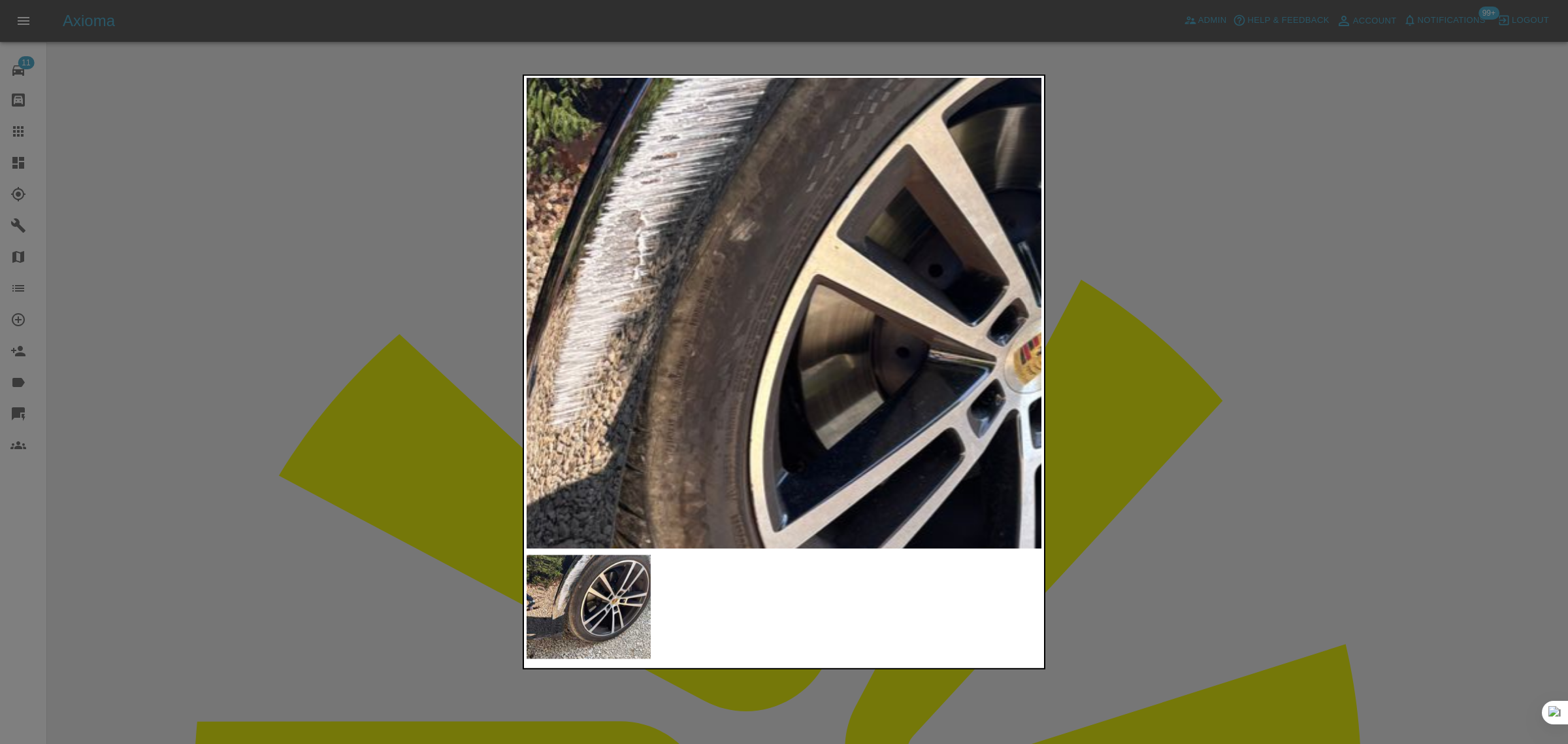
click at [725, 230] on img at bounding box center [816, 402] width 1549 height 1410
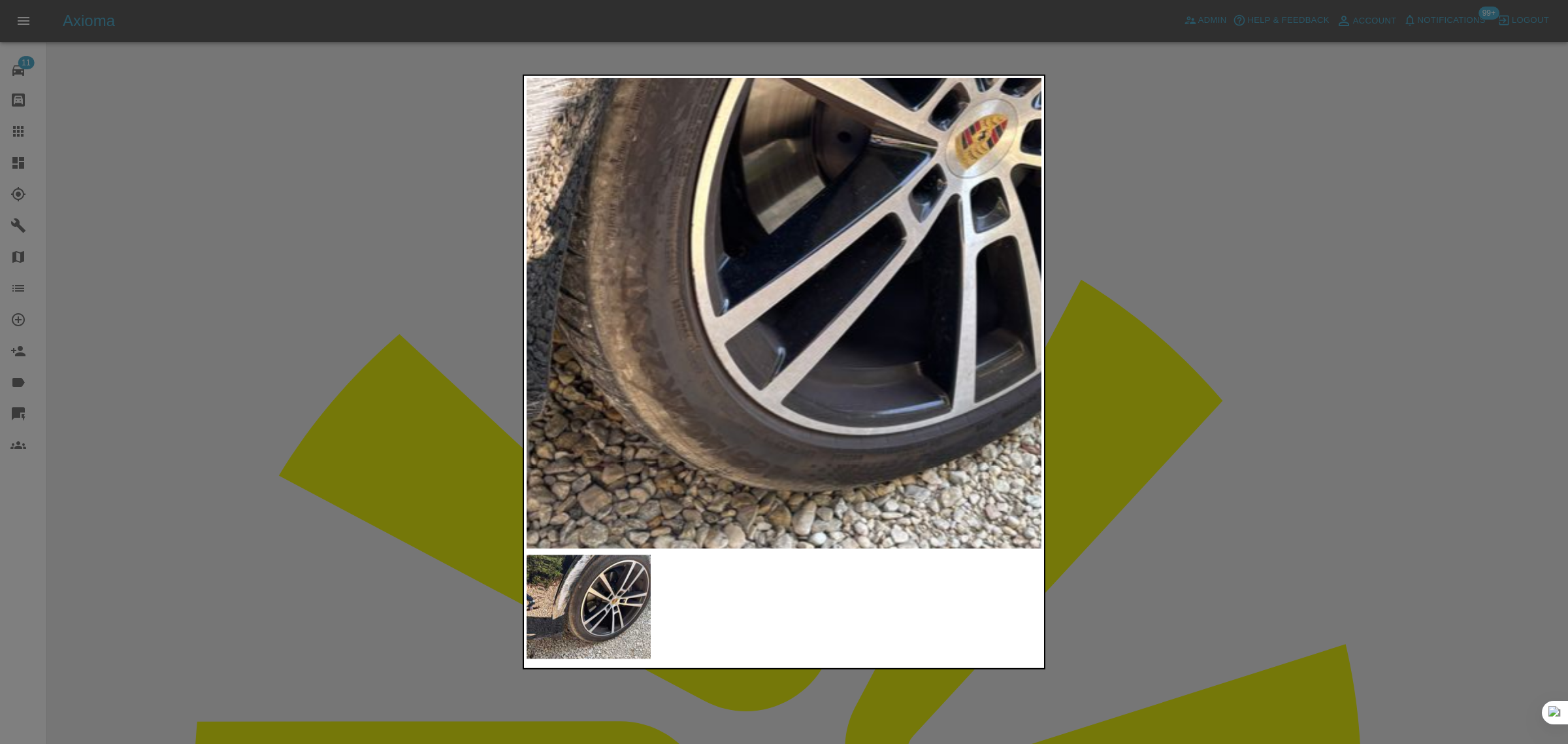
click at [811, 201] on img at bounding box center [758, 187] width 1549 height 1410
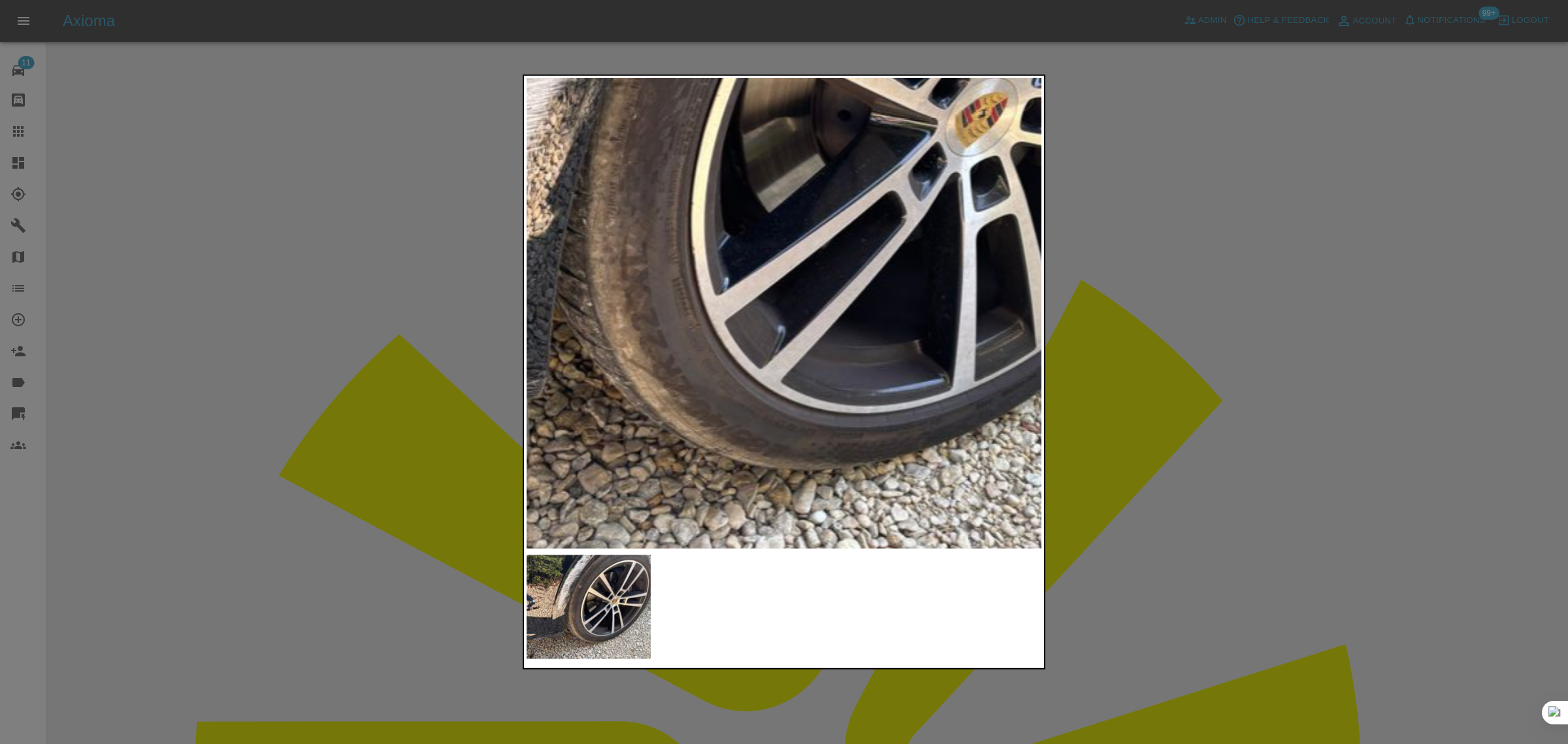
click at [1191, 350] on div at bounding box center [784, 372] width 1568 height 744
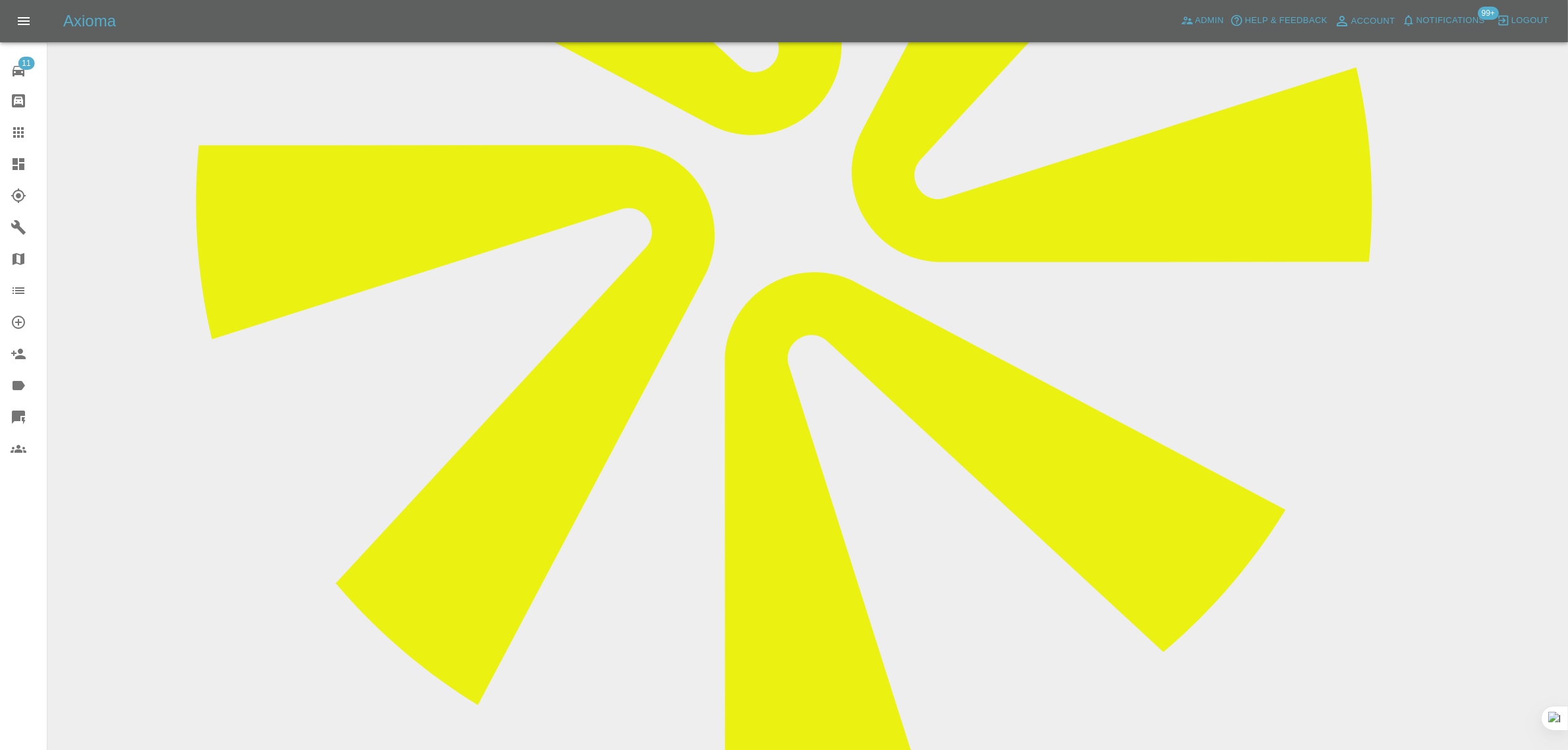
scroll to position [659, 0]
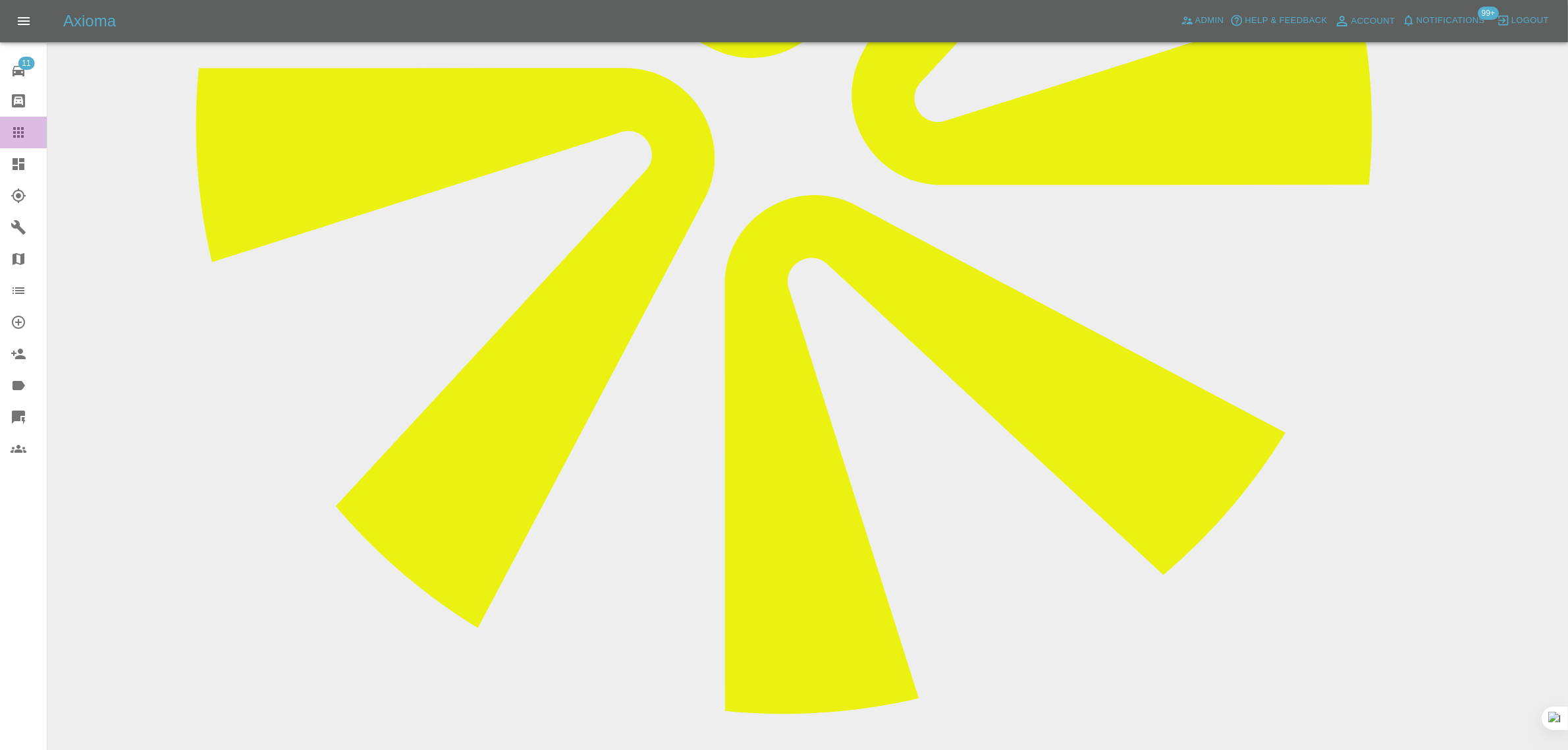
click at [20, 125] on icon at bounding box center [18, 132] width 16 height 16
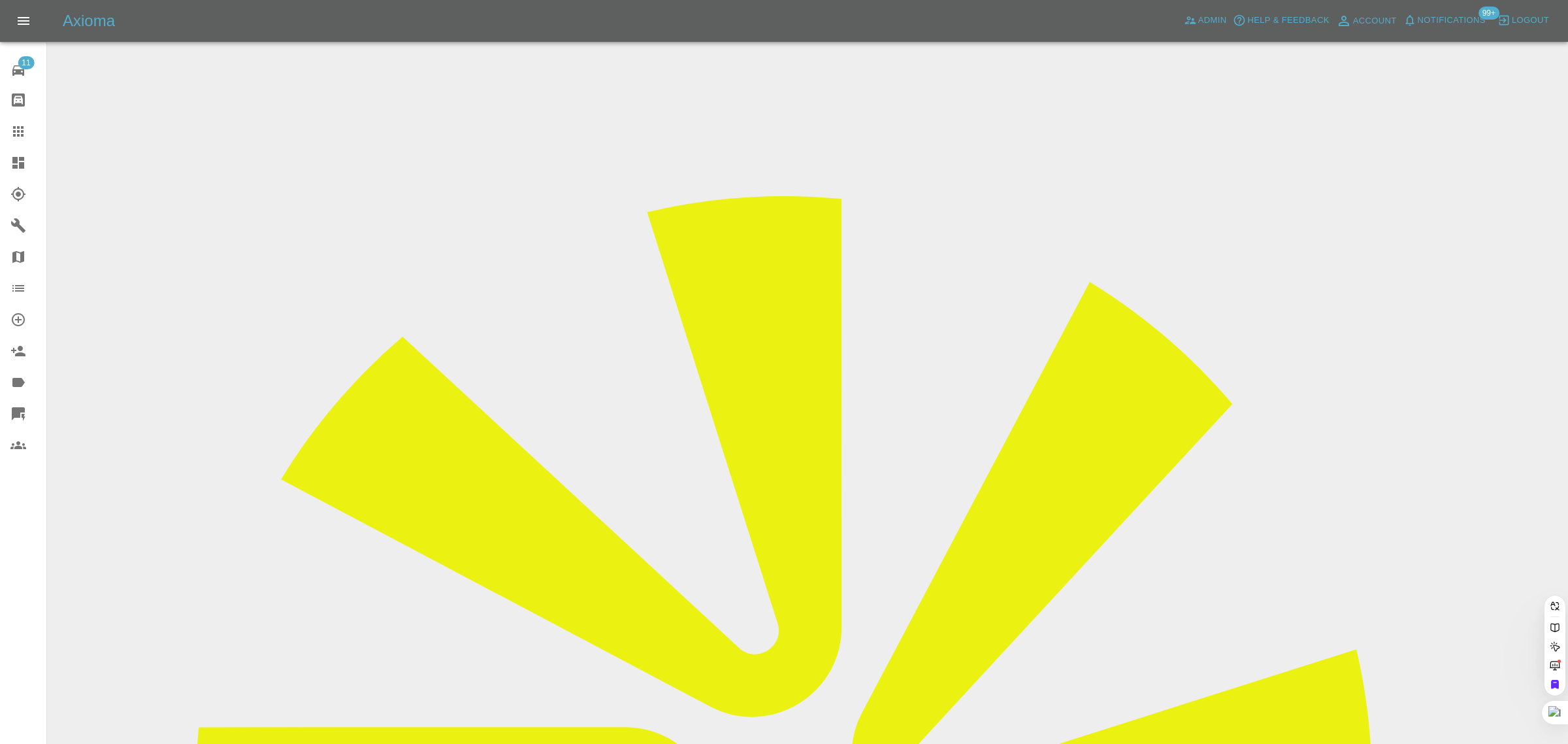
paste input "mariusiordanescu@gmail.com"
type input "mariusiordanescu@gmail.co"
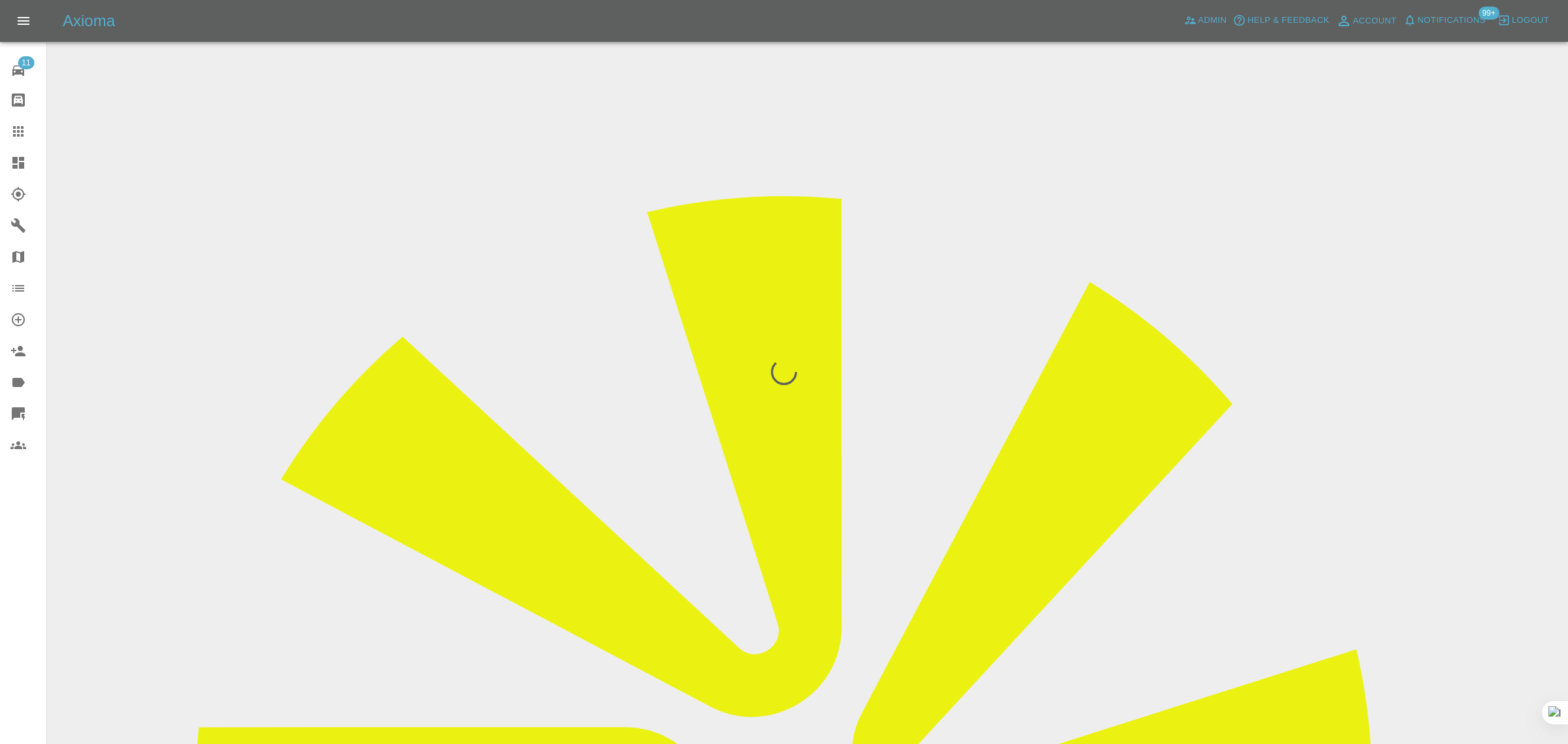
click at [24, 558] on div "11 Repair home Bodyshop home Claims Dashboard Explorer Garages Map Organization…" at bounding box center [23, 372] width 47 height 744
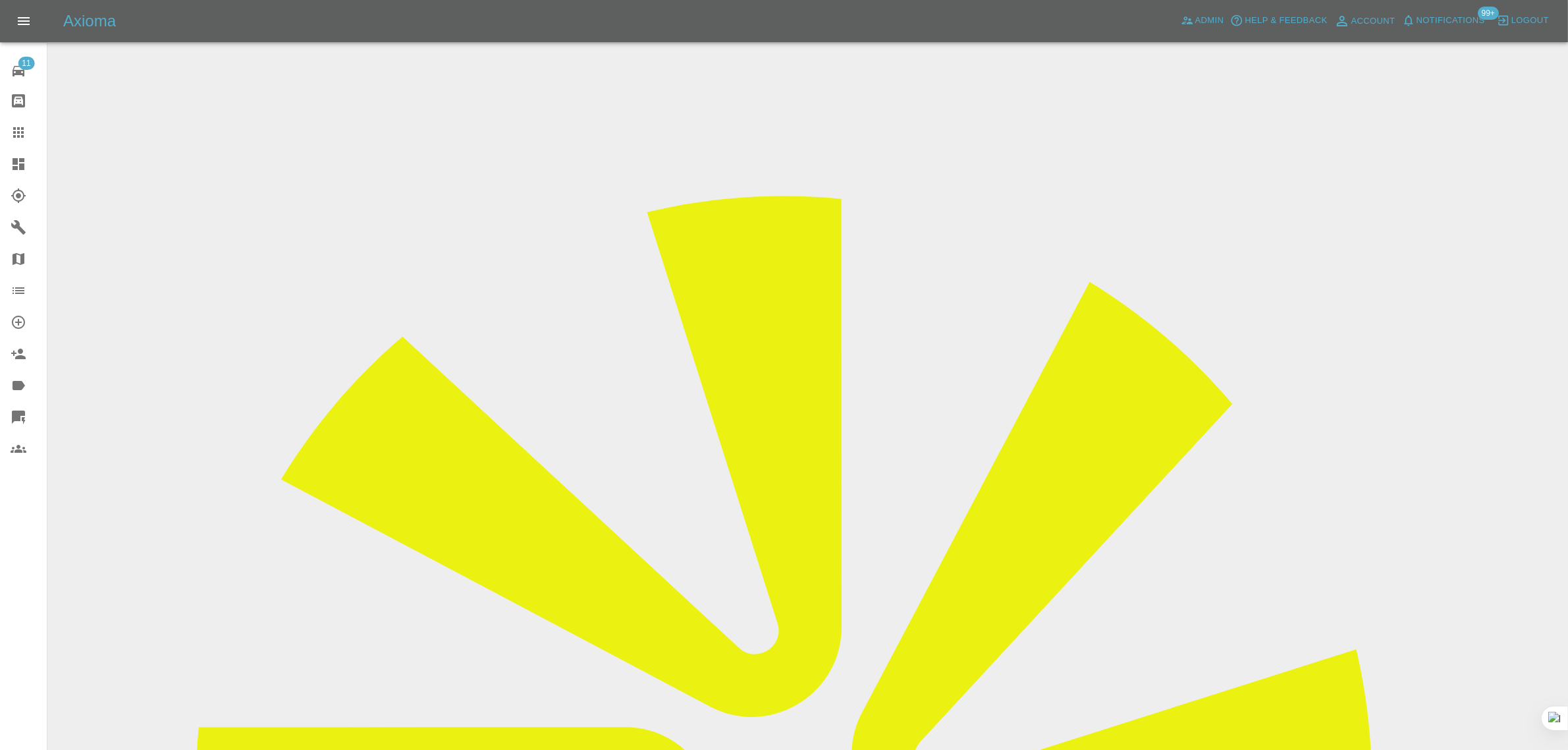
click at [23, 139] on icon at bounding box center [18, 132] width 16 height 16
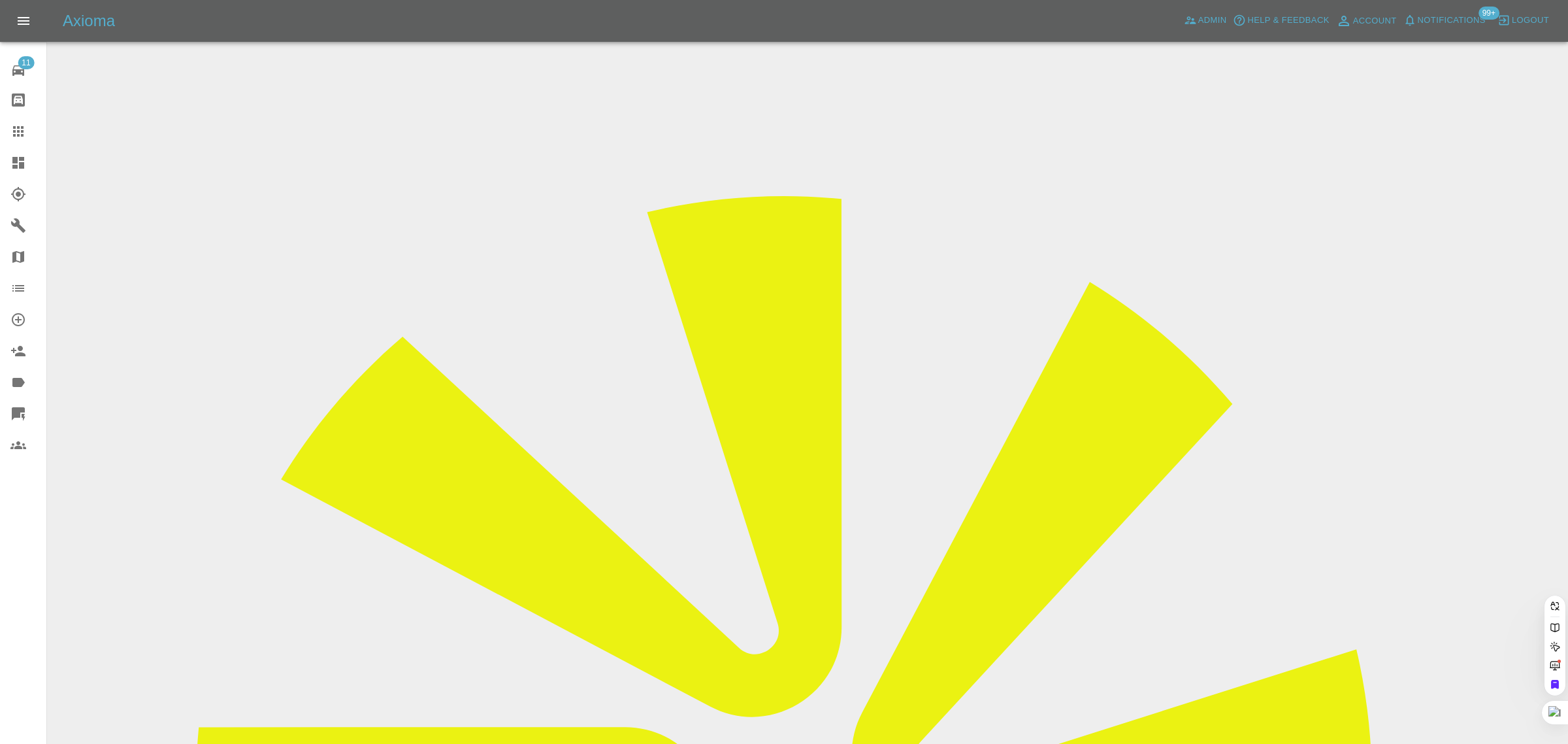
paste input "julian2000@gmail.com"
type input "julian2000@gmail.com"
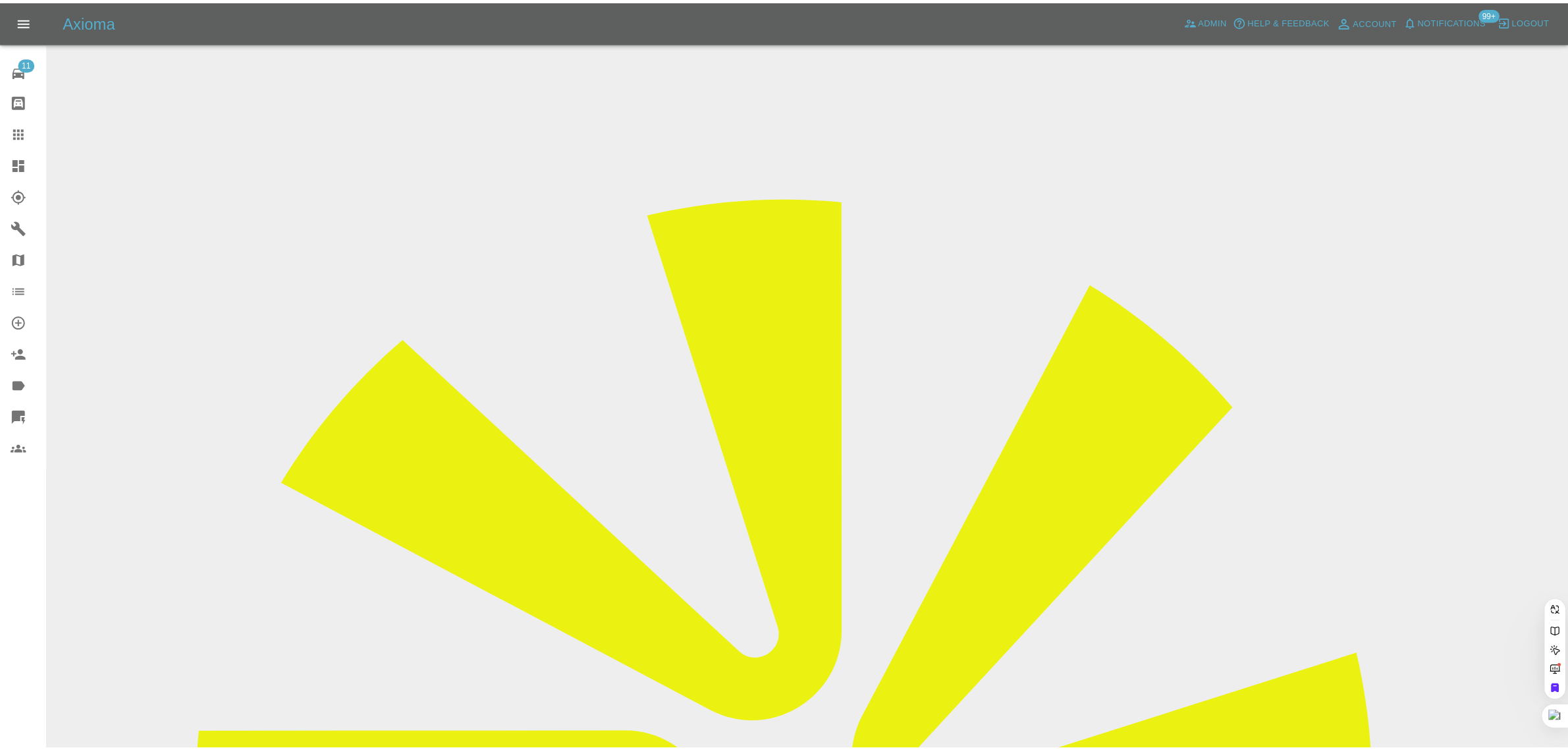
scroll to position [0, 0]
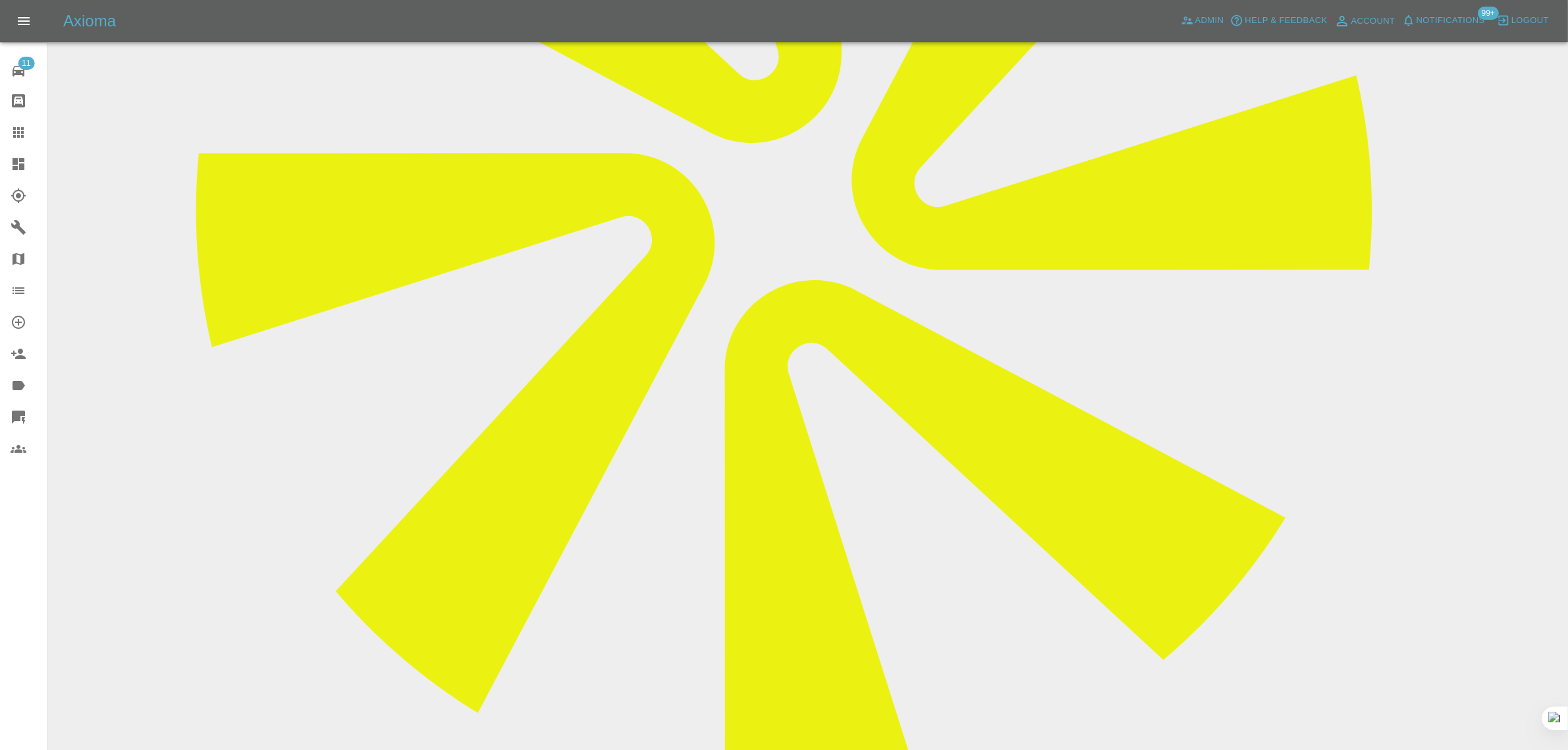
scroll to position [659, 0]
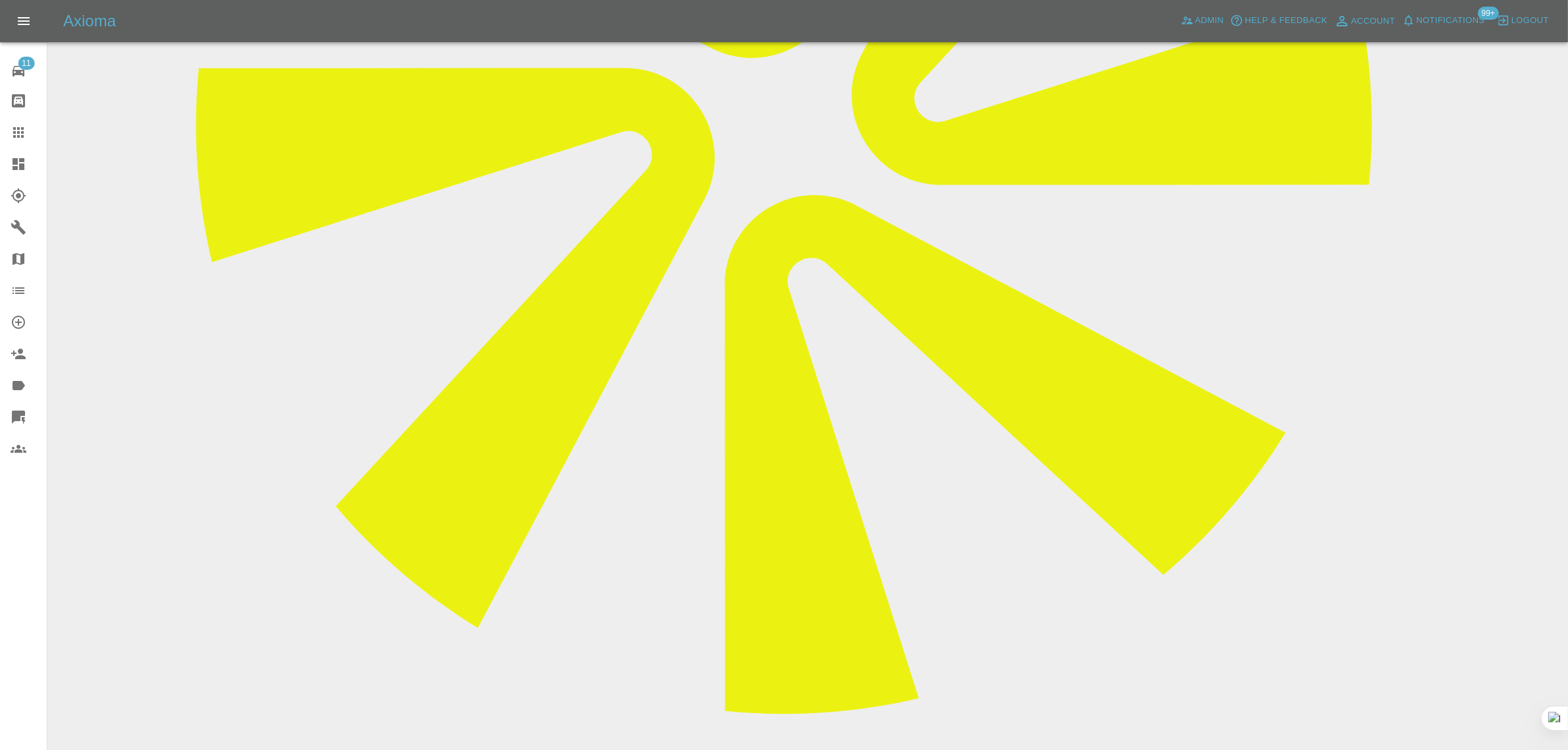
paste textarea "I am making it clear that you are not authorised to take any further payment fr…"
type textarea "I am making it clear that you are not authorised to take any further payment fr…"
click at [15, 150] on link "Dashboard" at bounding box center [23, 164] width 47 height 31
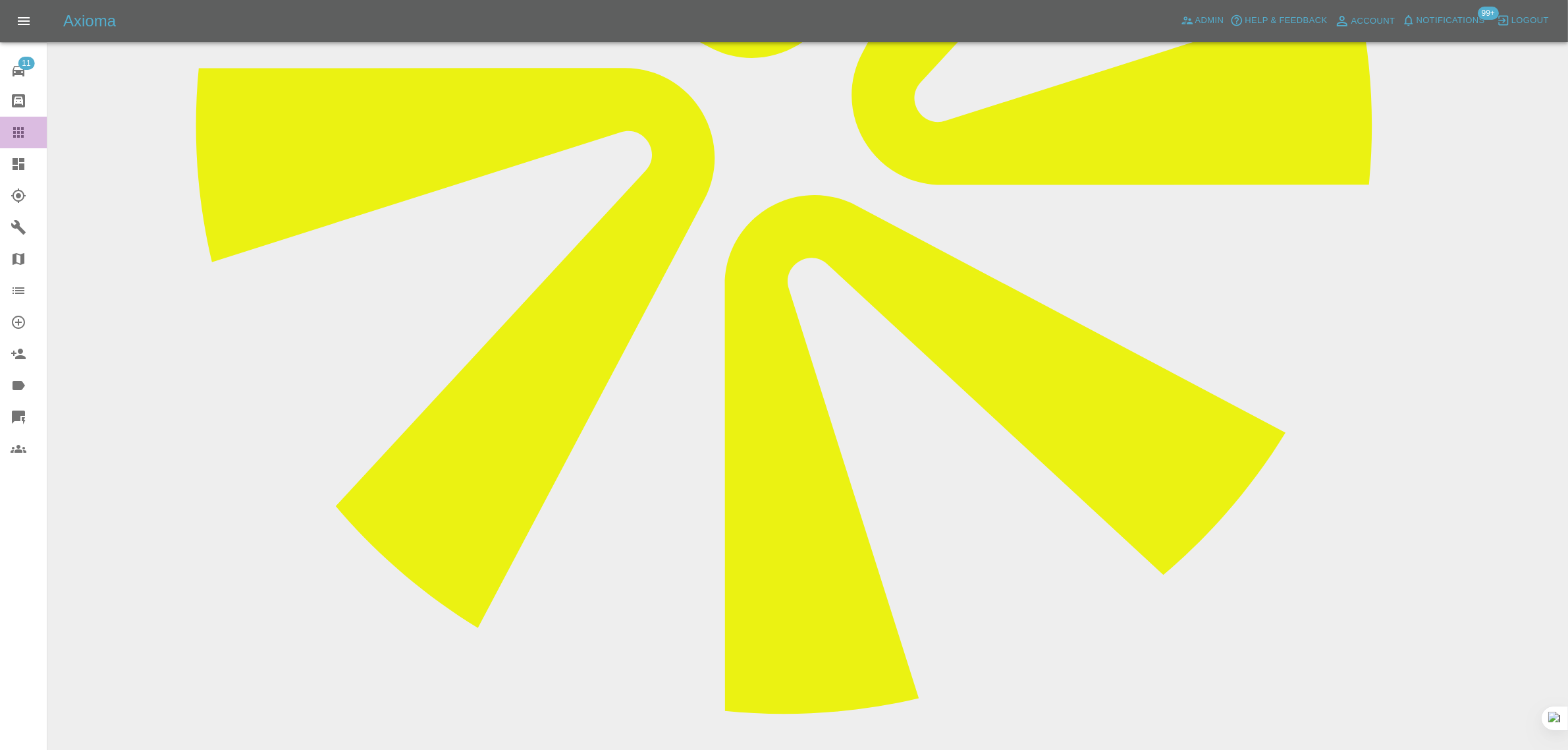
click at [20, 132] on icon at bounding box center [18, 132] width 16 height 16
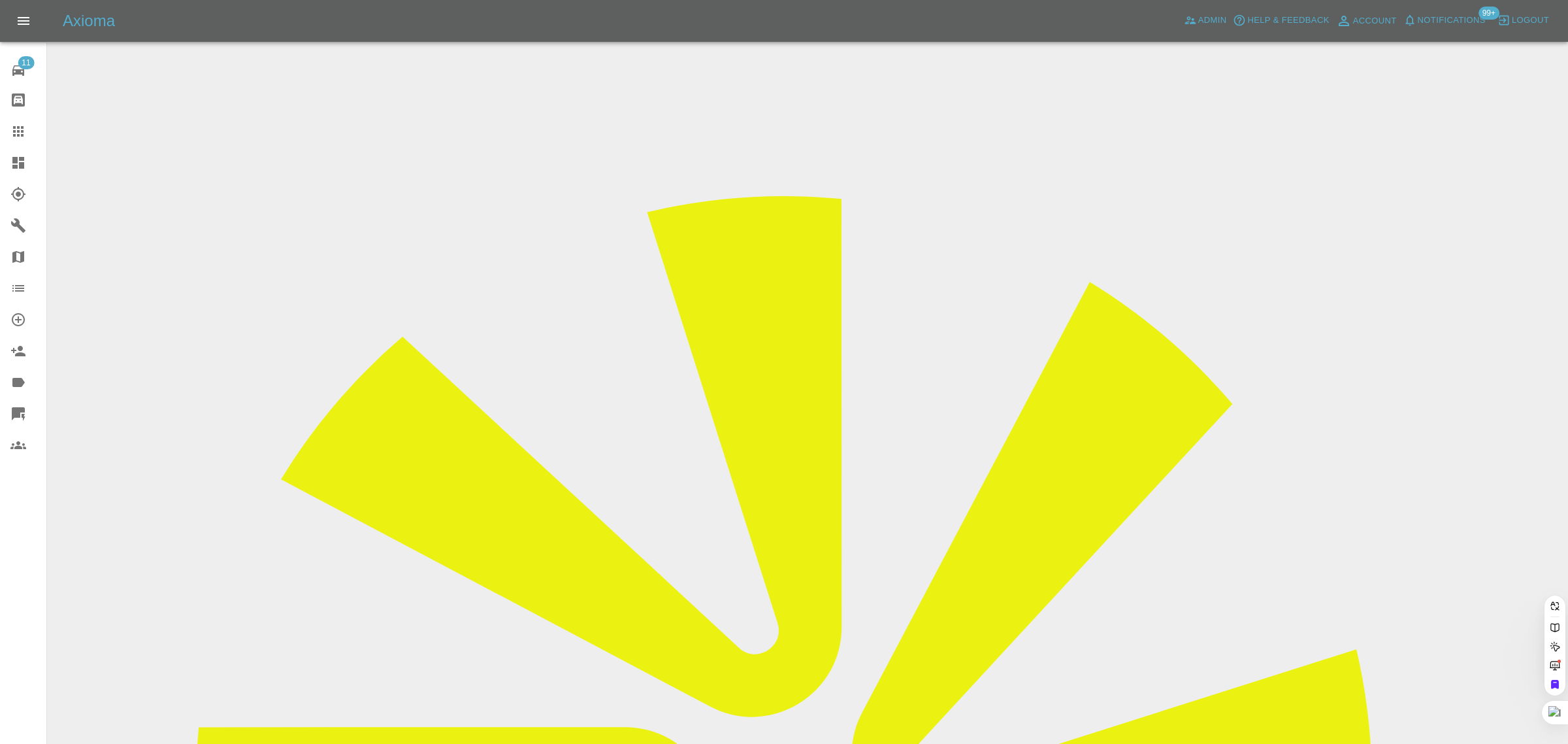
paste input "dean.illis@btinternet.com"
type input "dean.illis@btinternet.com"
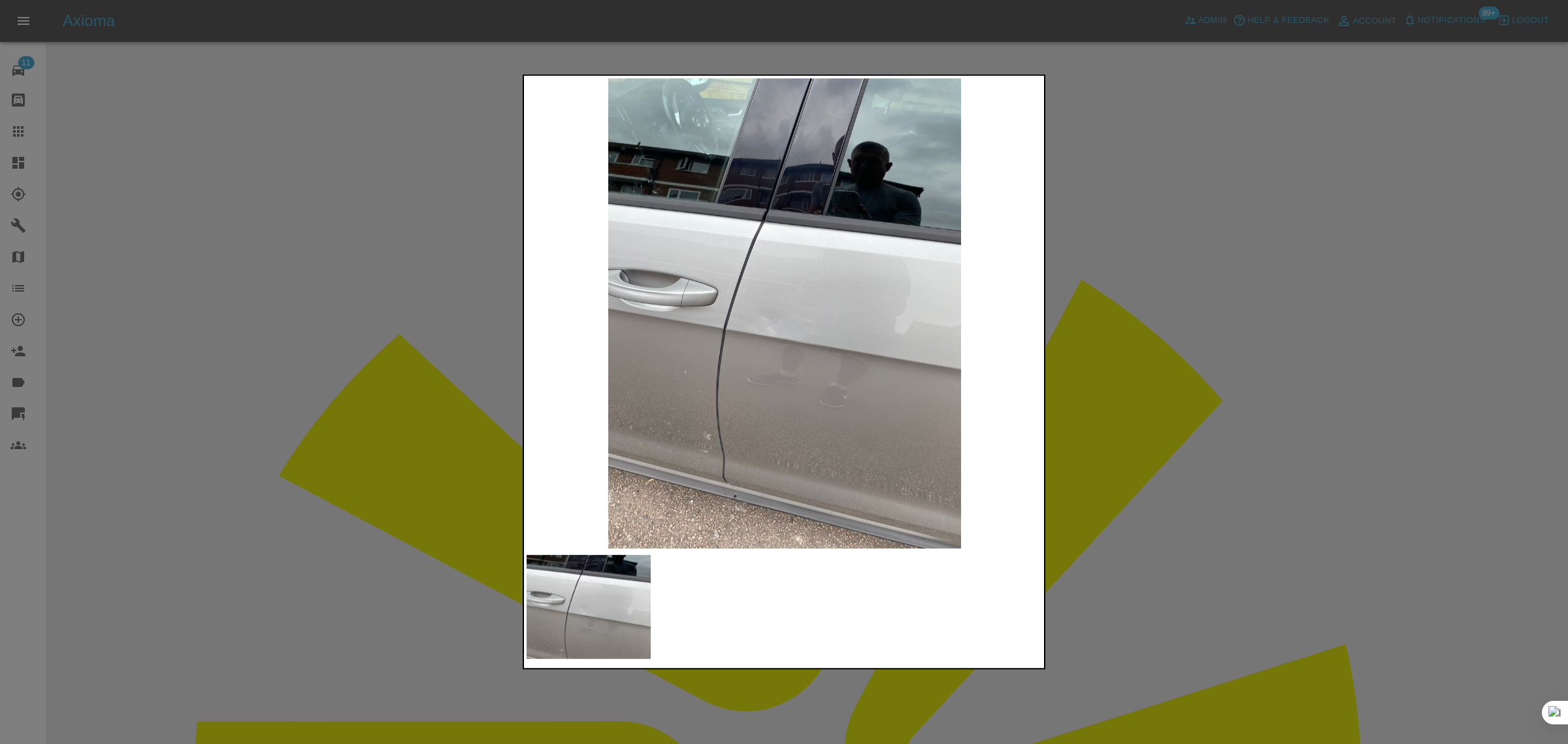
click at [1103, 321] on div at bounding box center [784, 372] width 1568 height 744
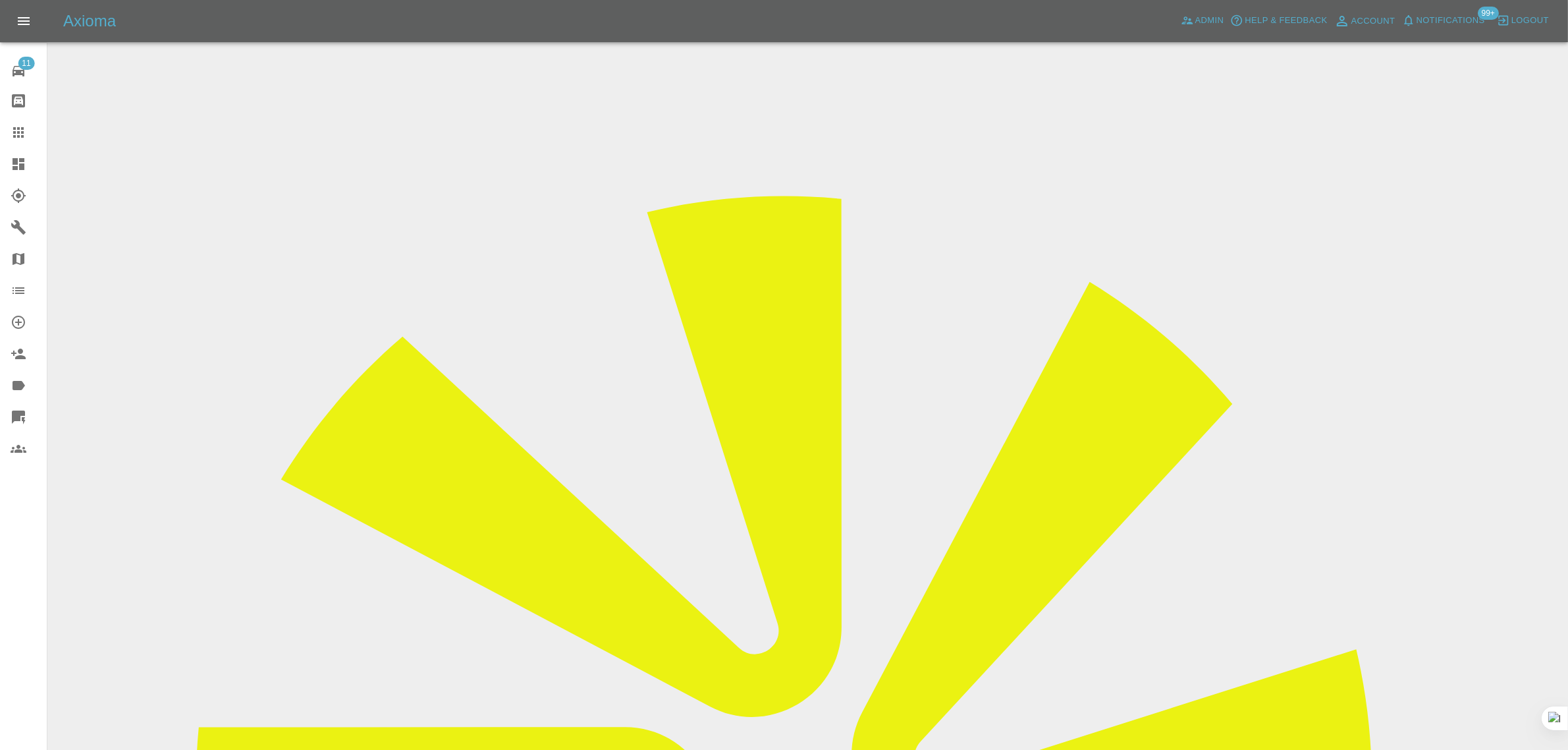
click at [0, 0] on input "Choose images" at bounding box center [0, 0] width 0 height 0
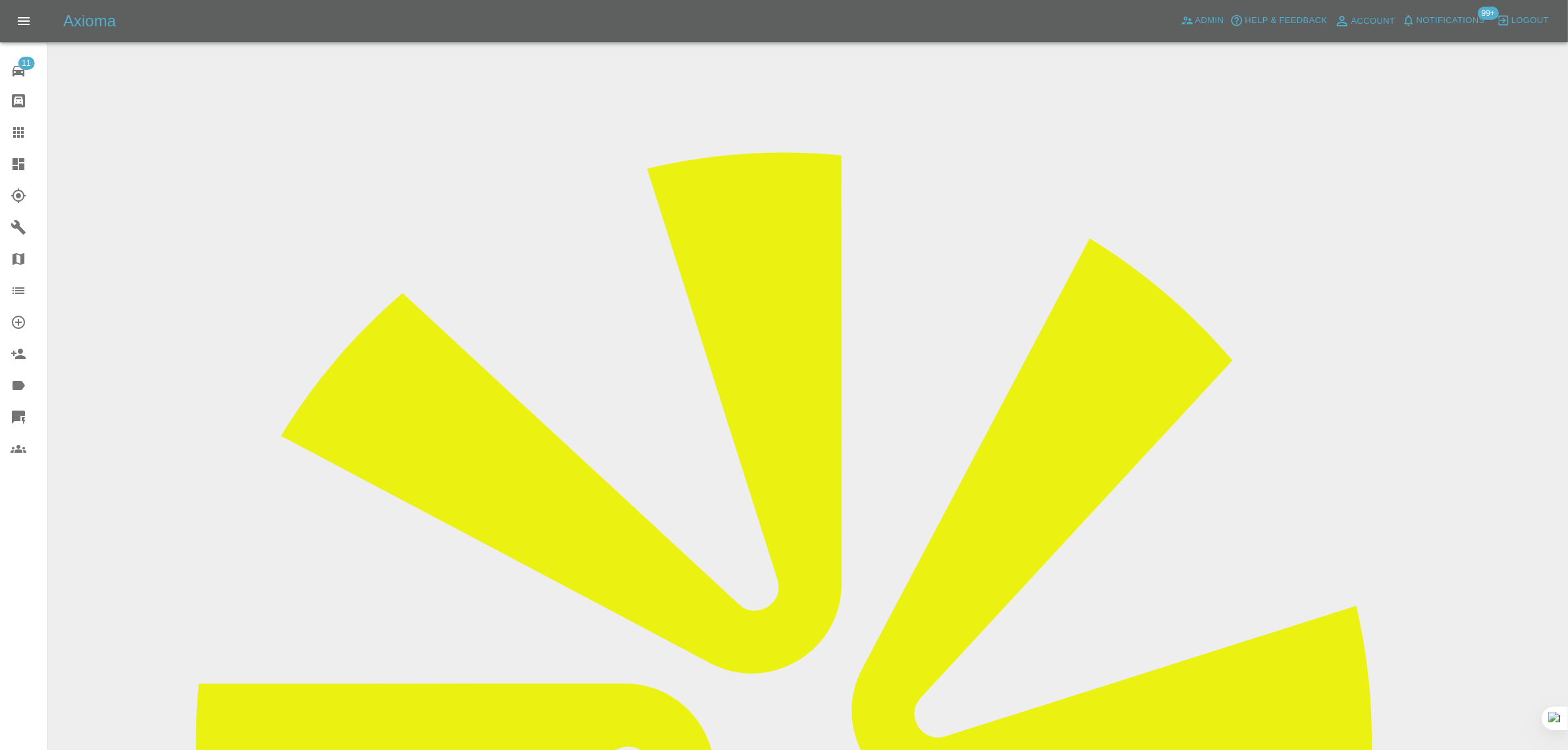
scroll to position [64, 0]
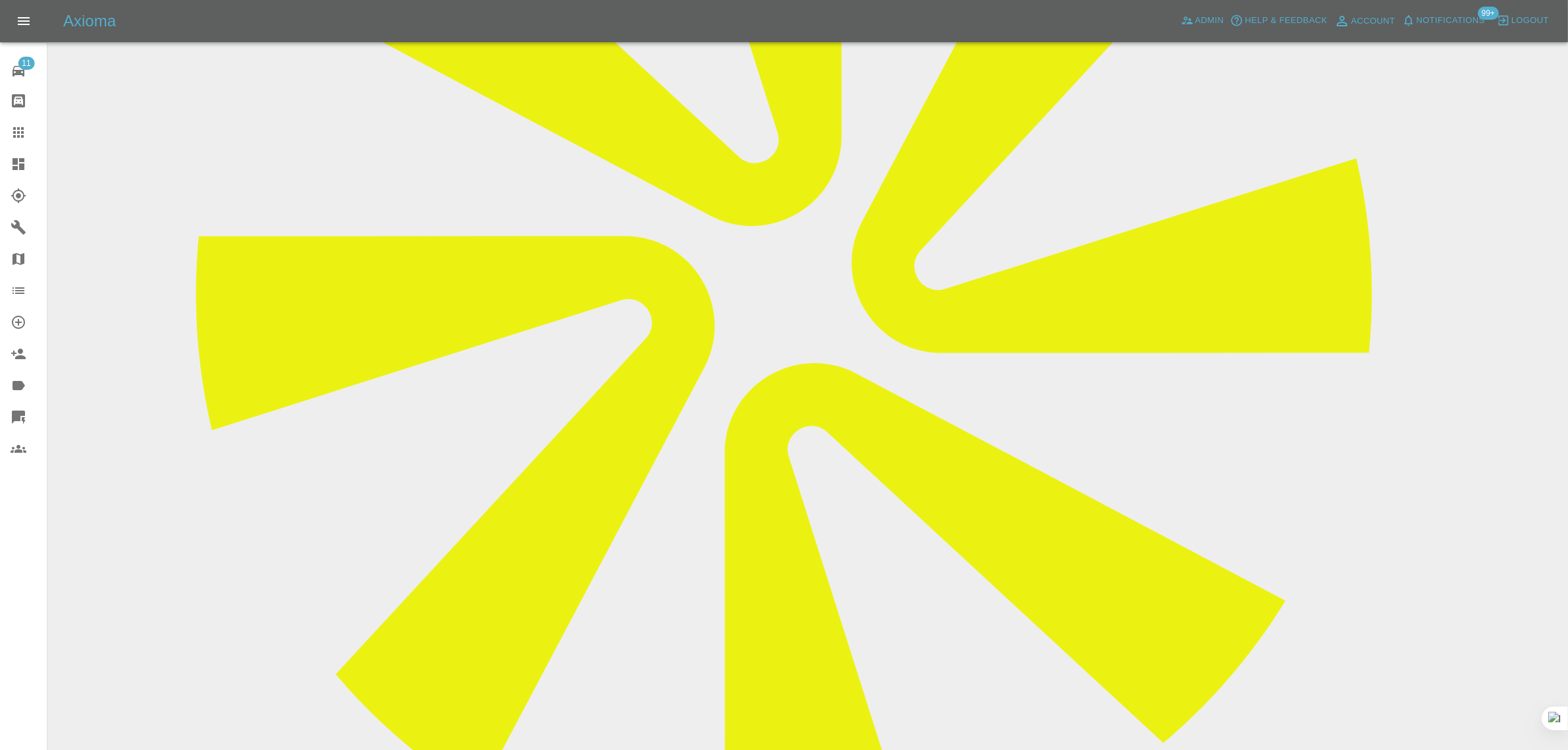
scroll to position [577, 0]
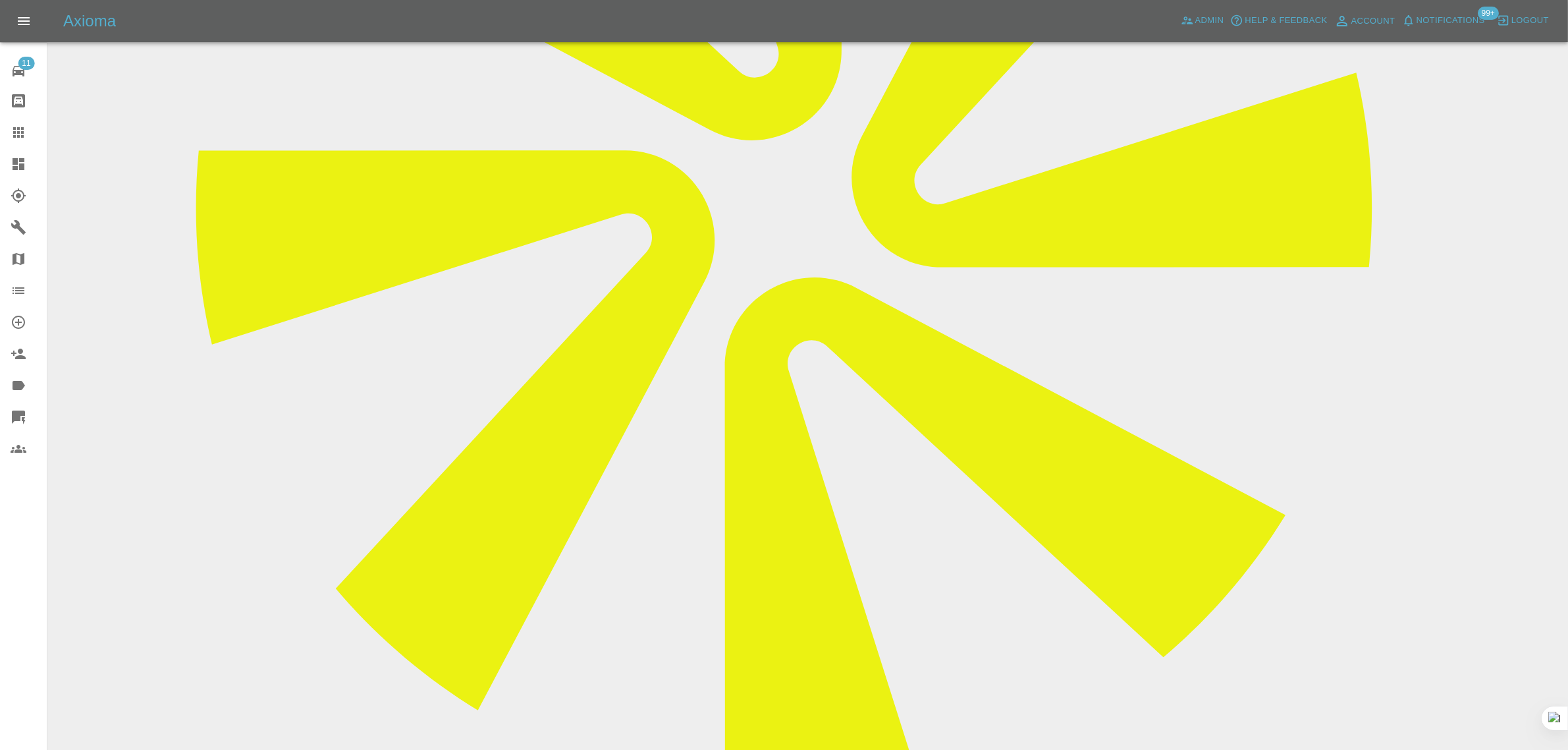
paste textarea "Hi , I think only one of the two pictures I sent went through, there are dents …"
type textarea "Hi , I think only one of the two pictures I sent went through, there are dents …"
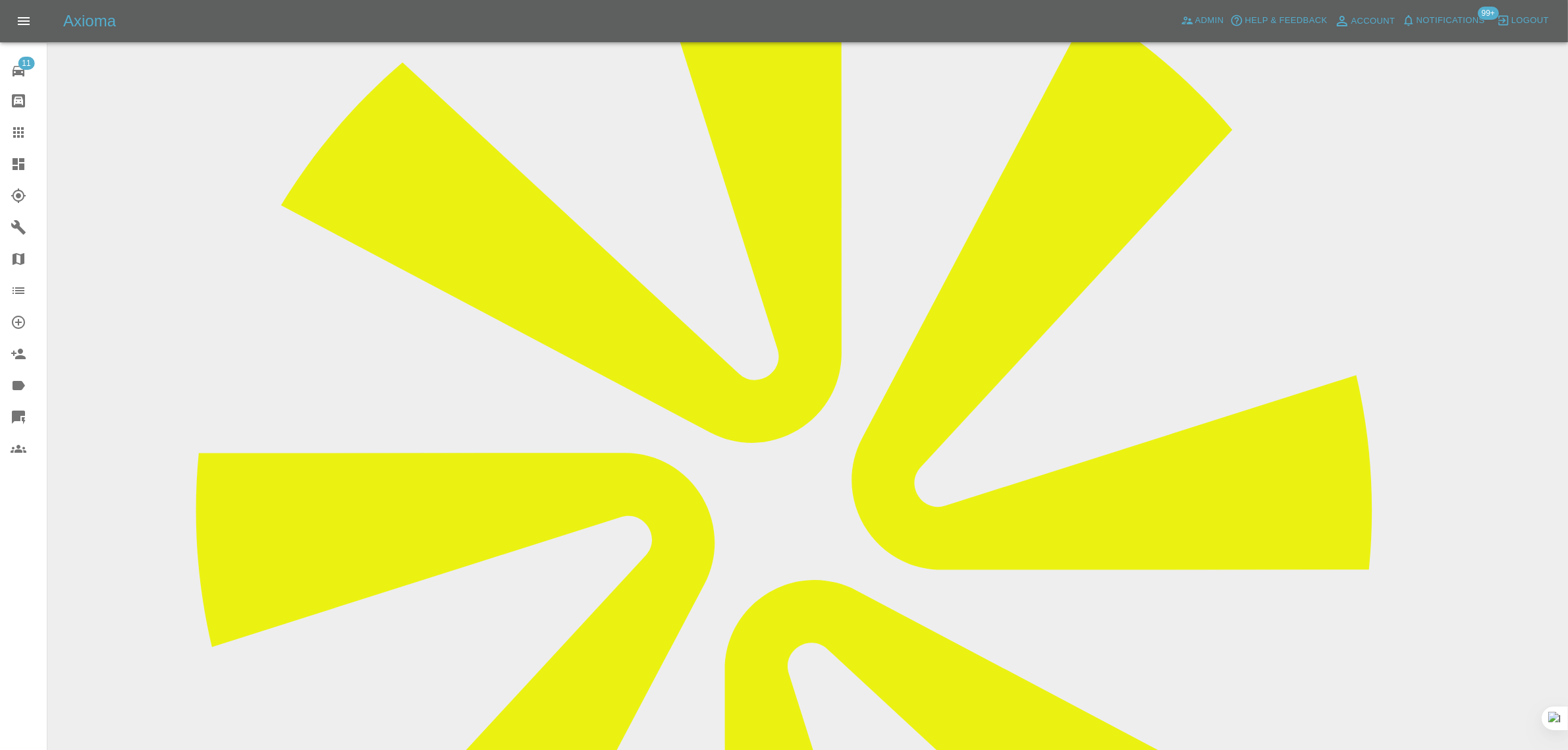
scroll to position [0, 0]
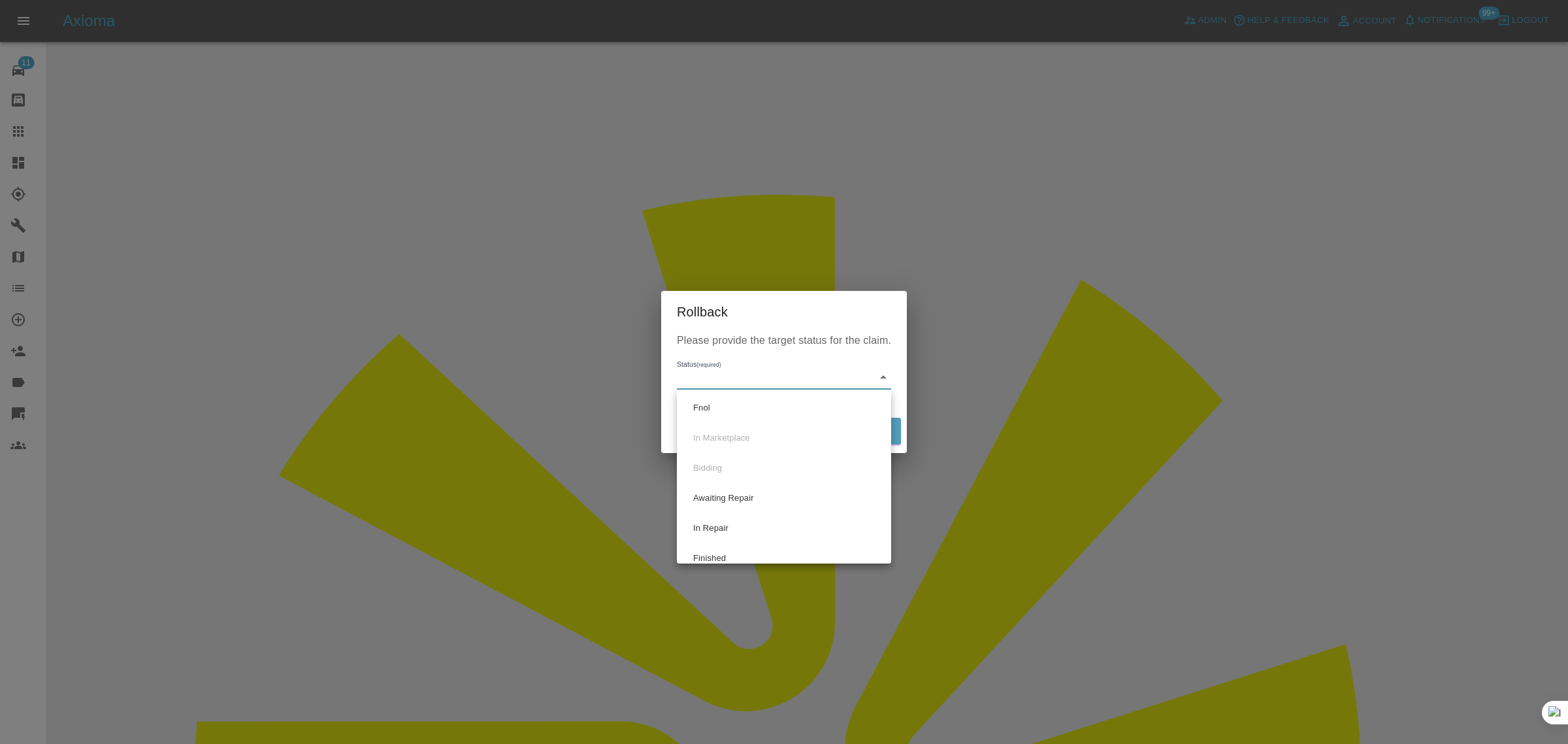
click at [734, 416] on li "Fnol" at bounding box center [784, 408] width 208 height 30
type input "fnol"
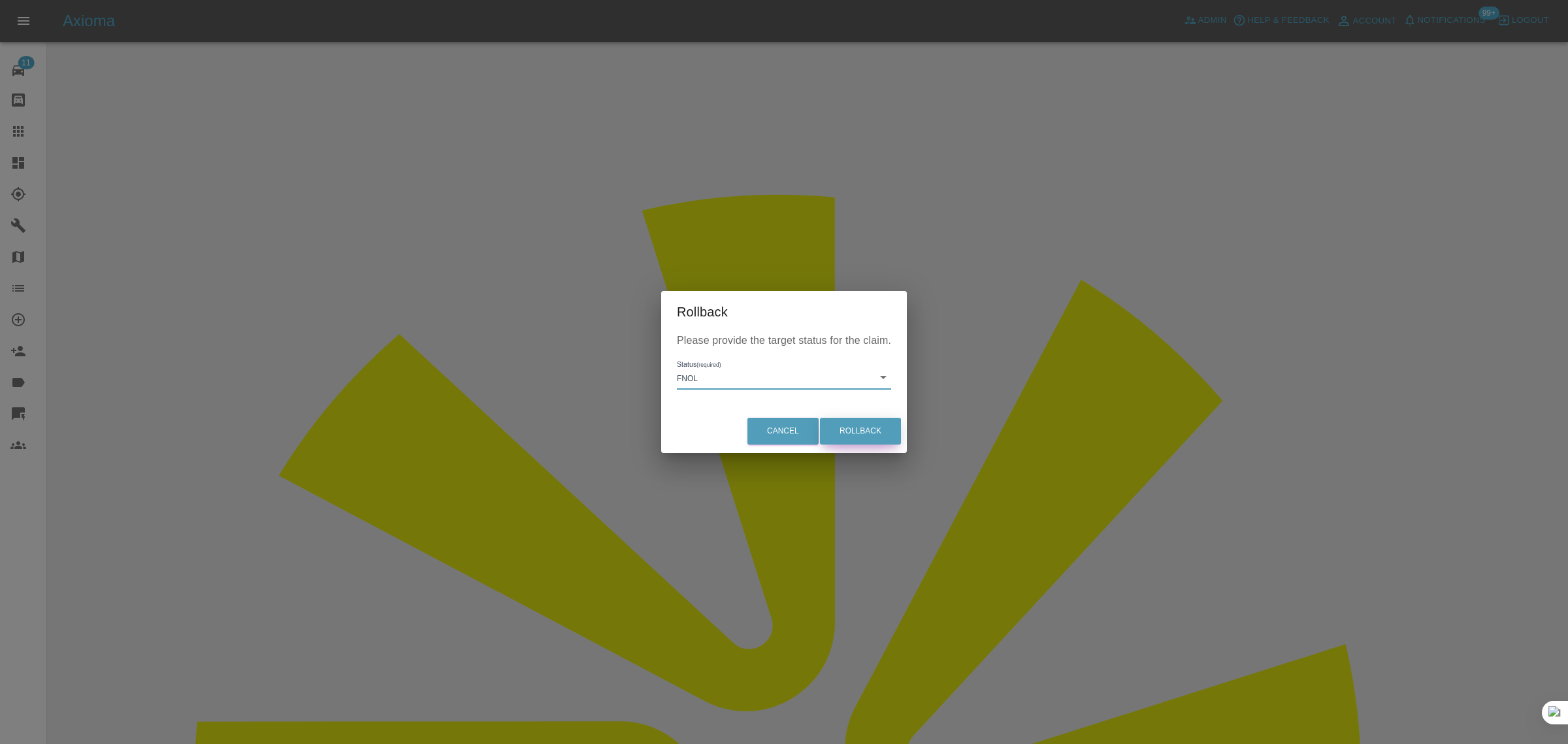
click at [880, 435] on button "Rollback" at bounding box center [860, 431] width 81 height 27
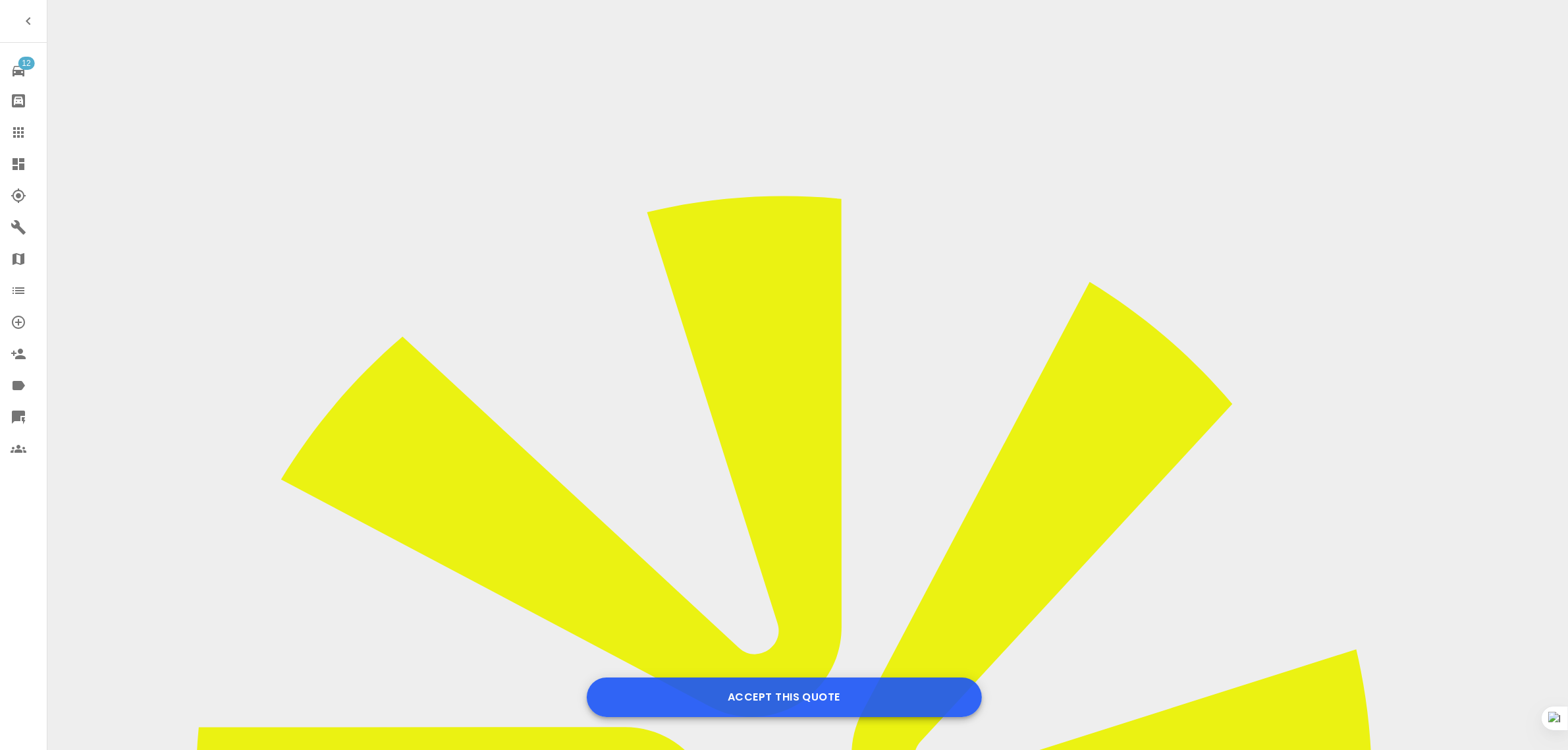
click at [755, 691] on button "Accept this Quote" at bounding box center [784, 697] width 395 height 40
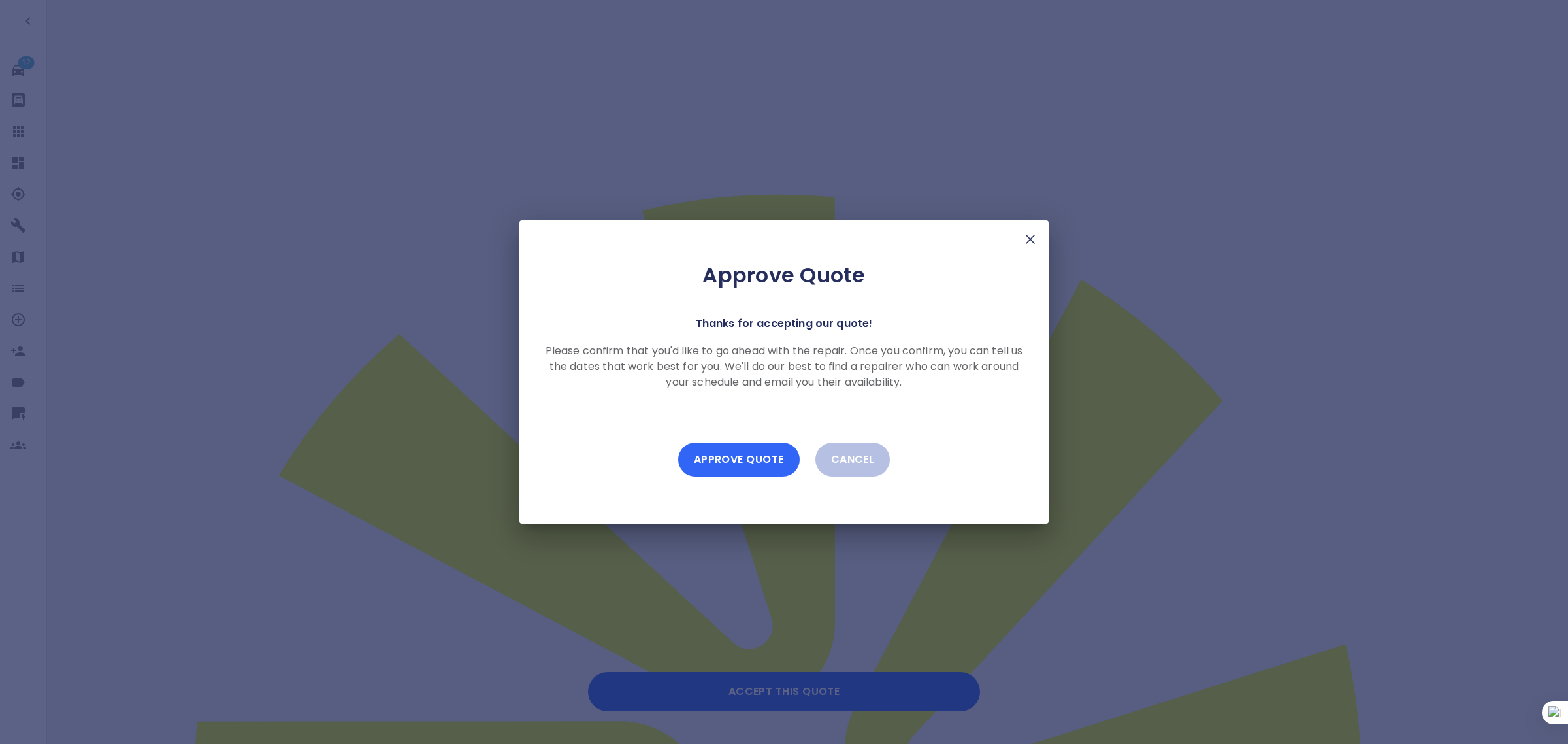
click at [683, 460] on button "Approve Quote" at bounding box center [739, 460] width 122 height 34
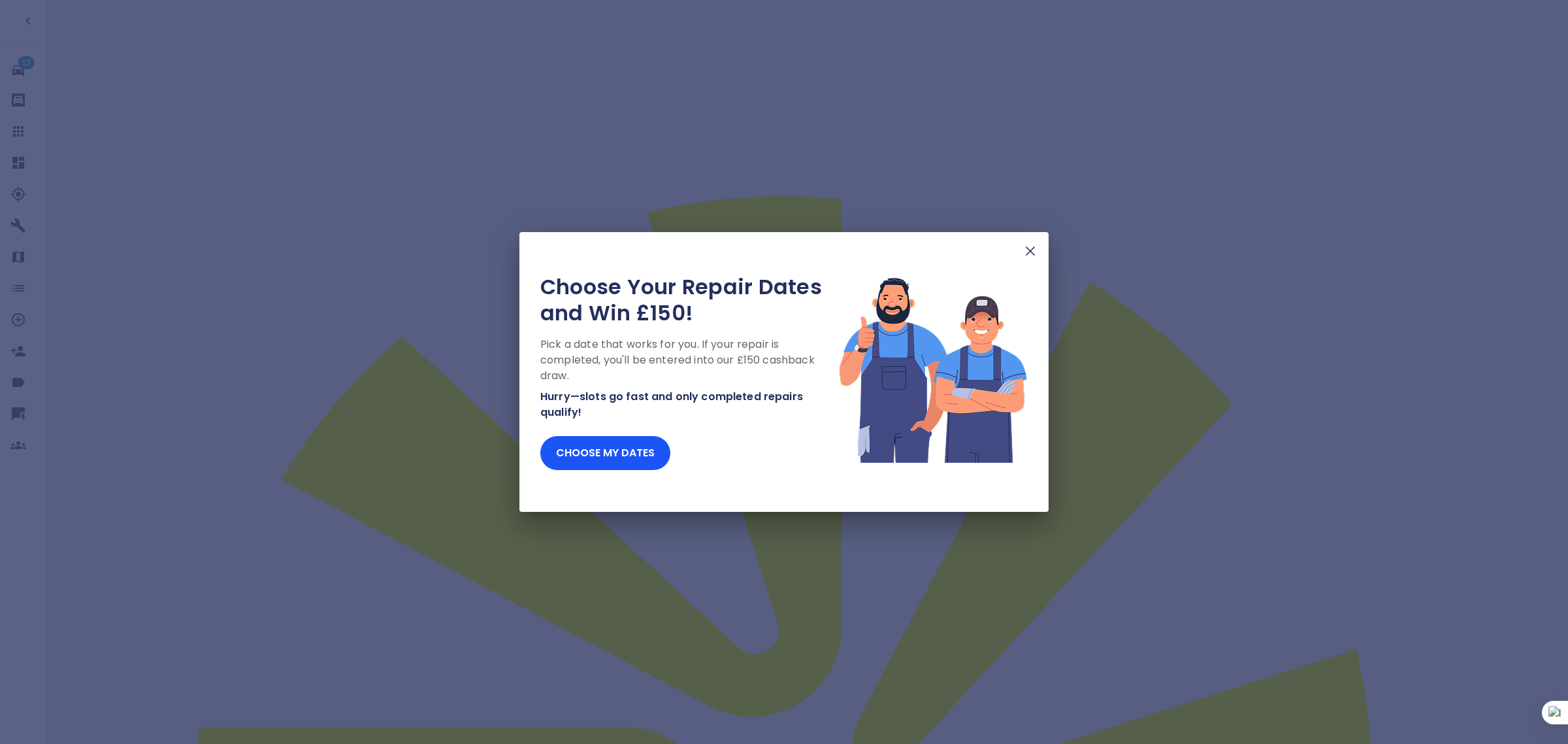
click at [1029, 252] on img at bounding box center [1030, 251] width 16 height 16
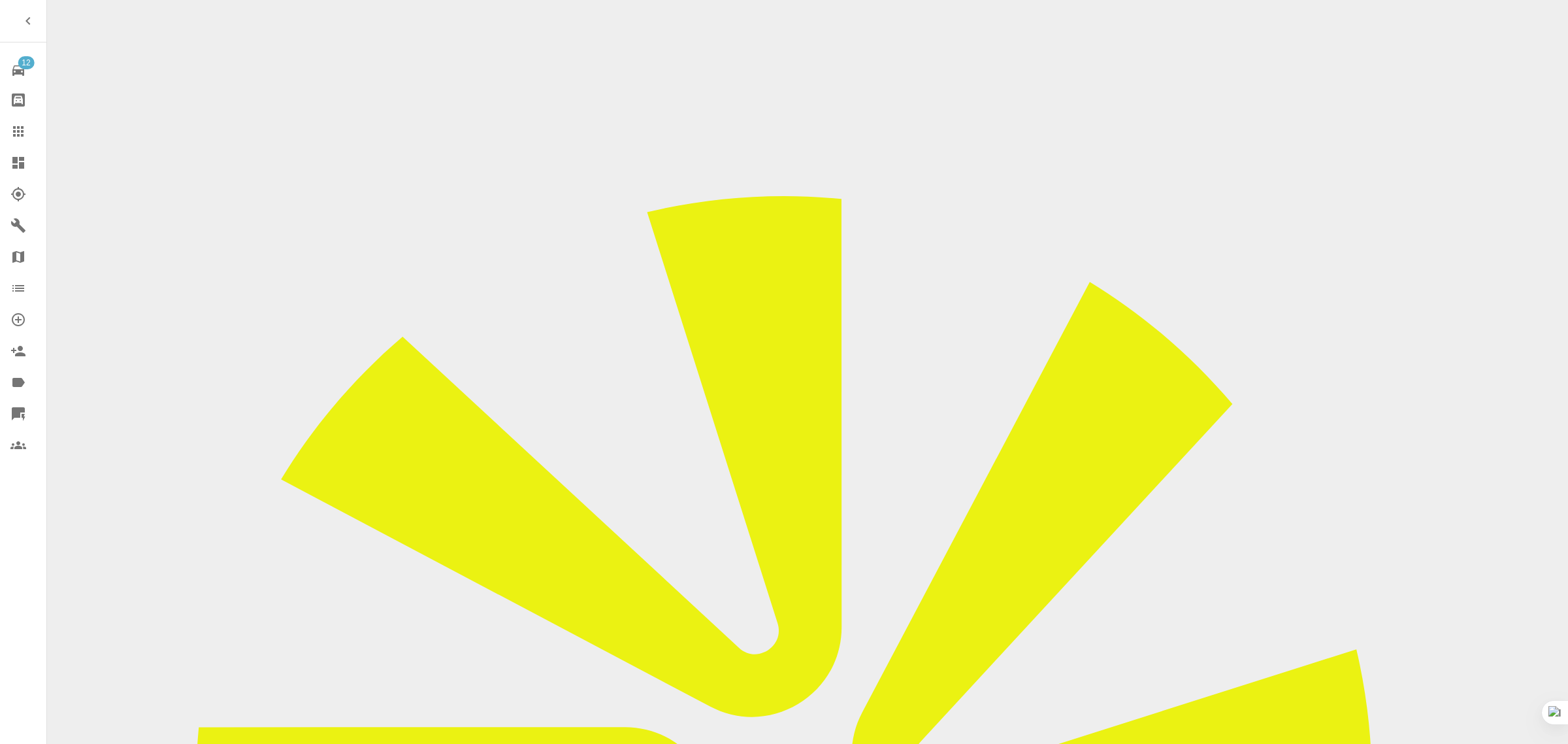
click at [19, 122] on link "Claims" at bounding box center [23, 131] width 47 height 31
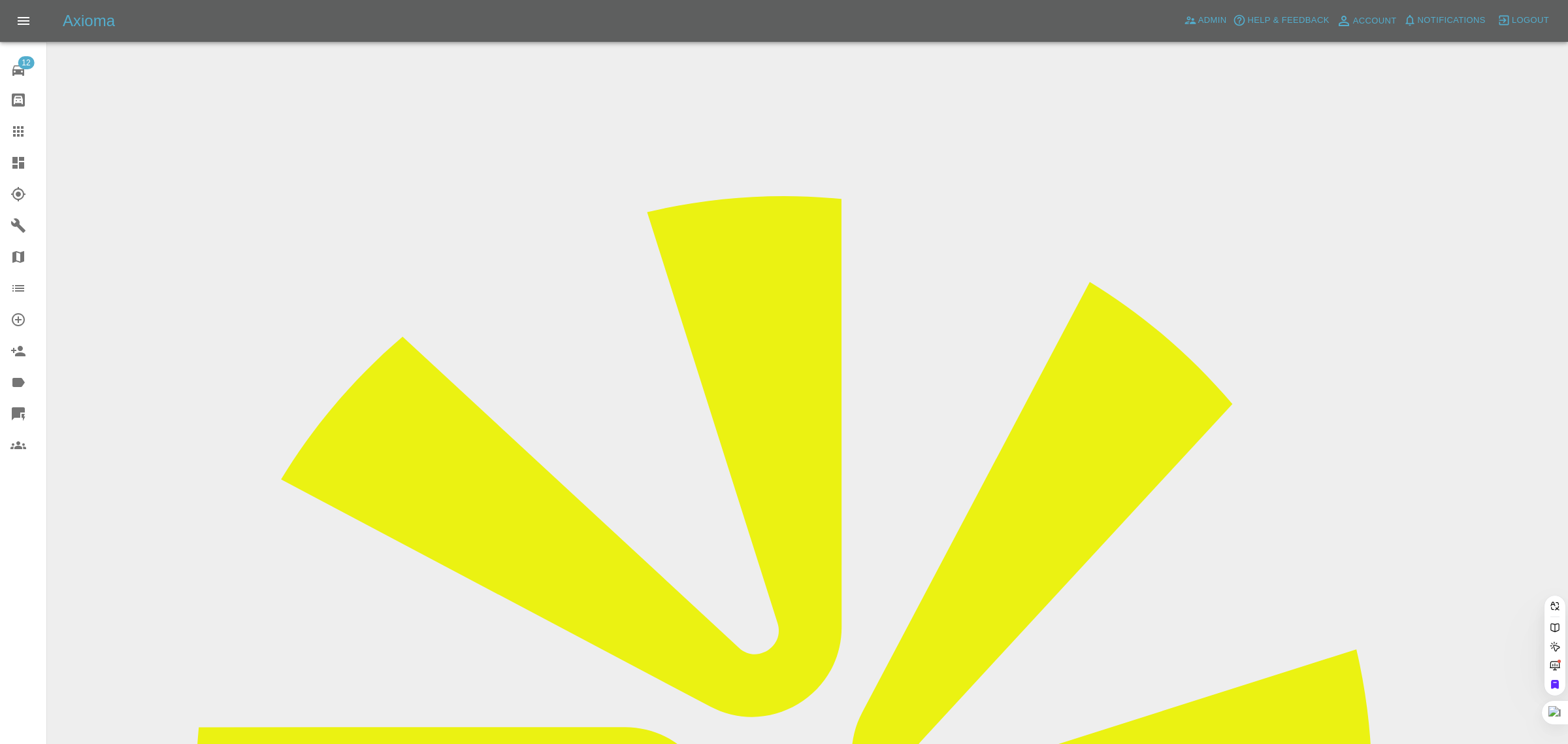
paste input "macmailer@duck.com"
type input "macmailer@duck.com"
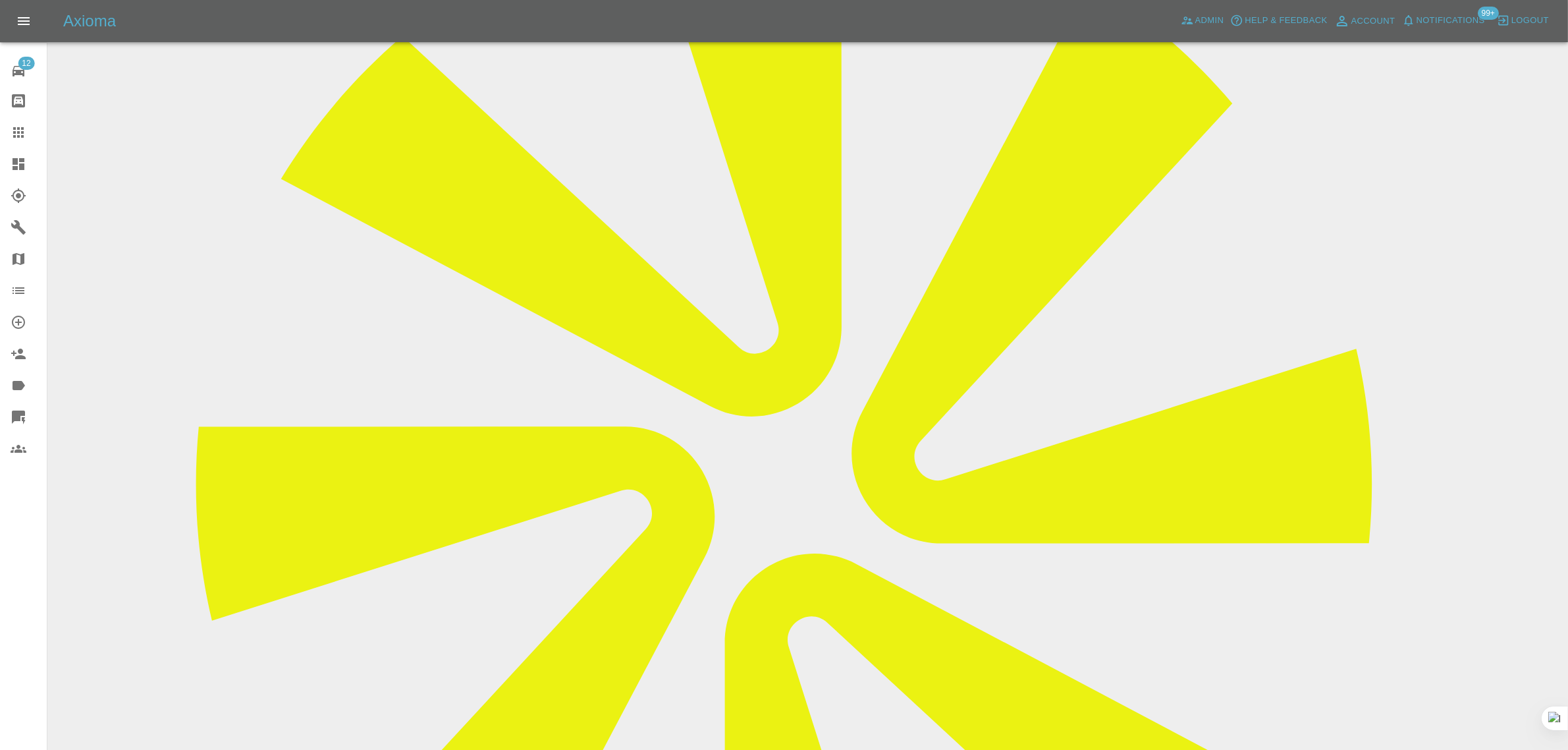
scroll to position [577, 0]
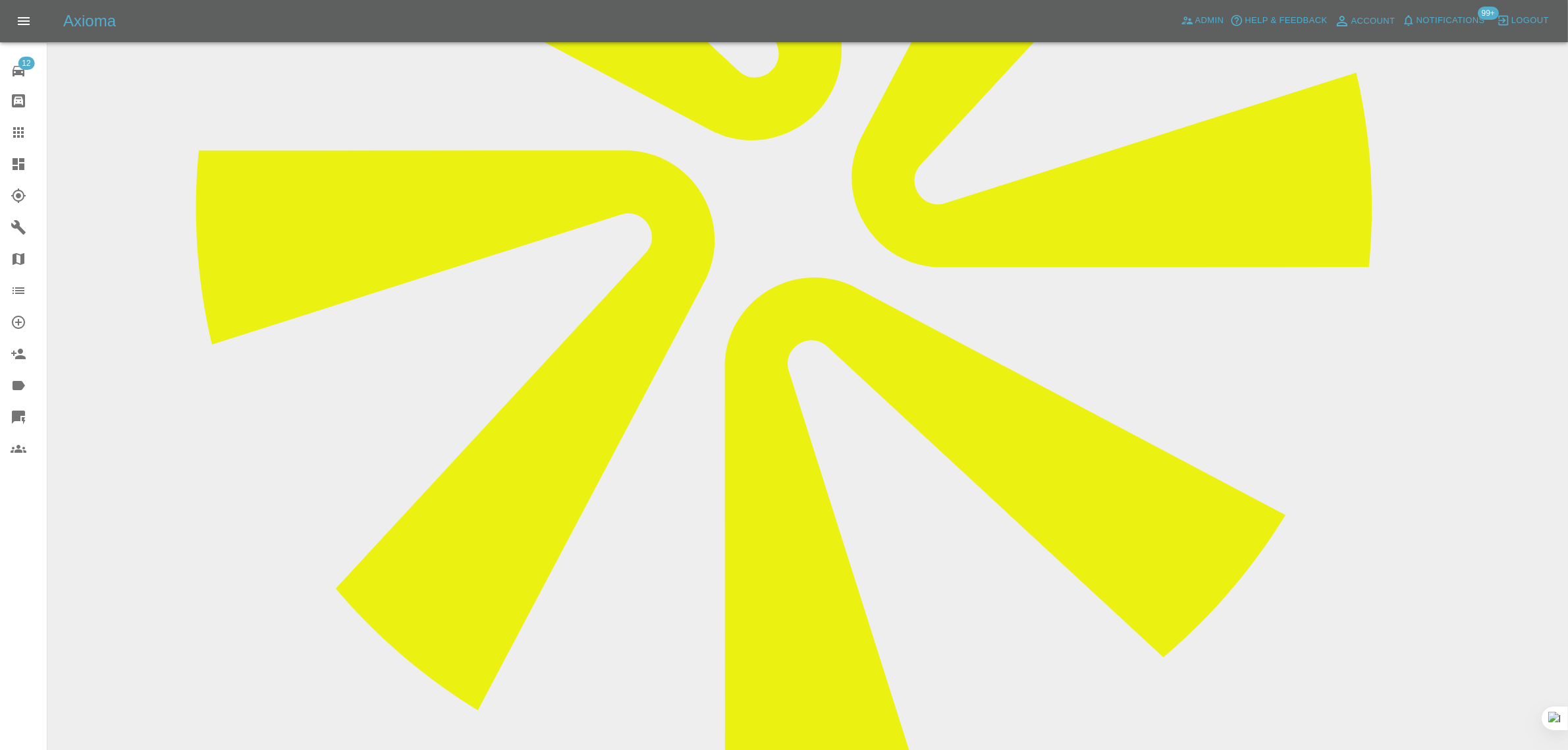
paste textarea "I would like to move forward with this work. The car is available at my address…"
type textarea "I would like to move forward with this work. The car is available at my address…"
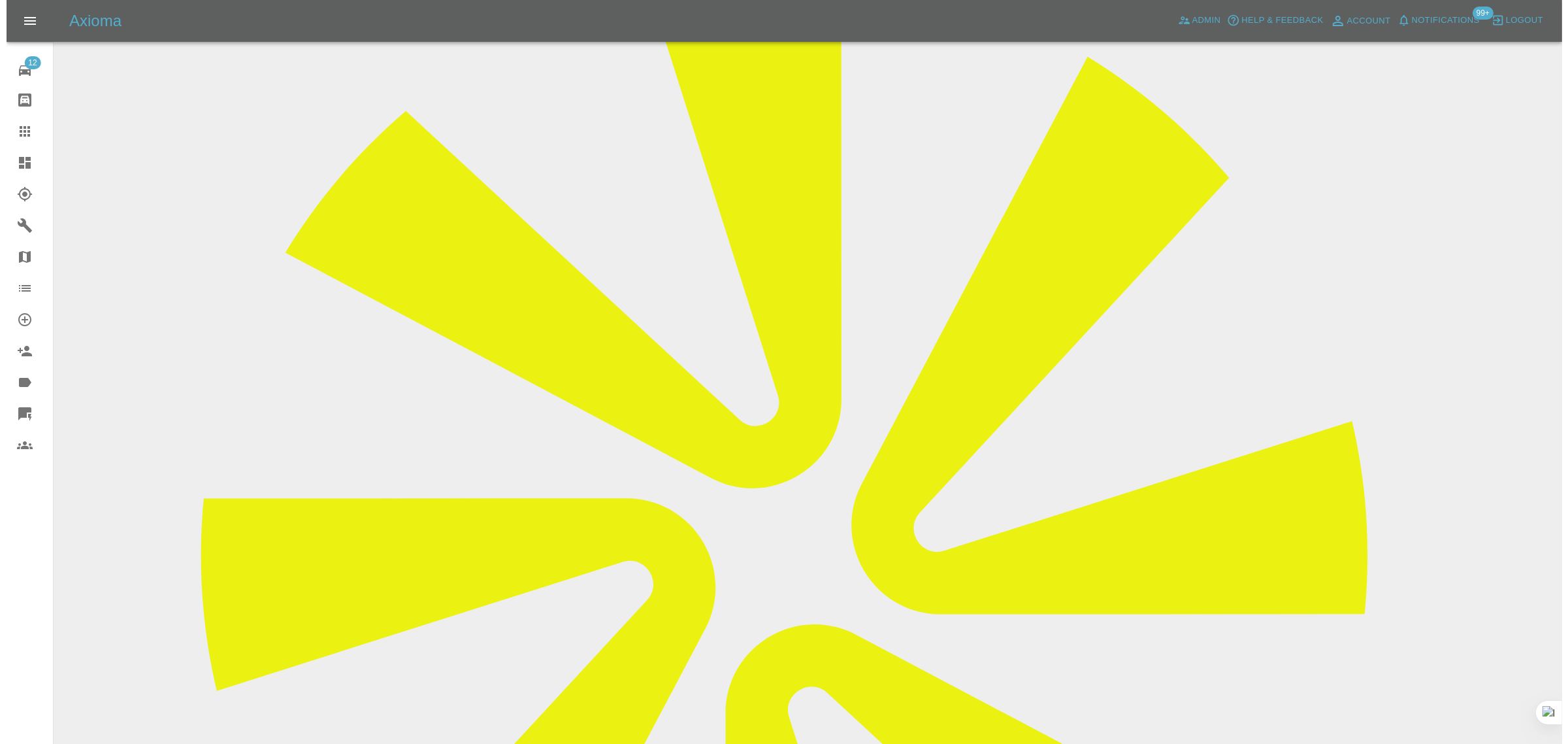
scroll to position [0, 0]
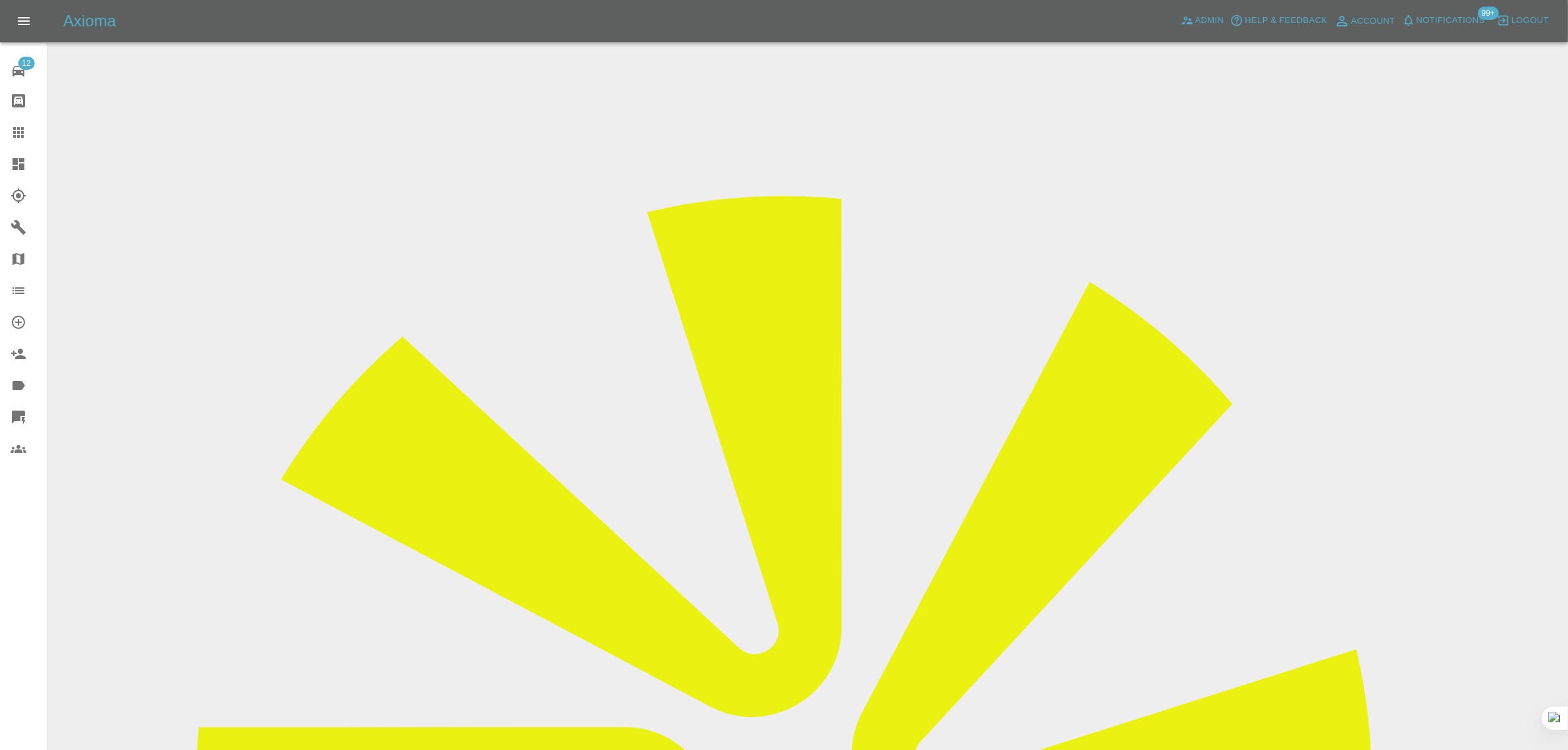
click at [7, 139] on link "Claims" at bounding box center [23, 132] width 47 height 31
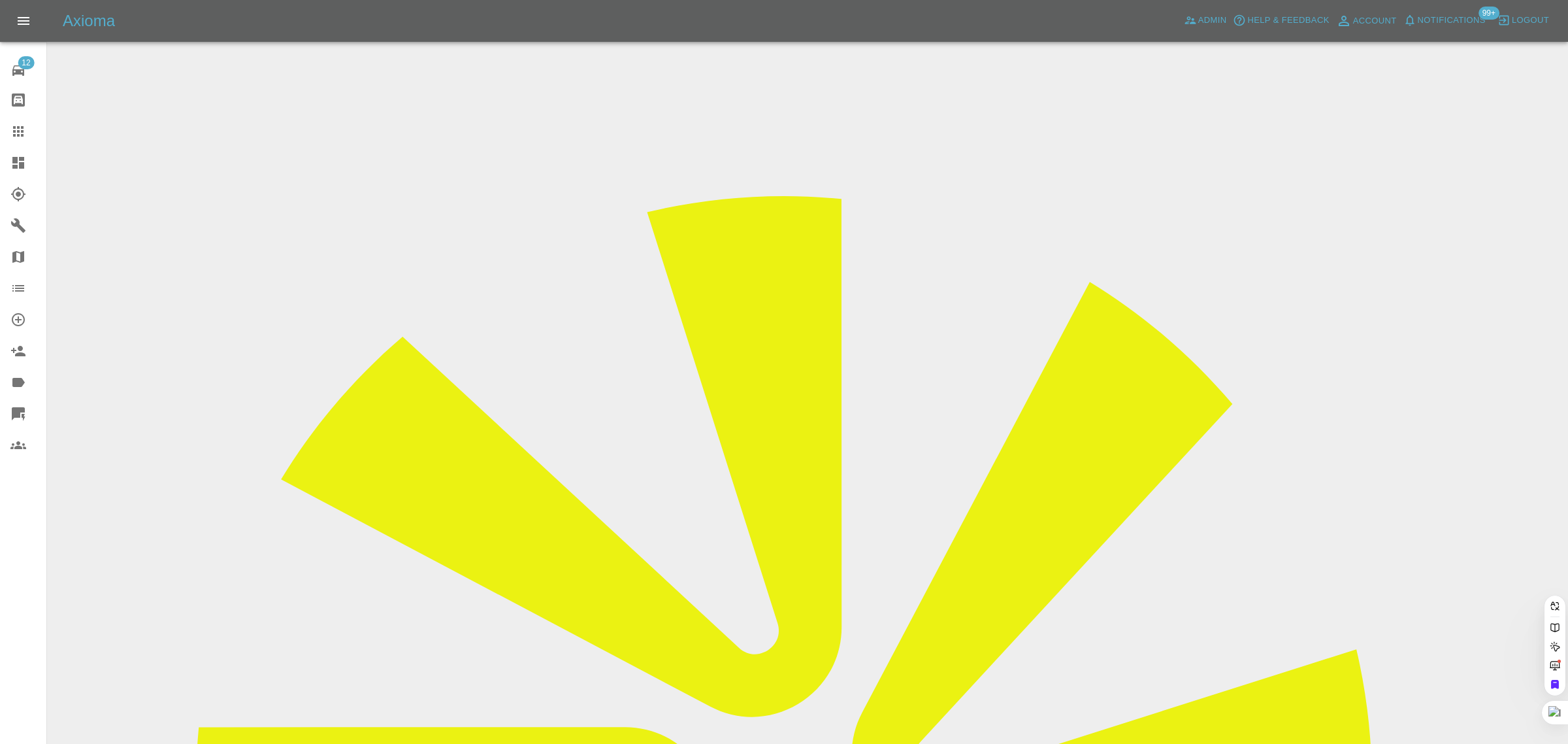
paste input "davidhamblin1@gmail.com"
type input "davidhamblin1@gmail.com"
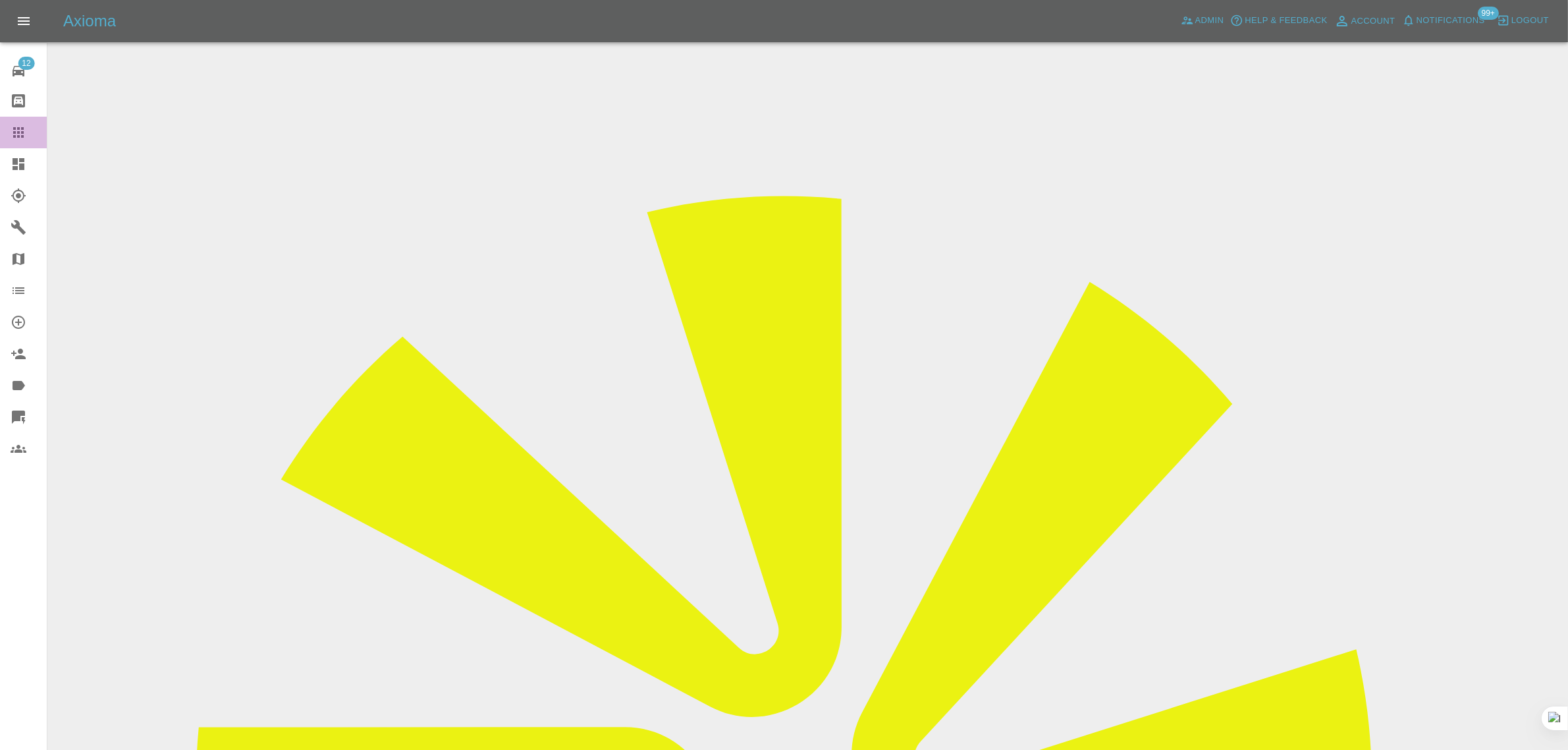
click at [31, 127] on div at bounding box center [28, 132] width 37 height 16
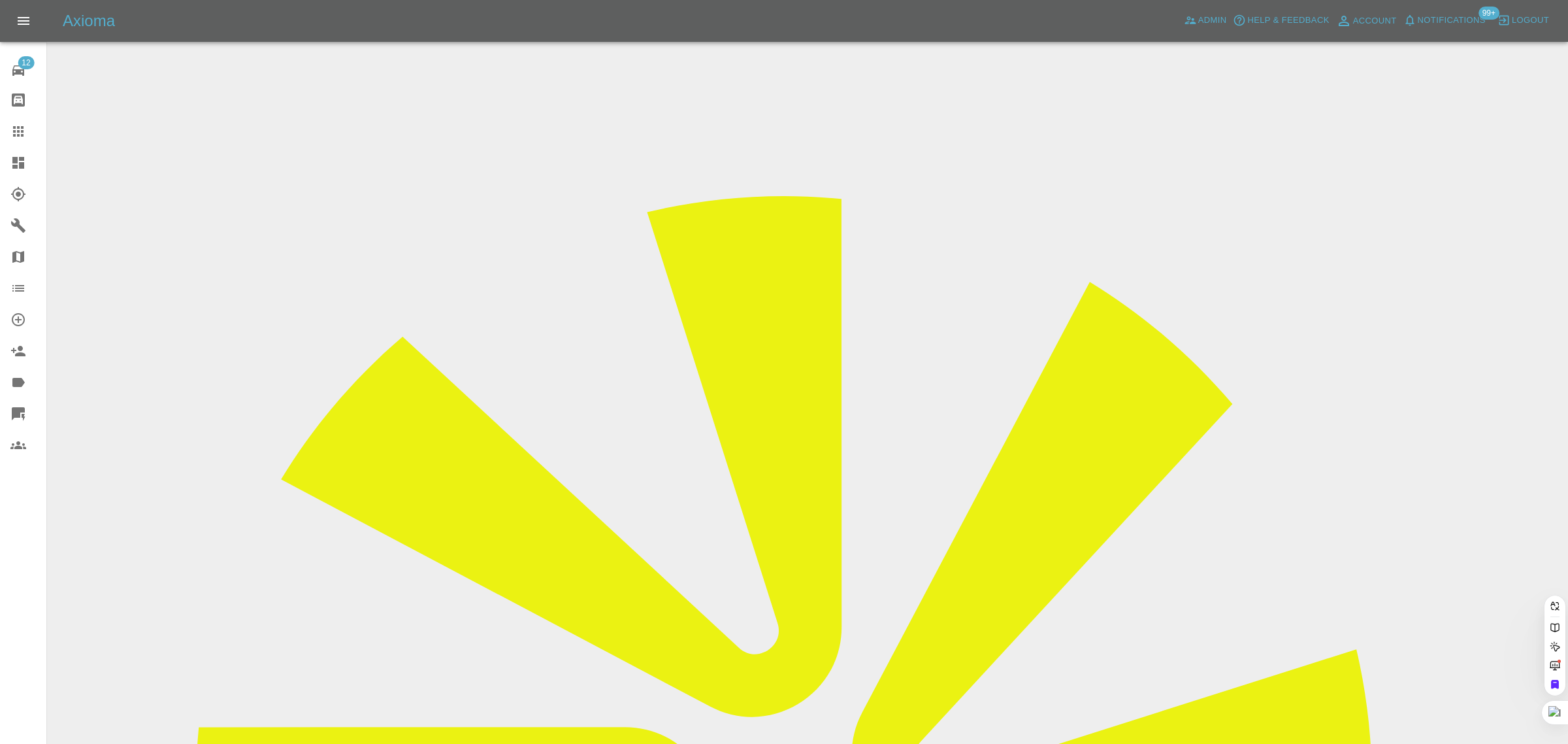
paste input "jaffar75@rediffmail.com"
type input "jaffar75@rediffmail.com"
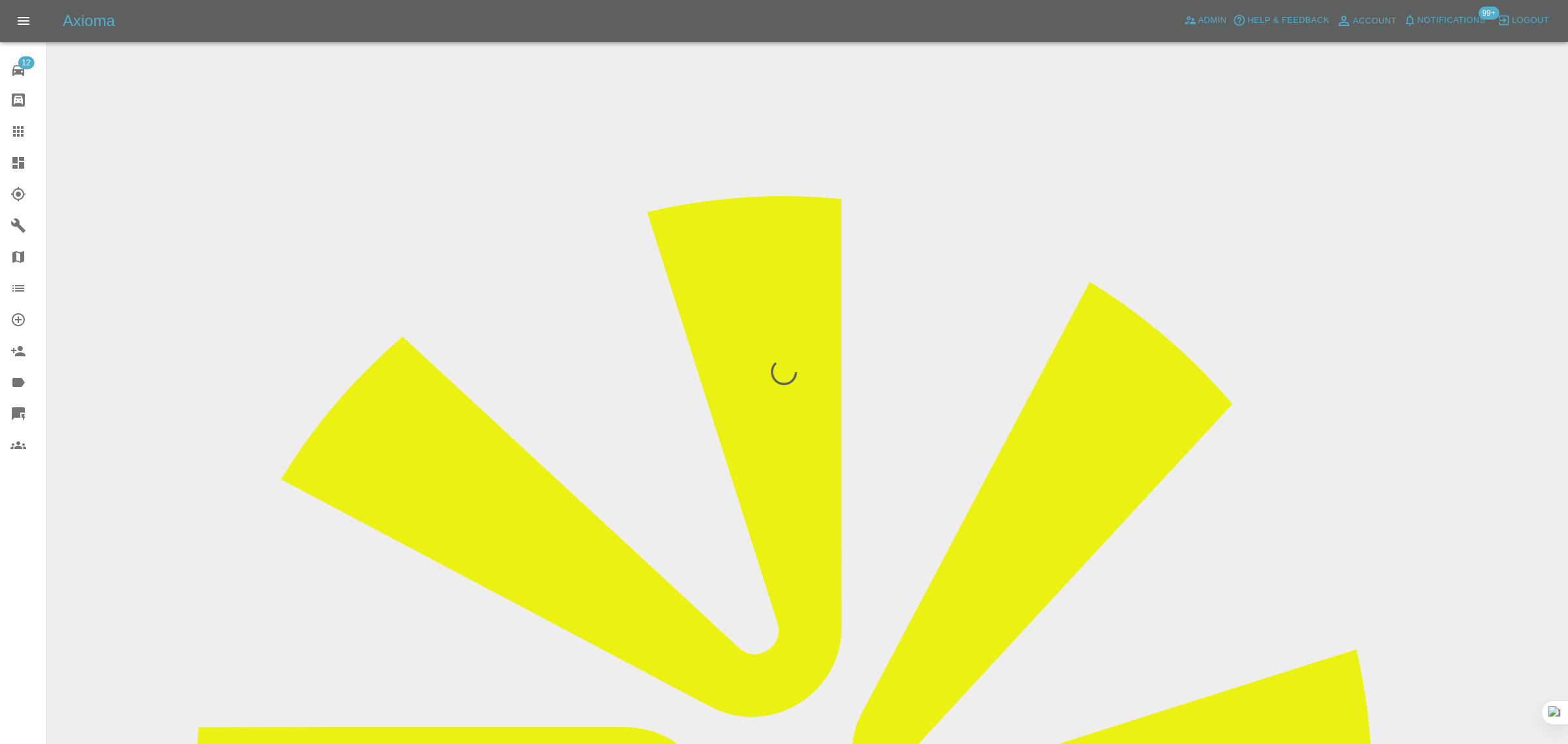
click at [19, 626] on div "12 Repair home Bodyshop home Claims Dashboard Explorer Garages Map Organization…" at bounding box center [23, 372] width 47 height 744
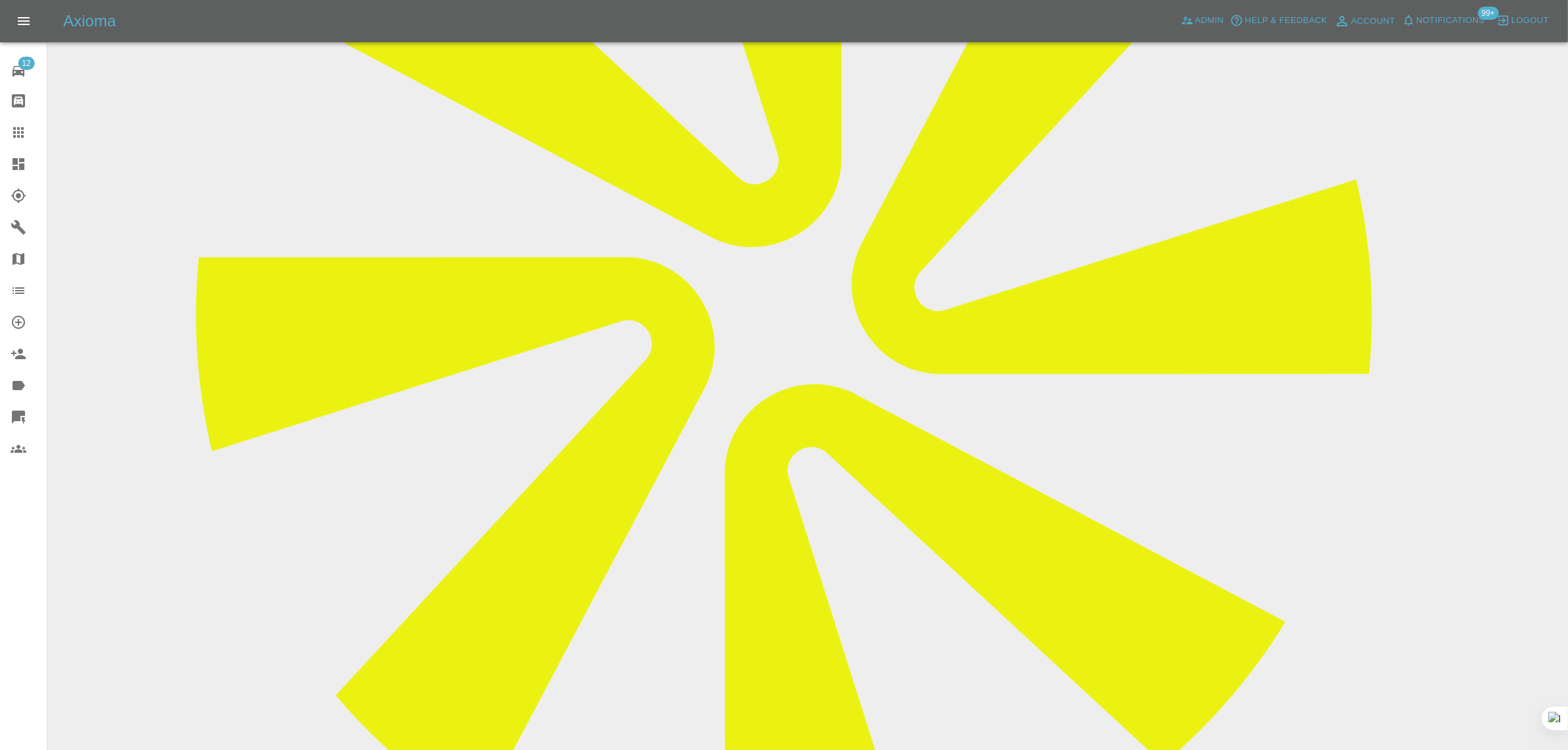
scroll to position [591, 0]
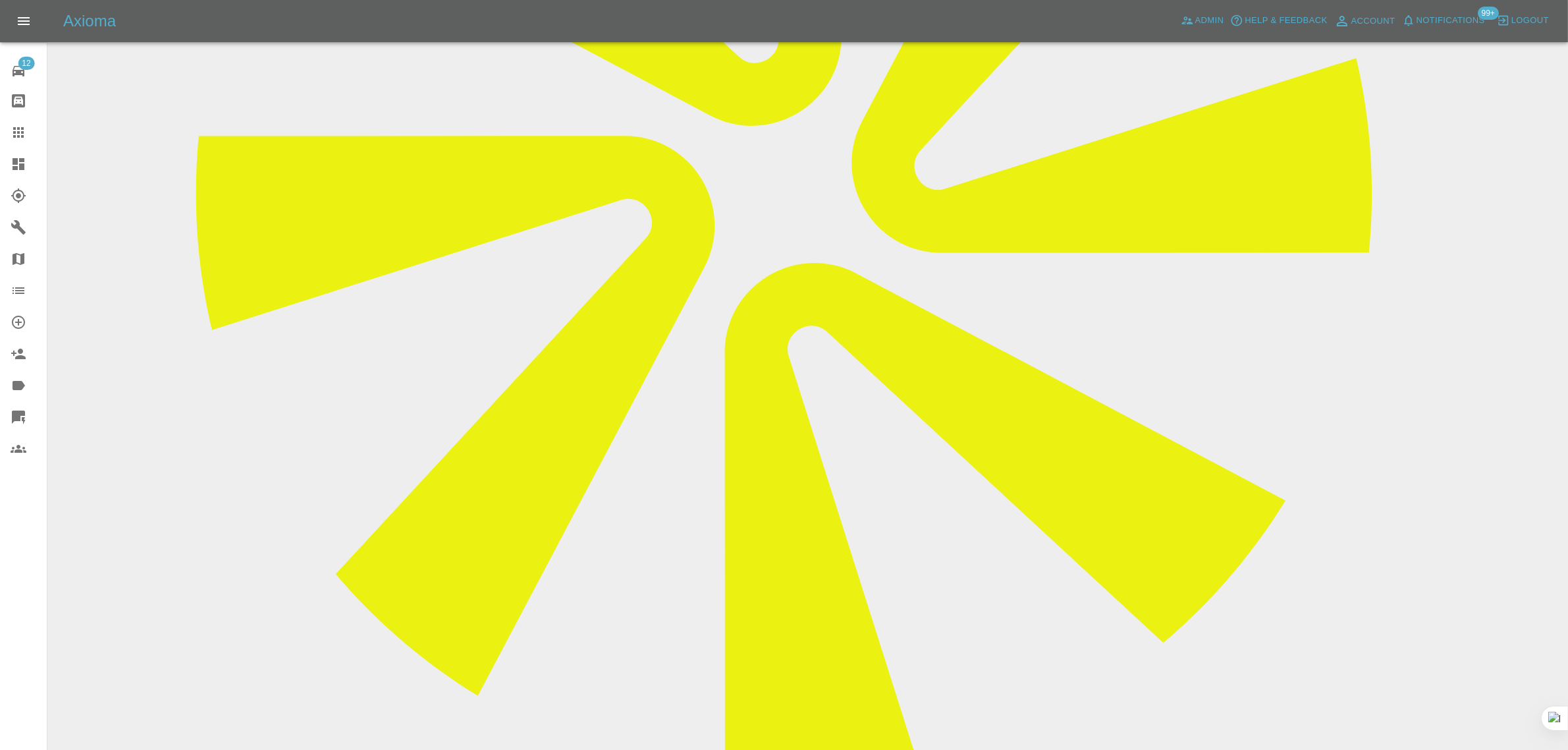
paste textarea "As we both agree 170 pounds and i received message that i will receive email wi…"
type textarea "As we both agree xxx pounds and i received message that i will receive email wi…"
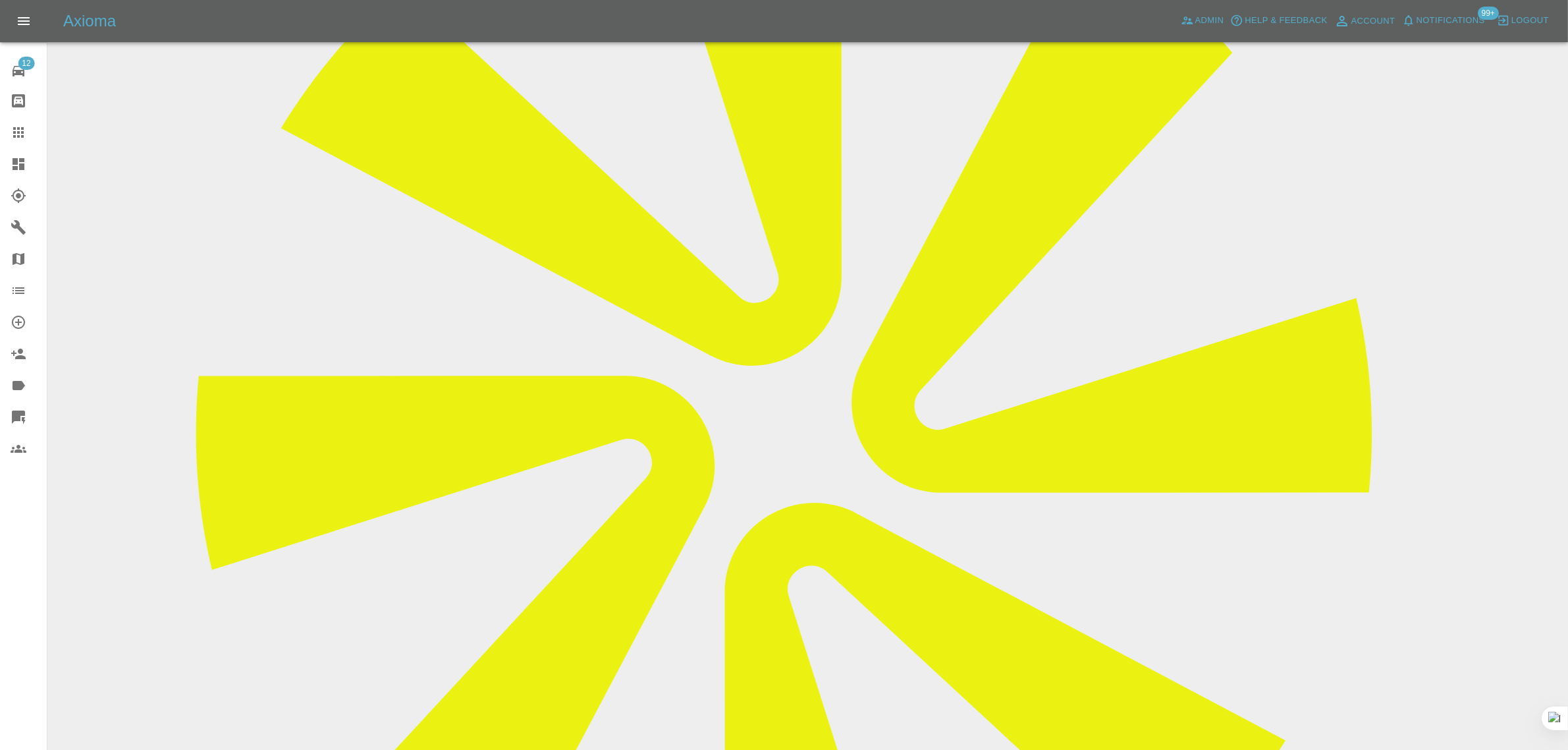
scroll to position [153, 0]
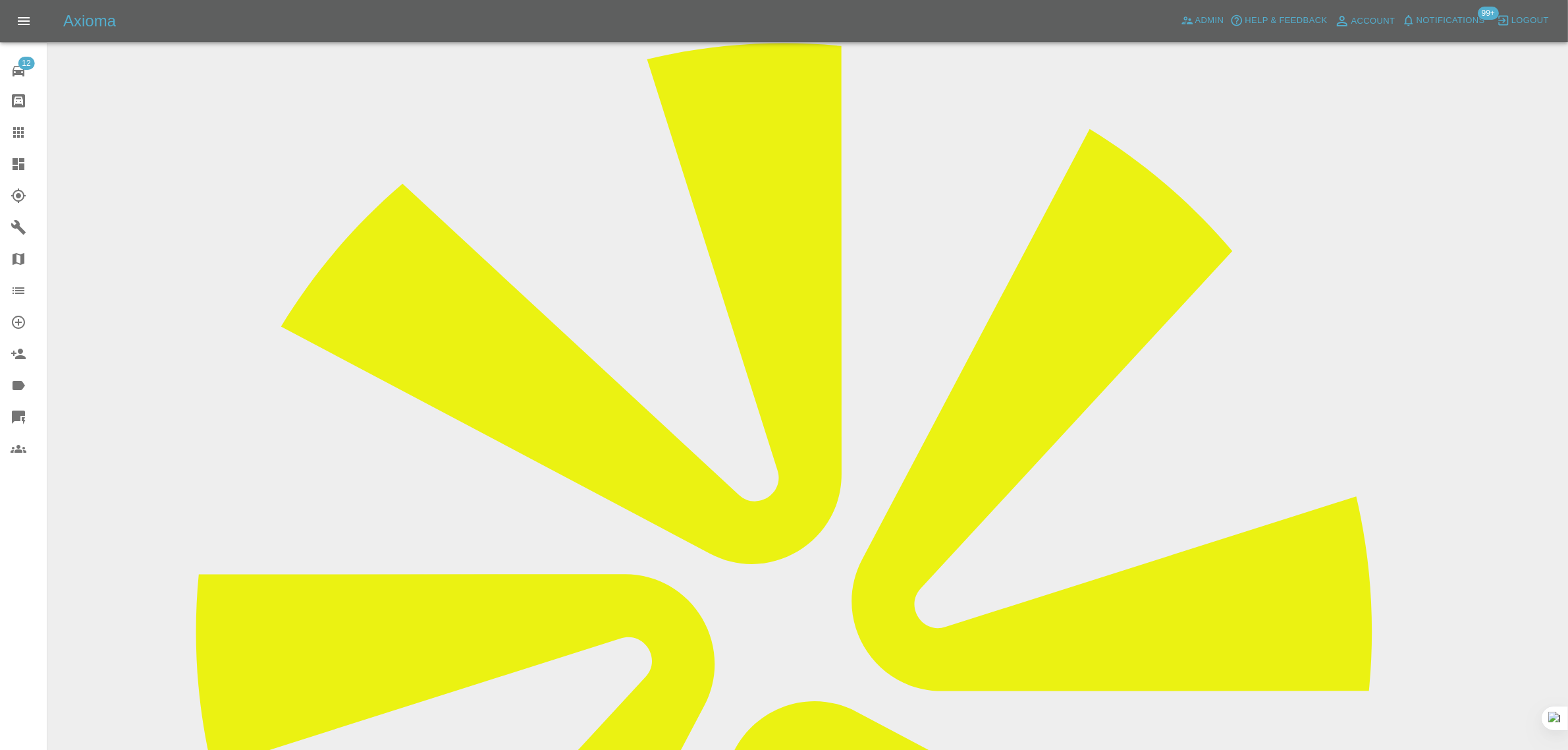
click at [5, 123] on link "Claims" at bounding box center [23, 132] width 47 height 31
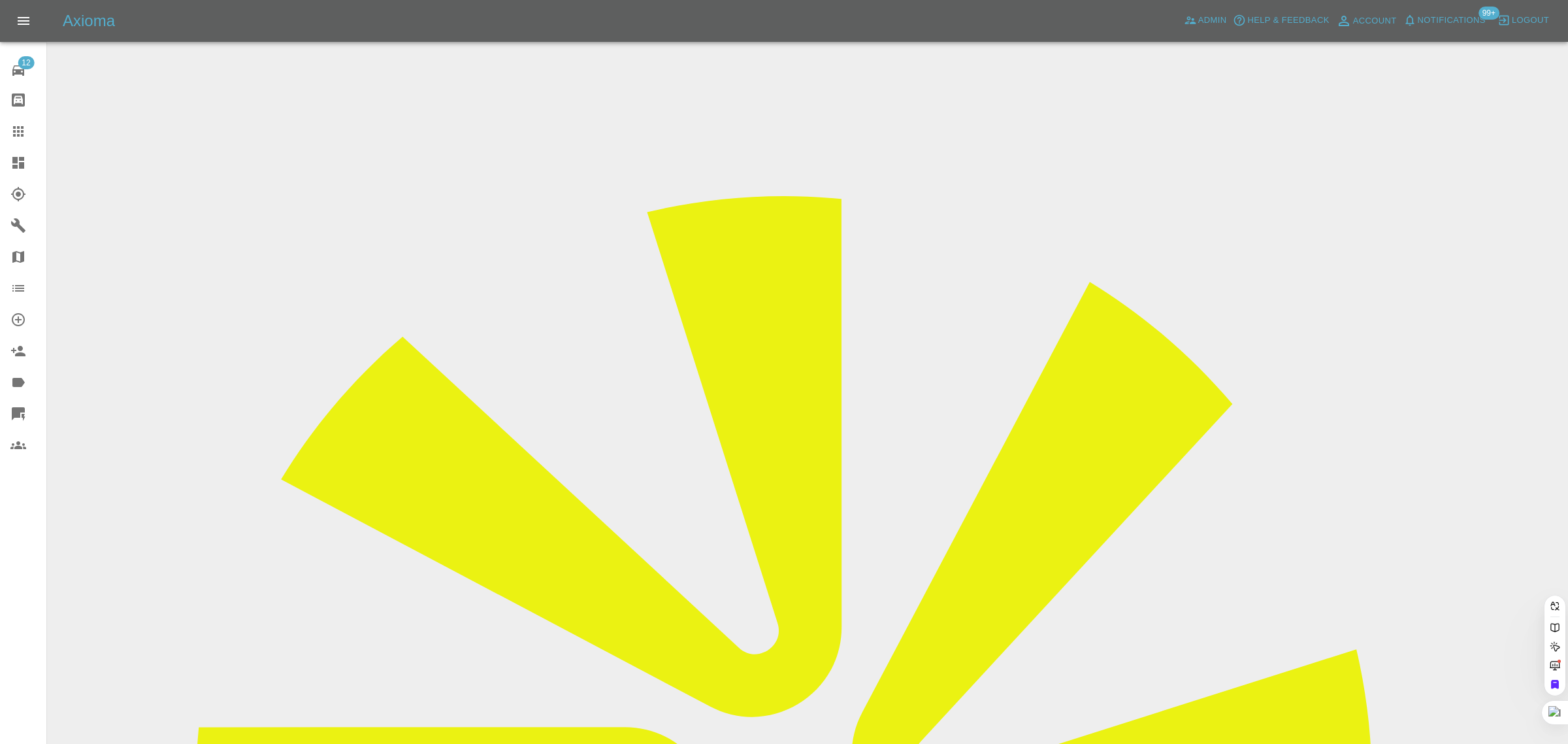
paste input "keith.bees@sky.com"
type input "keith.bees@sky.com"
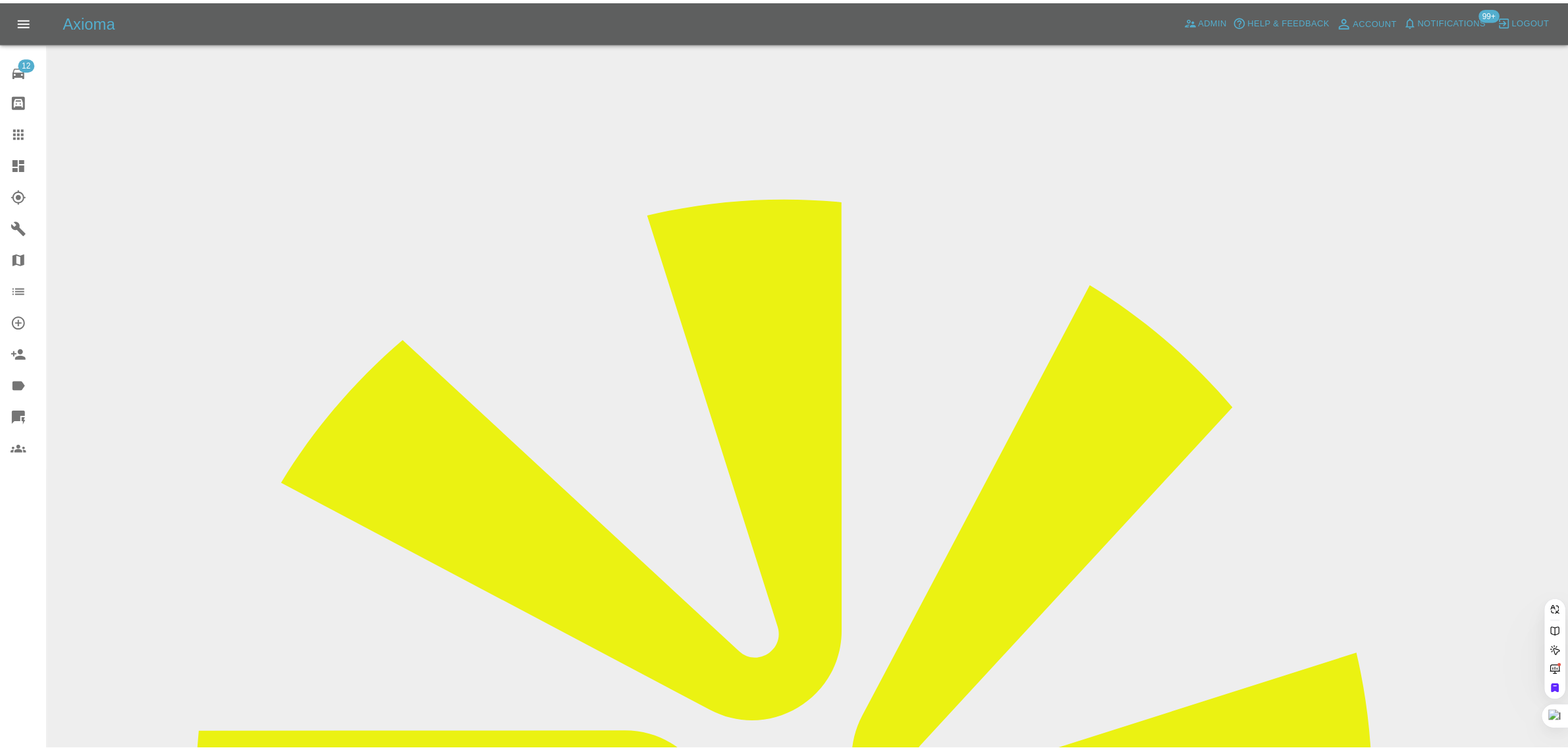
scroll to position [0, 0]
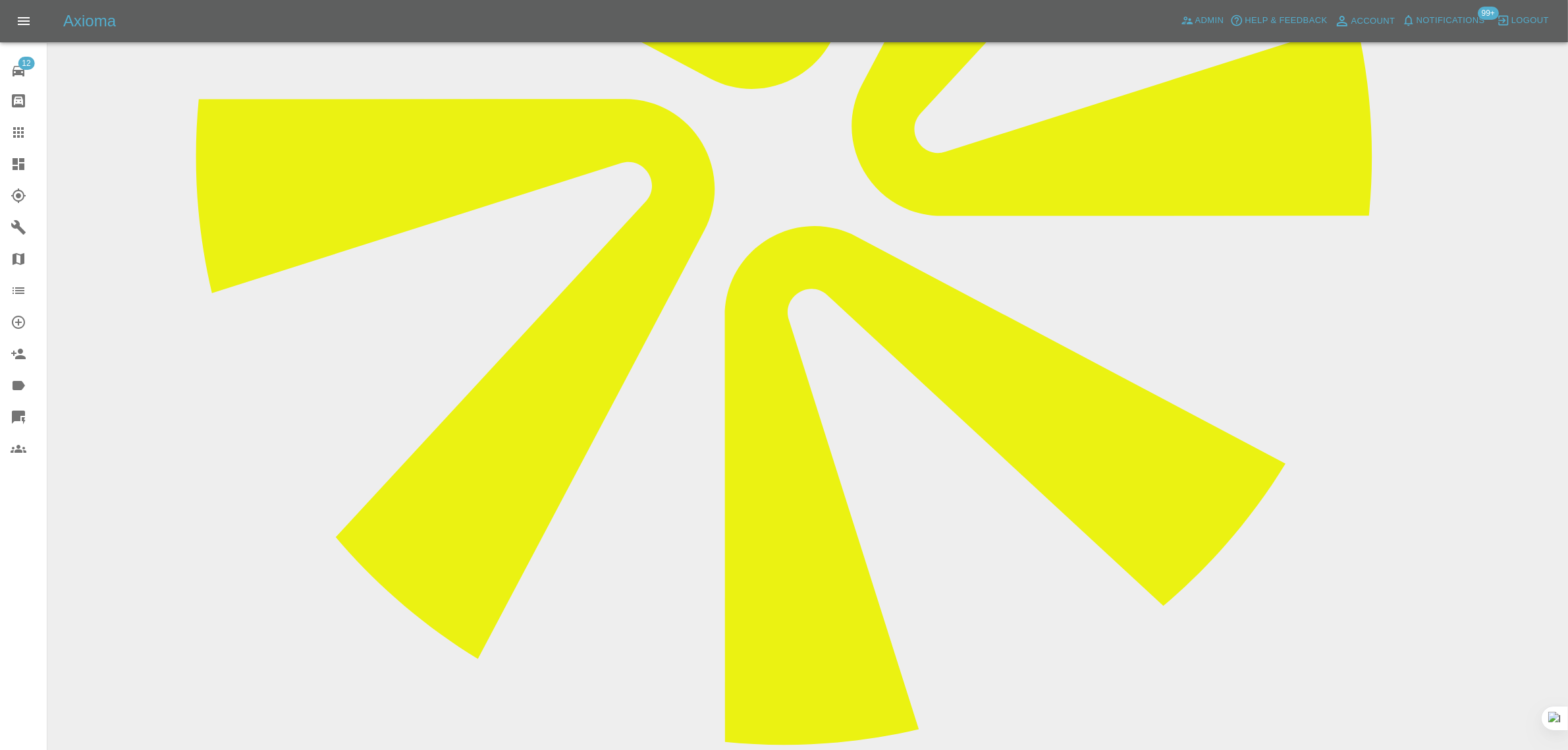
scroll to position [659, 0]
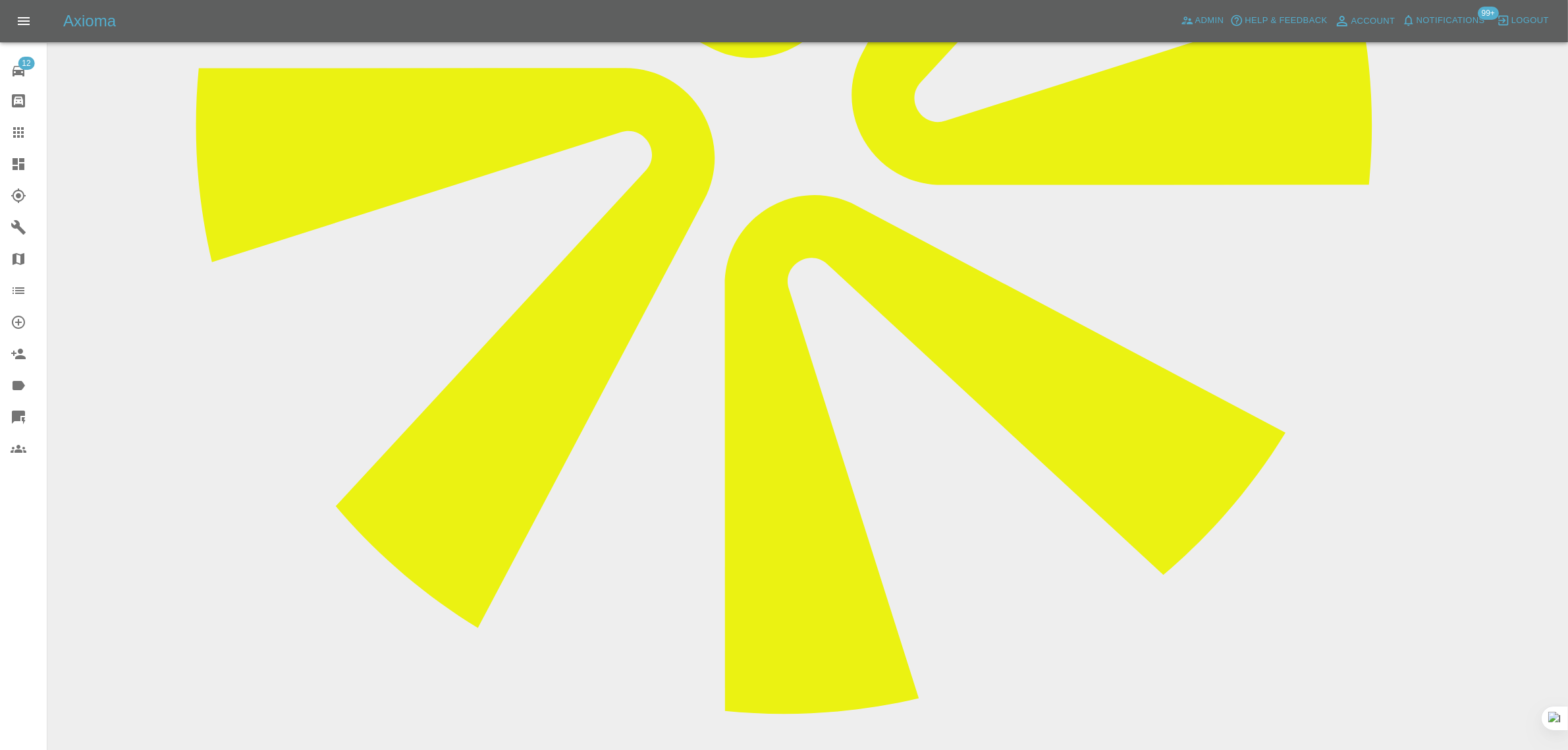
paste textarea "Due to current issue with the vehicle it will be returned to supplying Kia Deal…"
type textarea "Due to current issue with the vehicle it will be returned to supplying Kia Deal…"
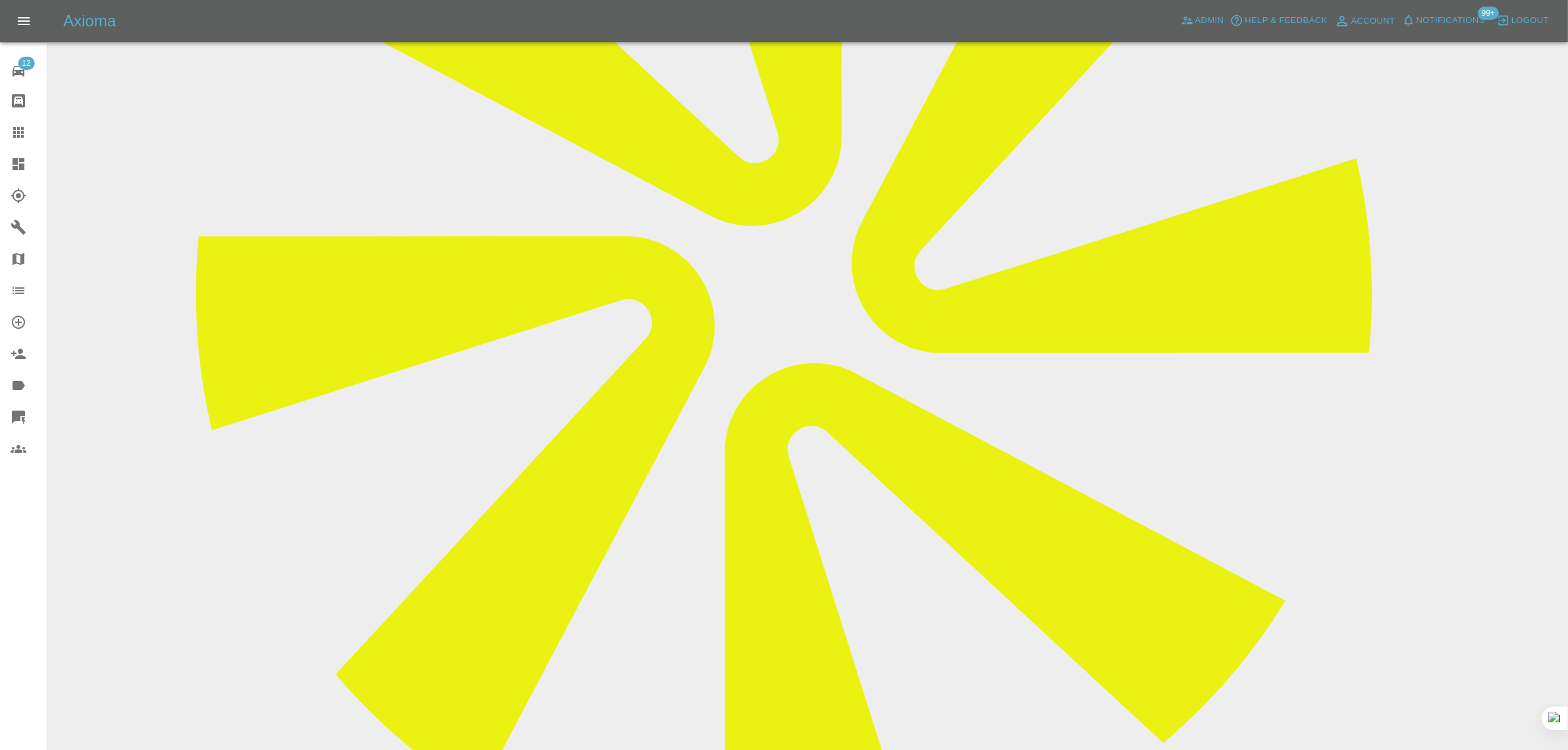
scroll to position [164, 0]
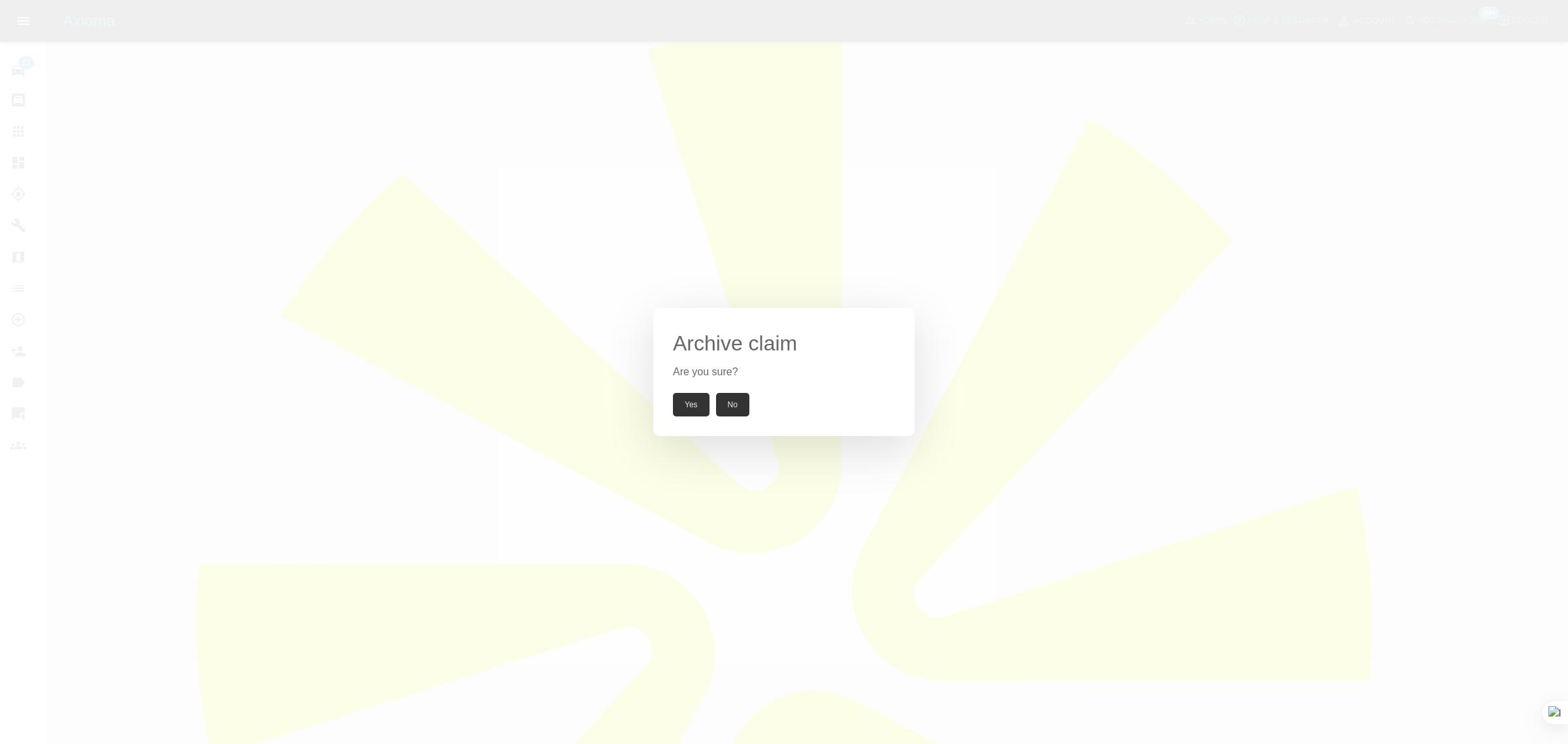
click at [685, 406] on button "Yes" at bounding box center [691, 405] width 36 height 23
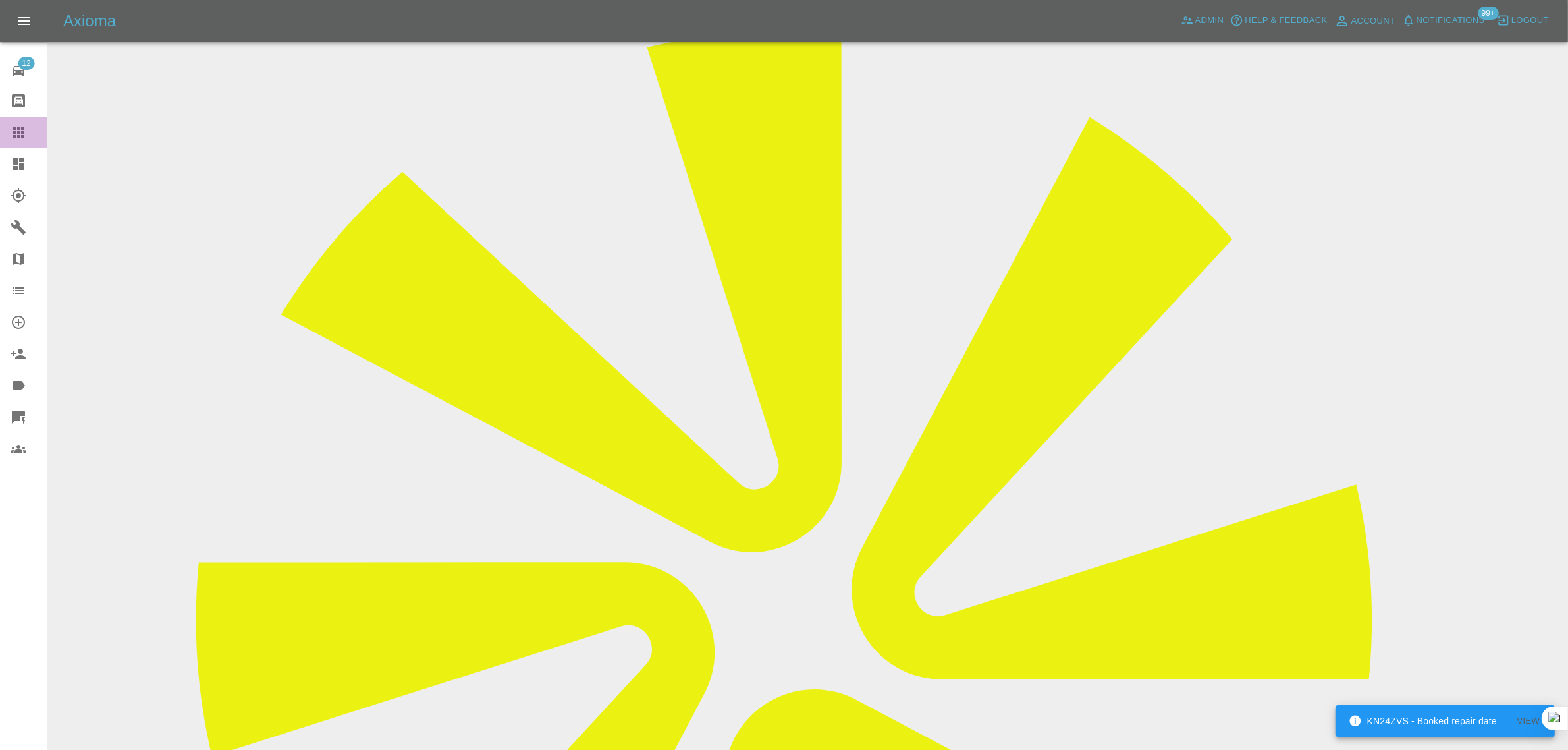
click at [18, 132] on icon at bounding box center [18, 132] width 10 height 10
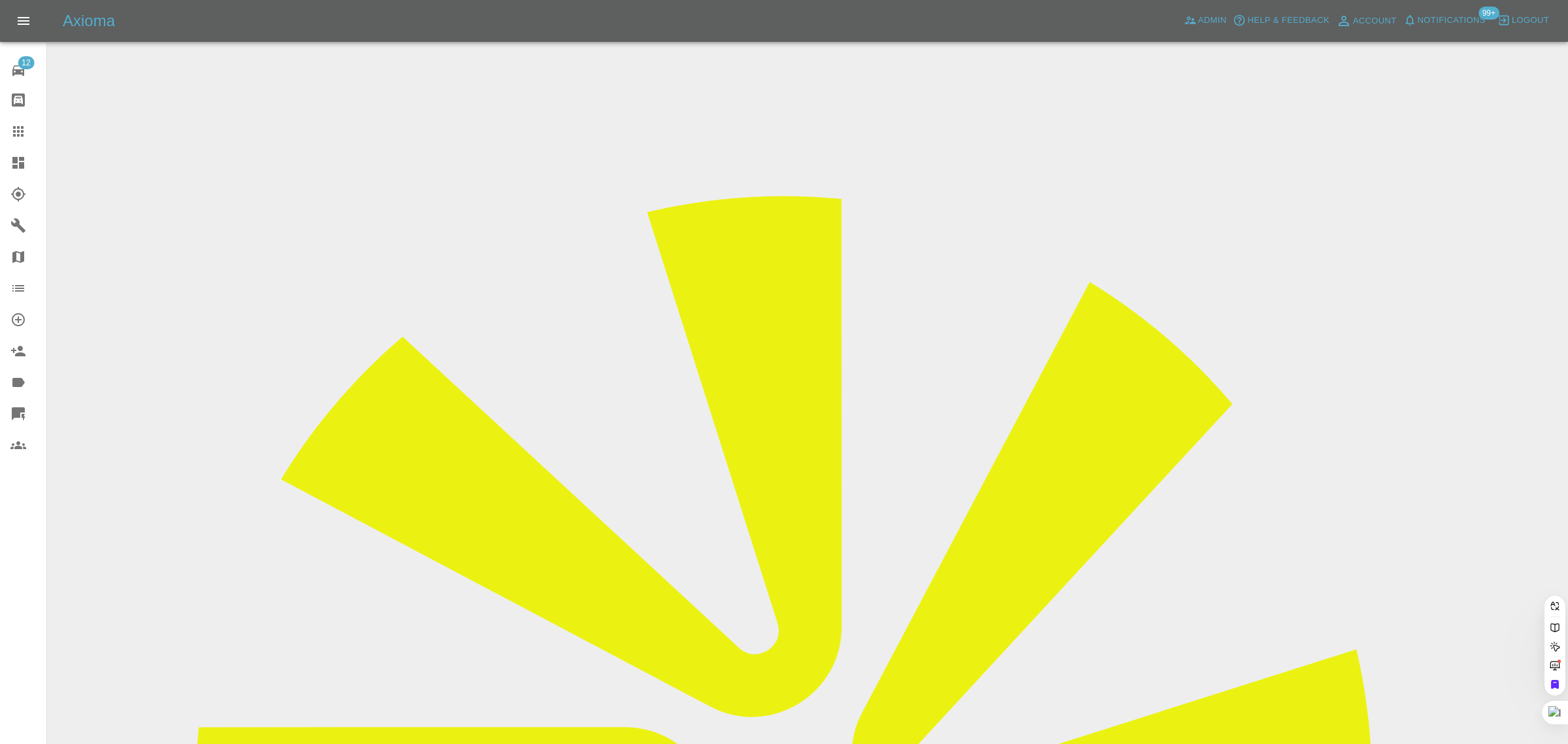
paste input "kcroudace@yahoo.co.uk"
type input "kcroudace@yahoo.co.uk"
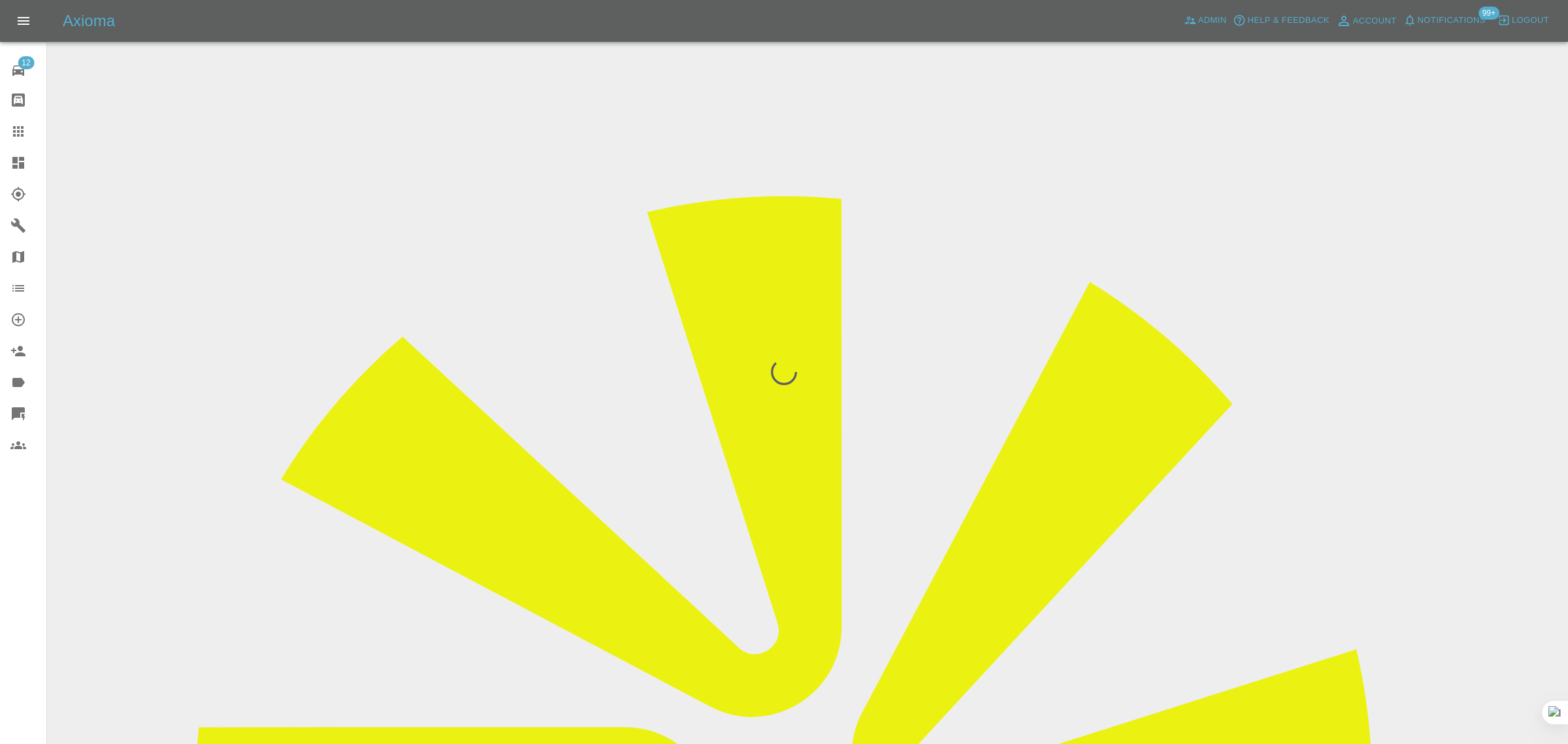
click at [2, 647] on div "12 Repair home Bodyshop home Claims Dashboard Explorer Garages Map Organization…" at bounding box center [23, 372] width 47 height 744
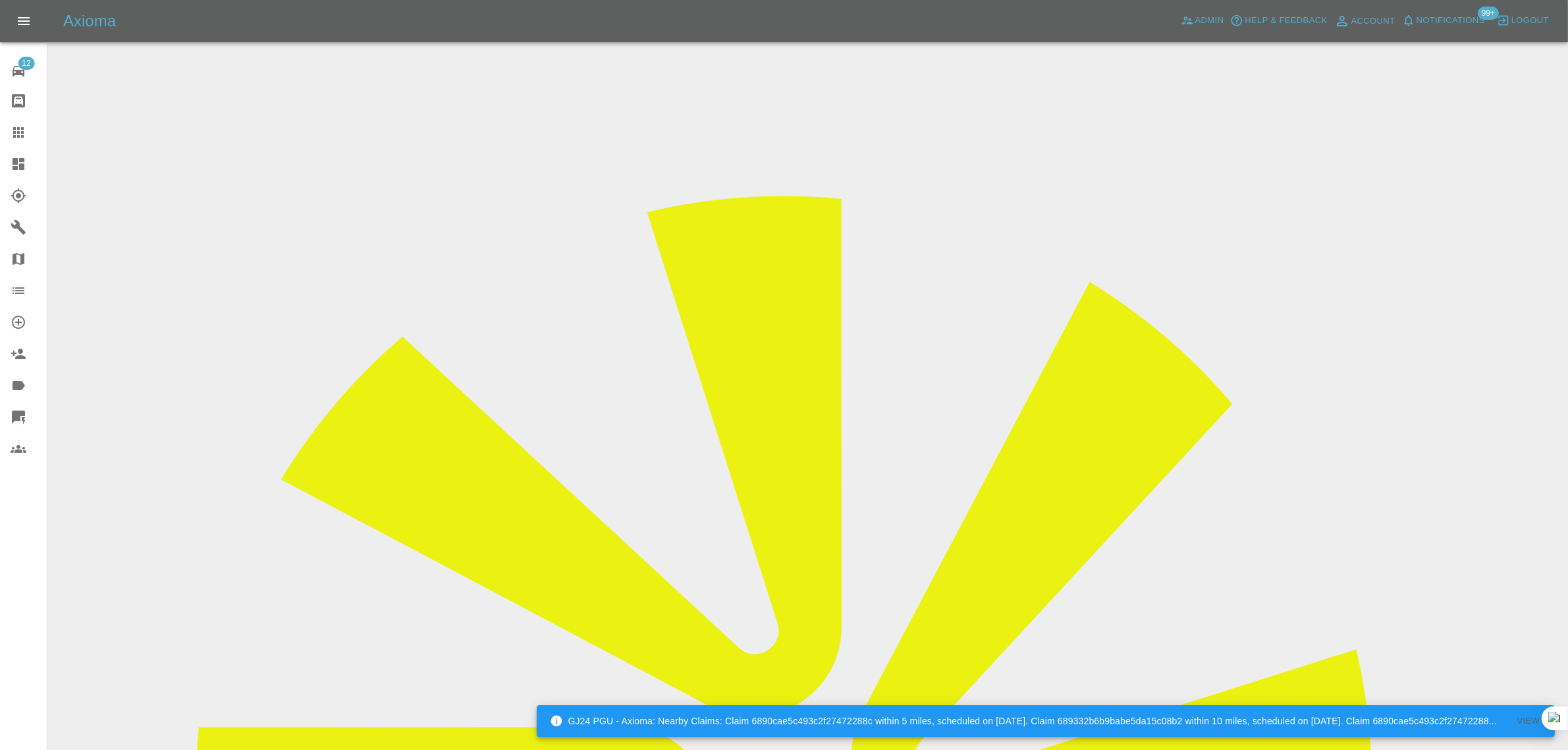
click at [14, 140] on link "Claims" at bounding box center [23, 132] width 47 height 31
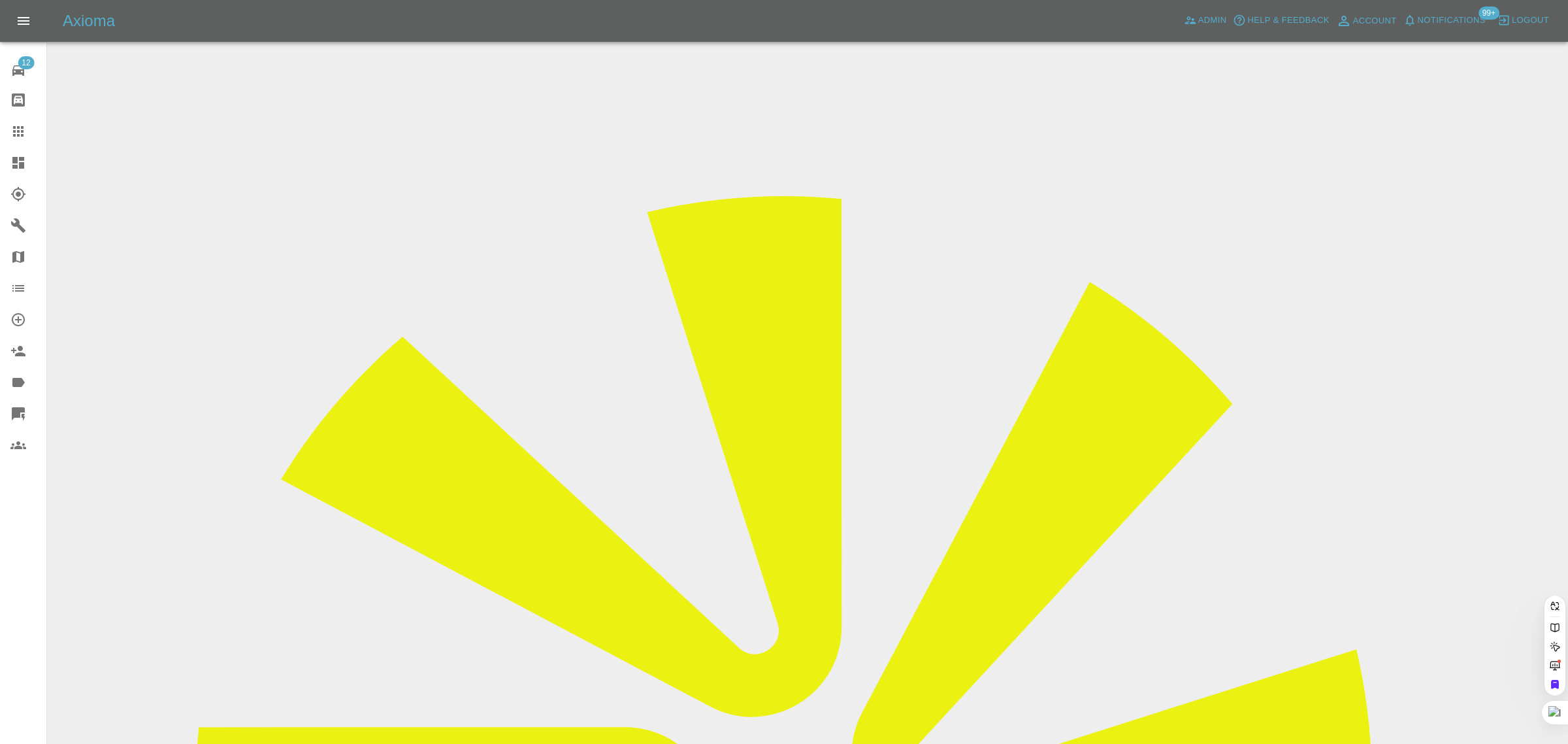
paste input "rogercv@live.co.uk"
type input "rogercv@live.co.uk"
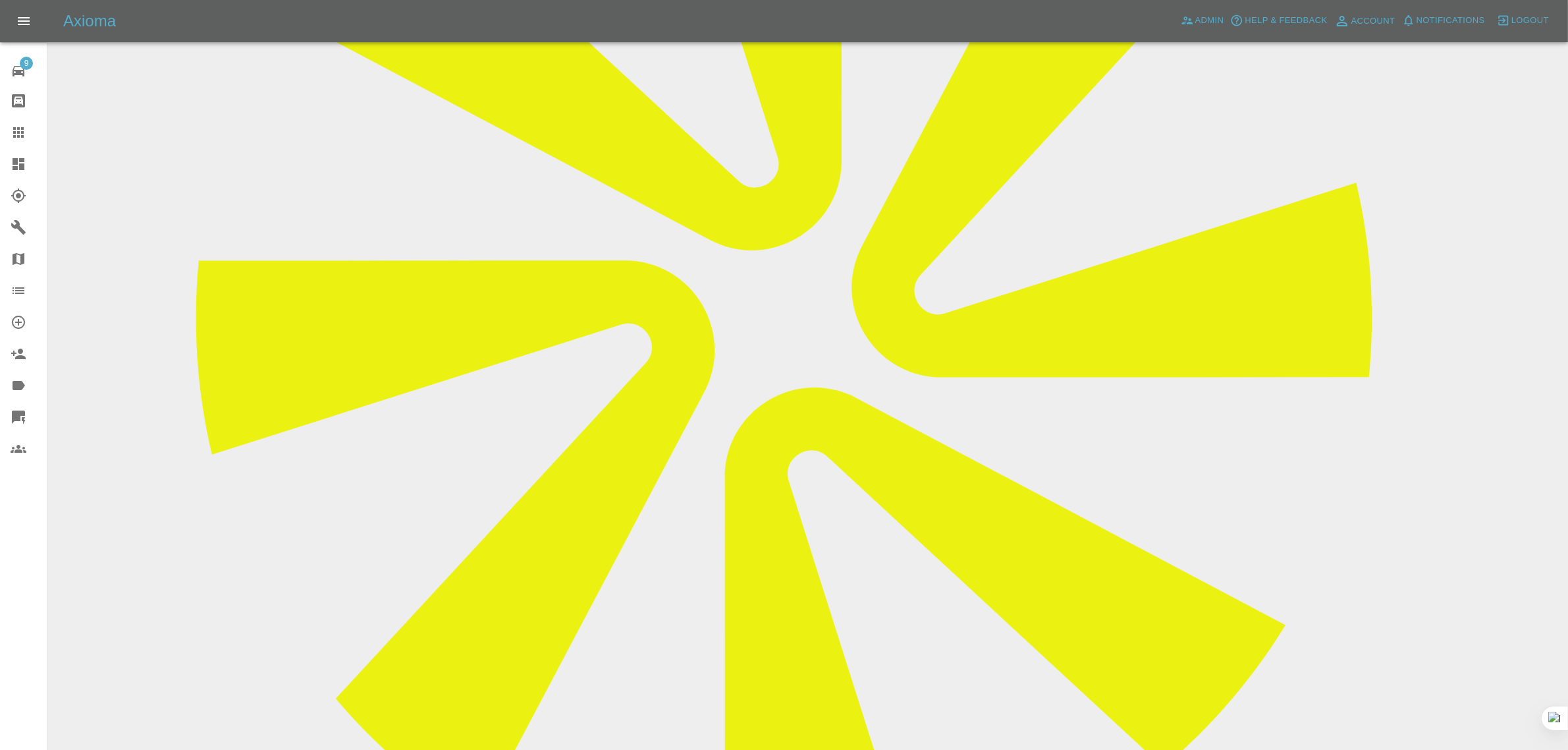
scroll to position [494, 0]
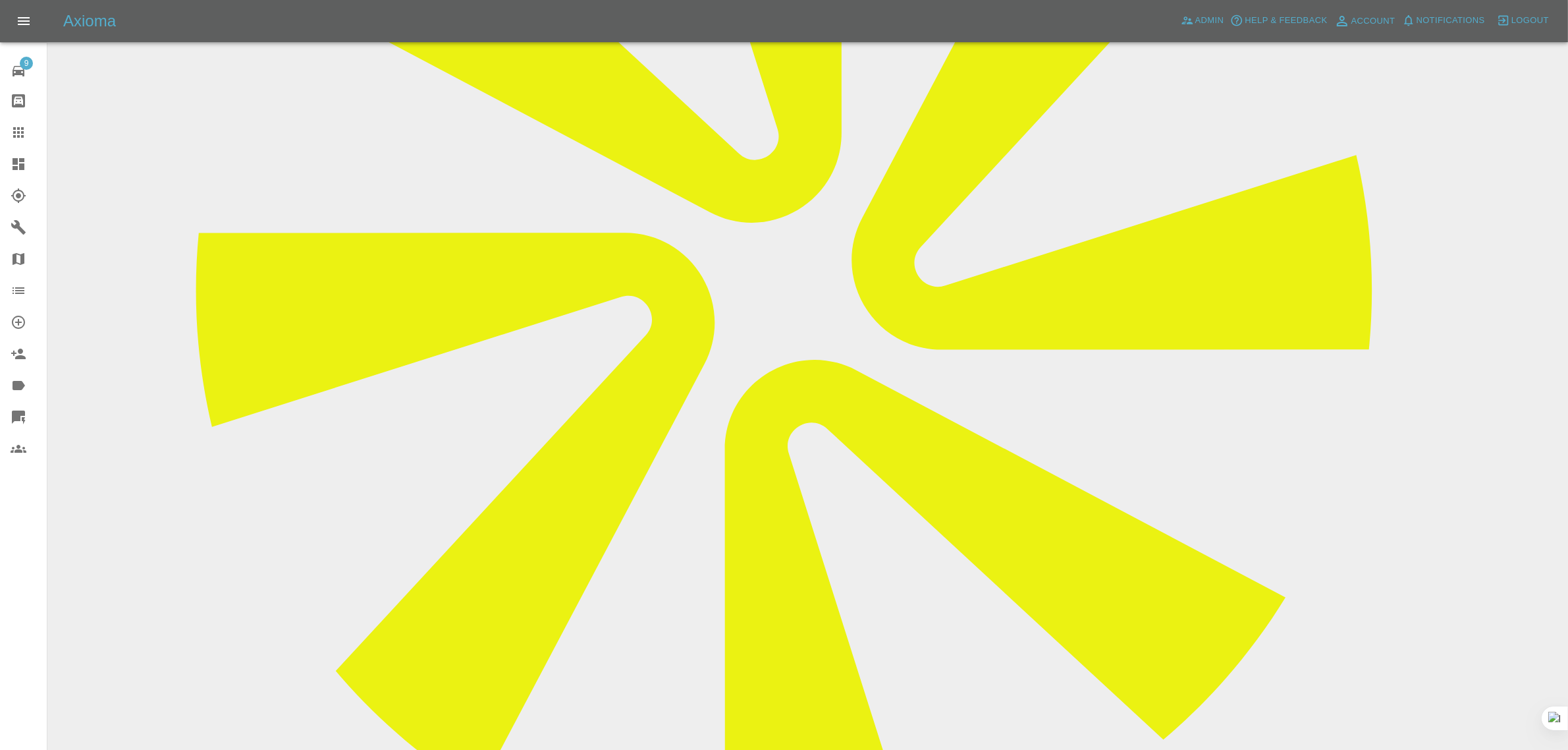
paste textarea "The 27th will be fine for us and the roadworks outside will be finished by then…"
type textarea "The 27th will be fine for us and the roadworks outside will be finished by then…"
